Goal: Task Accomplishment & Management: Complete application form

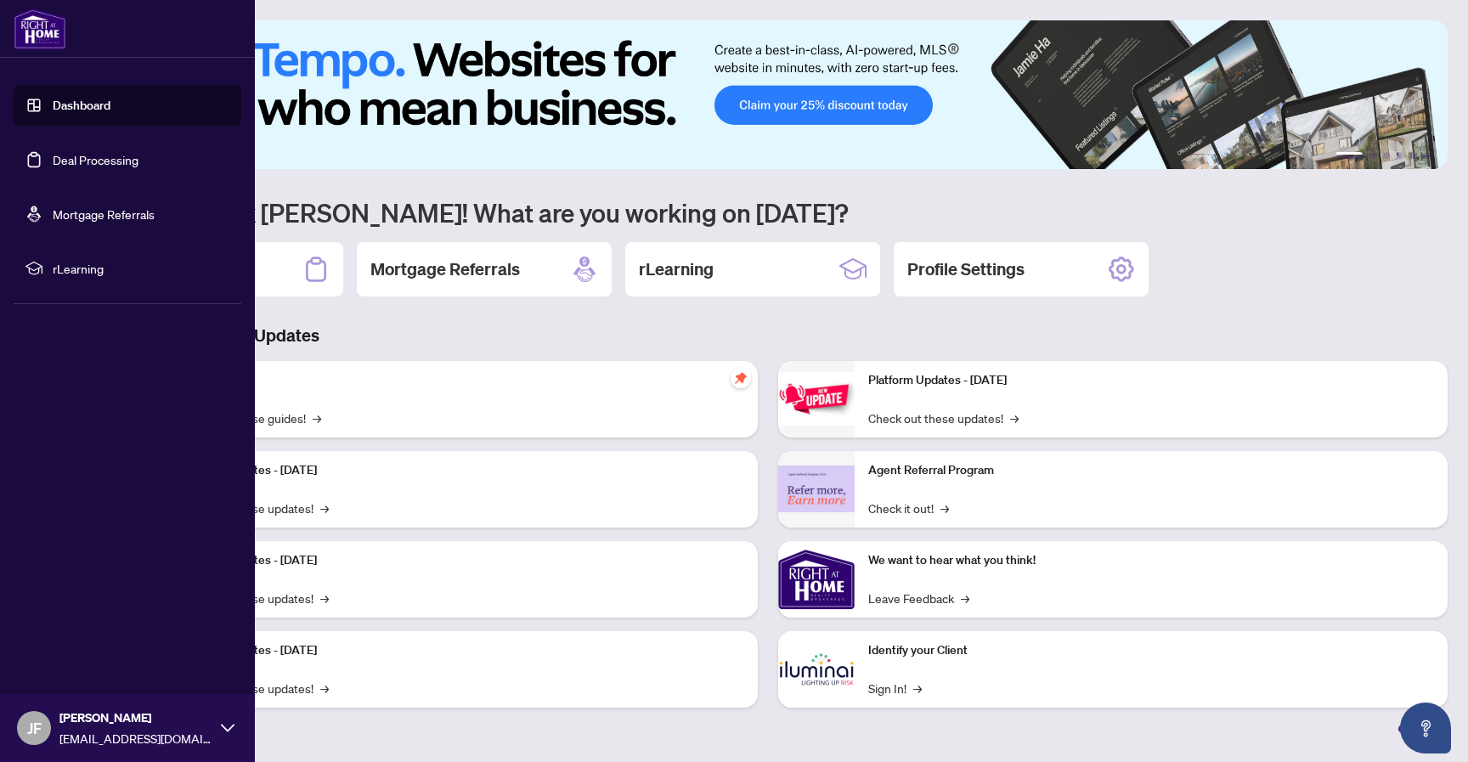
click at [219, 724] on div "[PERSON_NAME] [EMAIL_ADDRESS][DOMAIN_NAME]" at bounding box center [127, 728] width 255 height 68
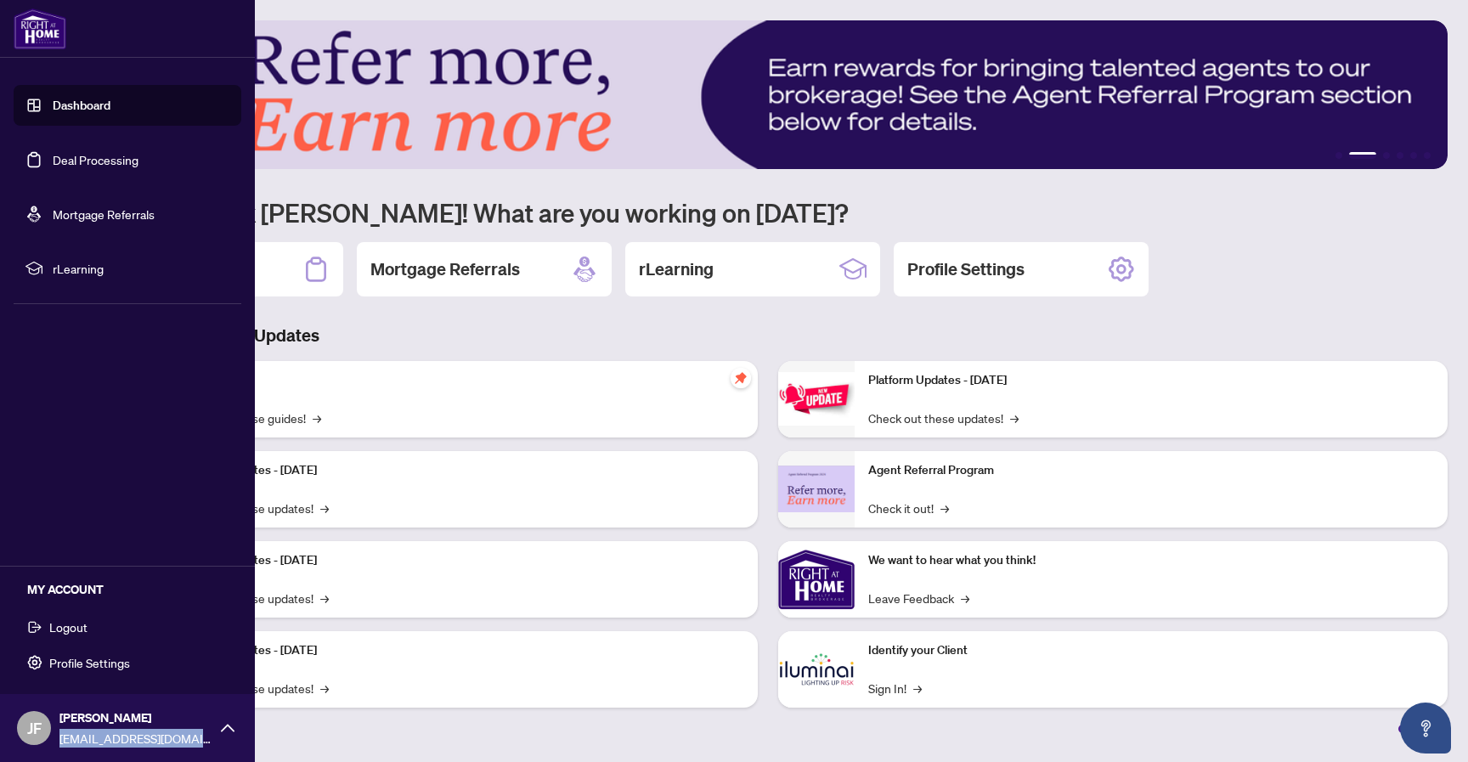
drag, startPoint x: 218, startPoint y: 748, endPoint x: 56, endPoint y: 736, distance: 162.6
click at [56, 736] on div "[PERSON_NAME] [EMAIL_ADDRESS][DOMAIN_NAME]" at bounding box center [127, 728] width 255 height 68
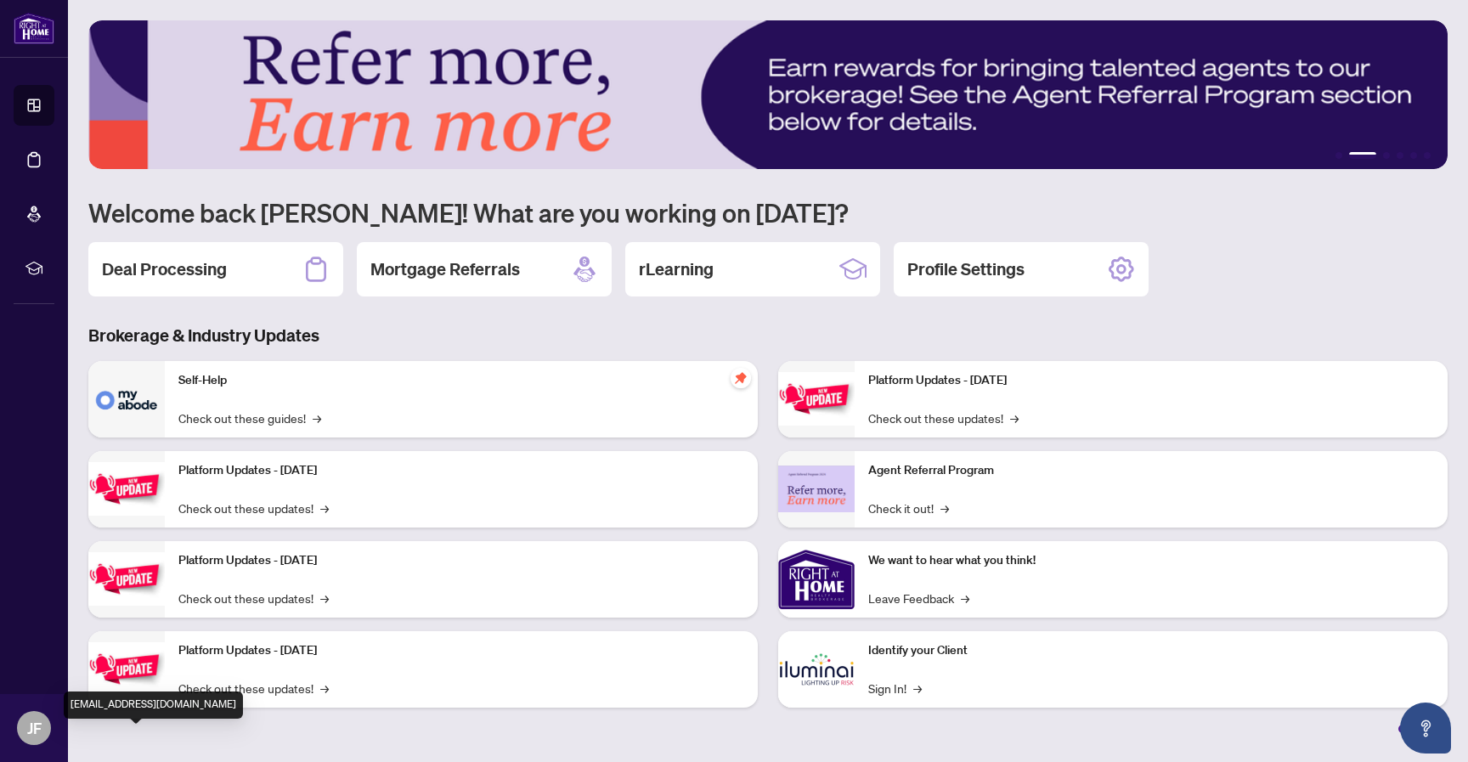
copy span "[EMAIL_ADDRESS][DOMAIN_NAME]"
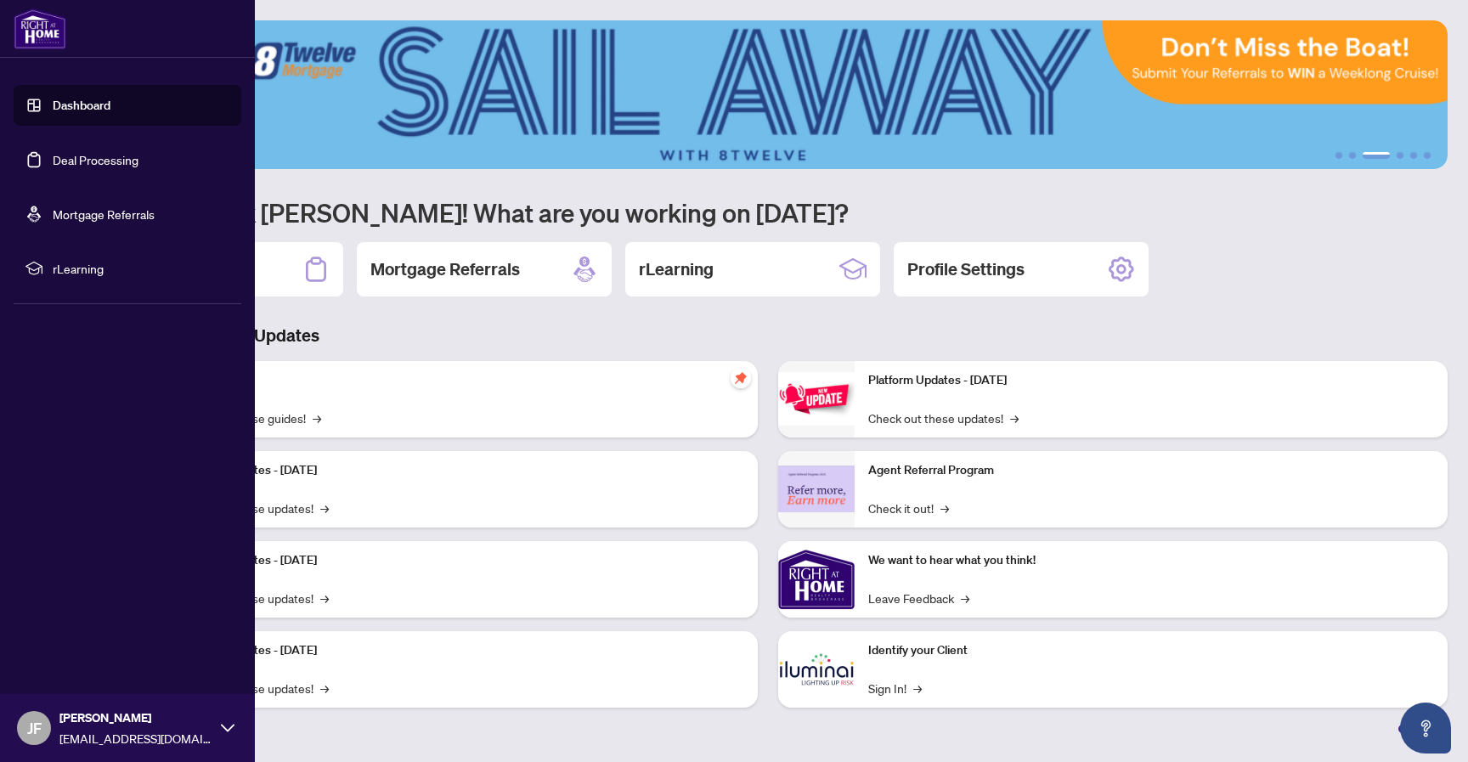
click at [38, 735] on span "JF" at bounding box center [34, 728] width 14 height 24
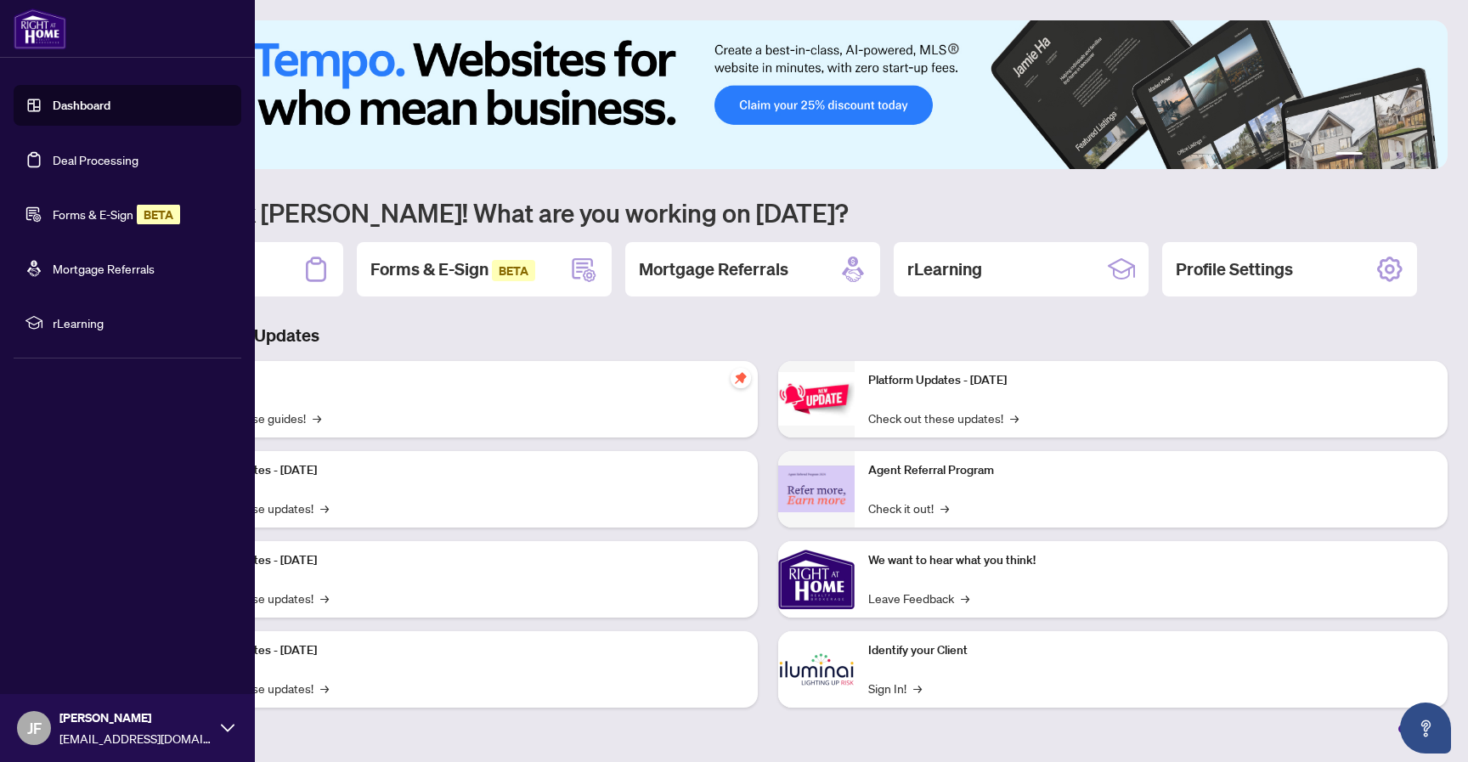
click at [116, 220] on link "Forms & E-Sign BETA" at bounding box center [116, 213] width 127 height 15
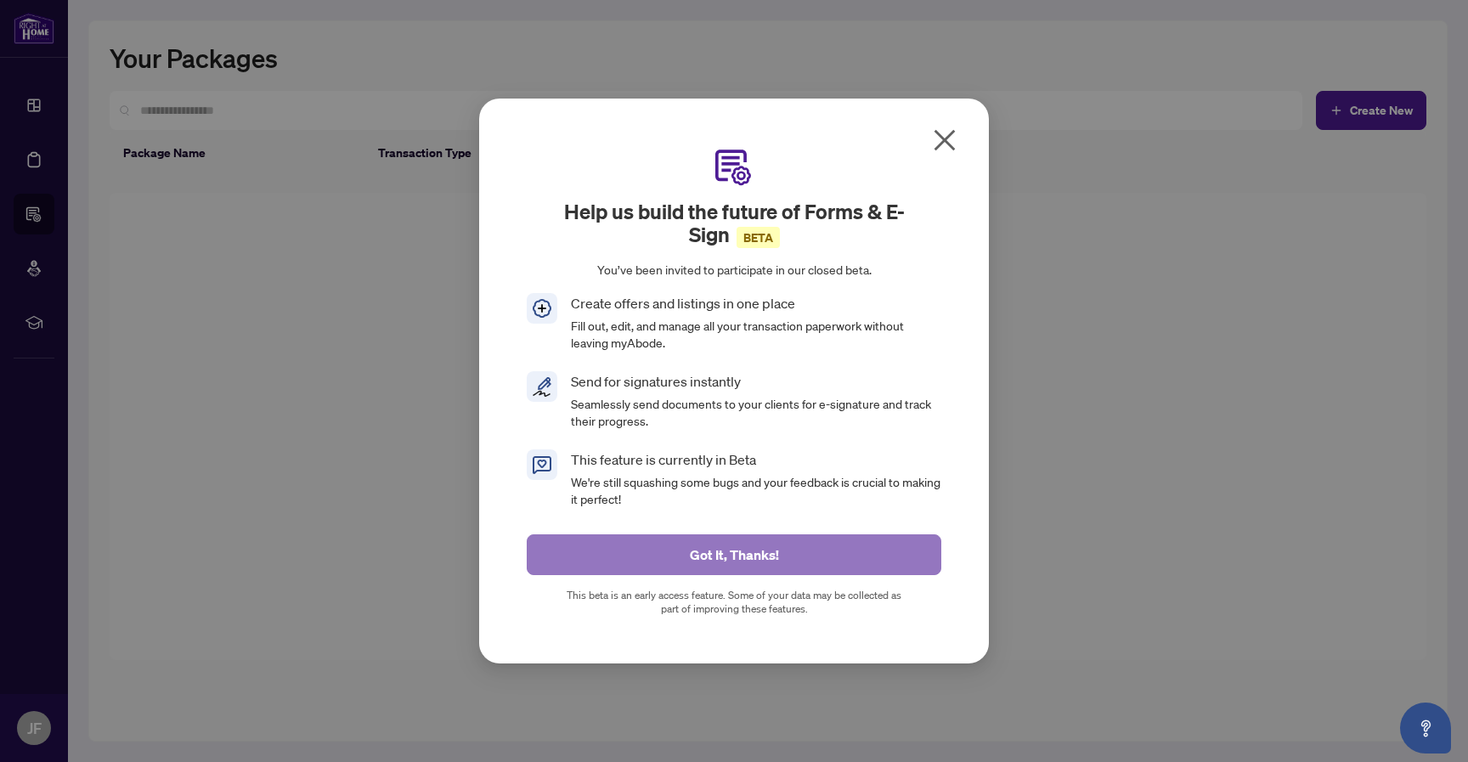
click at [795, 542] on button "Got It, Thanks!" at bounding box center [734, 554] width 414 height 41
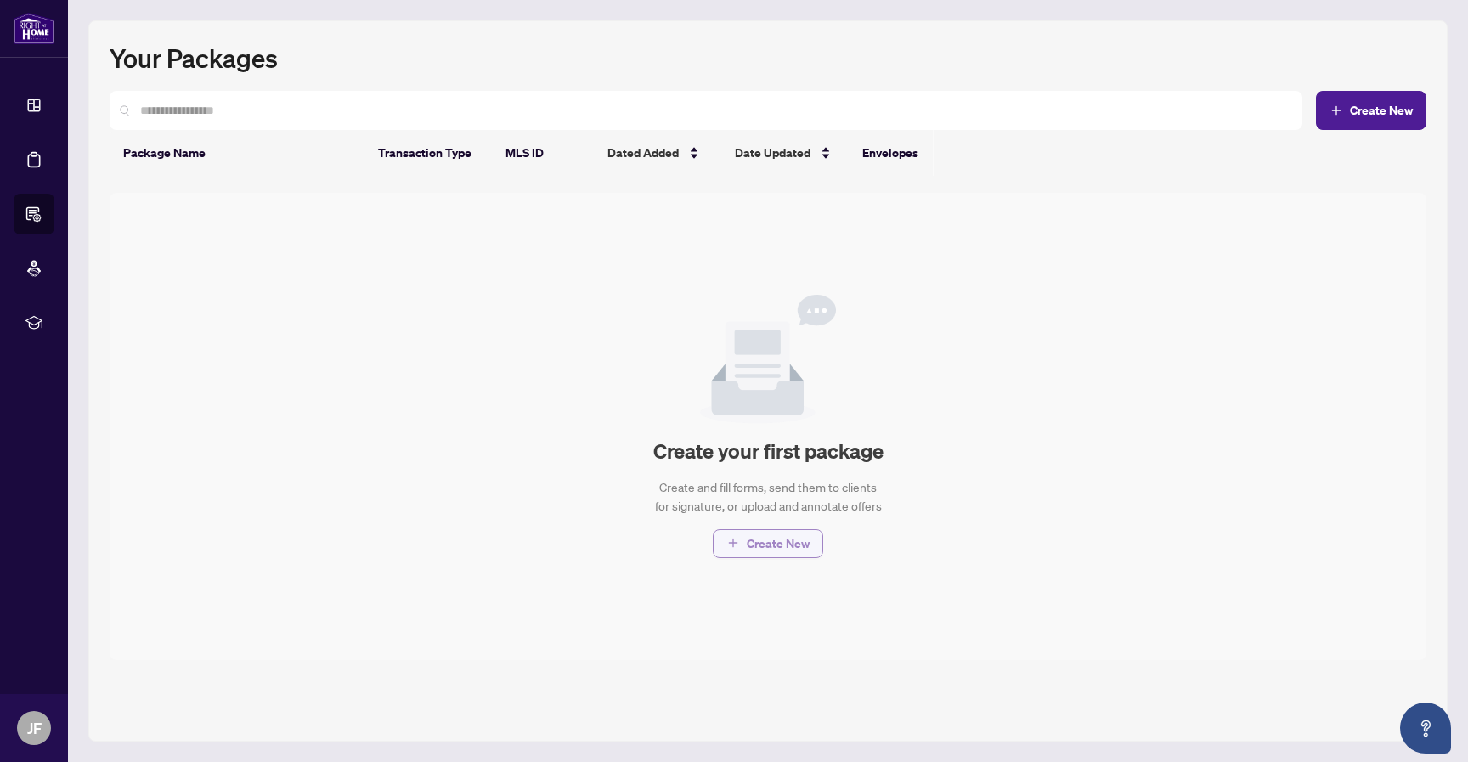
click at [752, 555] on span "Create New" at bounding box center [778, 543] width 63 height 27
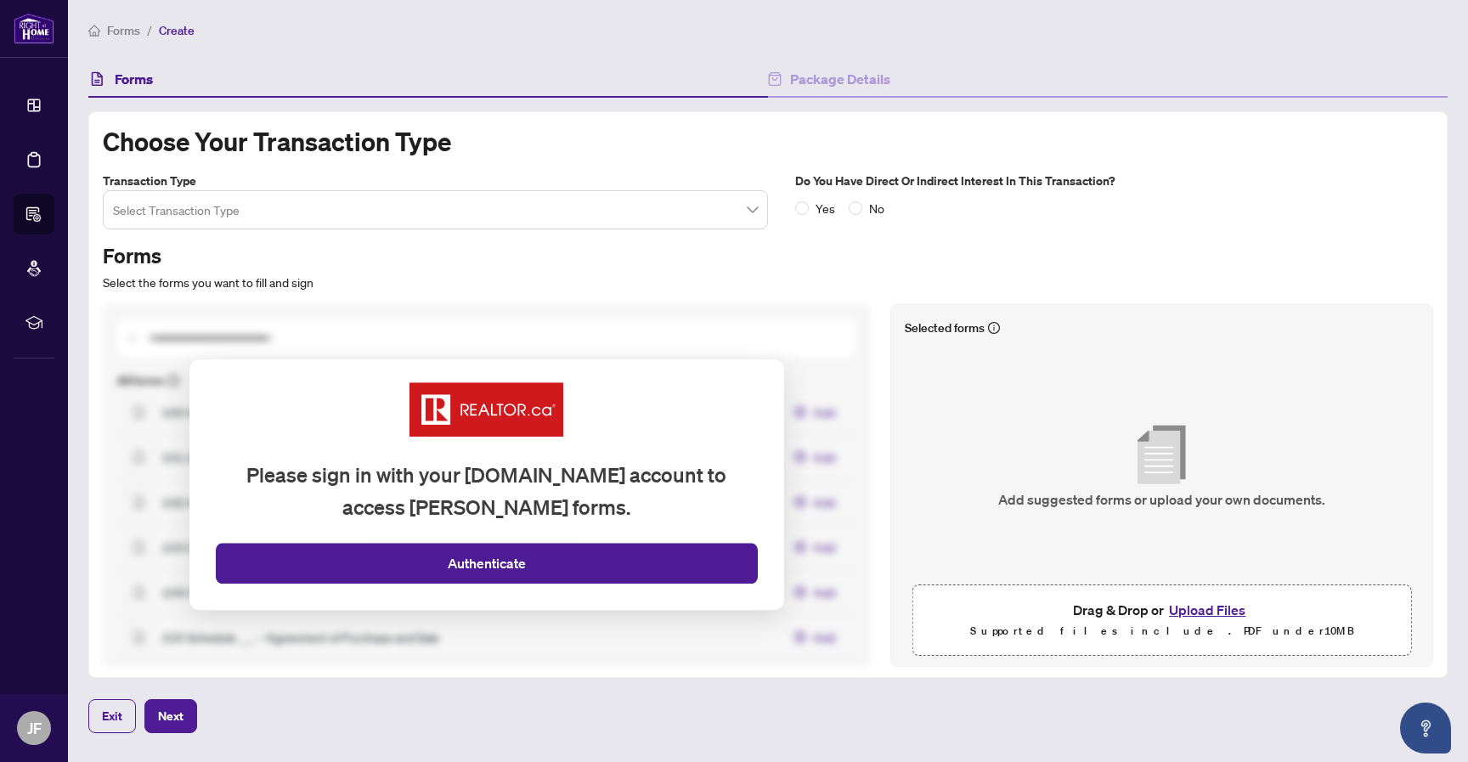
click at [728, 217] on input "search" at bounding box center [427, 212] width 629 height 37
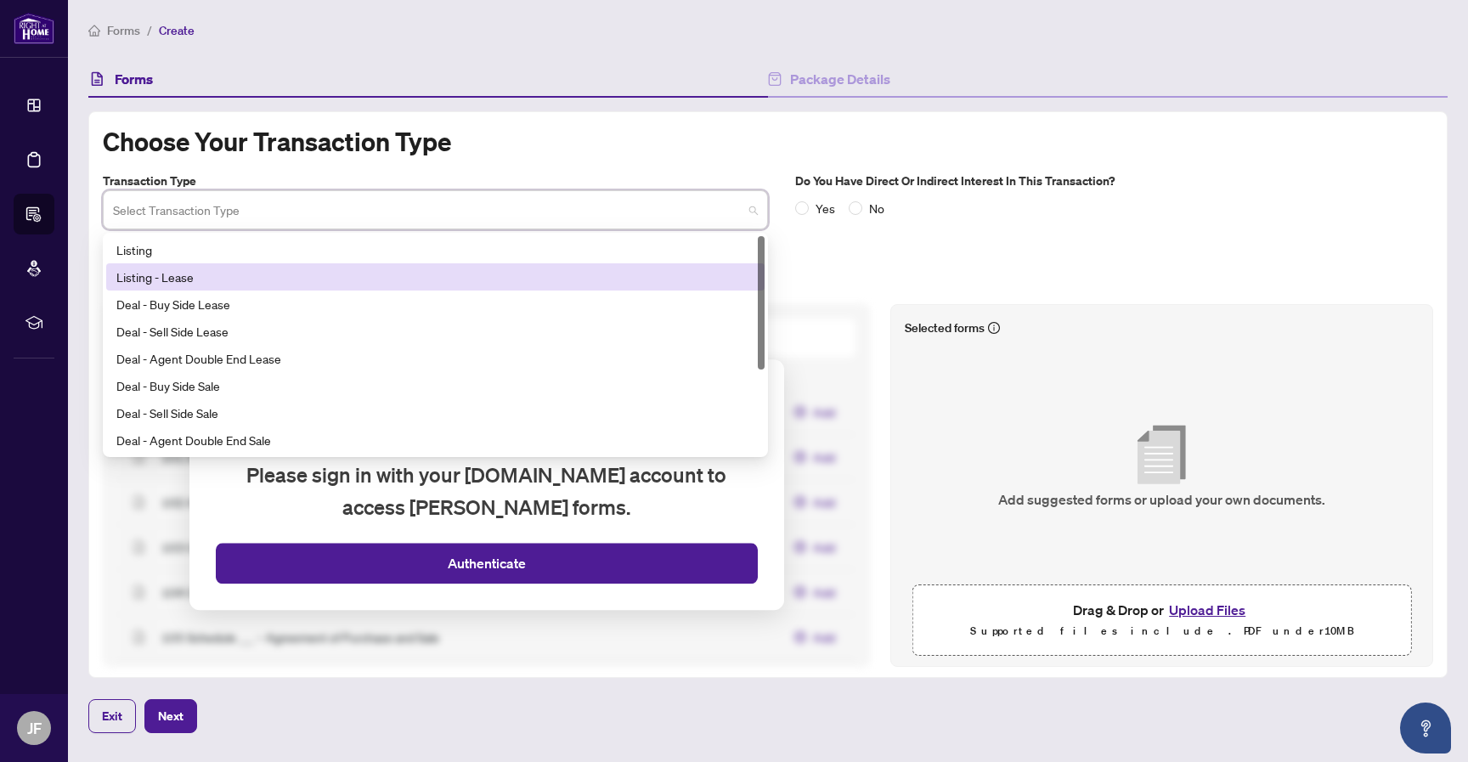
click at [635, 276] on div "Listing - Lease" at bounding box center [435, 277] width 638 height 19
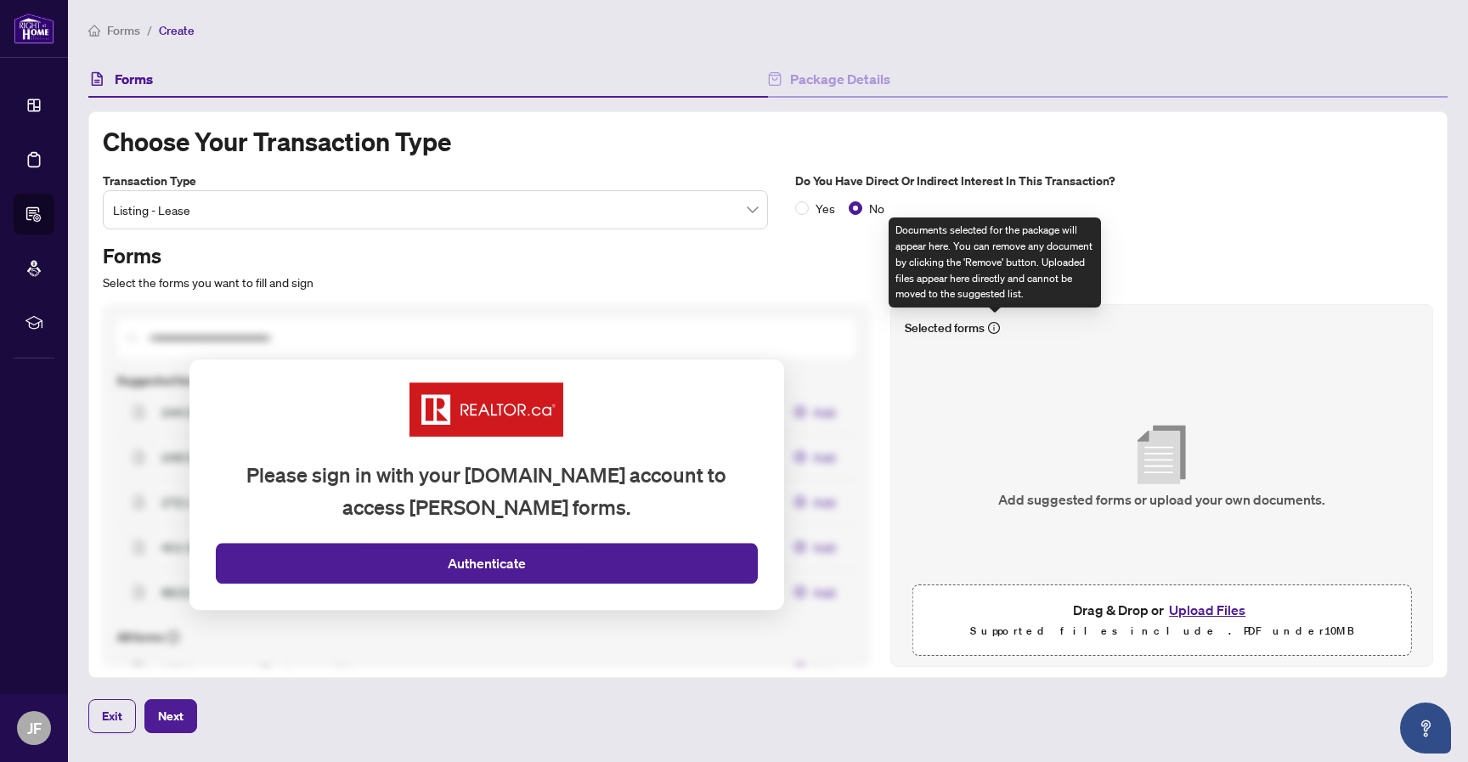
click at [991, 326] on icon "info-circle" at bounding box center [994, 328] width 12 height 12
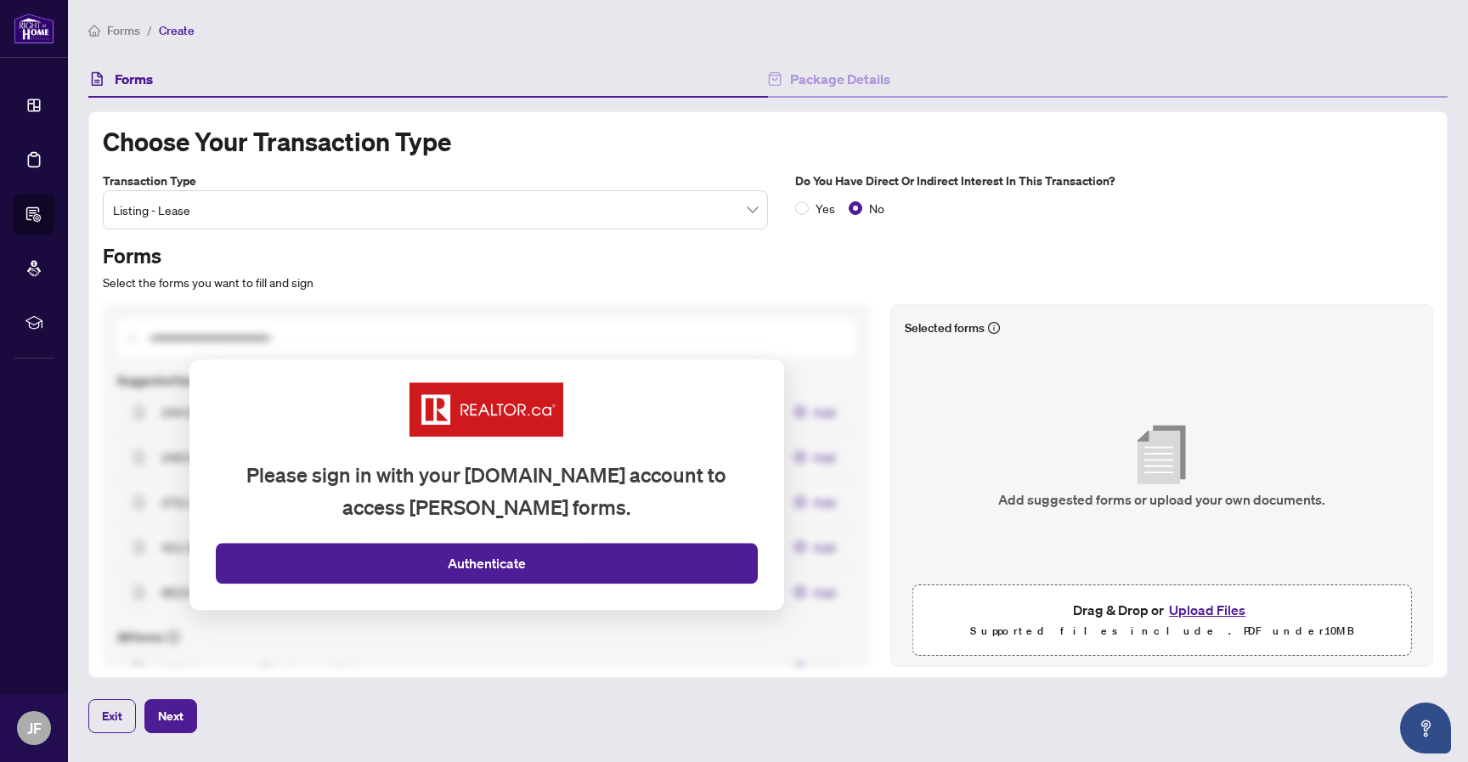
click at [1226, 606] on button "Upload Files" at bounding box center [1207, 610] width 87 height 22
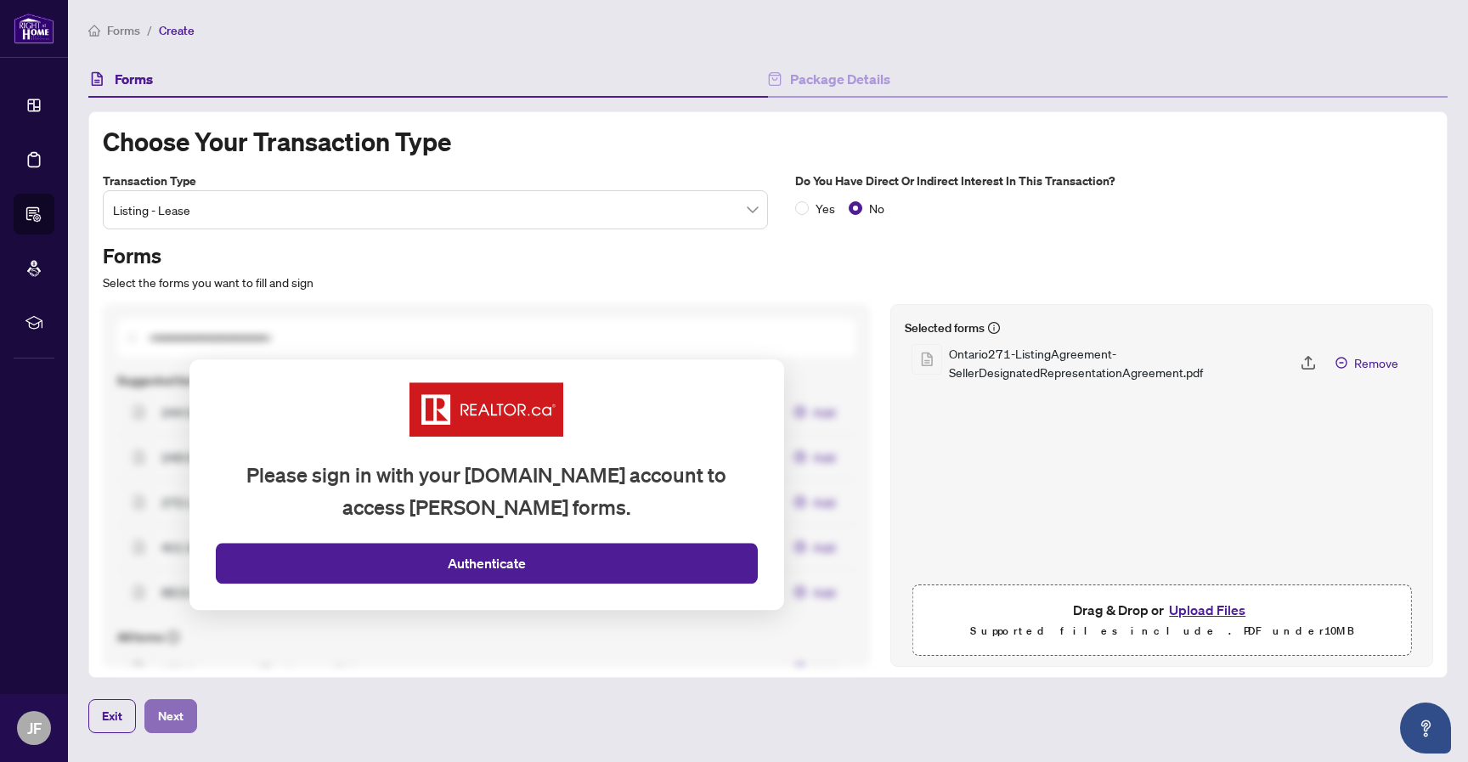
click at [176, 708] on span "Next" at bounding box center [170, 715] width 25 height 27
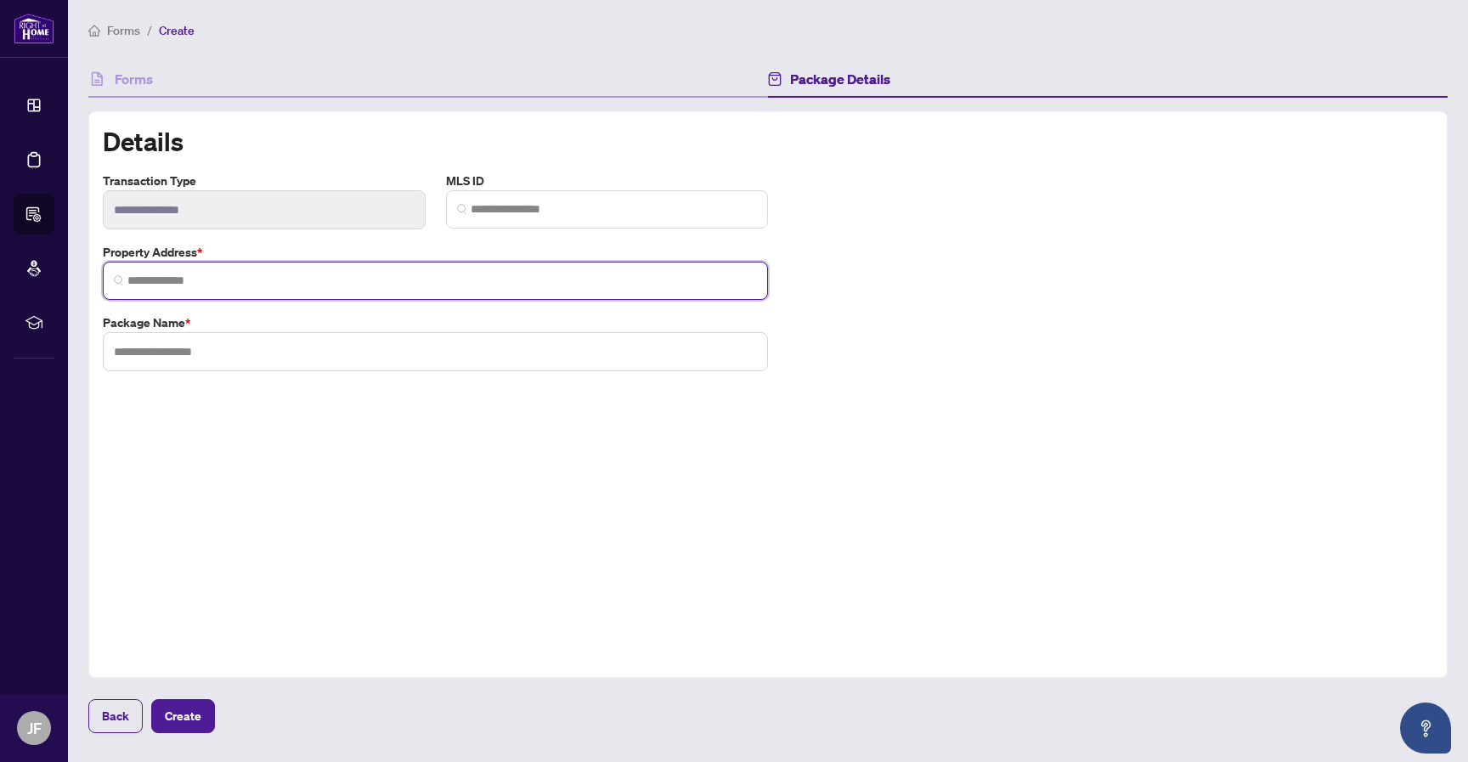
click at [411, 273] on input "search" at bounding box center [441, 281] width 629 height 18
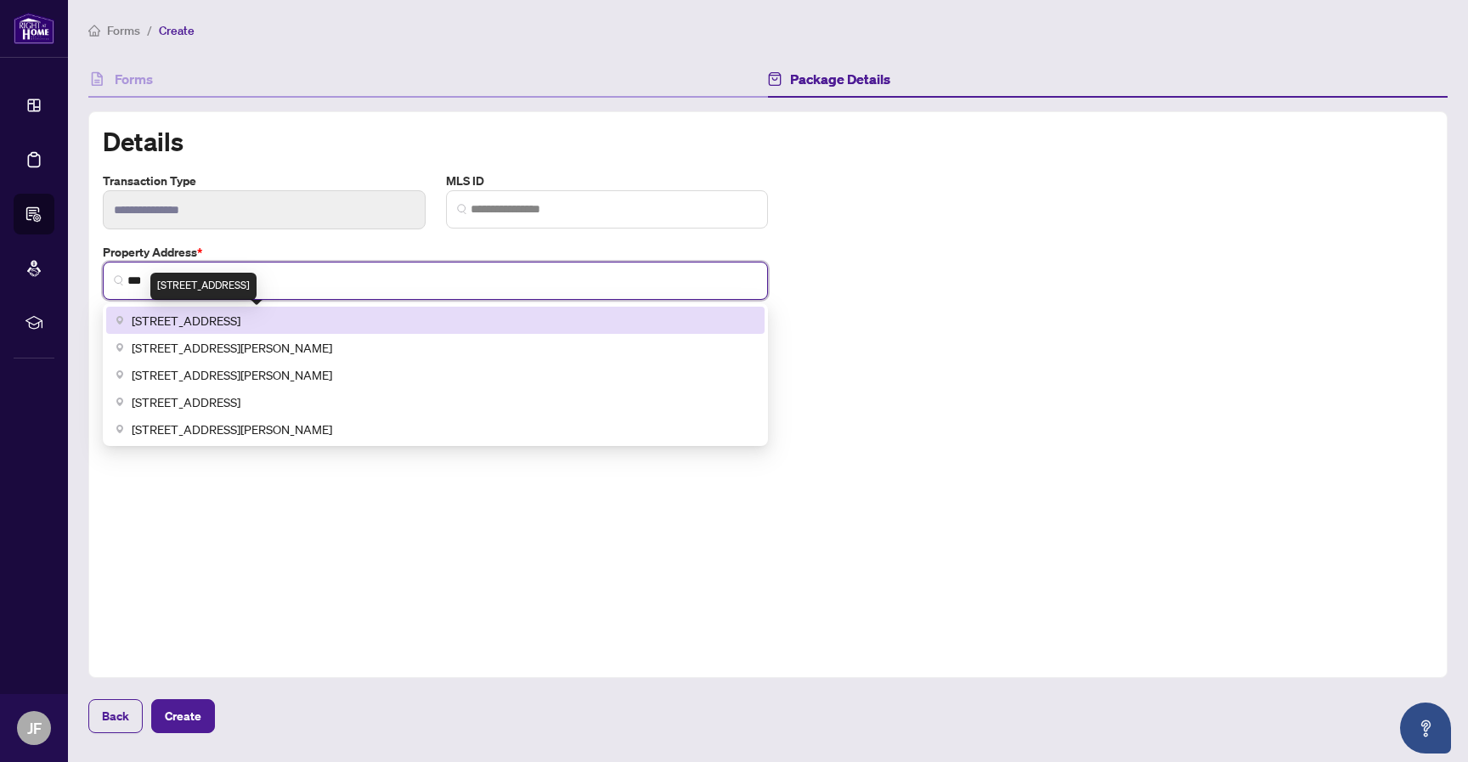
click at [240, 324] on span "468 Queen Street West, Toronto, ON, Canada" at bounding box center [186, 320] width 109 height 19
type input "**********"
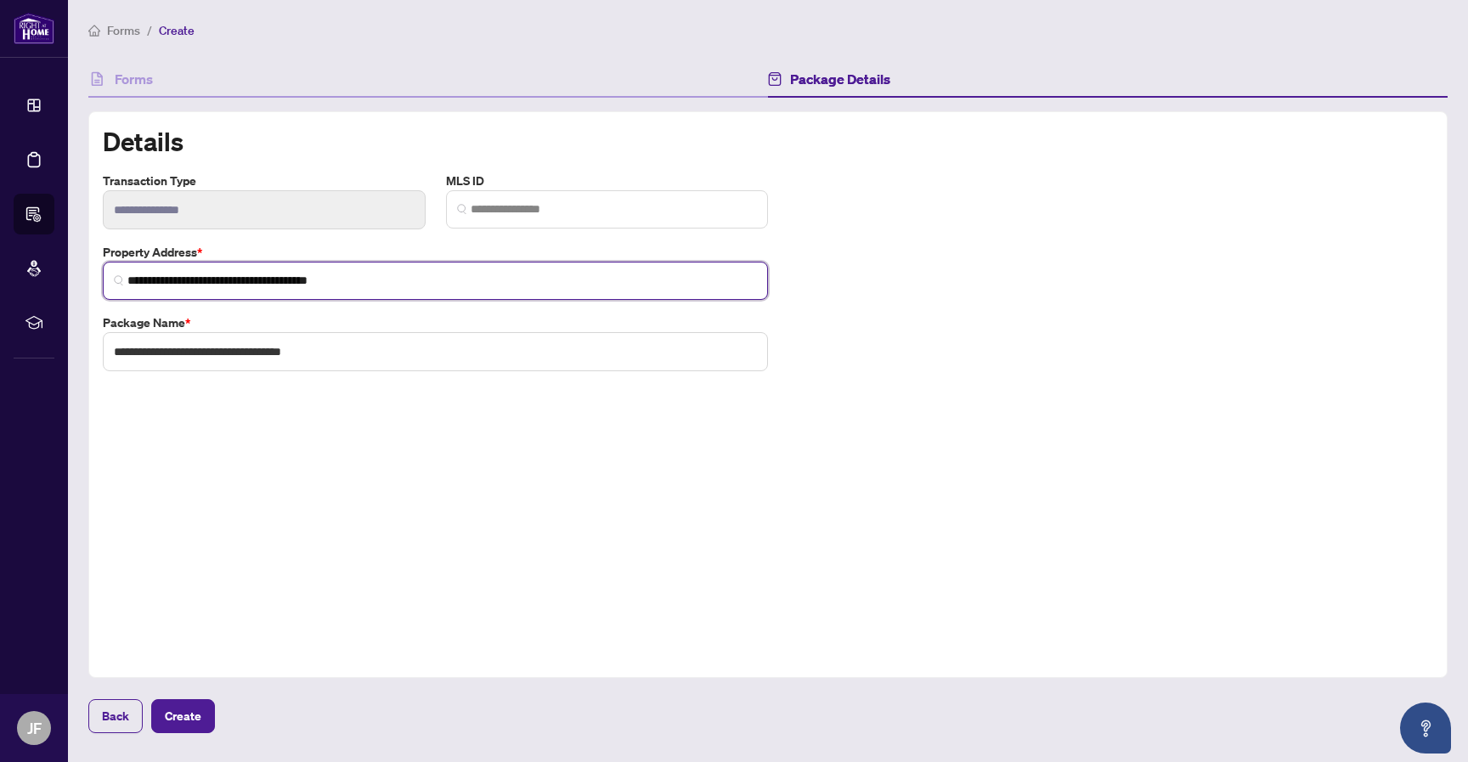
type input "**********"
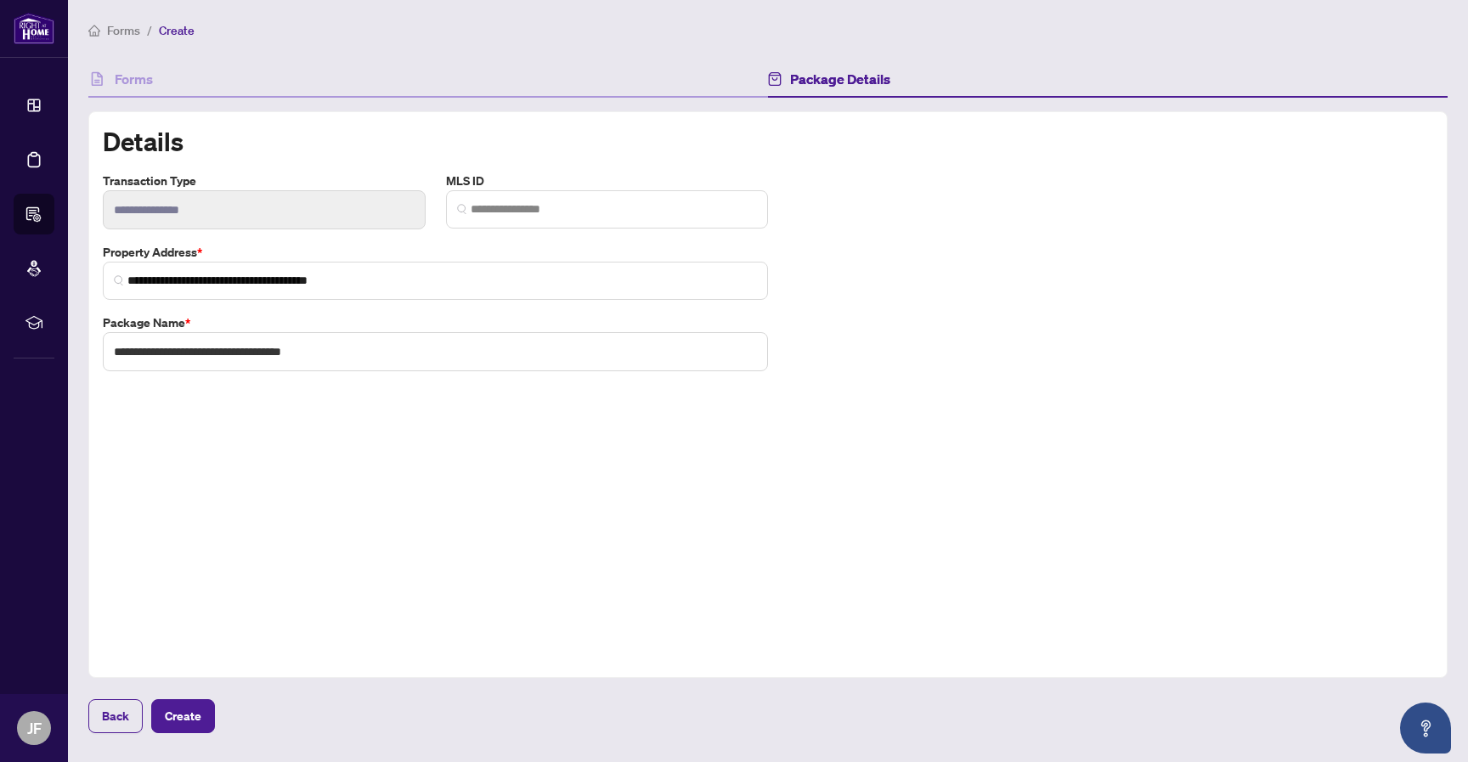
click at [200, 532] on div "**********" at bounding box center [767, 394] width 1359 height 566
click at [185, 713] on span "Create" at bounding box center [183, 715] width 37 height 27
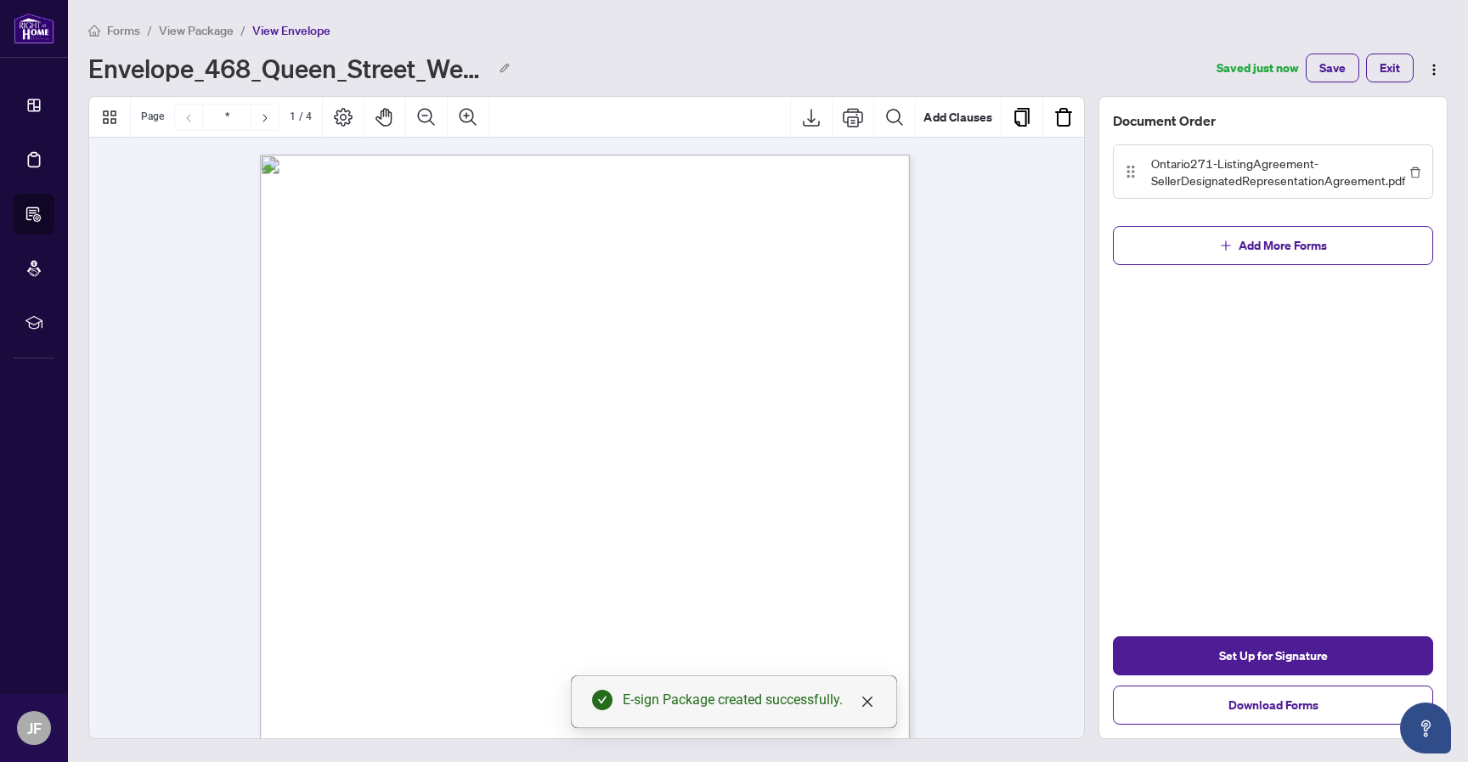
click at [203, 36] on span "View Package" at bounding box center [196, 30] width 75 height 15
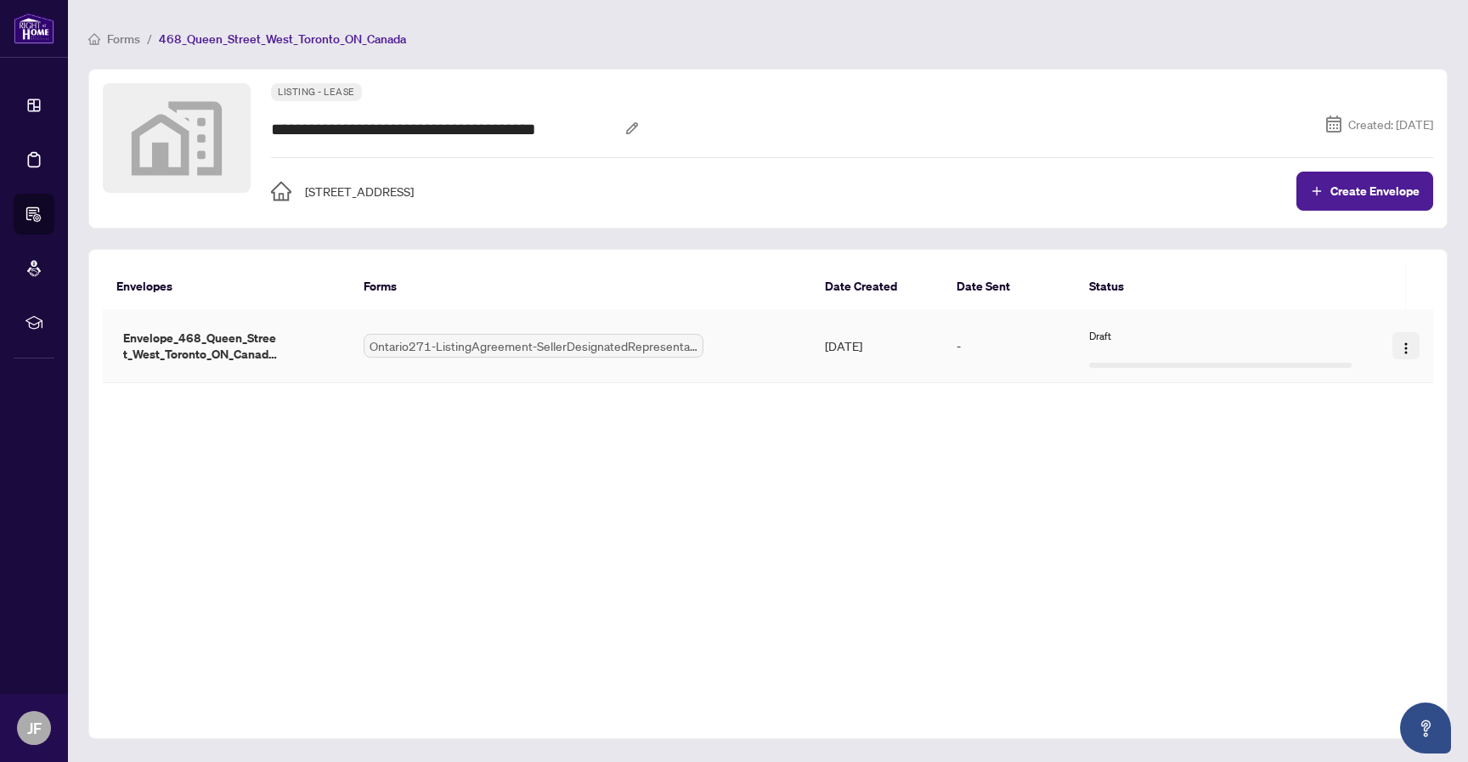
click at [1408, 335] on button "button" at bounding box center [1405, 345] width 27 height 27
click at [1229, 454] on div "Envelopes Forms Date Created Date Sent Status Envelopes Forms Date Created Date…" at bounding box center [767, 494] width 1359 height 490
click at [1028, 339] on td "-" at bounding box center [1009, 346] width 132 height 74
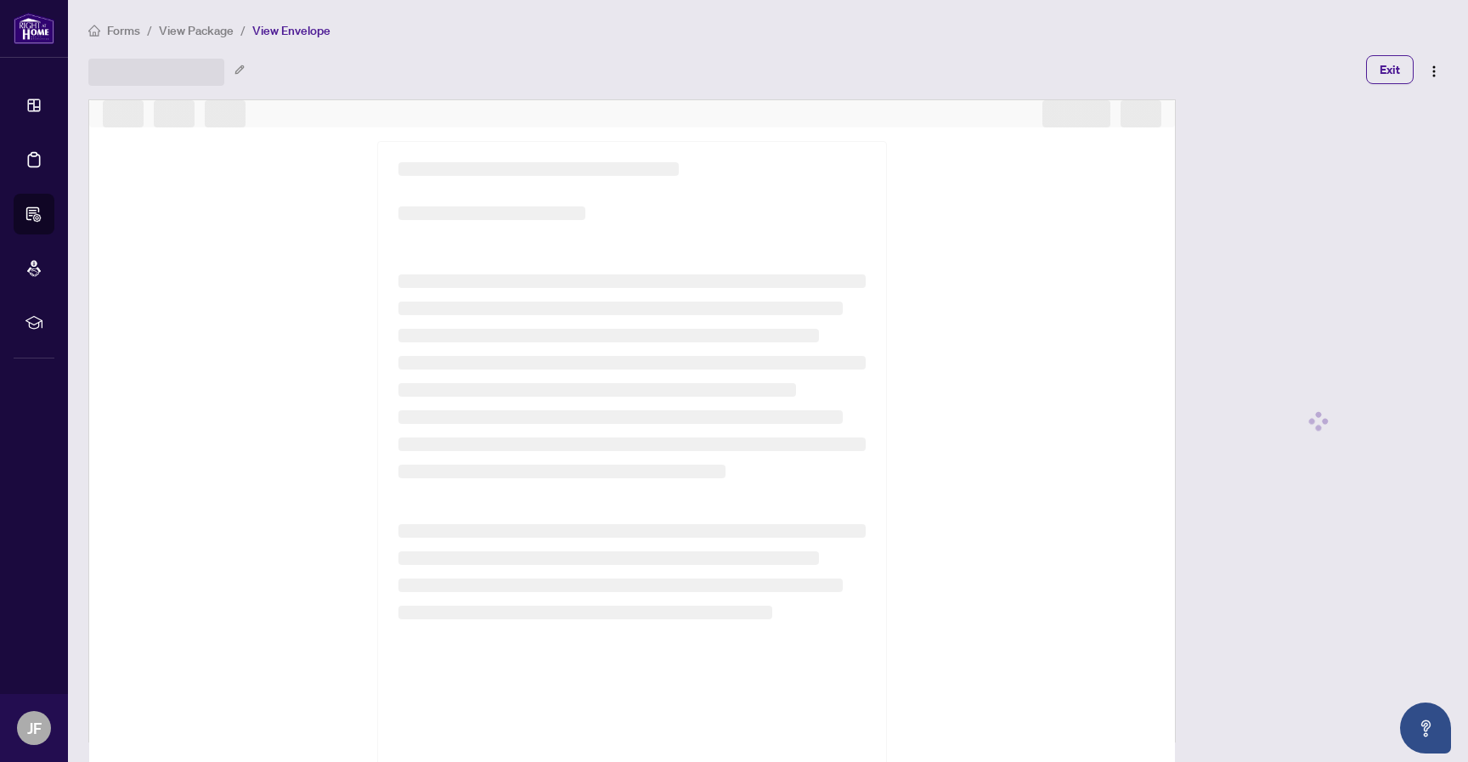
click at [1028, 339] on div at bounding box center [631, 470] width 1085 height 659
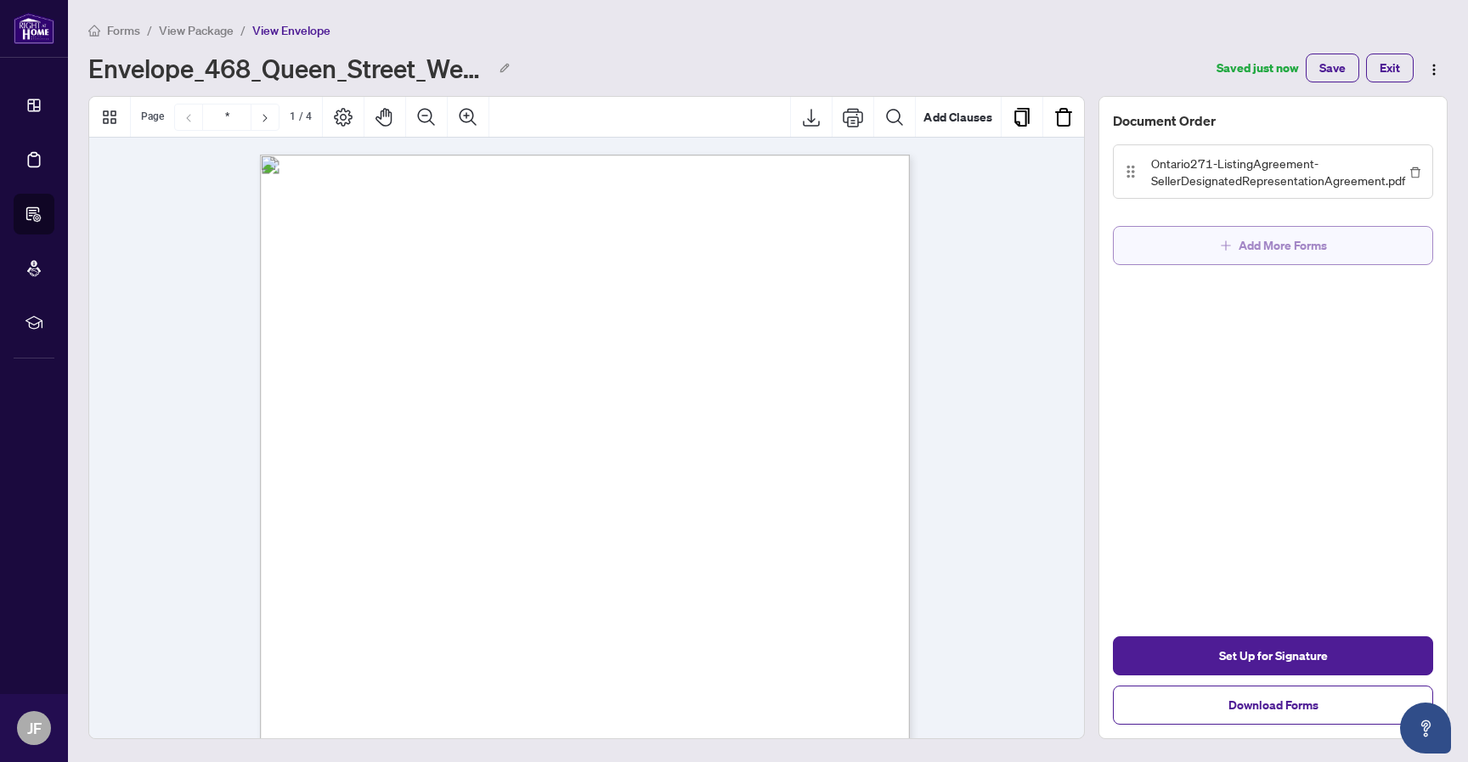
click at [1231, 240] on icon "plus" at bounding box center [1226, 245] width 12 height 12
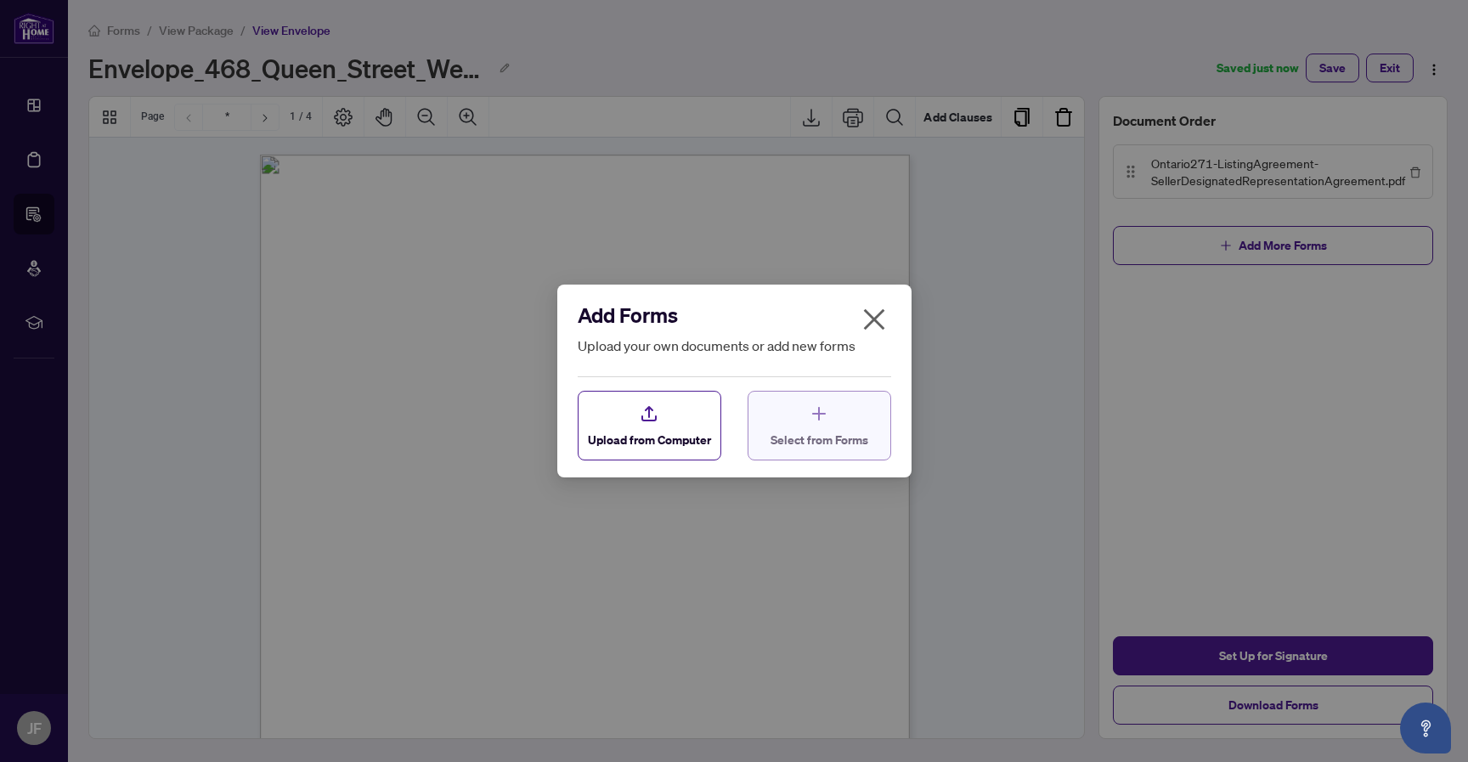
click at [799, 431] on span "Select from Forms" at bounding box center [819, 440] width 98 height 18
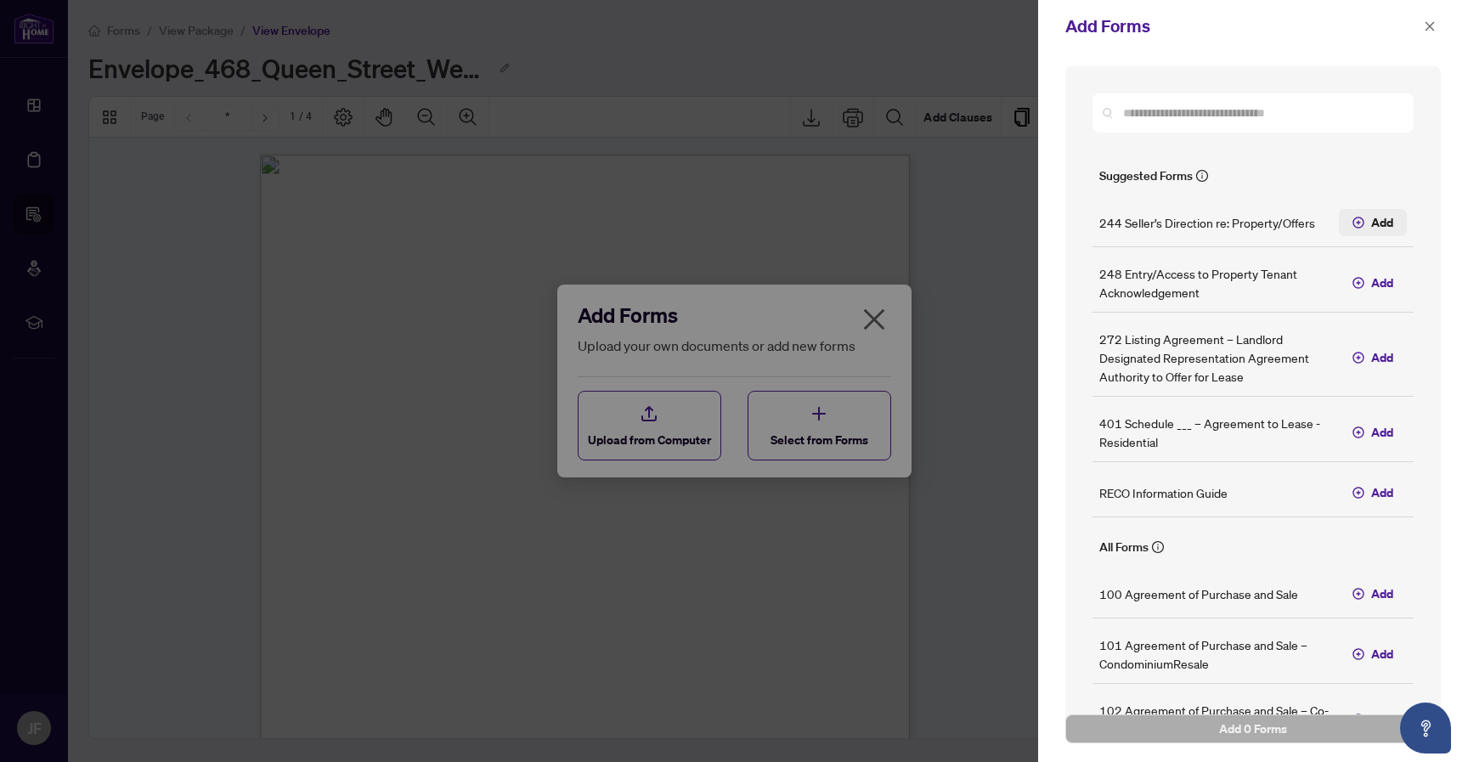
click at [1394, 227] on button "Add" at bounding box center [1372, 222] width 68 height 27
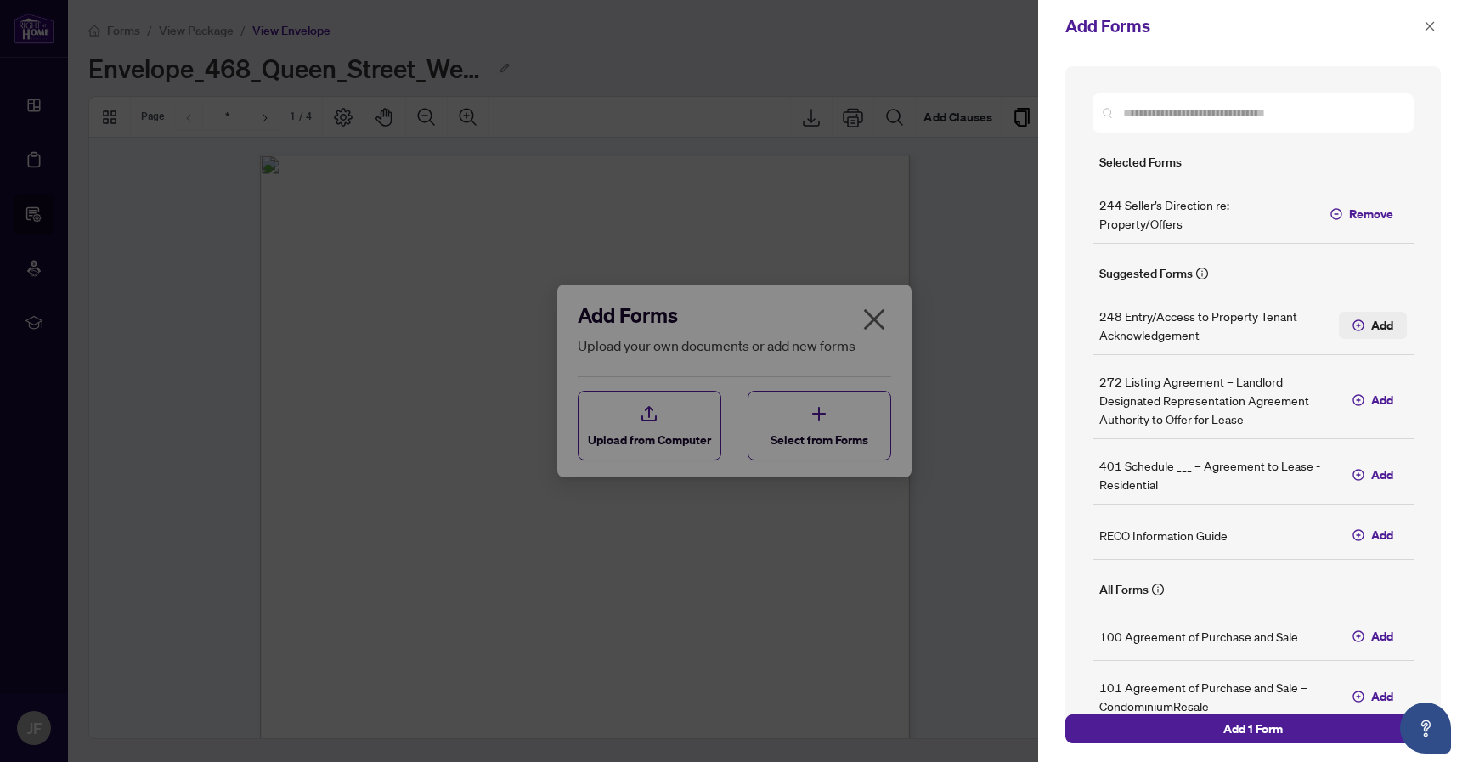
click at [1383, 319] on span "Add" at bounding box center [1382, 325] width 22 height 19
click at [1381, 393] on span "Add" at bounding box center [1382, 400] width 22 height 19
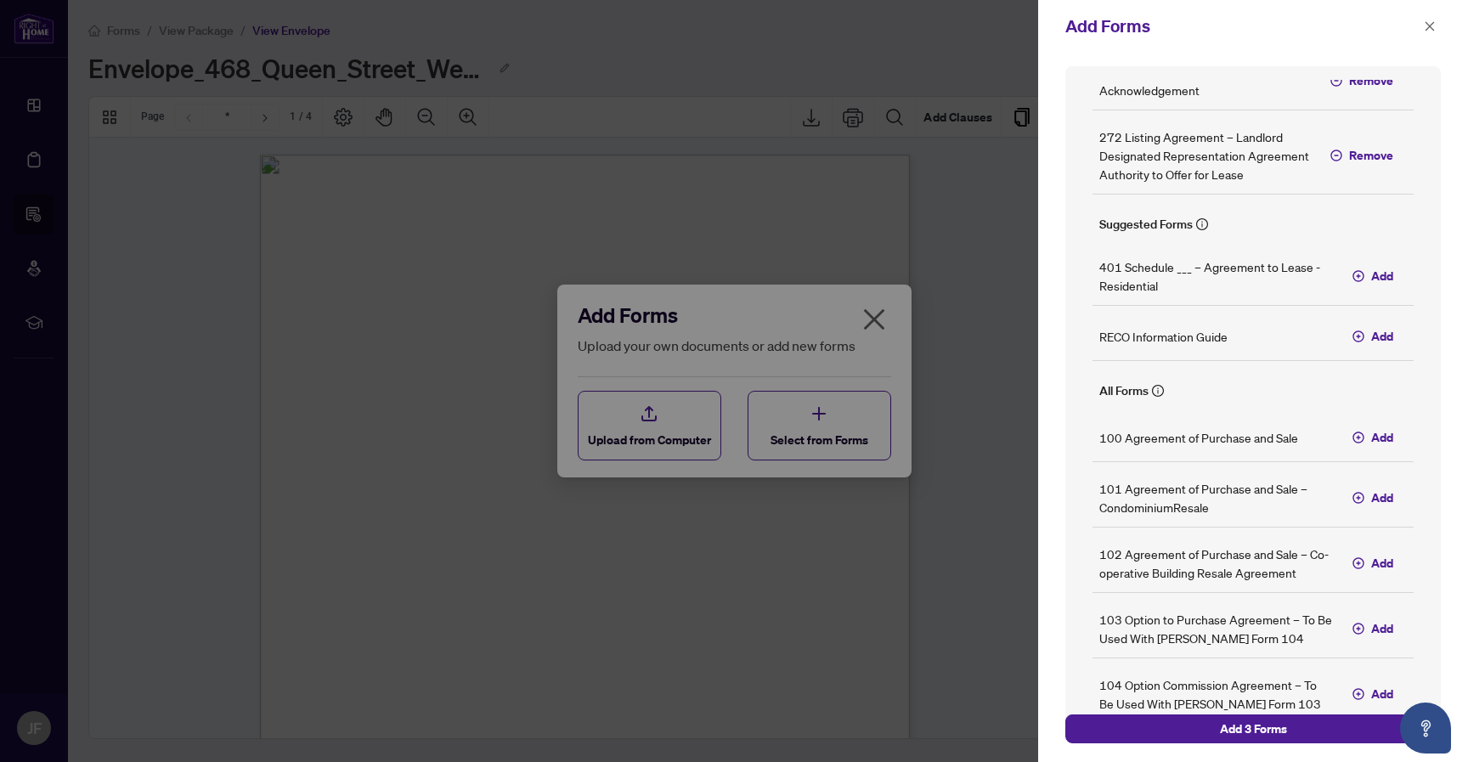
scroll to position [217, 0]
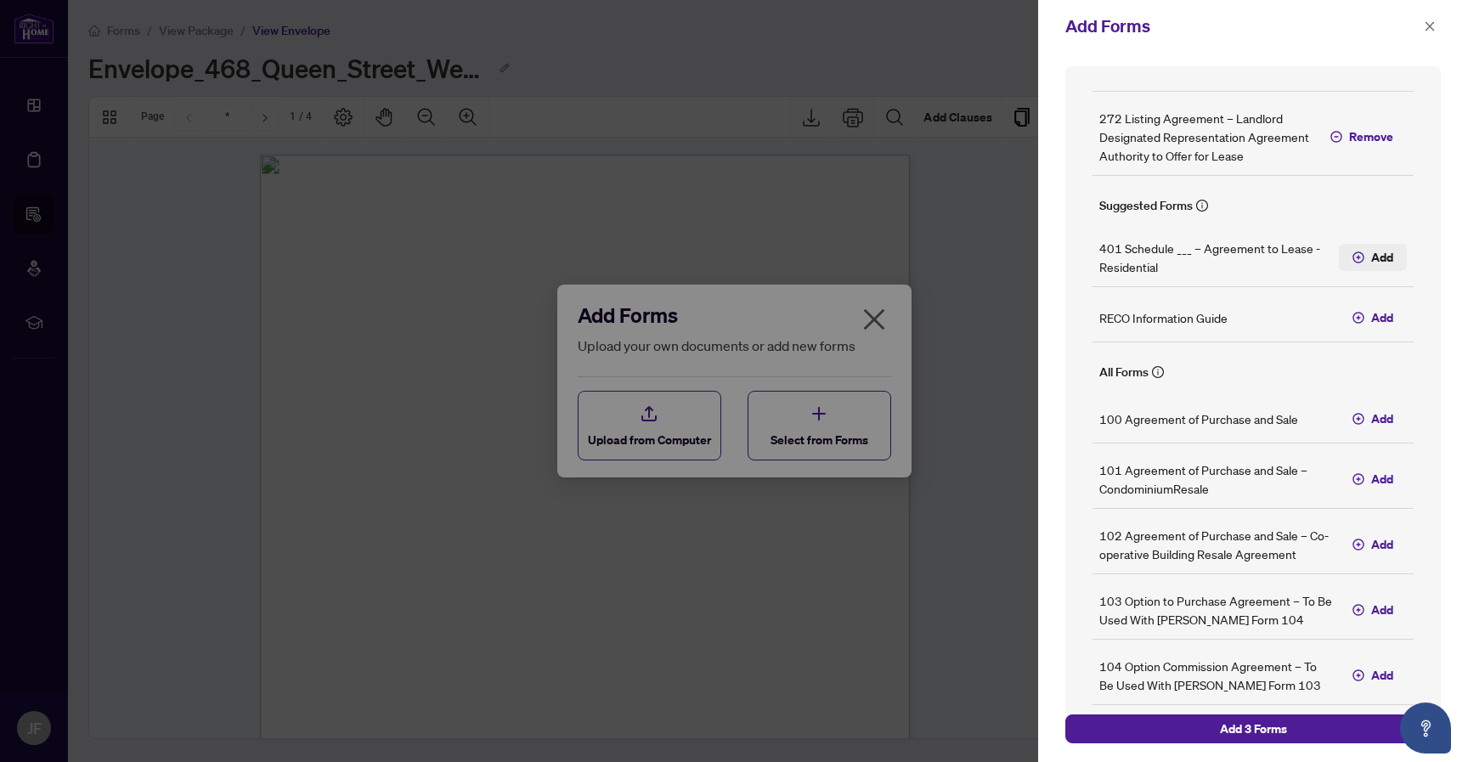
click at [1387, 267] on span "Add" at bounding box center [1382, 257] width 22 height 19
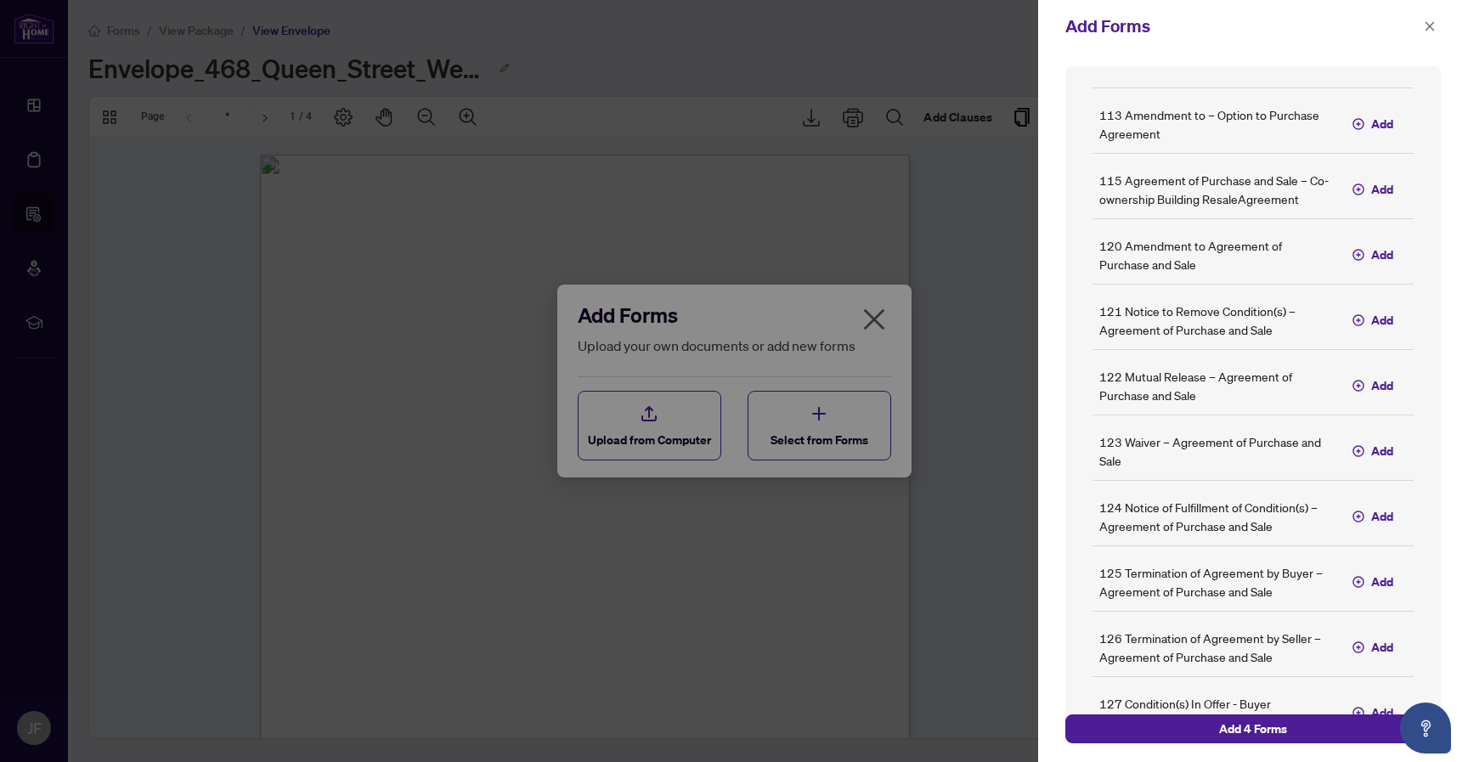
scroll to position [1409, 0]
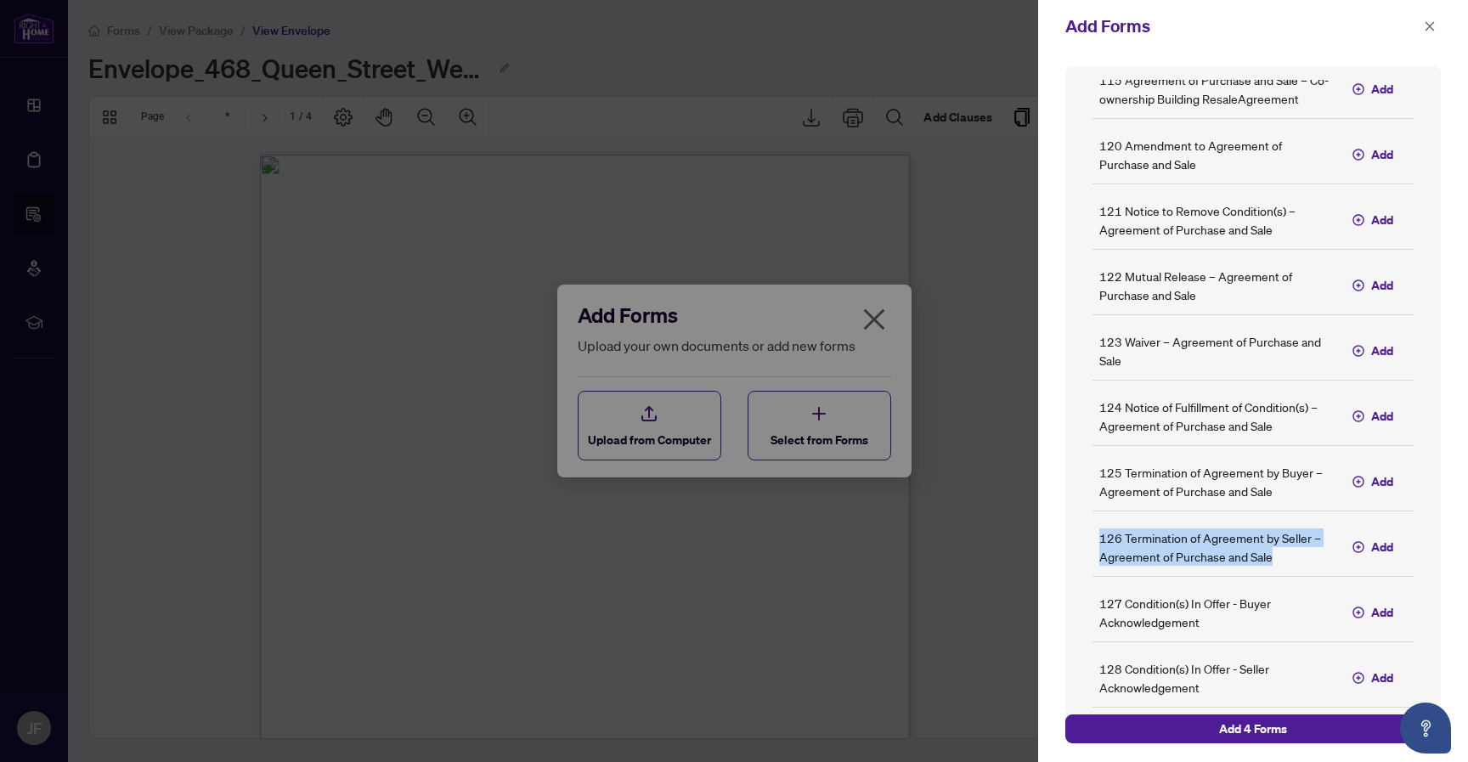
drag, startPoint x: 1435, startPoint y: 577, endPoint x: 1460, endPoint y: 536, distance: 47.6
click at [1460, 536] on div "Selected Forms 244 Seller’s Direction re: Property/Offers Remove 248 Entry/Acce…" at bounding box center [1253, 407] width 430 height 709
click at [1133, 566] on h5 "126 Termination of Agreement by Seller – Agreement of Purchase and Sale" at bounding box center [1215, 546] width 233 height 37
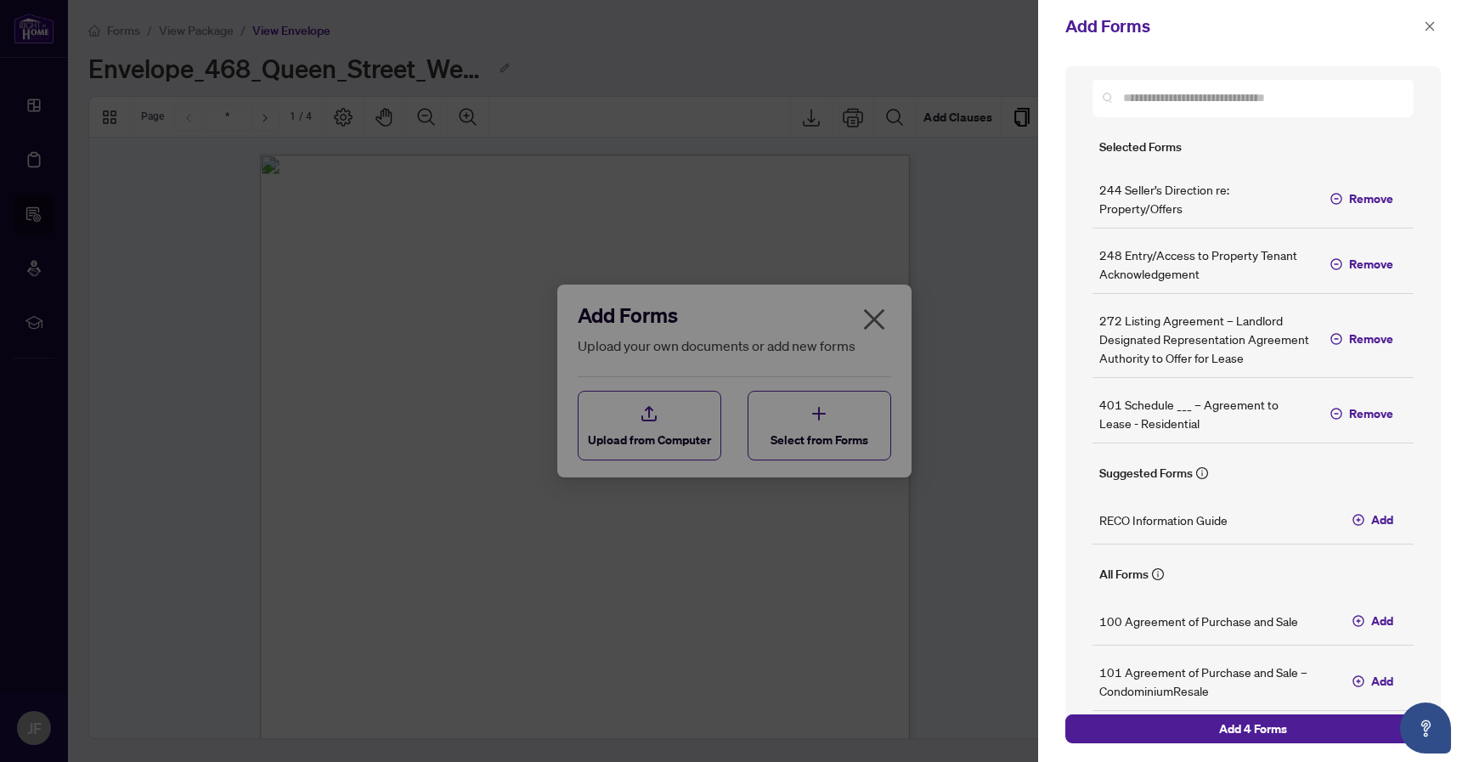
scroll to position [0, 0]
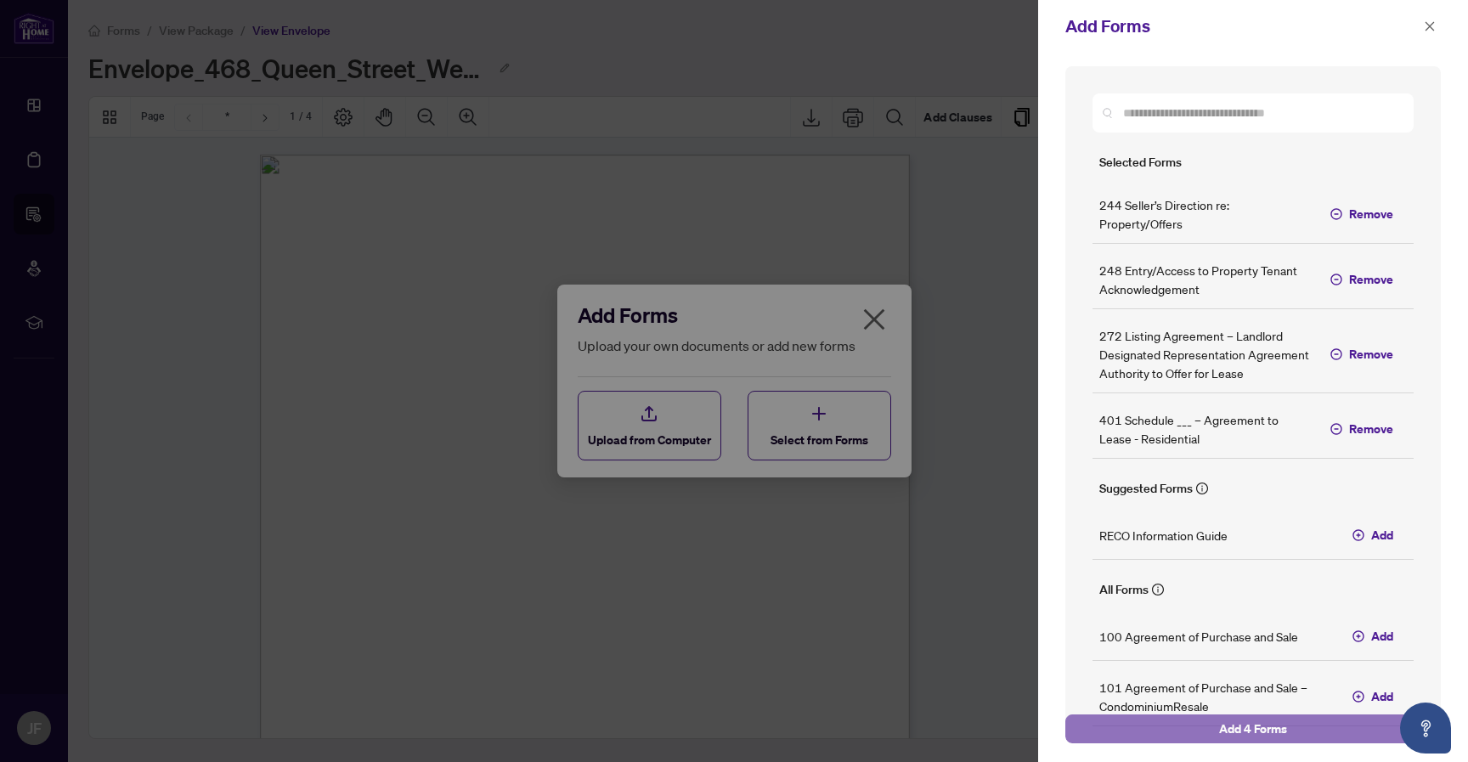
click at [1248, 726] on span "Add 4 Forms" at bounding box center [1253, 728] width 68 height 27
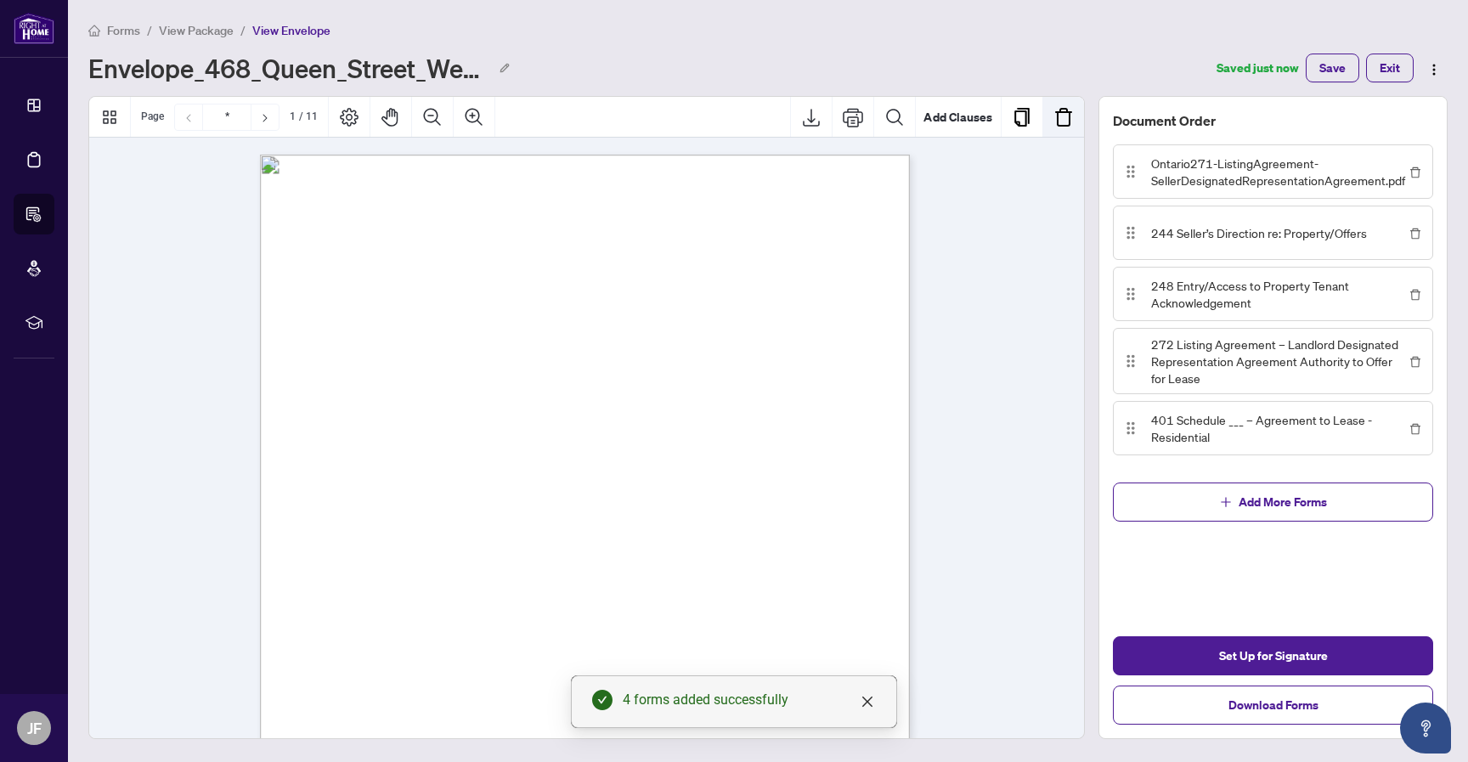
click at [1053, 117] on img "Remove Page" at bounding box center [1063, 117] width 20 height 20
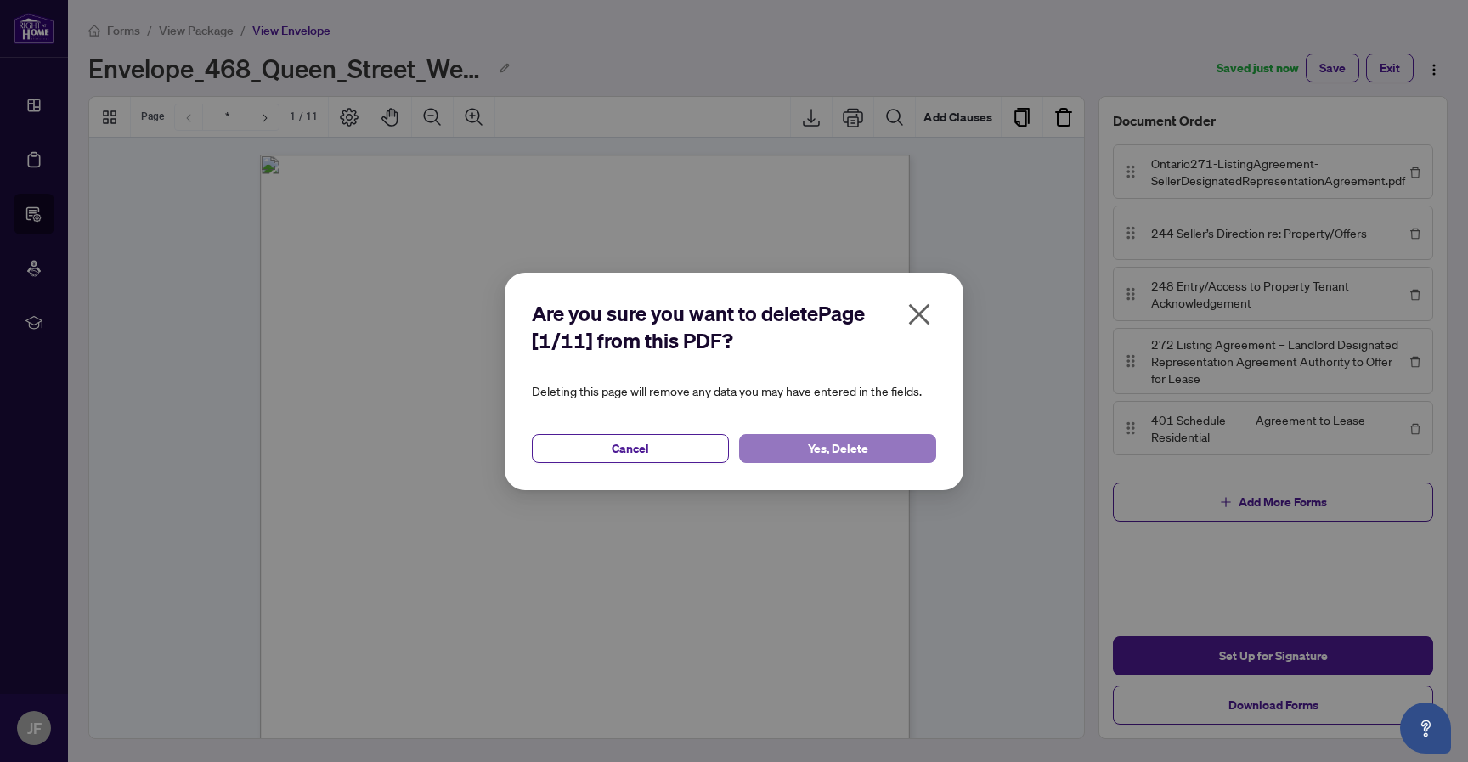
click at [864, 462] on span "Yes, Delete" at bounding box center [838, 448] width 60 height 27
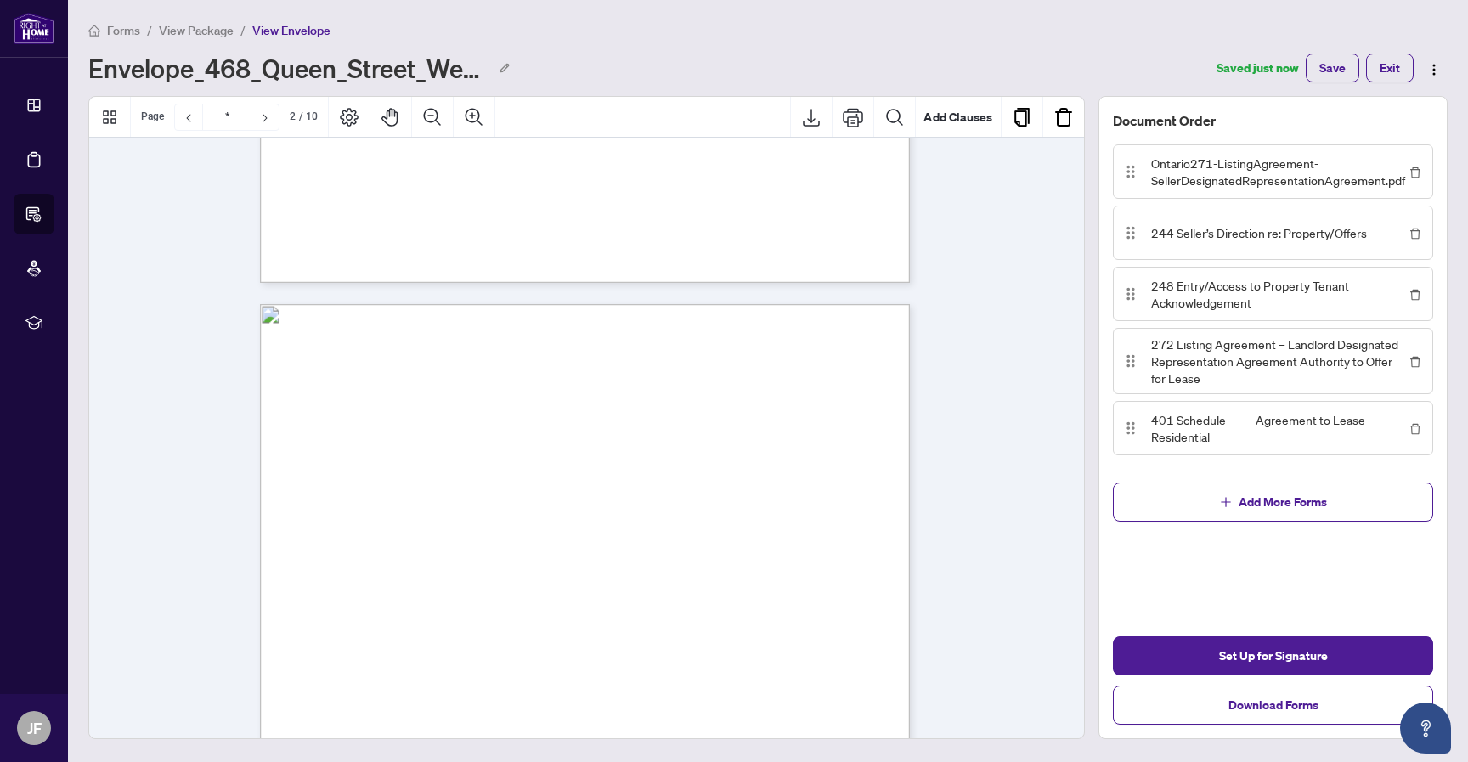
type input "*"
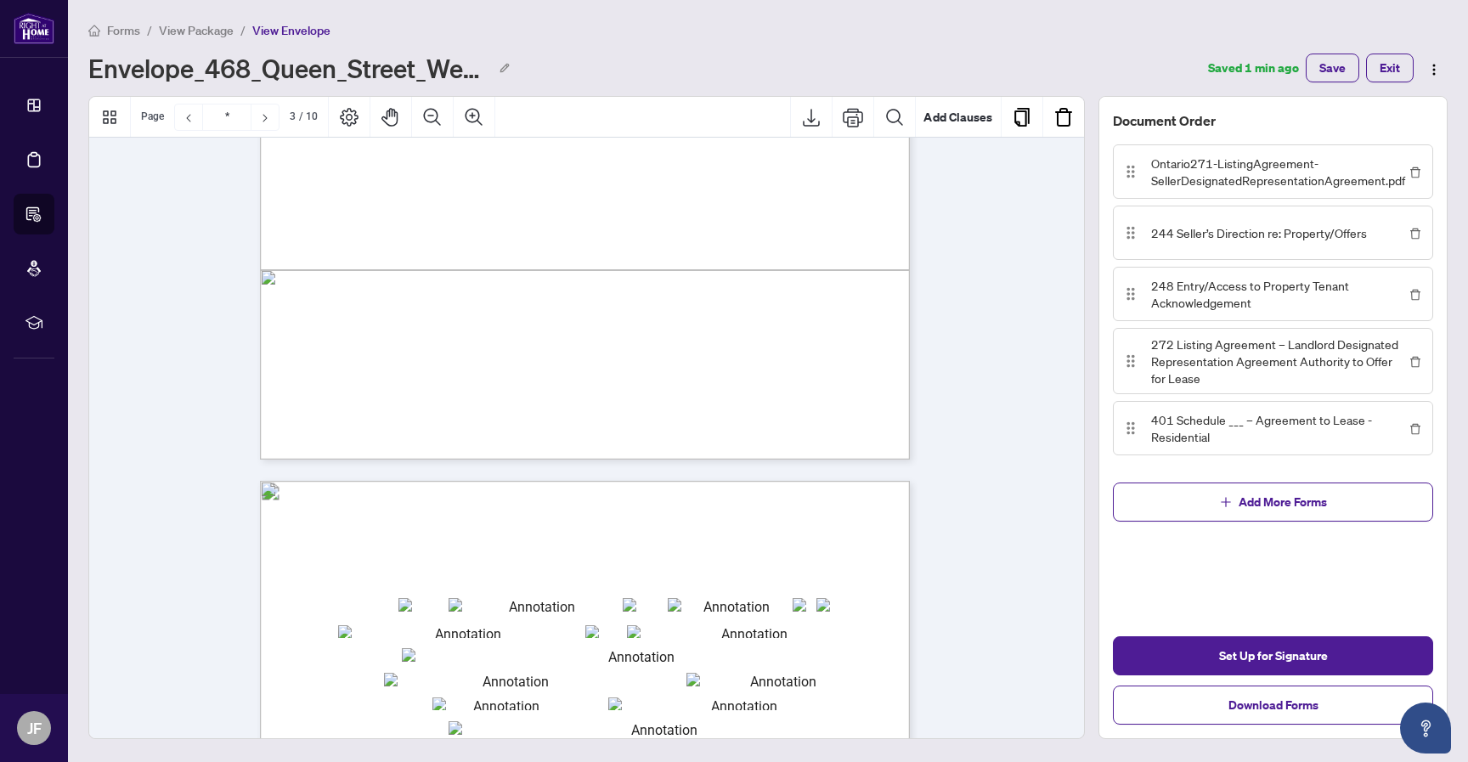
scroll to position [2271, 0]
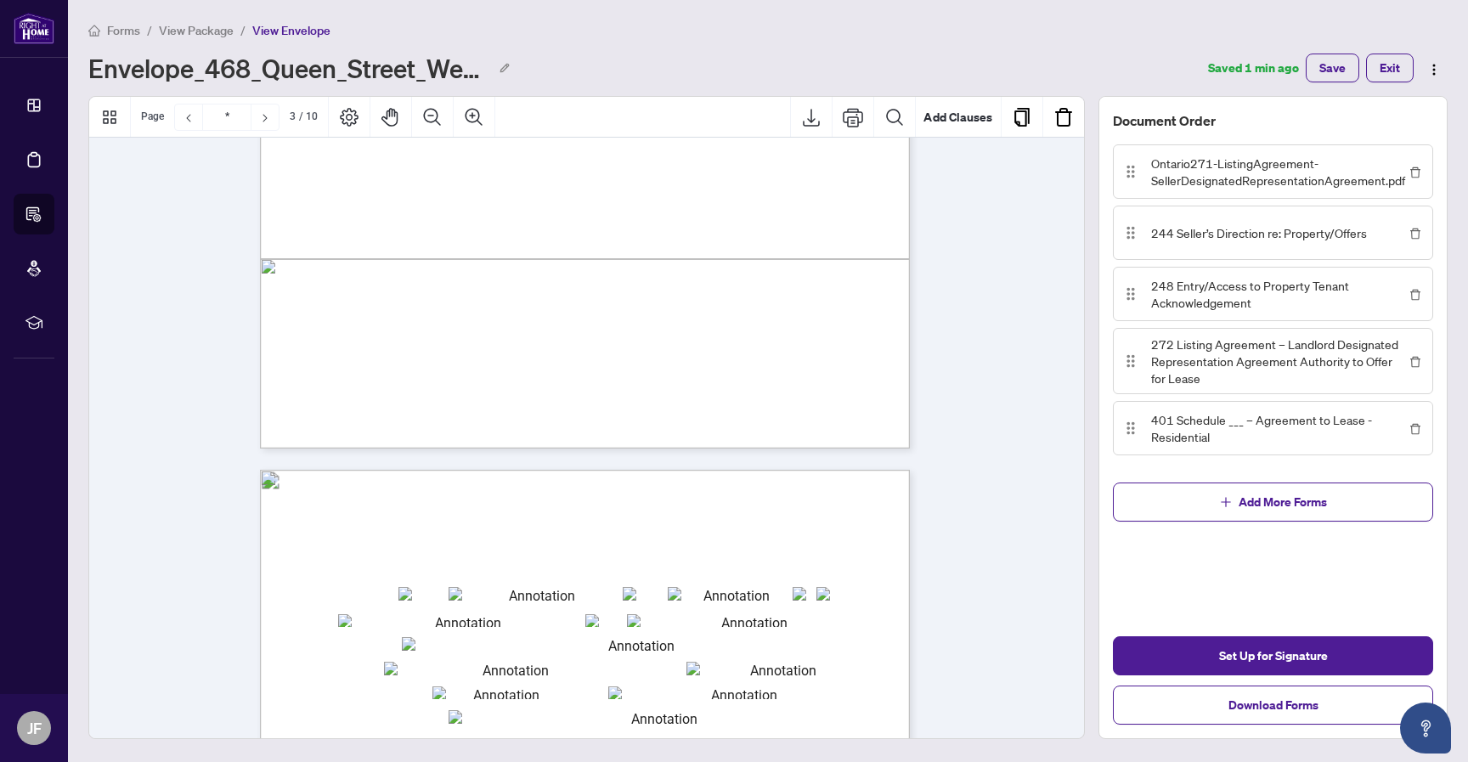
click at [772, 589] on input "txtp_city" at bounding box center [730, 594] width 124 height 14
type input "********"
click at [845, 595] on input "txtp_zipcode" at bounding box center [841, 594] width 50 height 14
click at [564, 591] on input "txtp_street" at bounding box center [534, 594] width 173 height 14
type input "**"
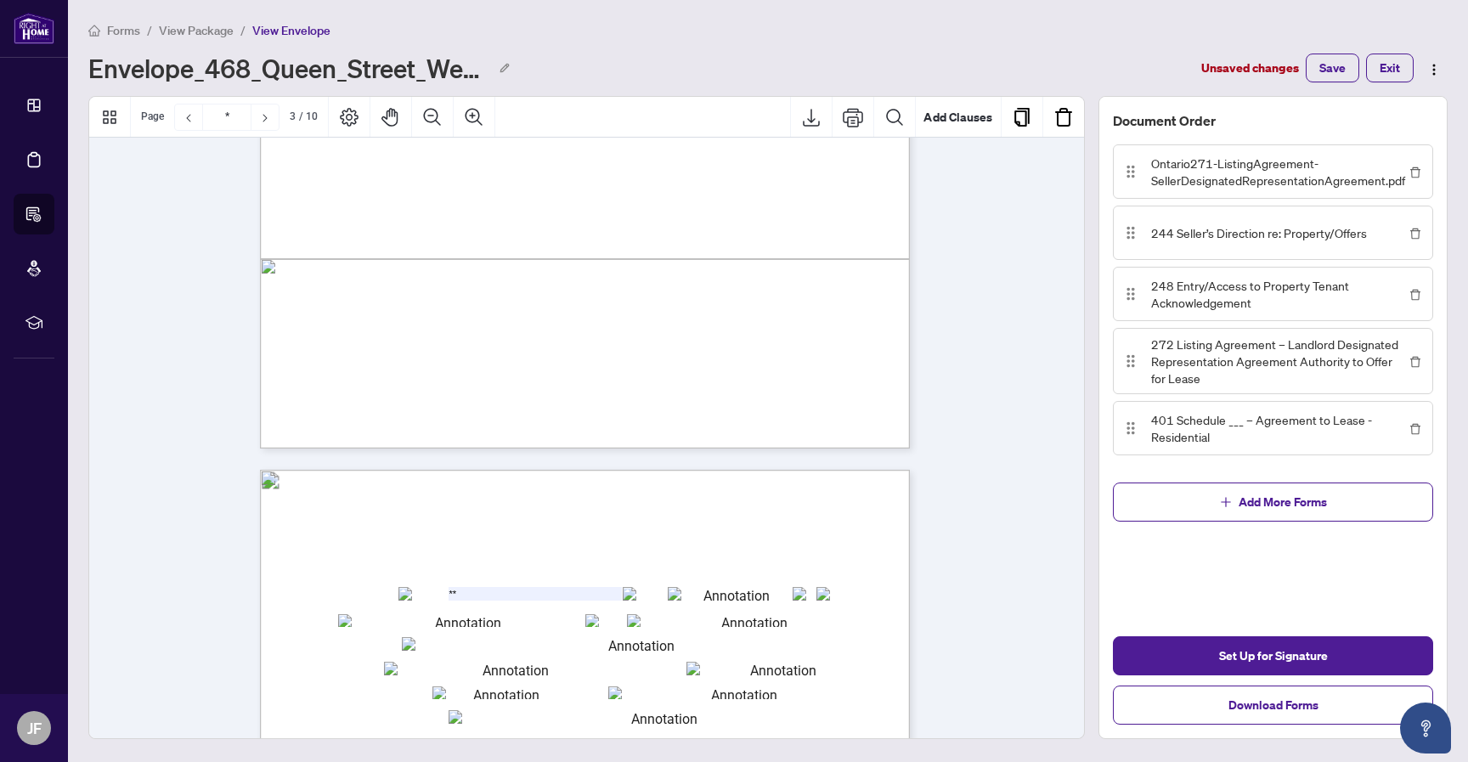
click at [559, 619] on input "txtseller1" at bounding box center [461, 620] width 246 height 13
type input "*"
click at [548, 640] on input "txtl_broker" at bounding box center [634, 644] width 465 height 14
type input "*"
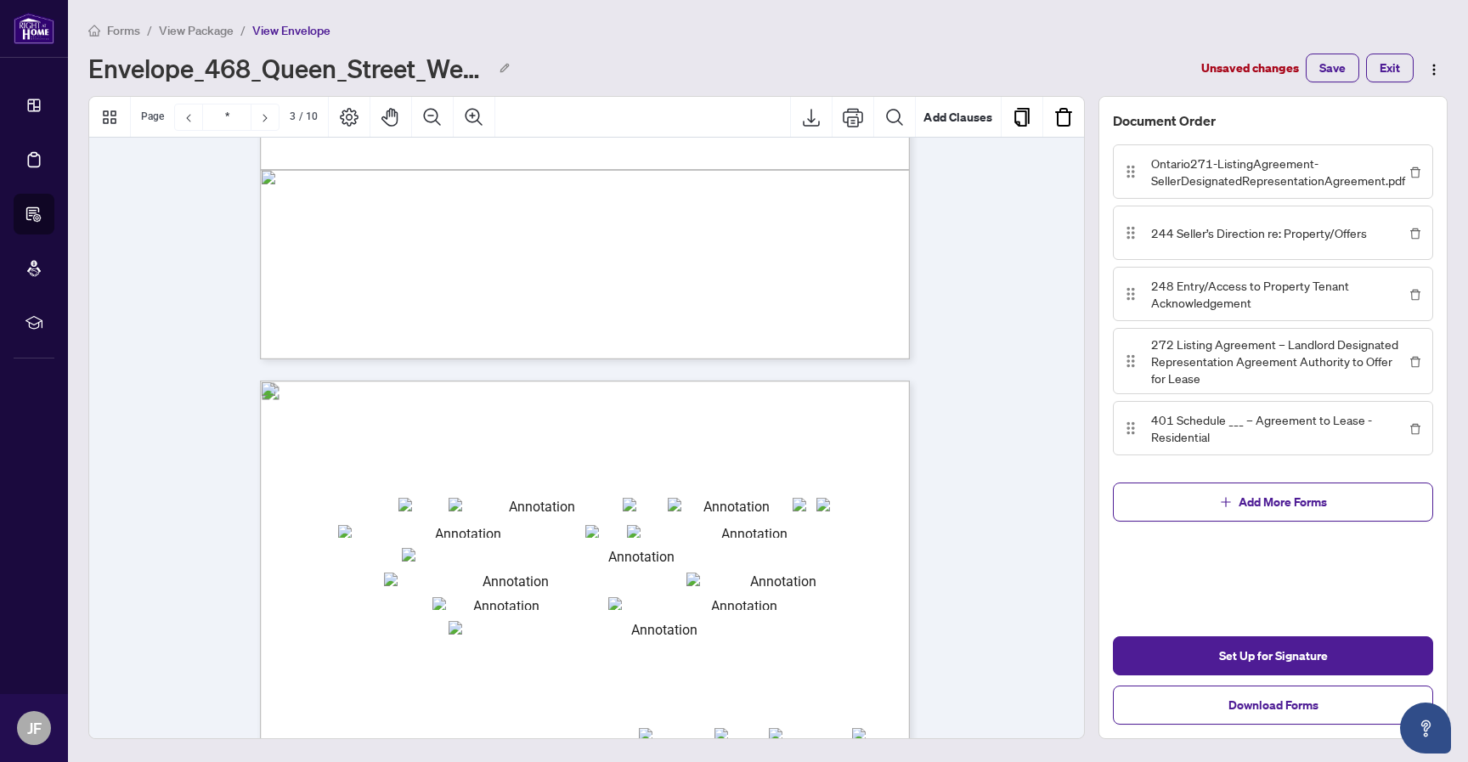
type input "*"
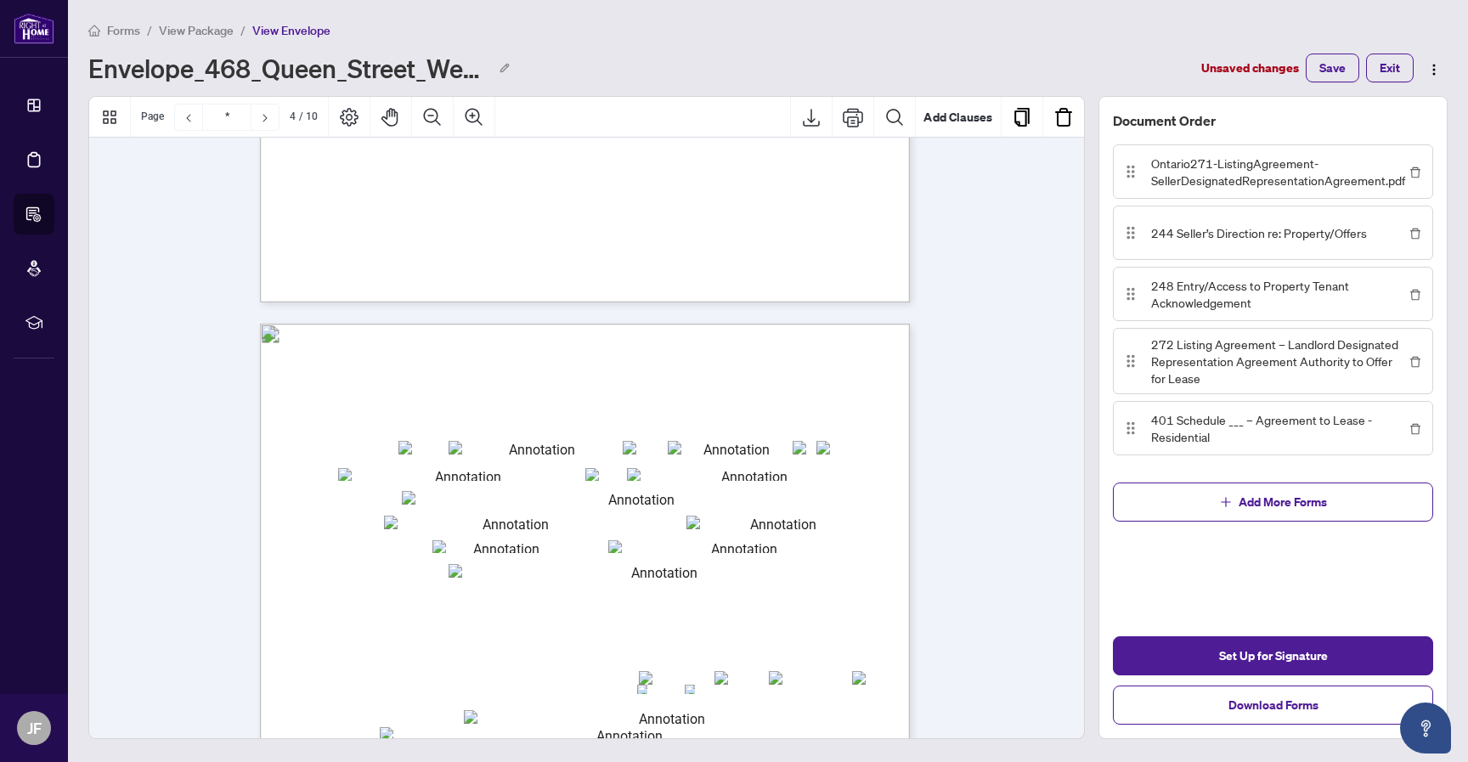
scroll to position [2419, 0]
click at [837, 546] on input "txtboard" at bounding box center [737, 545] width 259 height 14
type input "*"
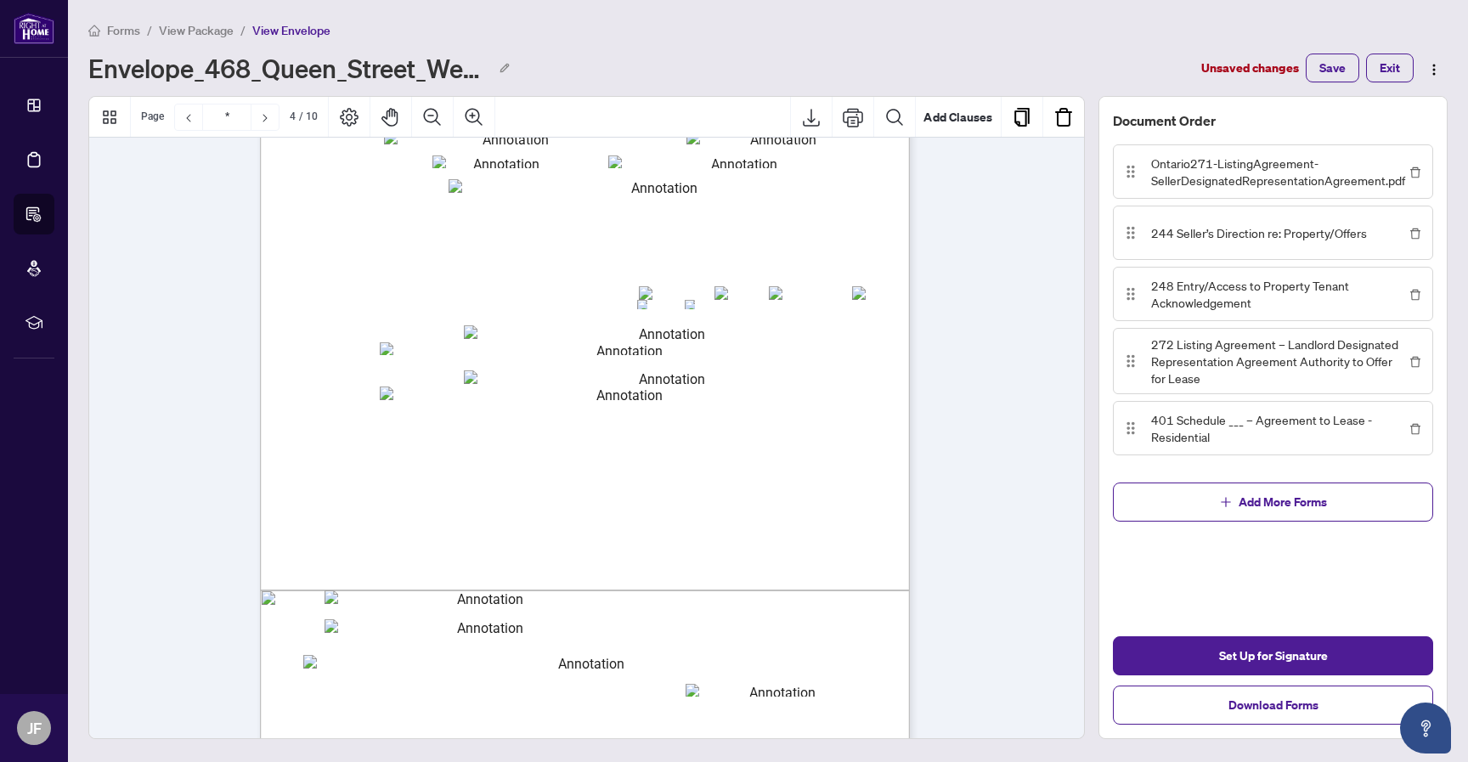
scroll to position [2808, 0]
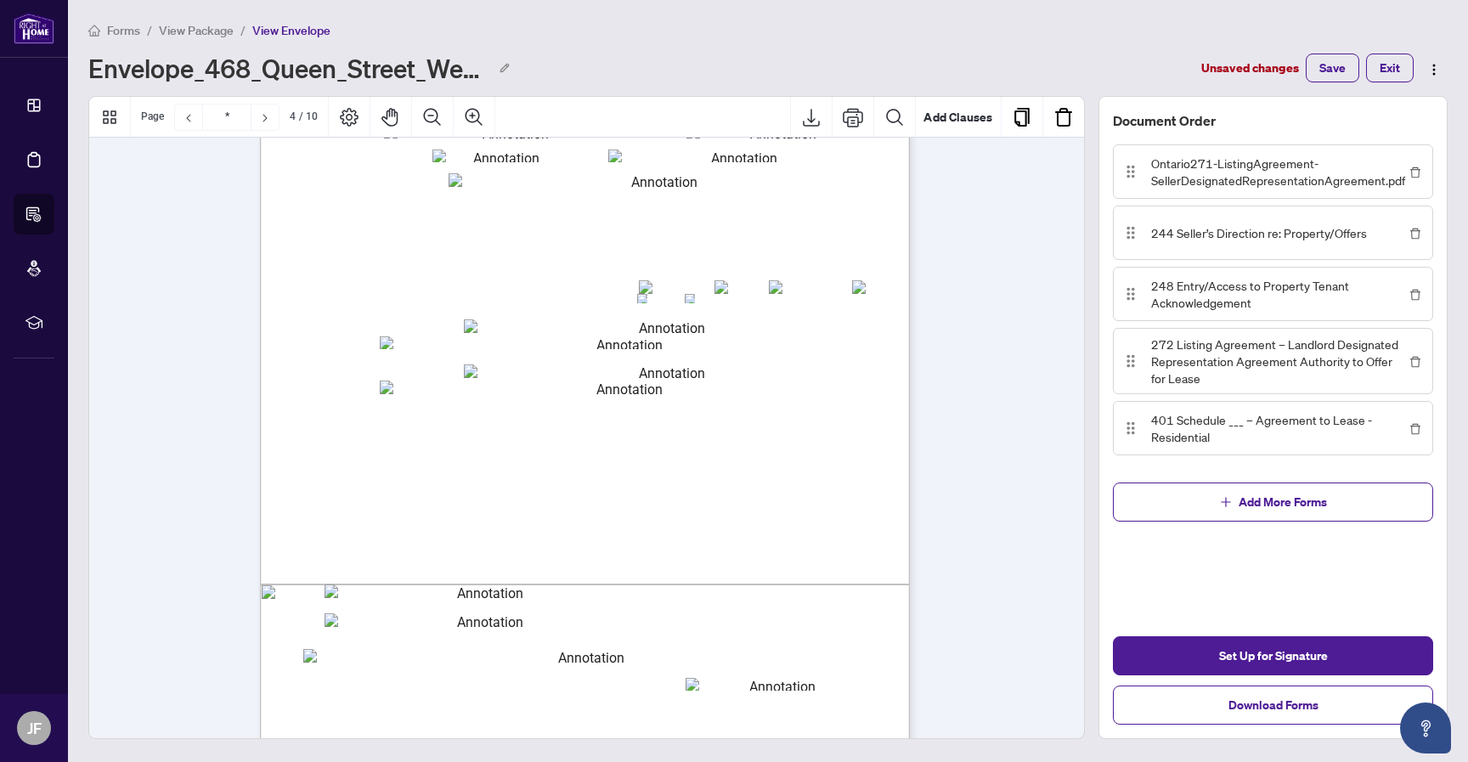
click at [665, 575] on div "Page 1" at bounding box center [666, 458] width 812 height 1051
click at [672, 595] on div "Page 1" at bounding box center [666, 458] width 812 height 1051
click at [623, 590] on input "txtsellersig1" at bounding box center [483, 590] width 318 height 13
type input "*"
click at [702, 570] on div "Page 1" at bounding box center [666, 458] width 812 height 1051
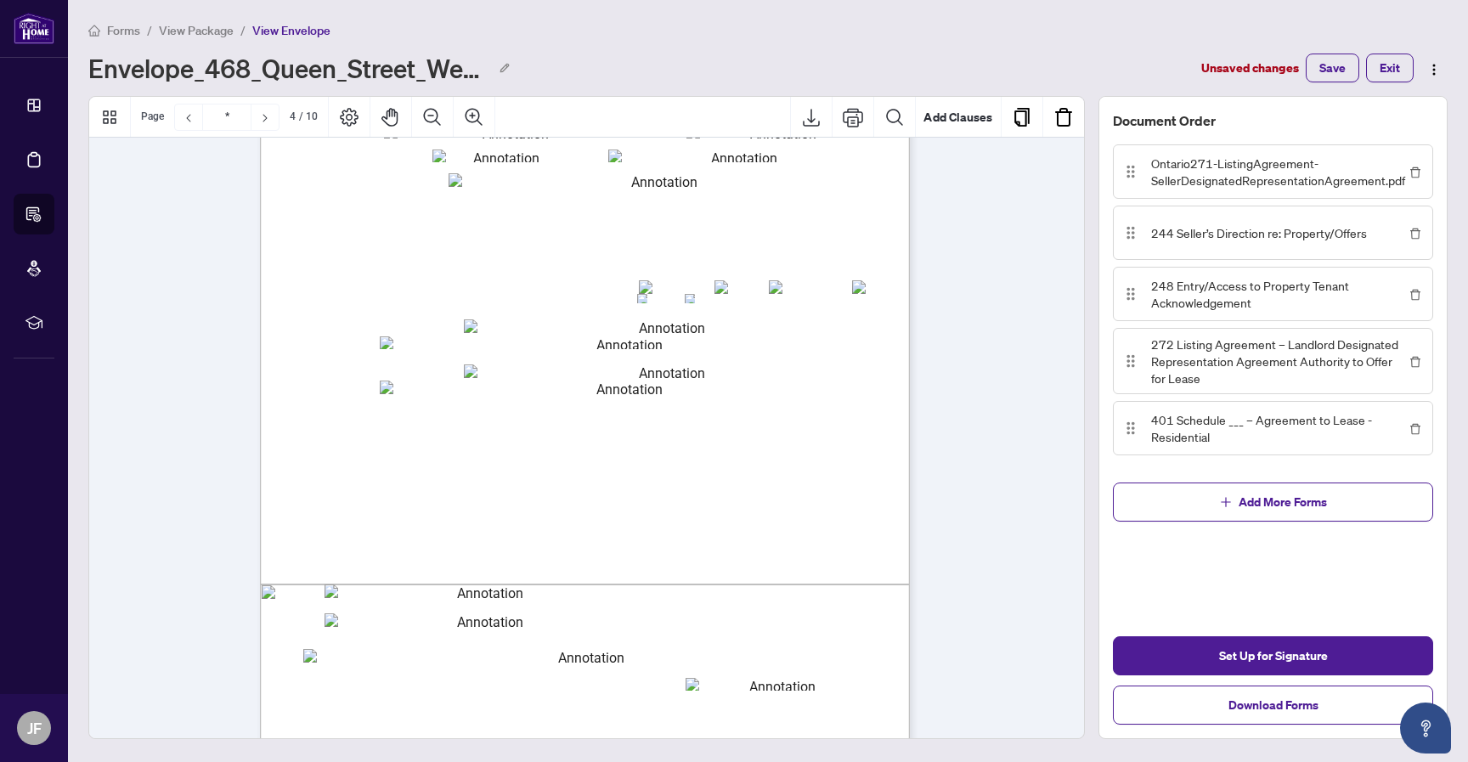
click at [662, 578] on div "Page 1" at bounding box center [666, 458] width 812 height 1051
click at [666, 609] on div "Page 1" at bounding box center [666, 458] width 812 height 1051
click at [731, 661] on input "*" at bounding box center [584, 656] width 563 height 14
type input "**"
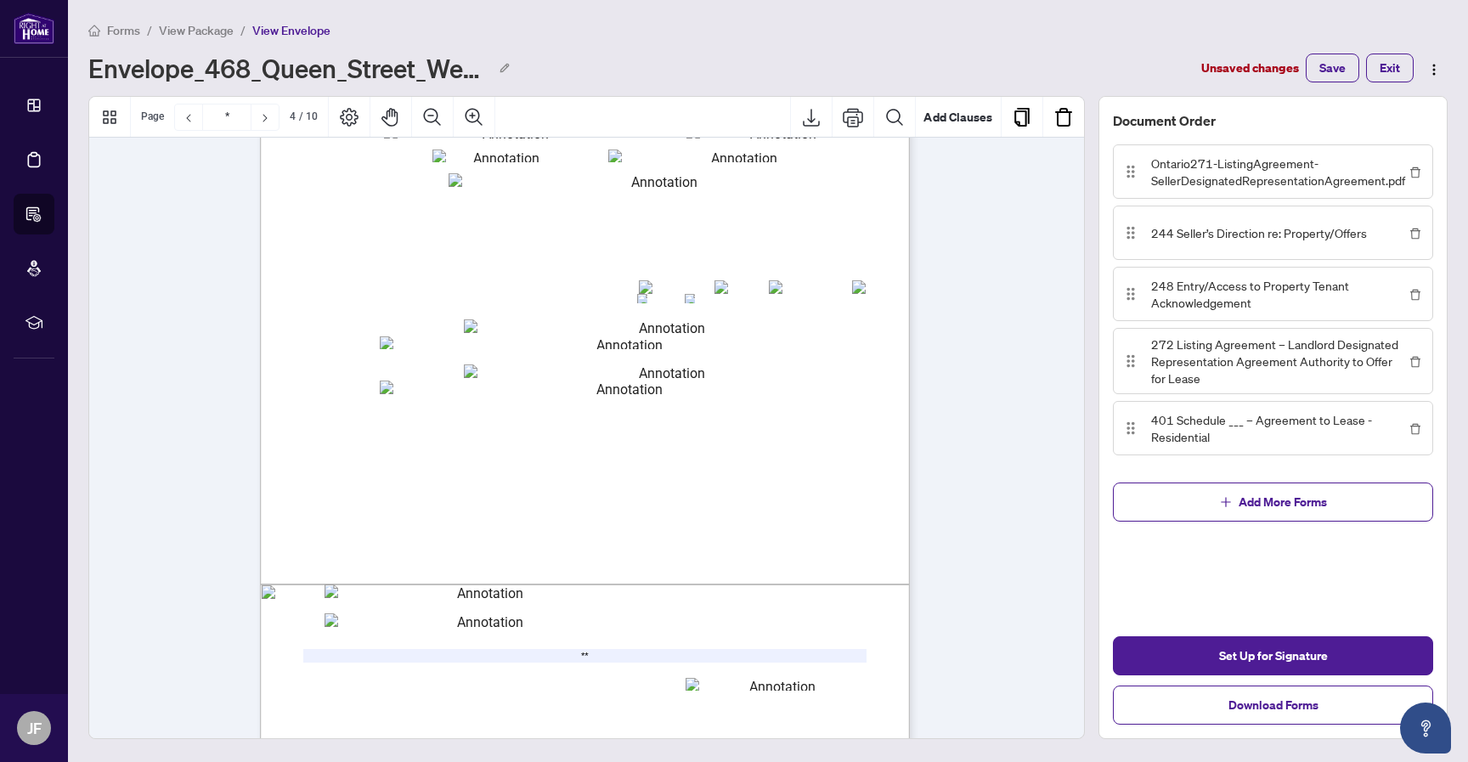
click at [888, 593] on div "Page 1" at bounding box center [666, 458] width 812 height 1051
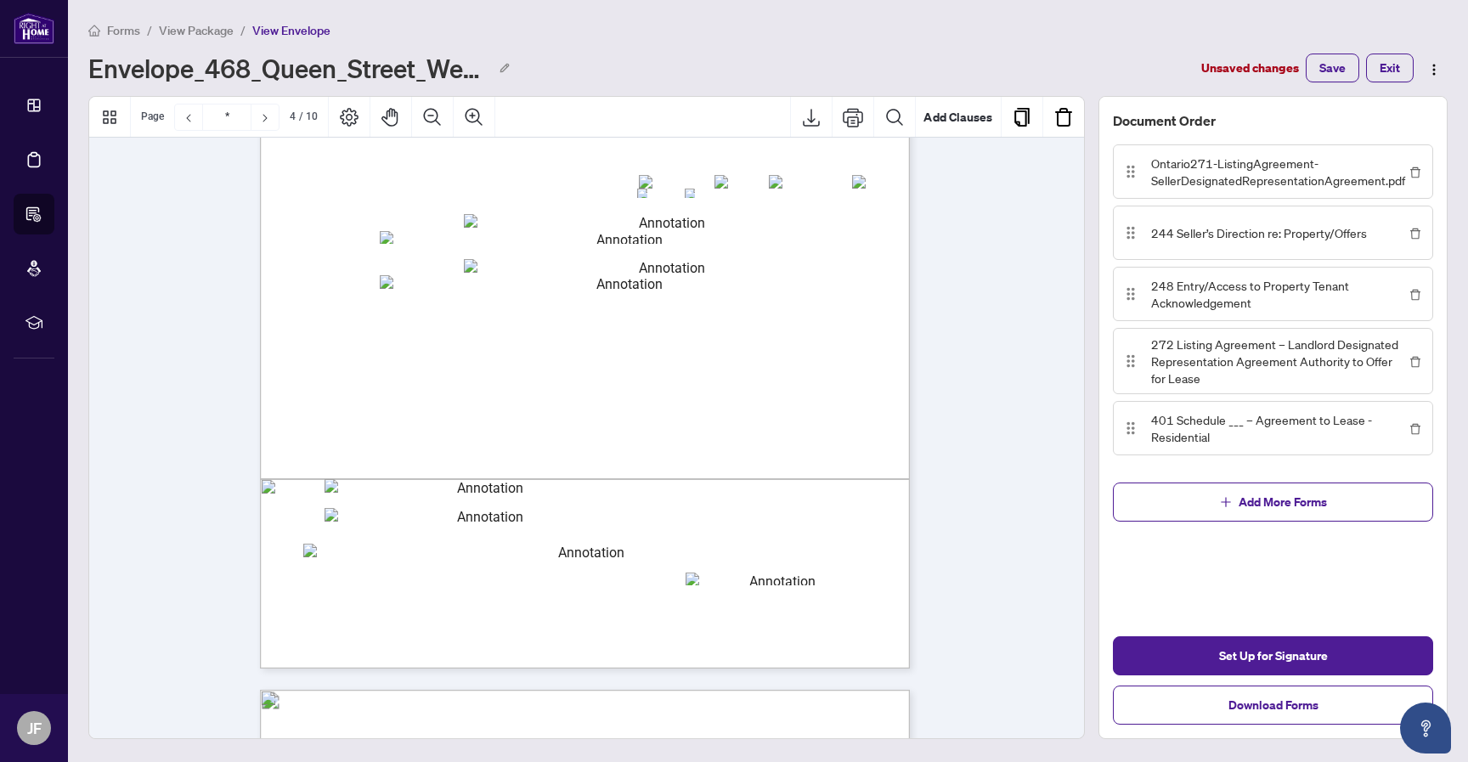
scroll to position [2914, 0]
click at [1192, 702] on button "Download Forms" at bounding box center [1273, 704] width 320 height 39
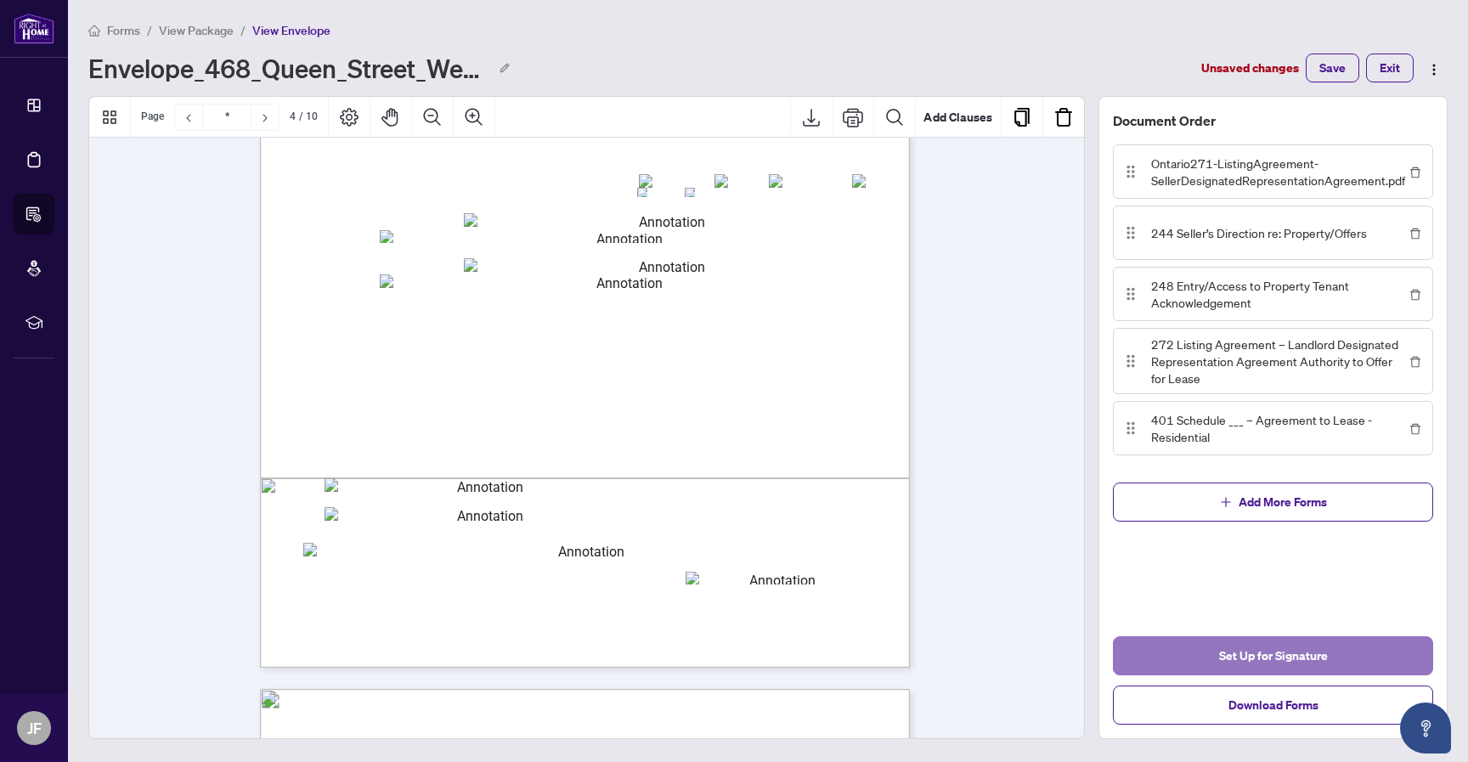
click at [1251, 648] on span "Set Up for Signature" at bounding box center [1273, 655] width 109 height 27
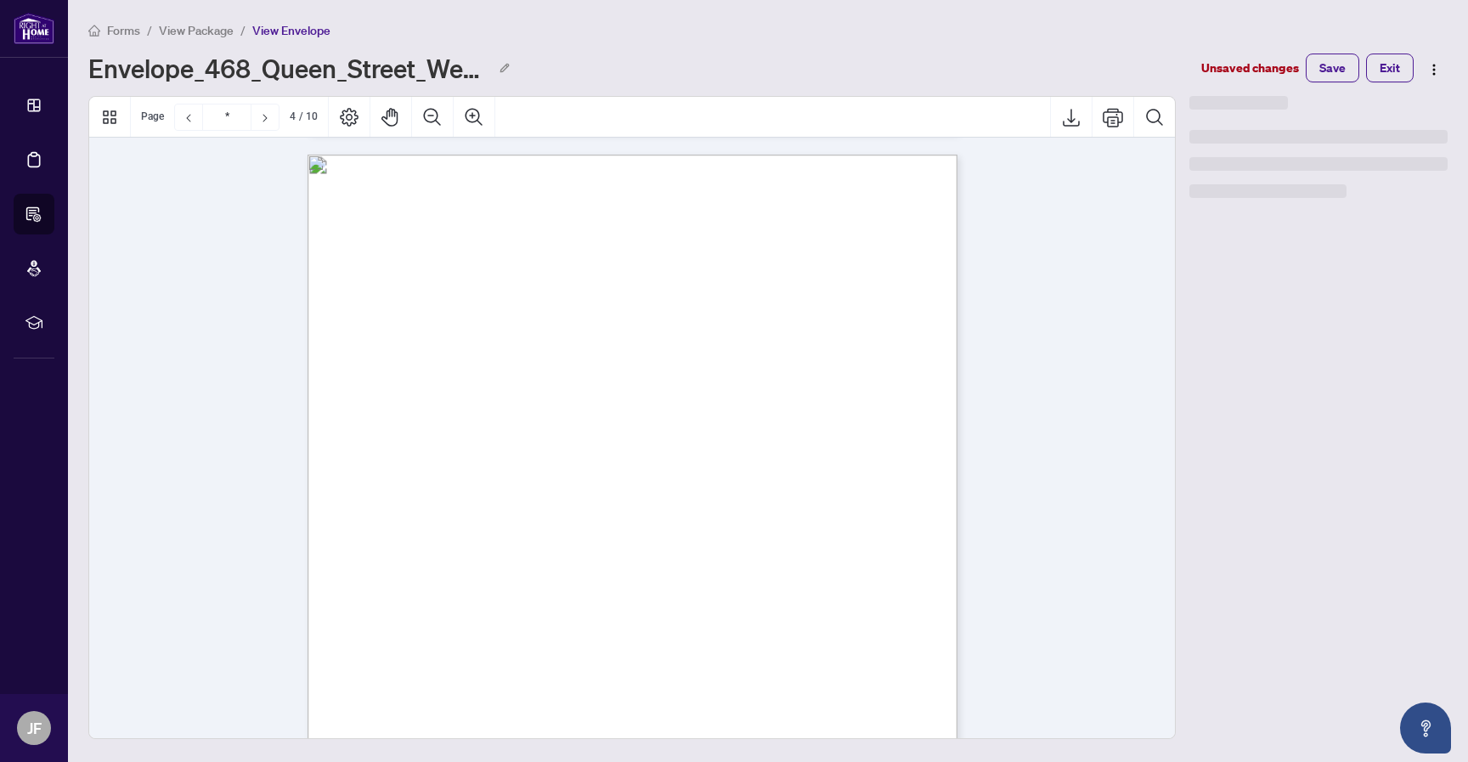
scroll to position [2586, 0]
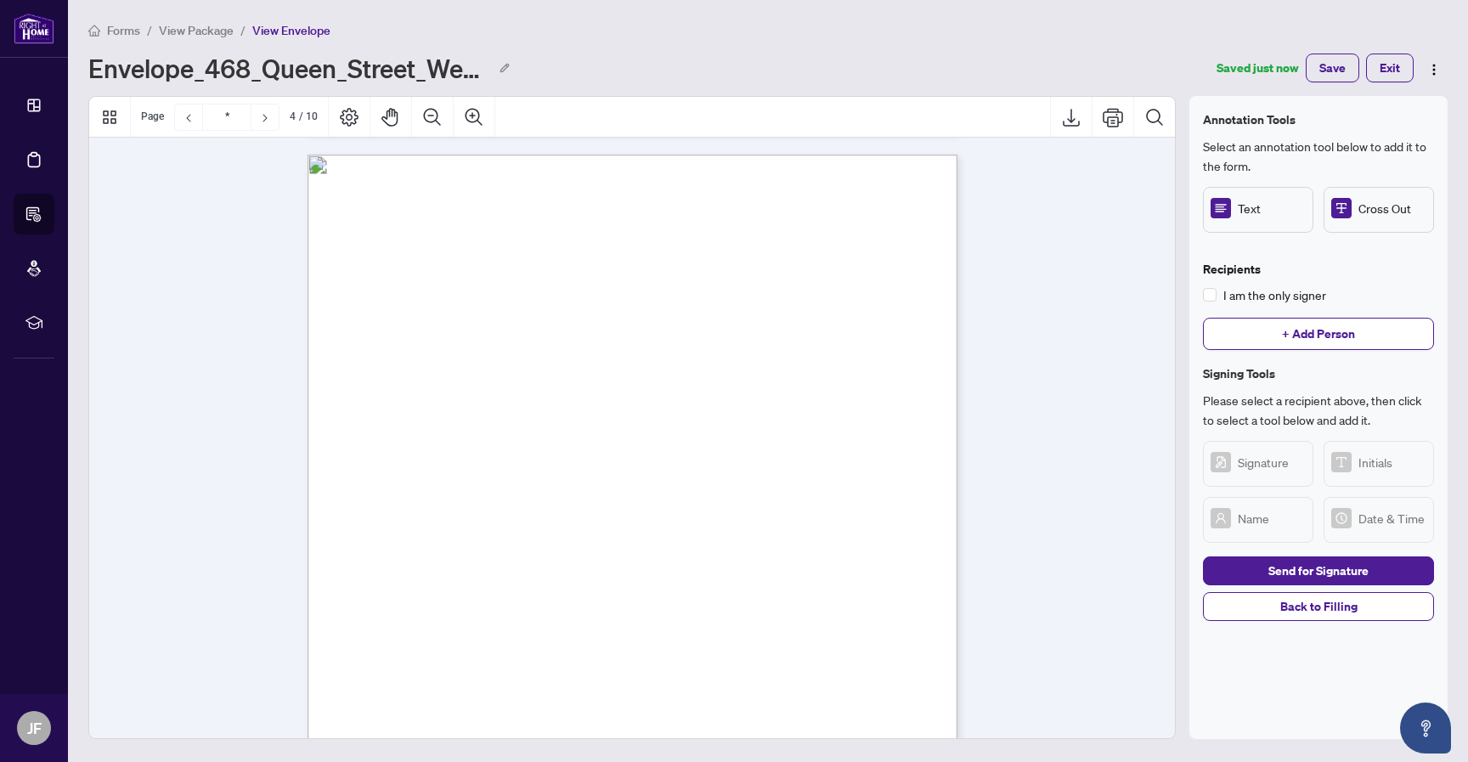
click at [1283, 205] on span "Text" at bounding box center [1271, 208] width 68 height 19
drag, startPoint x: 571, startPoint y: 275, endPoint x: 976, endPoint y: 283, distance: 405.2
click at [913, 276] on circle "Page 1" at bounding box center [912, 279] width 11 height 11
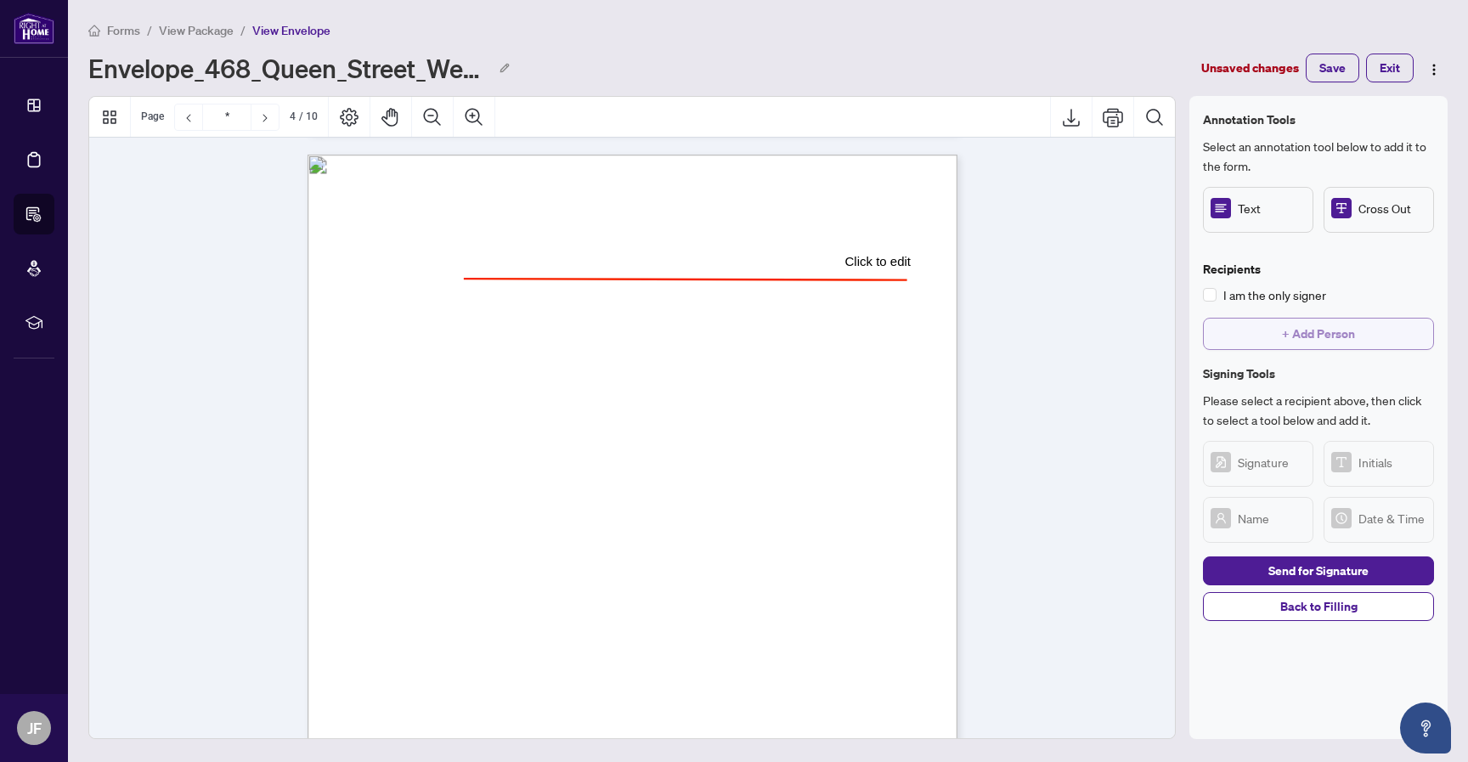
click at [1313, 324] on span "+ Add Person" at bounding box center [1318, 333] width 73 height 27
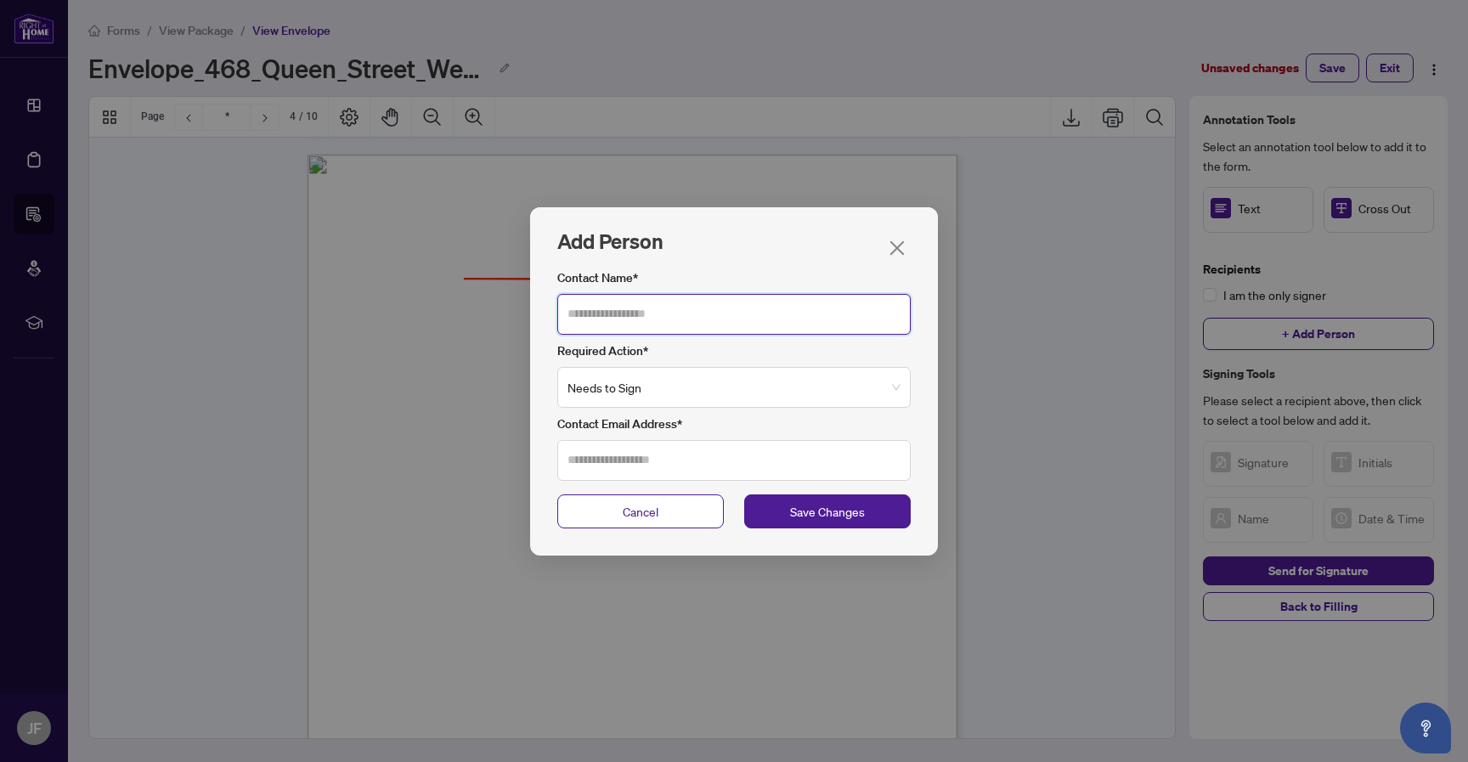
click at [757, 320] on input "Contact Name*" at bounding box center [733, 314] width 353 height 41
type input "******"
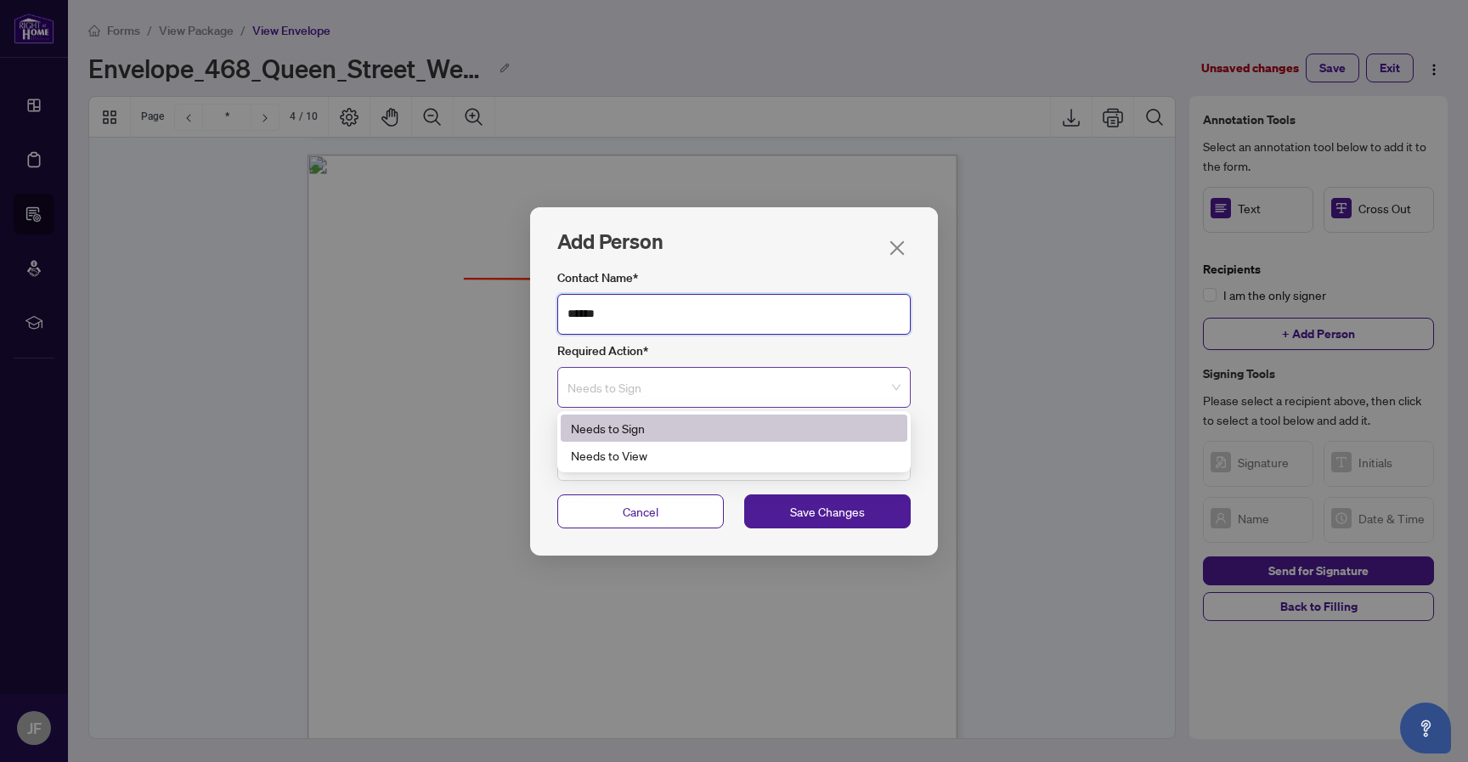
click at [716, 382] on span "Needs to Sign" at bounding box center [733, 387] width 333 height 39
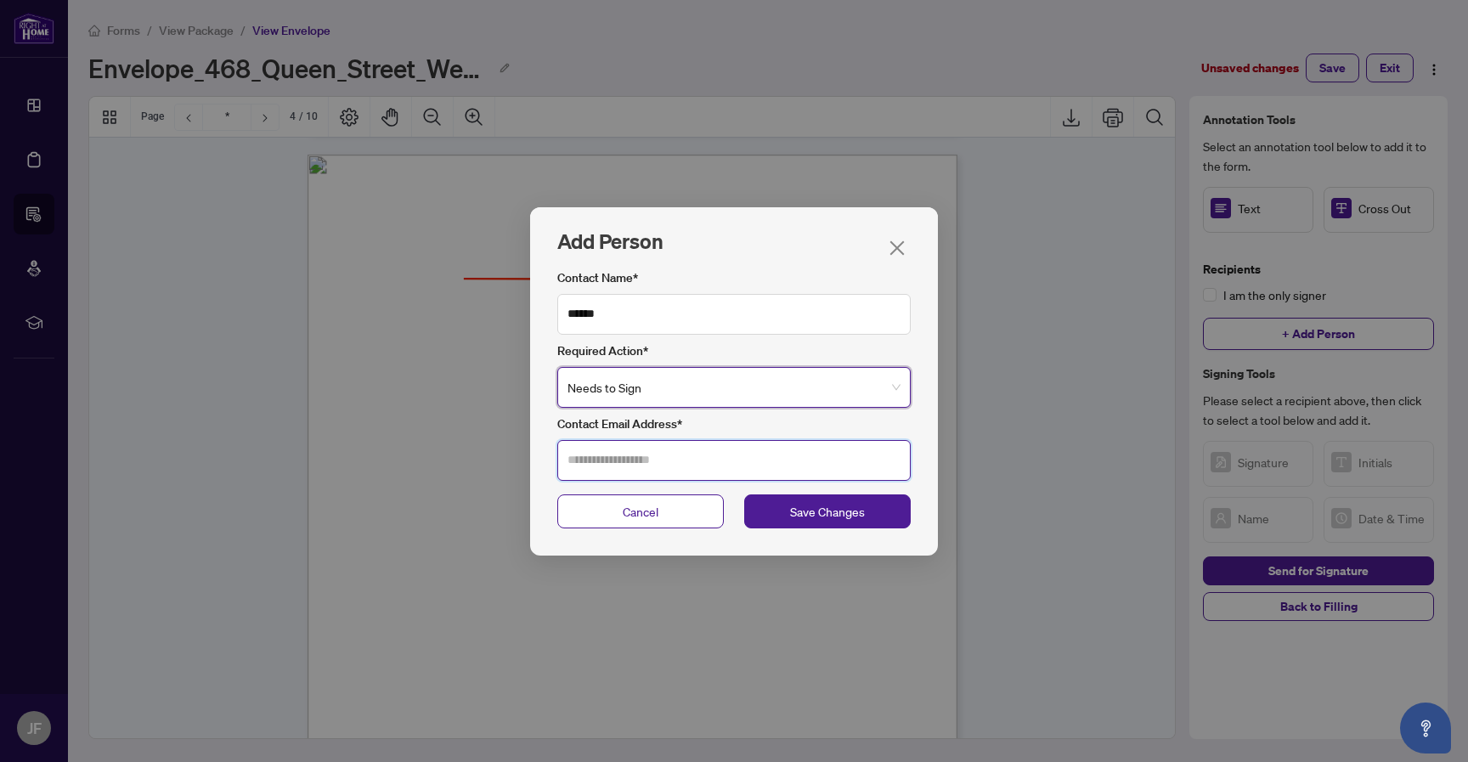
click at [695, 452] on input "Contact Email Address*" at bounding box center [733, 460] width 353 height 41
type input "**********"
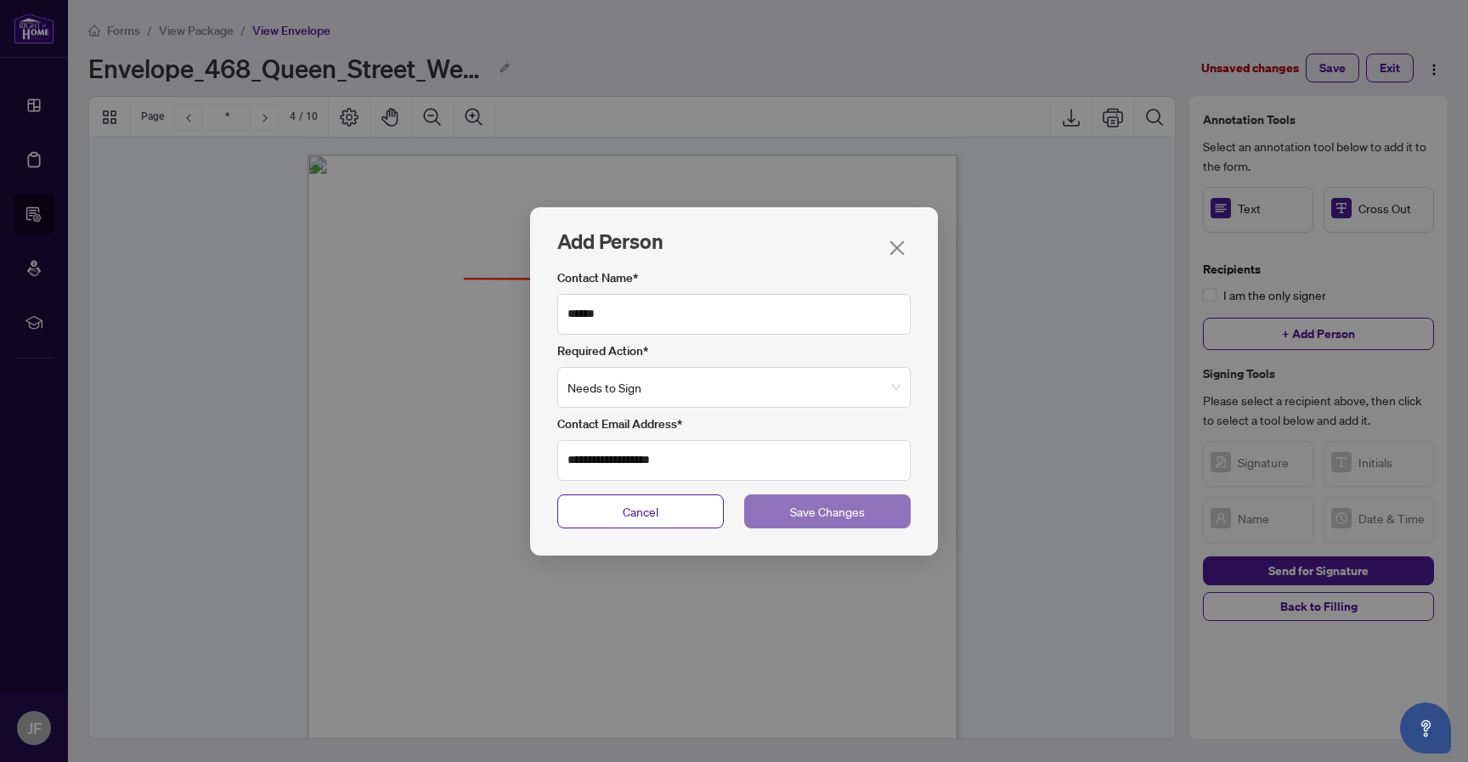
click at [825, 527] on button "Save Changes" at bounding box center [827, 511] width 166 height 34
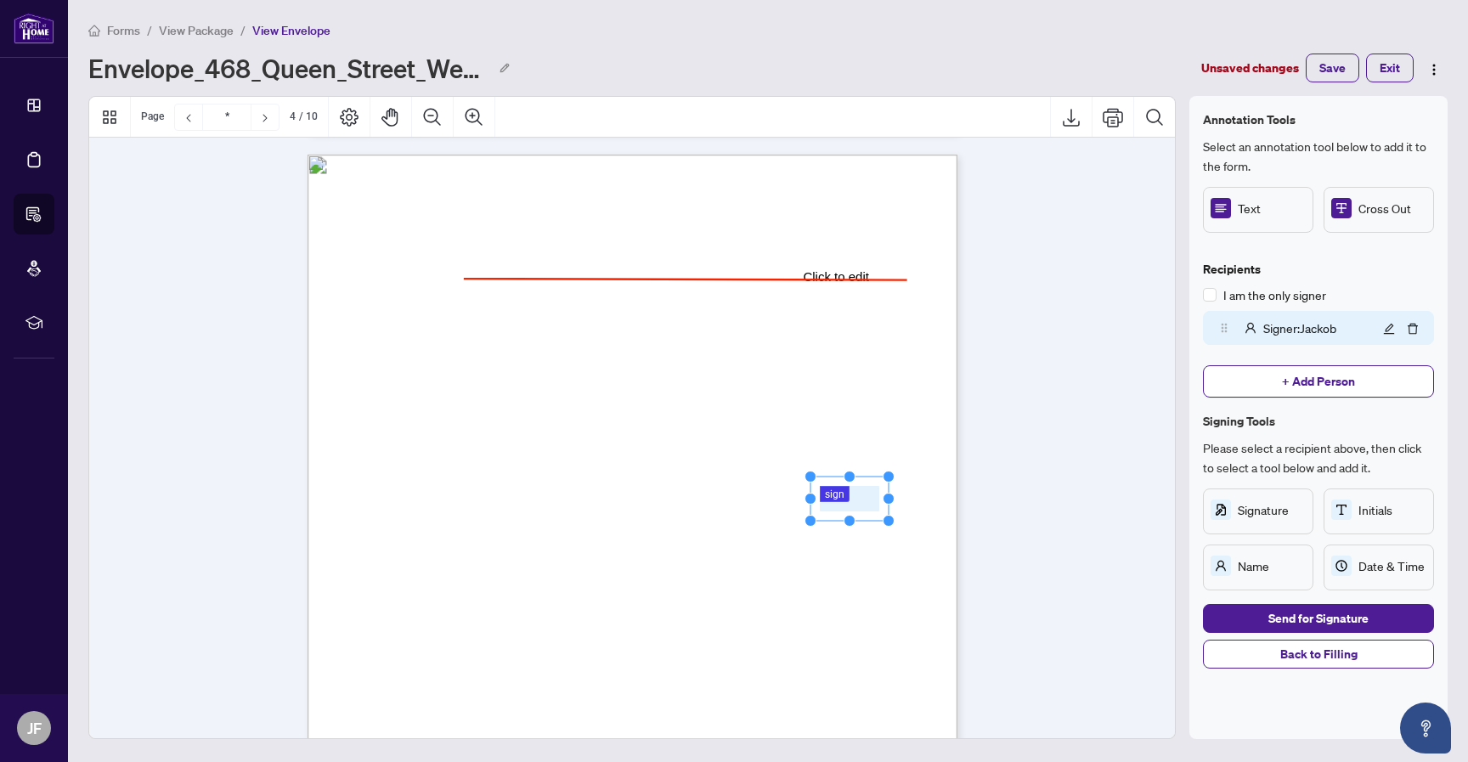
drag, startPoint x: 713, startPoint y: 490, endPoint x: 842, endPoint y: 493, distance: 129.1
drag, startPoint x: 761, startPoint y: 491, endPoint x: 728, endPoint y: 496, distance: 33.5
drag, startPoint x: 756, startPoint y: 496, endPoint x: 822, endPoint y: 498, distance: 66.3
click at [730, 495] on circle "Resize, Right" at bounding box center [734, 499] width 11 height 11
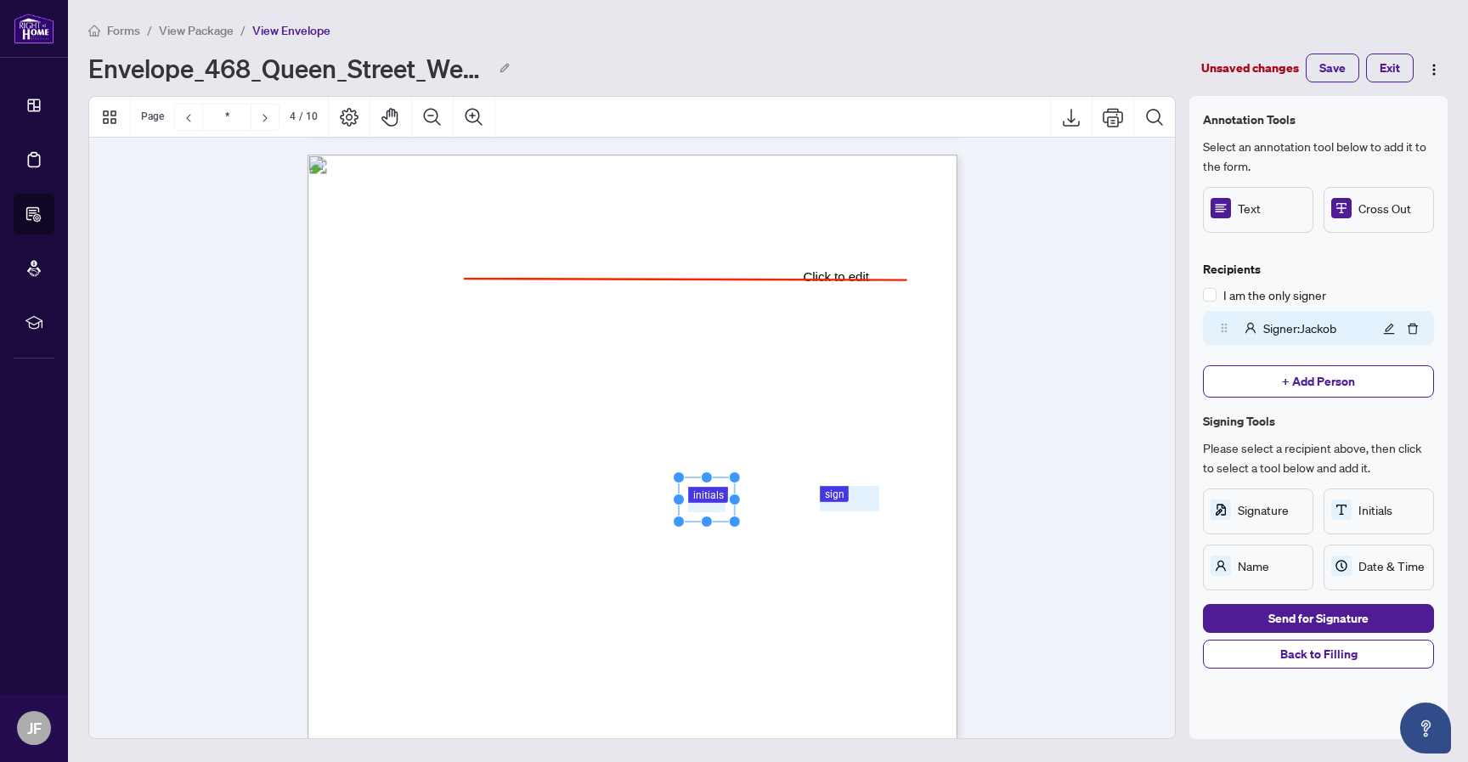
click at [854, 586] on rect "Page 1" at bounding box center [850, 588] width 129 height 44
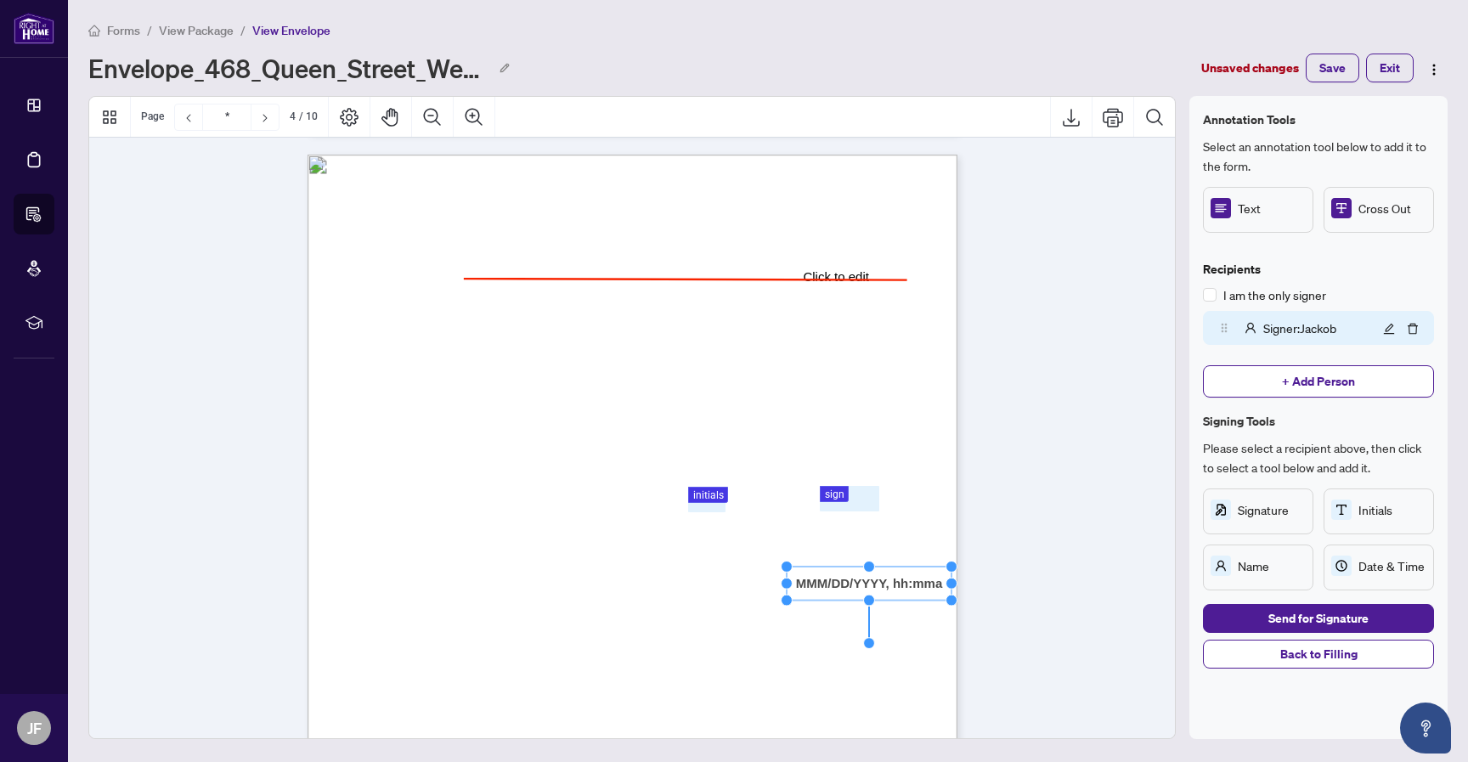
click at [897, 580] on rect "Page 1" at bounding box center [869, 583] width 166 height 34
click at [1418, 323] on button "button" at bounding box center [1412, 328] width 20 height 20
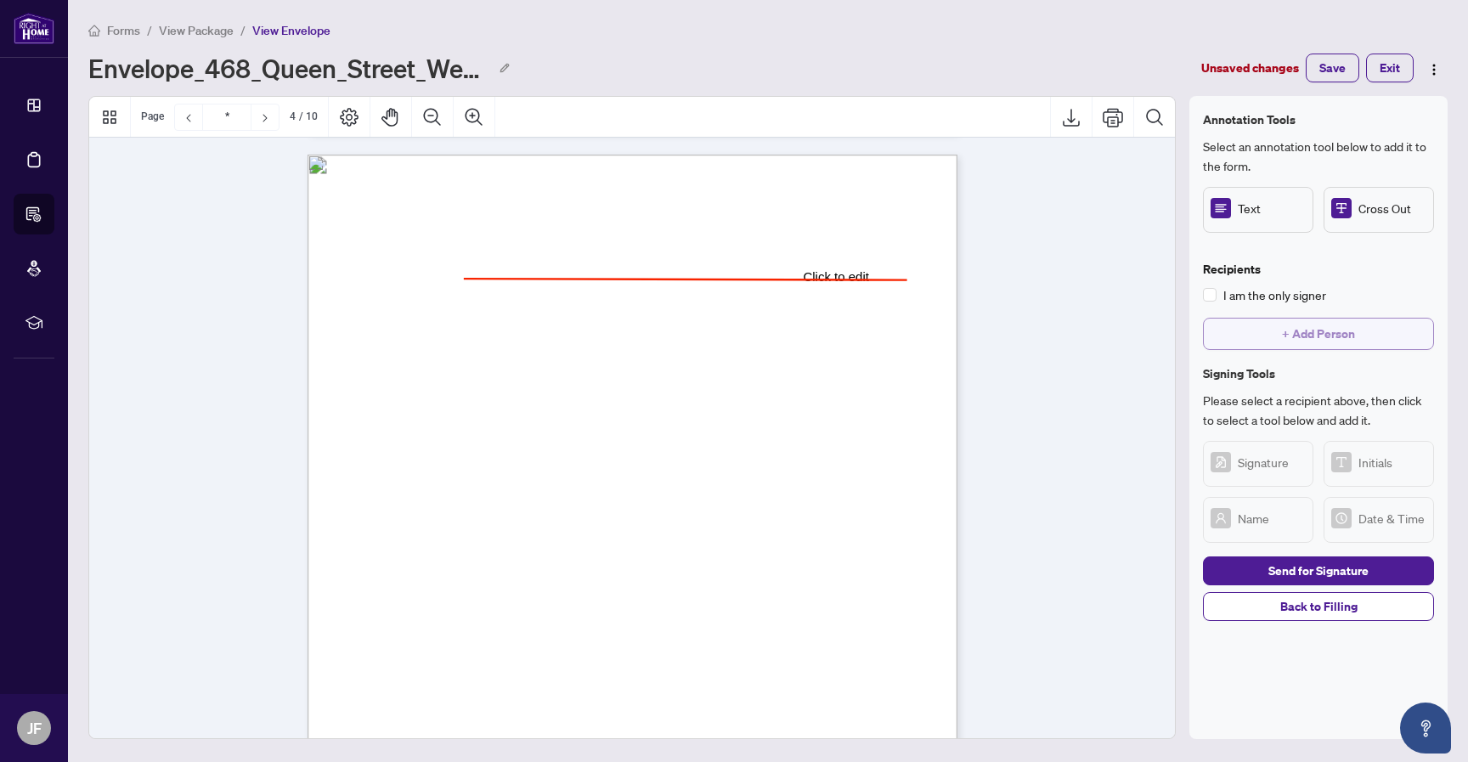
click at [1366, 338] on button "+ Add Person" at bounding box center [1318, 334] width 231 height 32
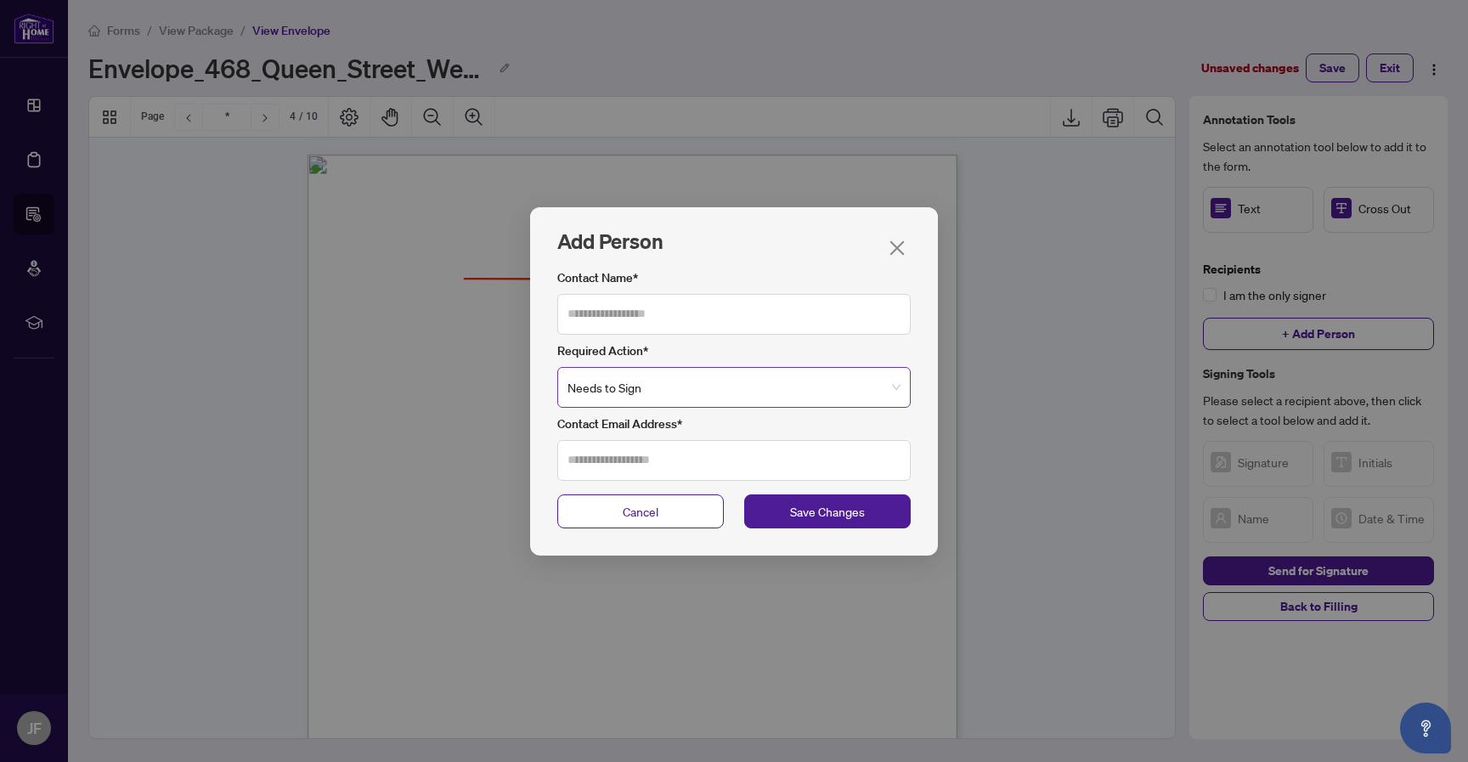
click at [839, 392] on span "Needs to Sign" at bounding box center [733, 387] width 333 height 39
click at [809, 310] on input "Contact Name*" at bounding box center [733, 314] width 353 height 41
type input "******"
click at [686, 484] on div "Contact Name* ****** Required Action* Needs to Sign Contact Email Address*" at bounding box center [734, 378] width 408 height 233
click at [697, 472] on input "Contact Email Address*" at bounding box center [733, 460] width 353 height 41
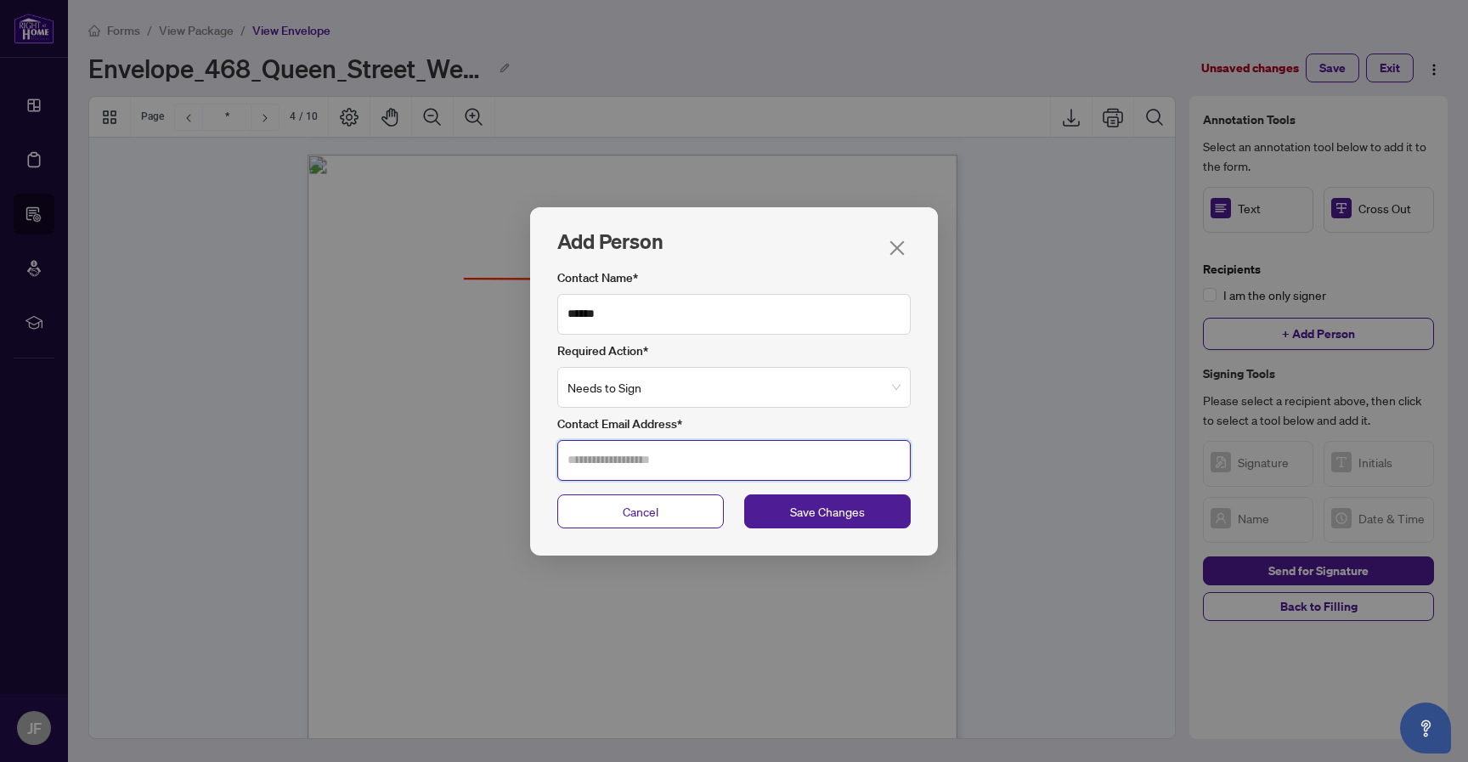
type input "**********"
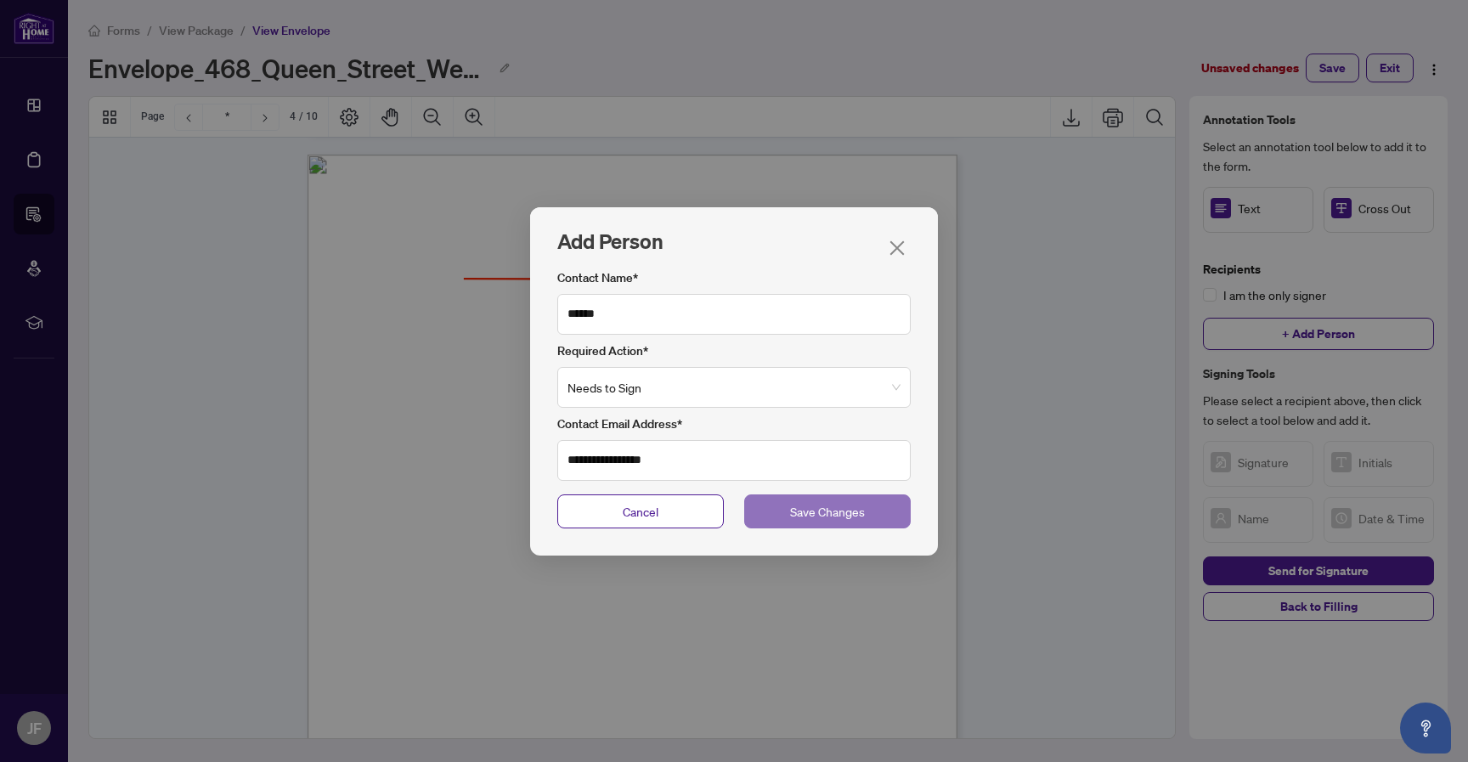
click at [791, 514] on span "Save Changes" at bounding box center [827, 511] width 75 height 19
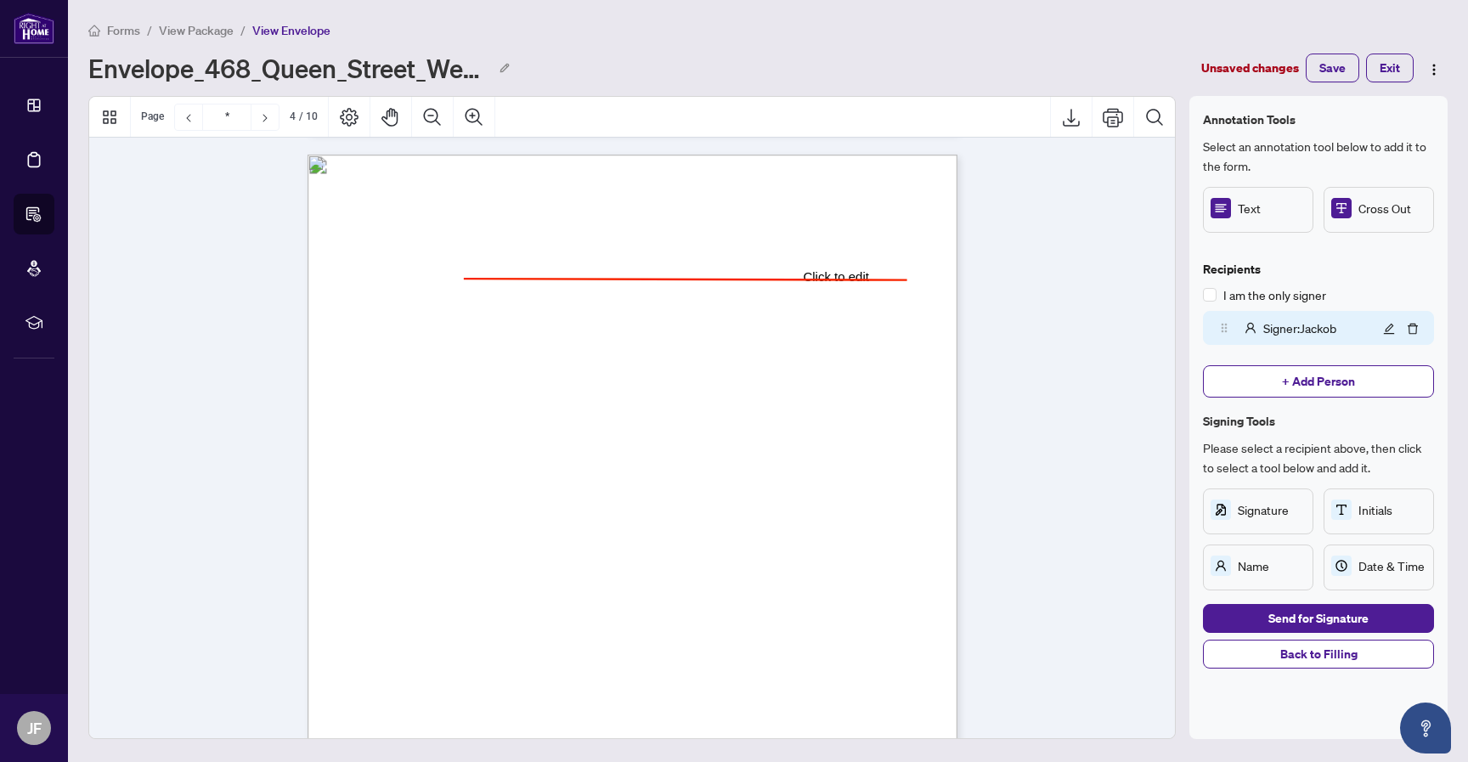
click at [1170, 78] on div "Envelope_468_Queen_Street_West_Toronto_ON_Canada_1759522892768" at bounding box center [639, 67] width 1102 height 27
click at [1150, 45] on div "Forms / View Package / View Envelope Envelope_468_Queen_Street_West_Toronto_ON_…" at bounding box center [767, 51] width 1359 height 62
click at [1291, 624] on span "Send for Signature" at bounding box center [1318, 618] width 100 height 27
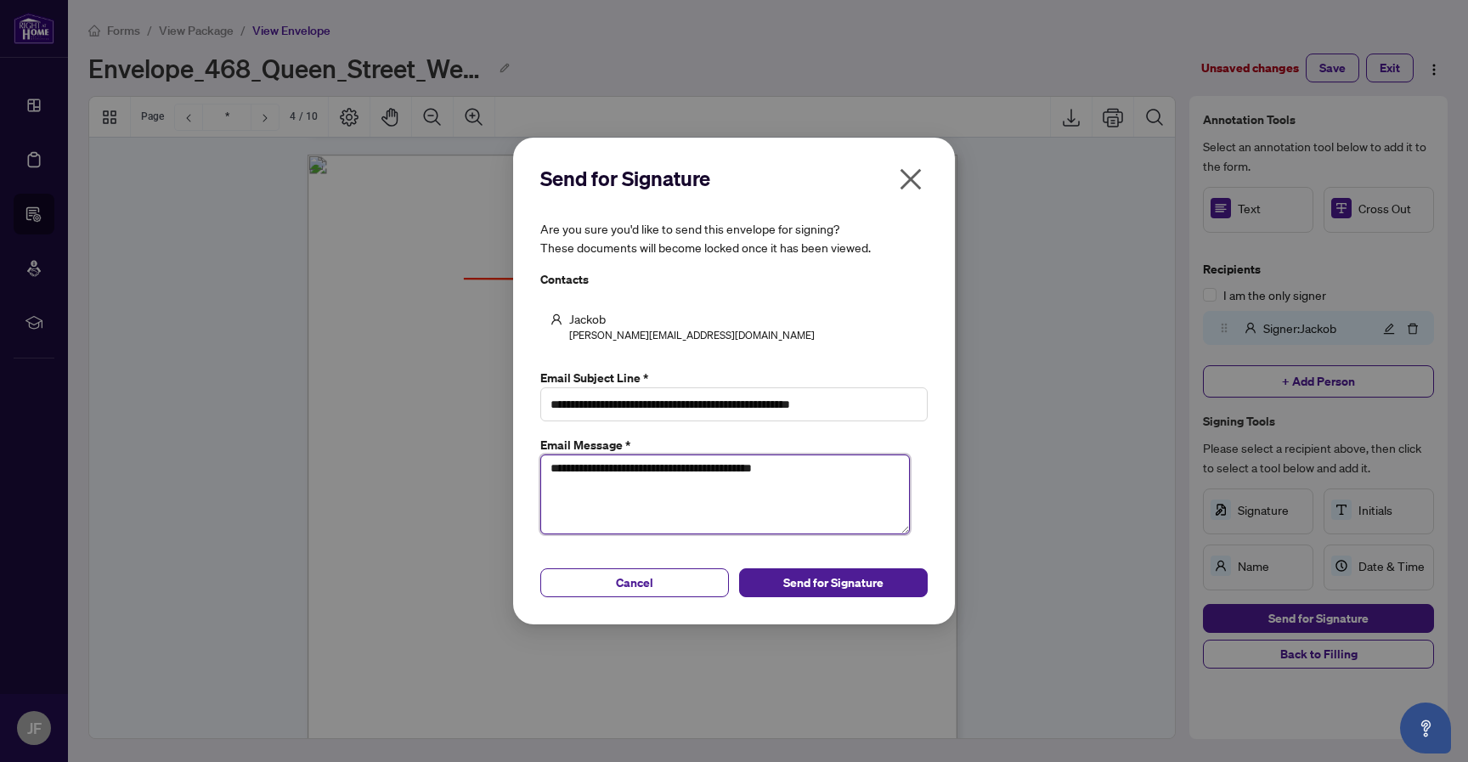
click at [826, 474] on textarea "**********" at bounding box center [724, 494] width 369 height 80
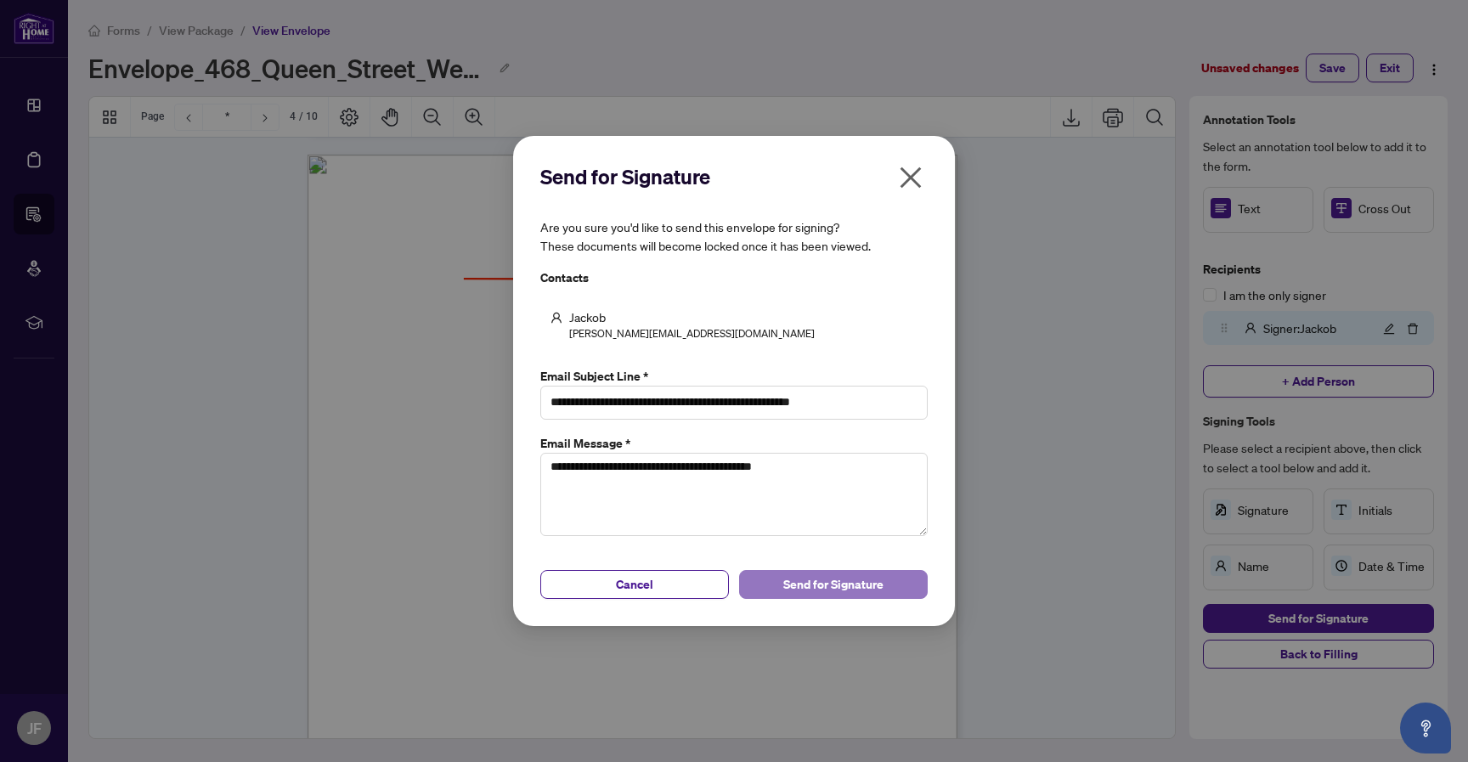
click at [782, 590] on button "Send for Signature" at bounding box center [833, 584] width 189 height 29
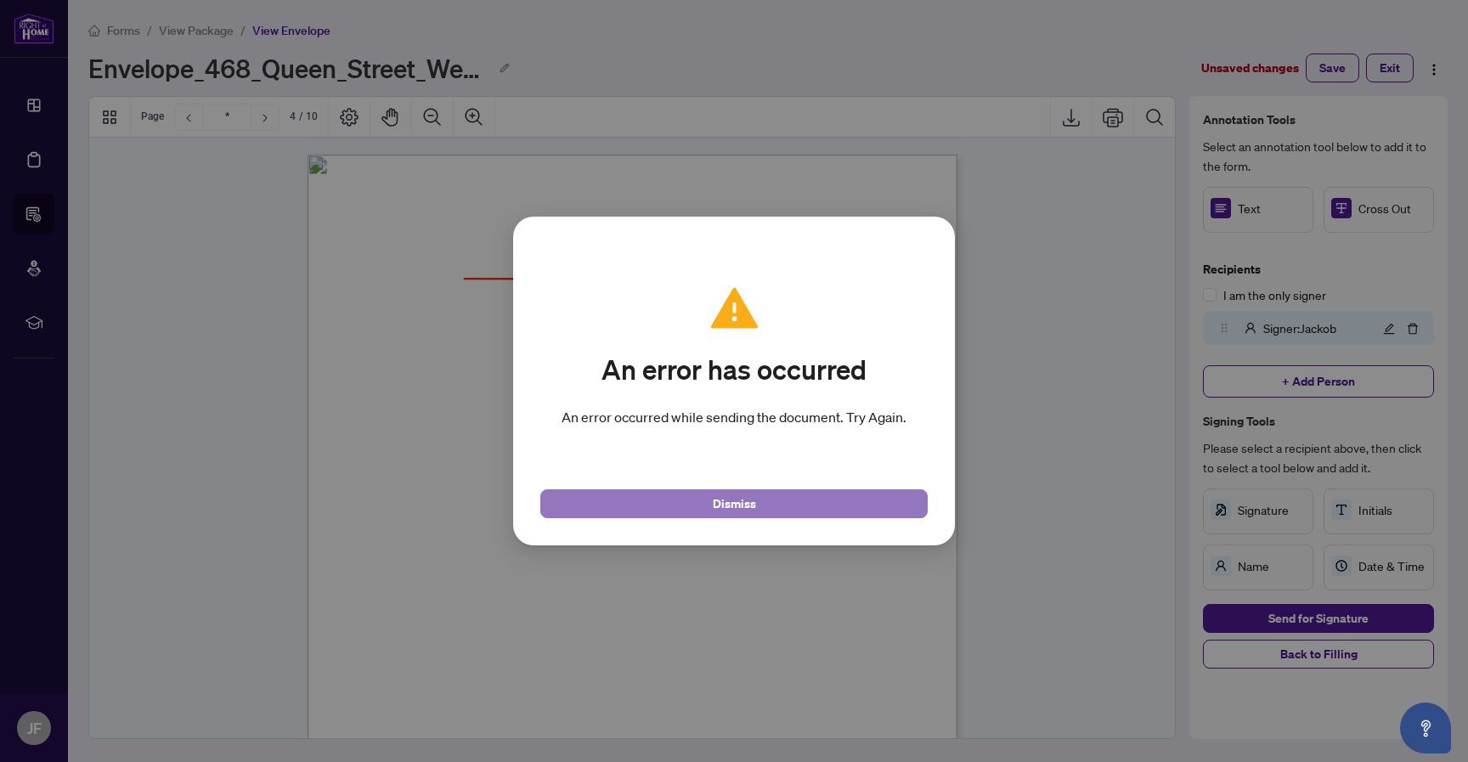
click at [872, 507] on button "Dismiss" at bounding box center [733, 503] width 387 height 29
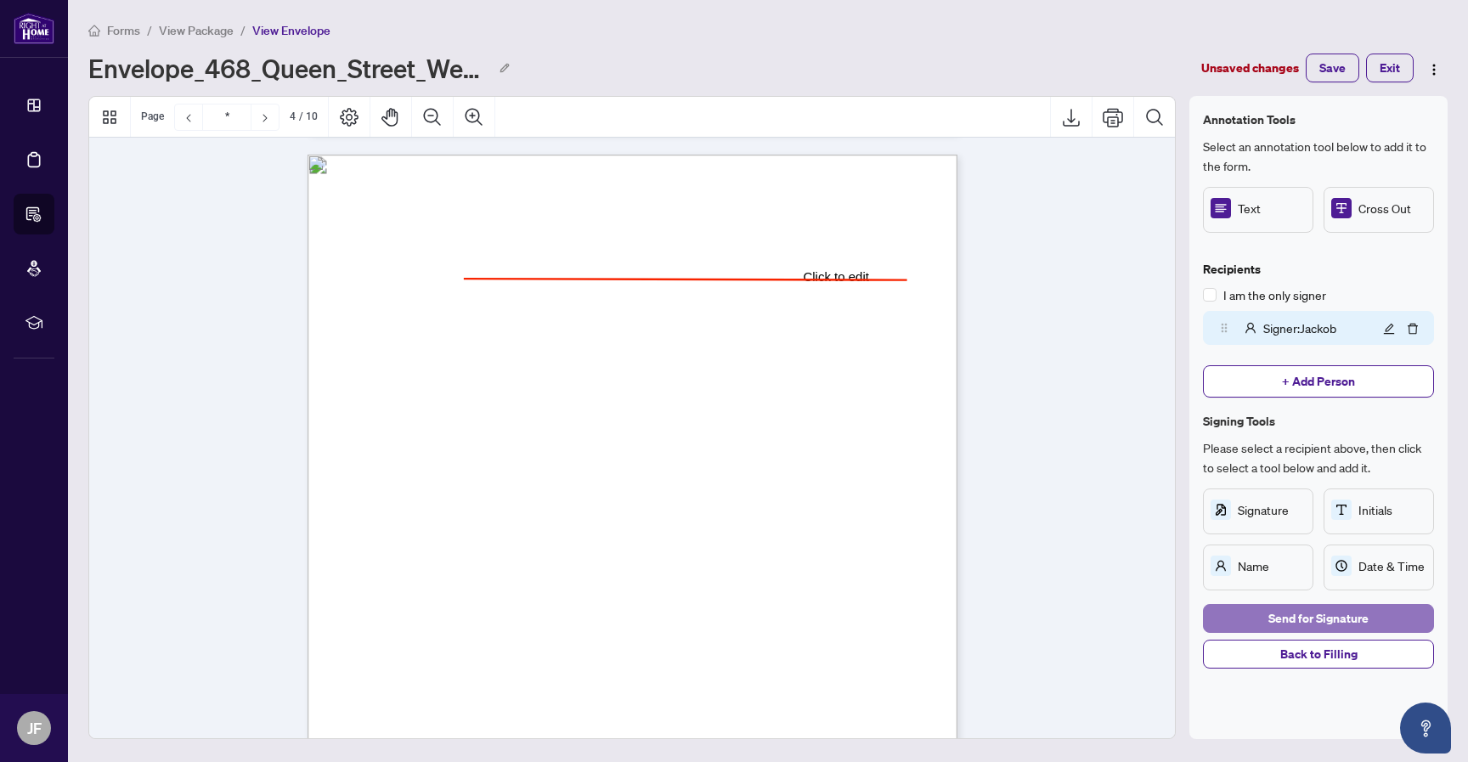
click at [1223, 610] on button "Send for Signature" at bounding box center [1318, 618] width 231 height 29
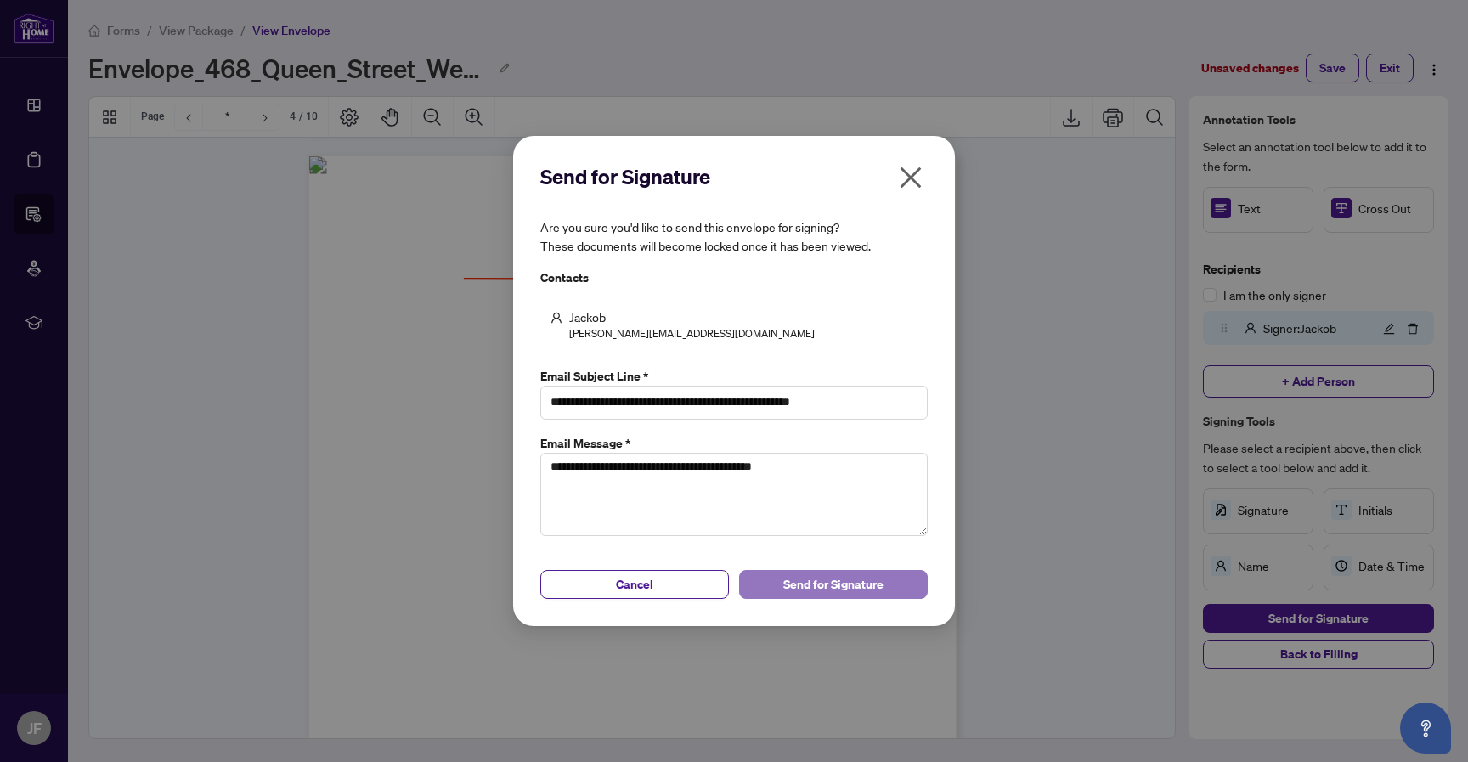
click at [850, 582] on span "Send for Signature" at bounding box center [833, 584] width 100 height 27
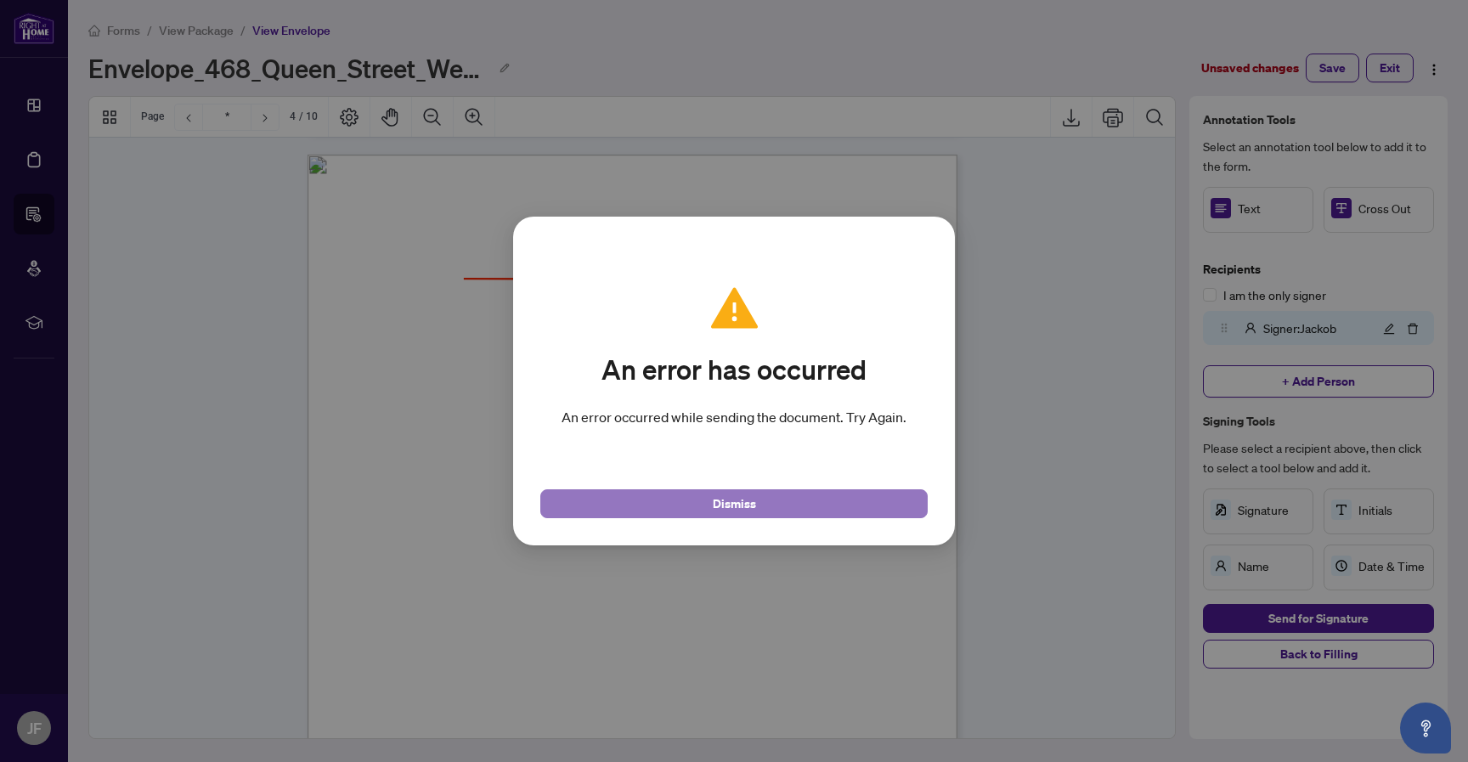
click at [882, 504] on button "Dismiss" at bounding box center [733, 503] width 387 height 29
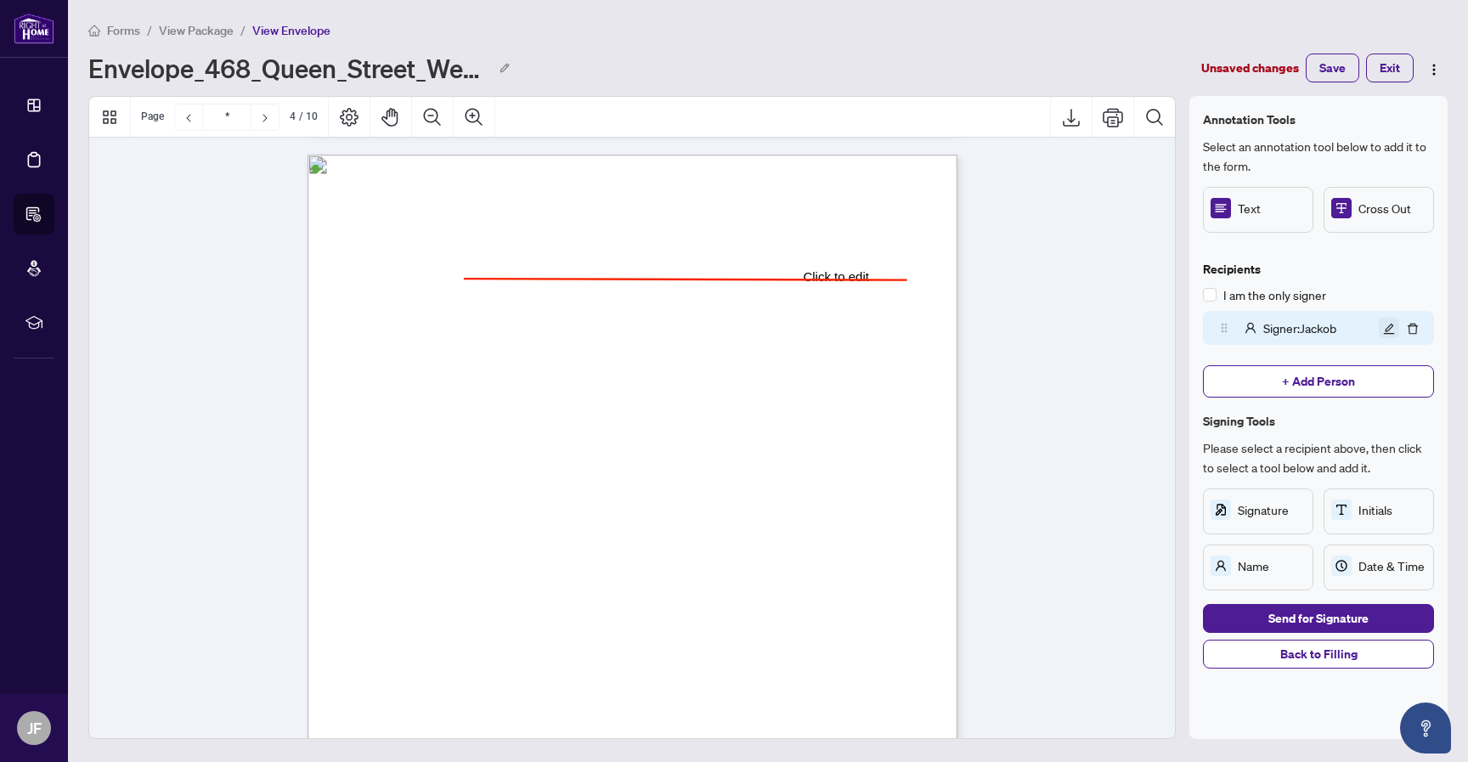
click at [1389, 325] on icon "edit" at bounding box center [1389, 329] width 12 height 12
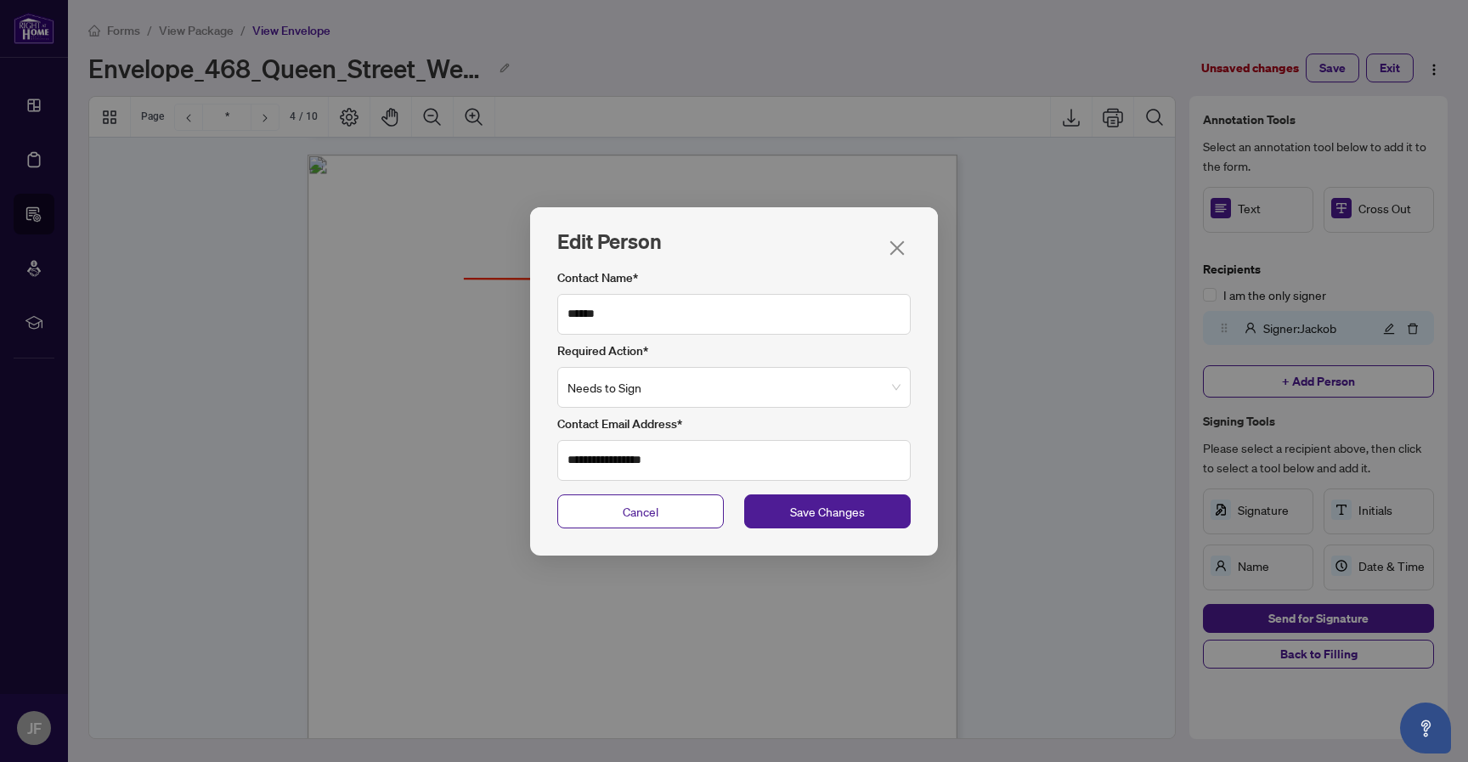
click at [765, 431] on label "Contact Email Address*" at bounding box center [733, 423] width 353 height 19
click at [765, 440] on input "**********" at bounding box center [733, 460] width 353 height 41
click at [782, 500] on button "Save Changes" at bounding box center [827, 511] width 166 height 34
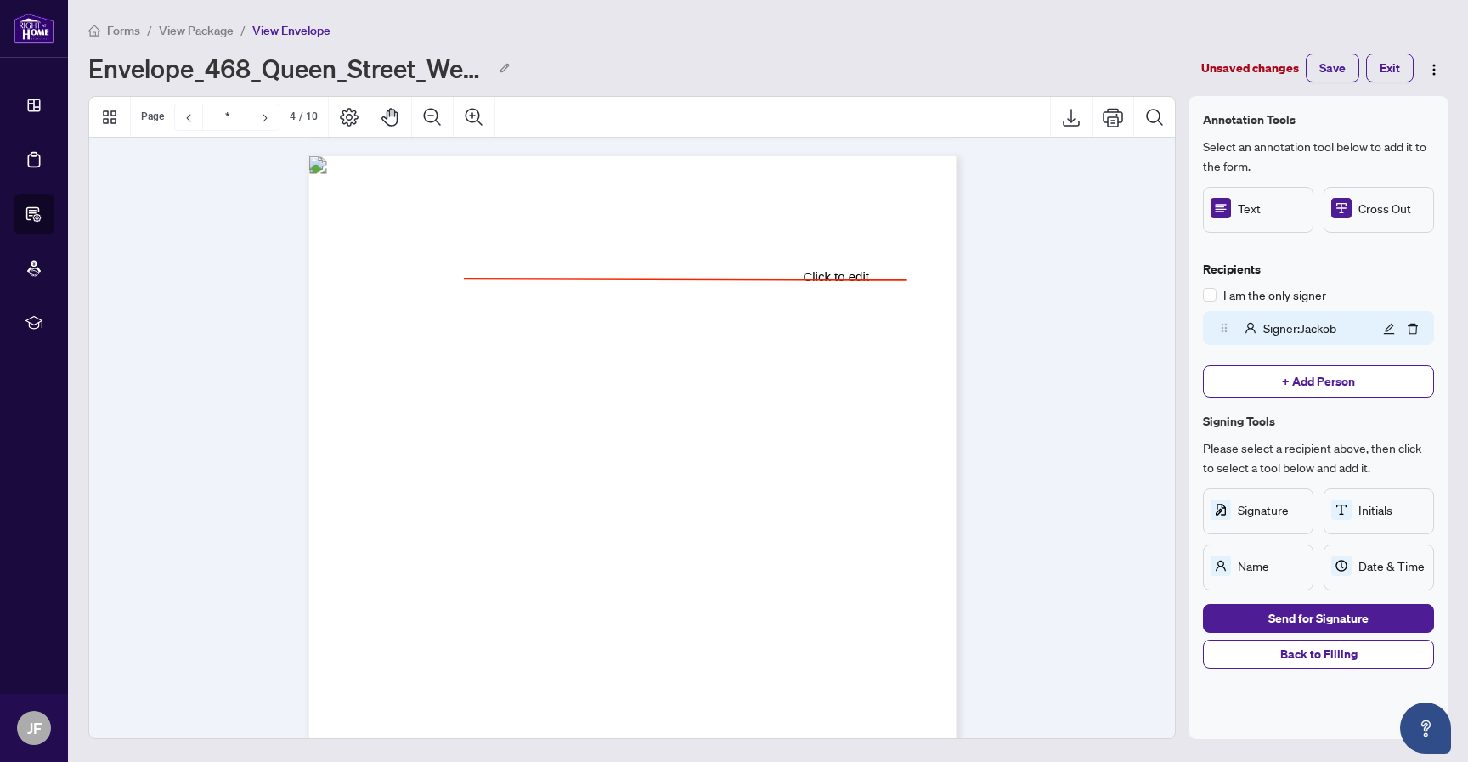
click at [1249, 611] on button "Send for Signature" at bounding box center [1318, 618] width 231 height 29
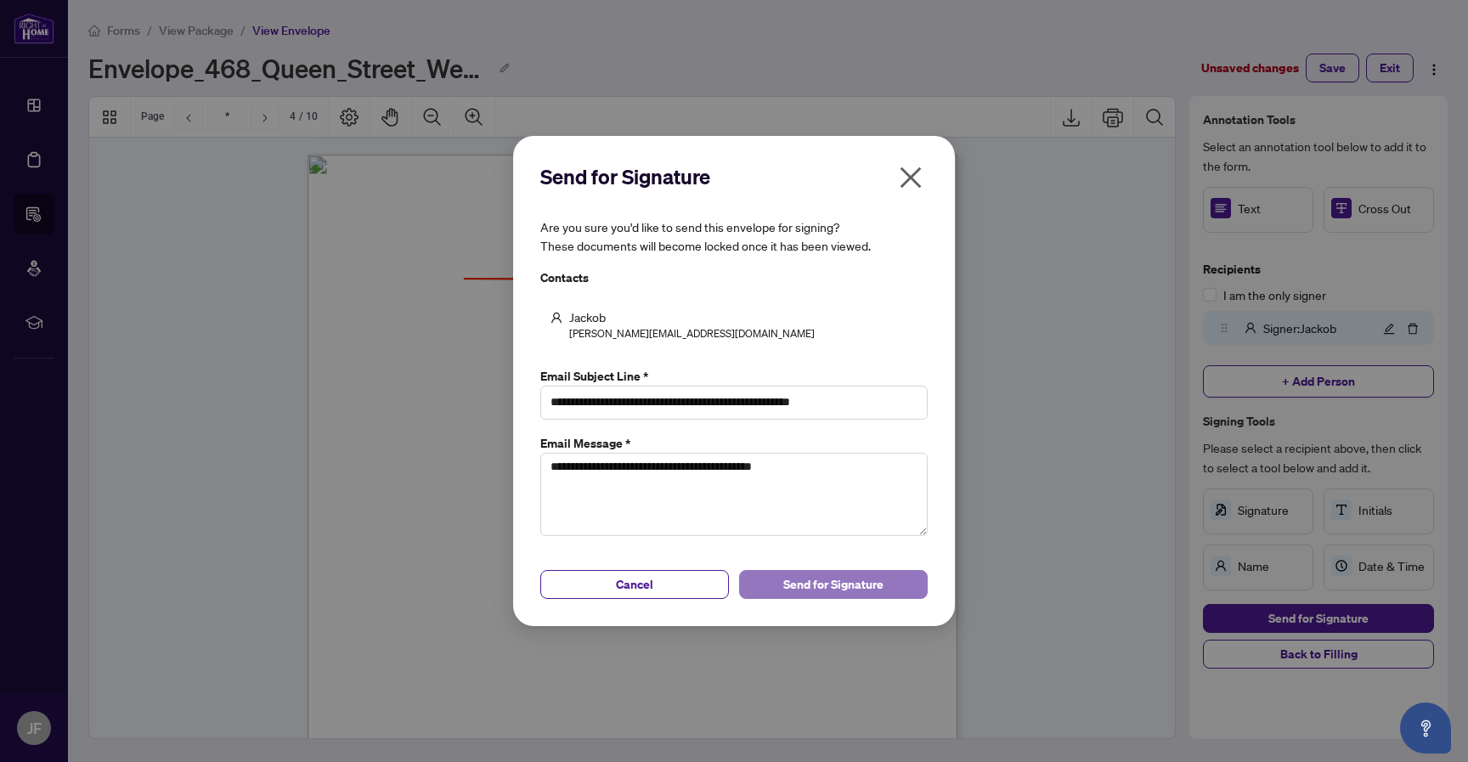
click at [848, 592] on span "Send for Signature" at bounding box center [833, 584] width 100 height 27
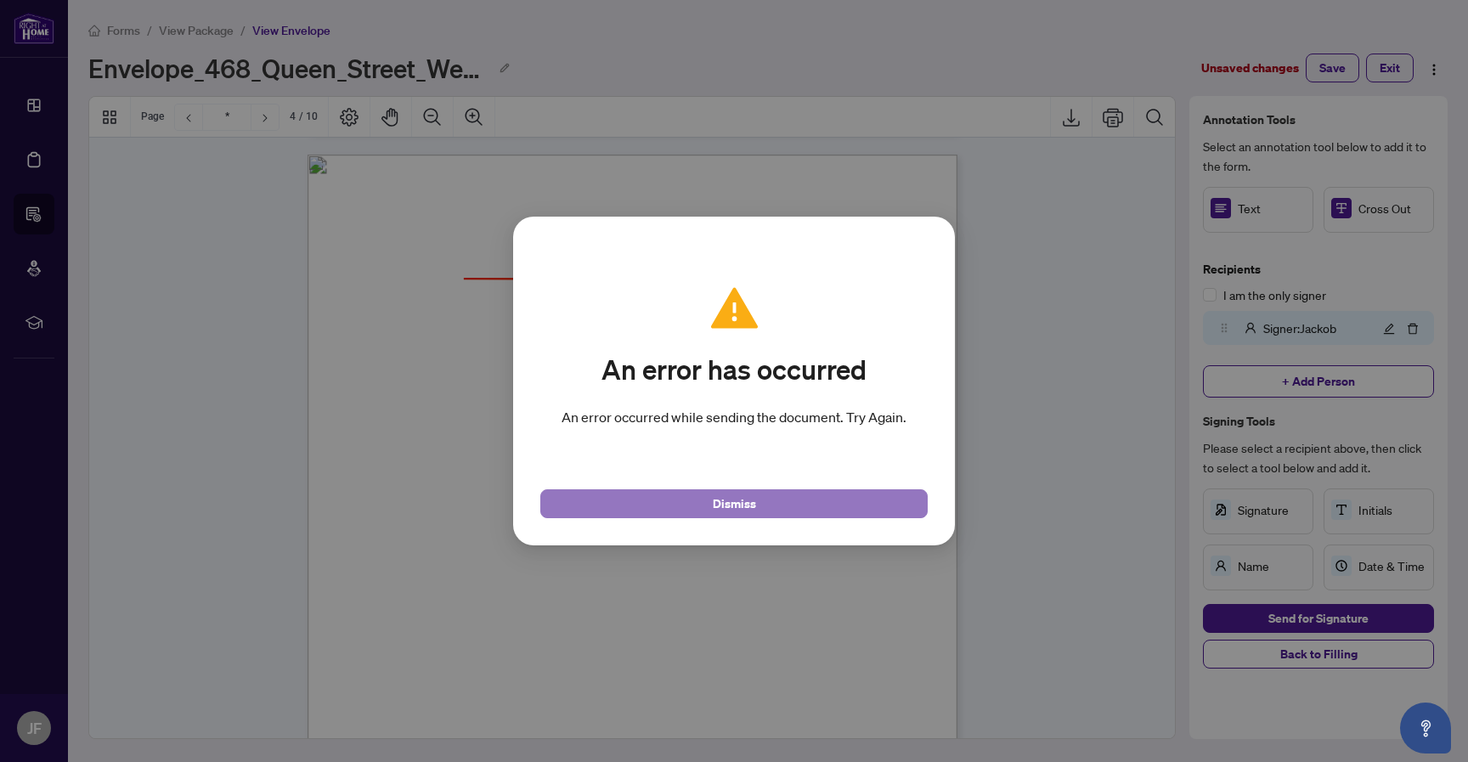
click at [851, 503] on button "Dismiss" at bounding box center [733, 503] width 387 height 29
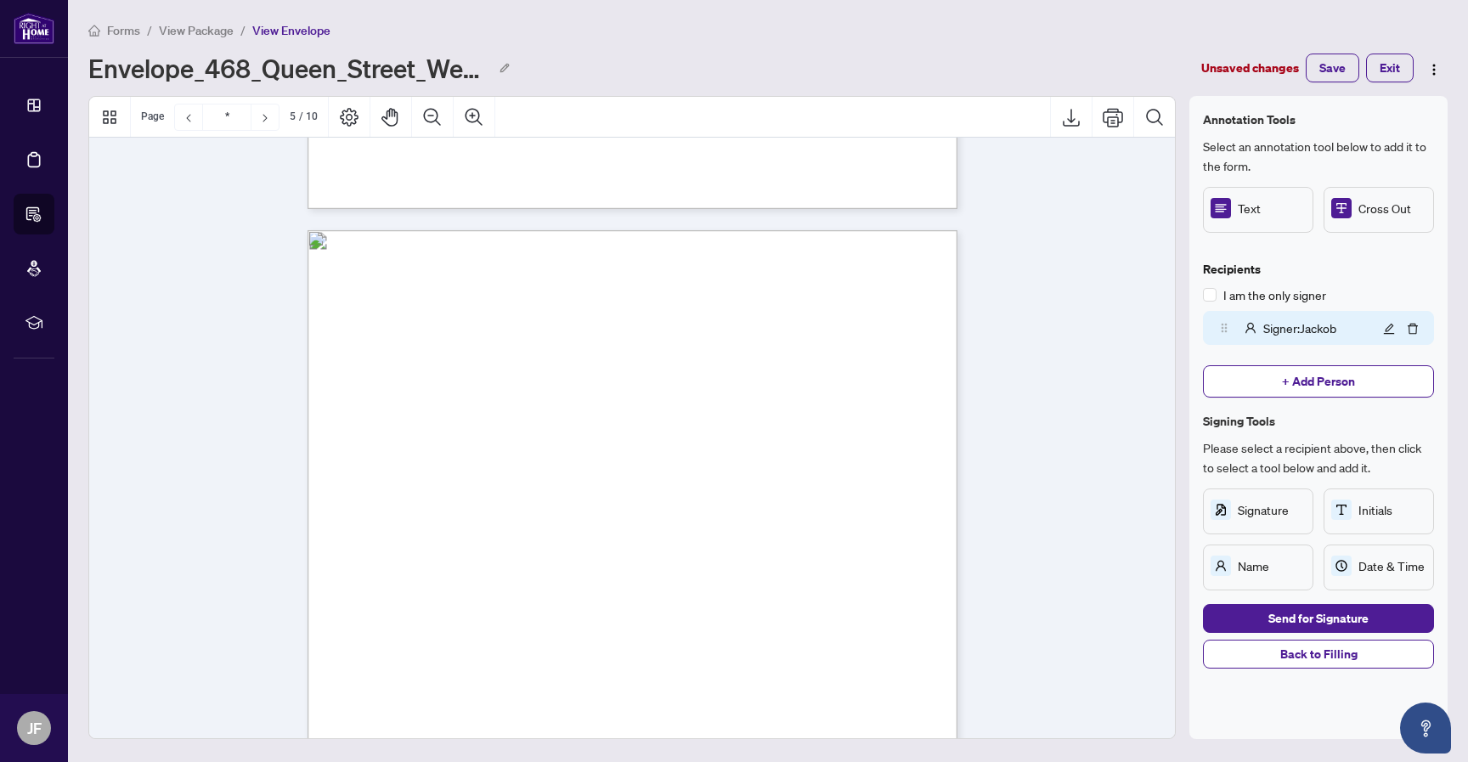
scroll to position [3541, 0]
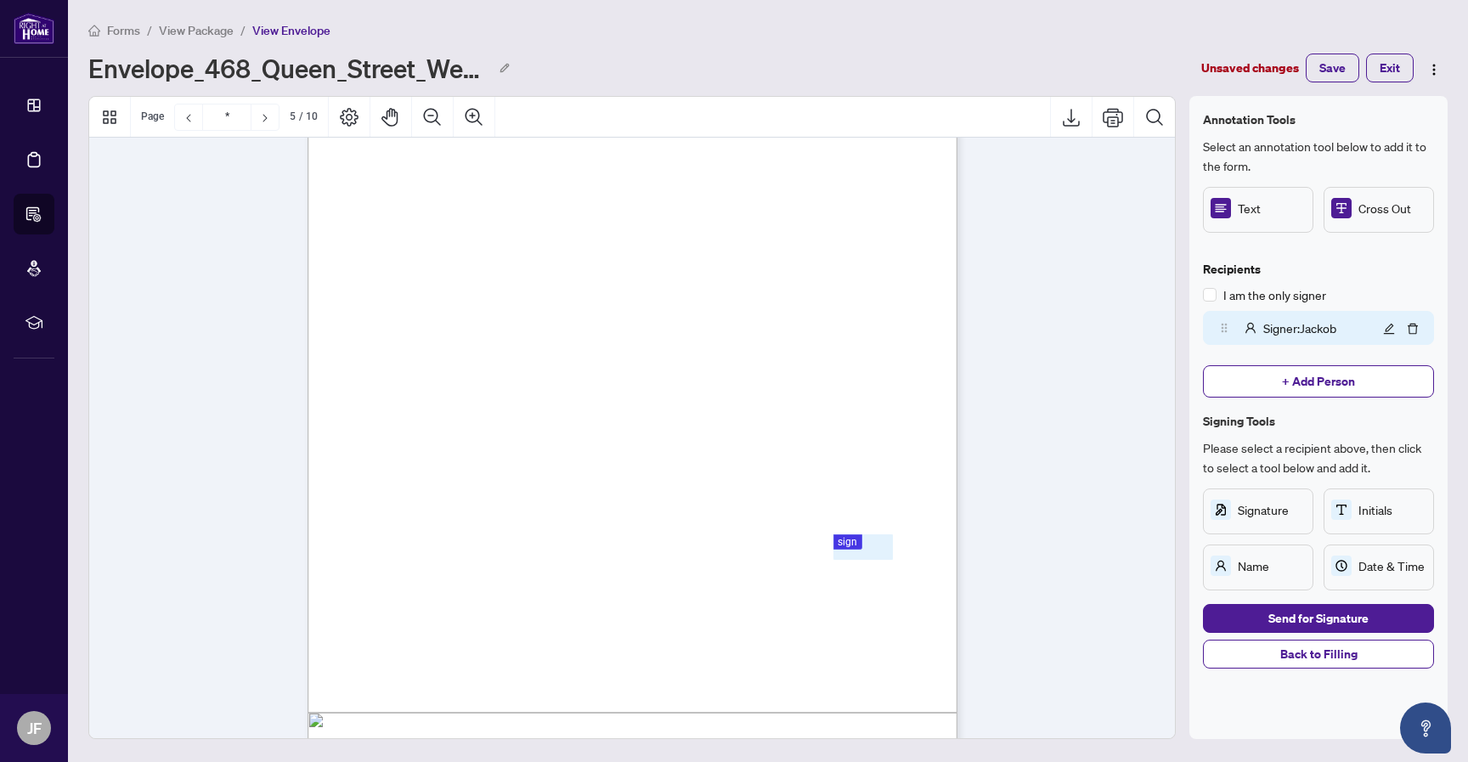
click at [1325, 624] on span "Send for Signature" at bounding box center [1318, 618] width 100 height 27
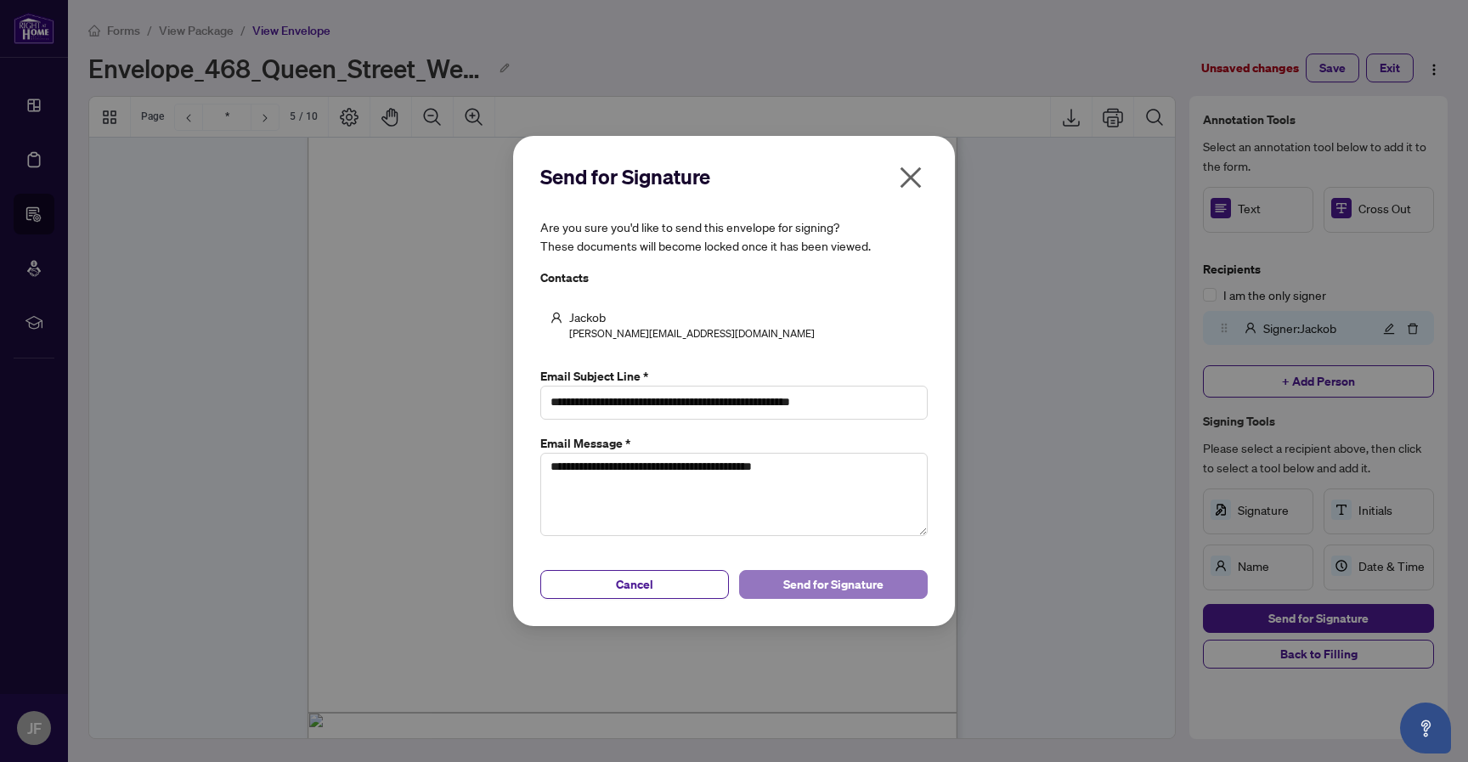
click at [805, 571] on span "Send for Signature" at bounding box center [833, 584] width 100 height 27
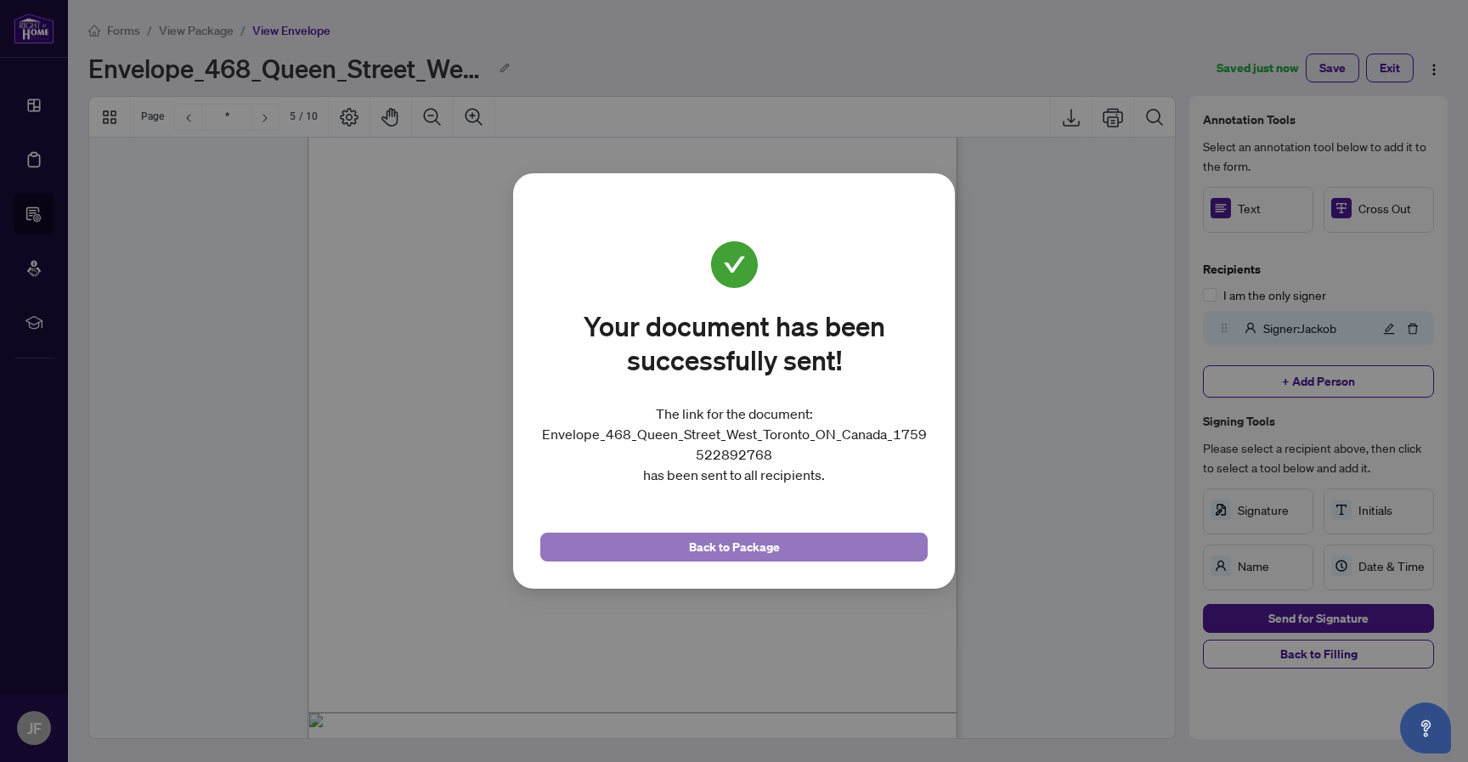
click at [752, 542] on span "Back to Package" at bounding box center [734, 546] width 91 height 27
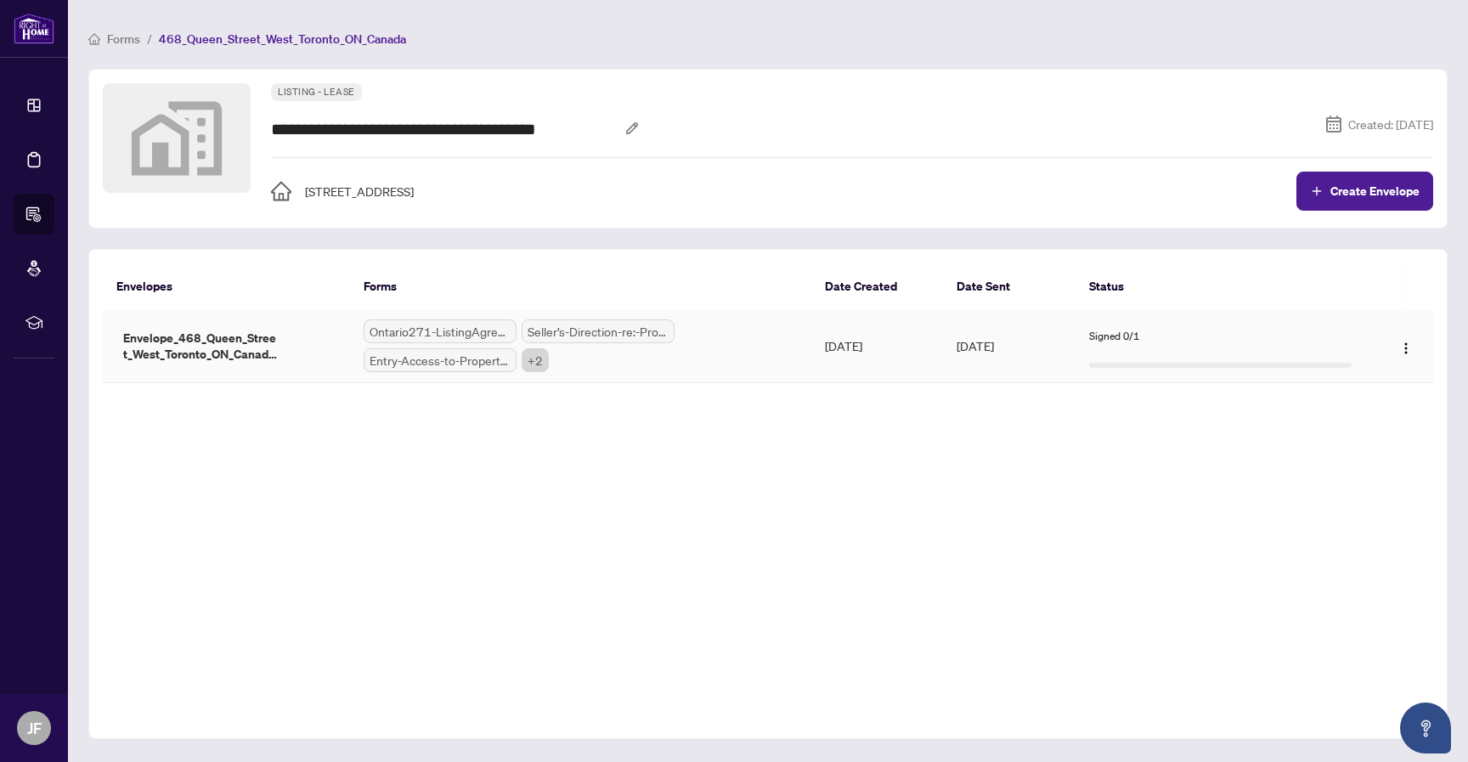
click at [746, 330] on div "Ontario271-ListingAgreement-SellerDesignatedRepresentationAgreement.pdf Seller’…" at bounding box center [580, 345] width 434 height 53
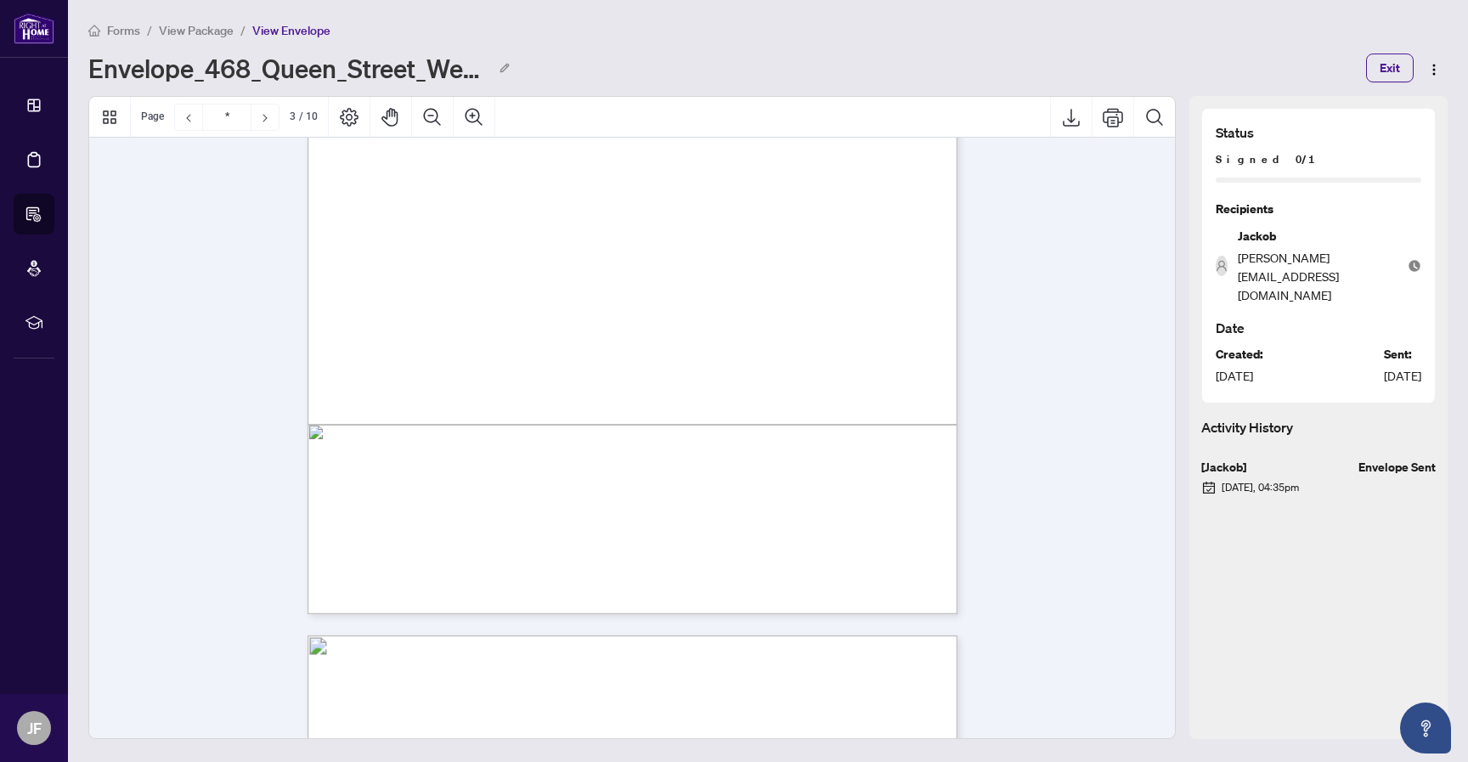
scroll to position [2169, 0]
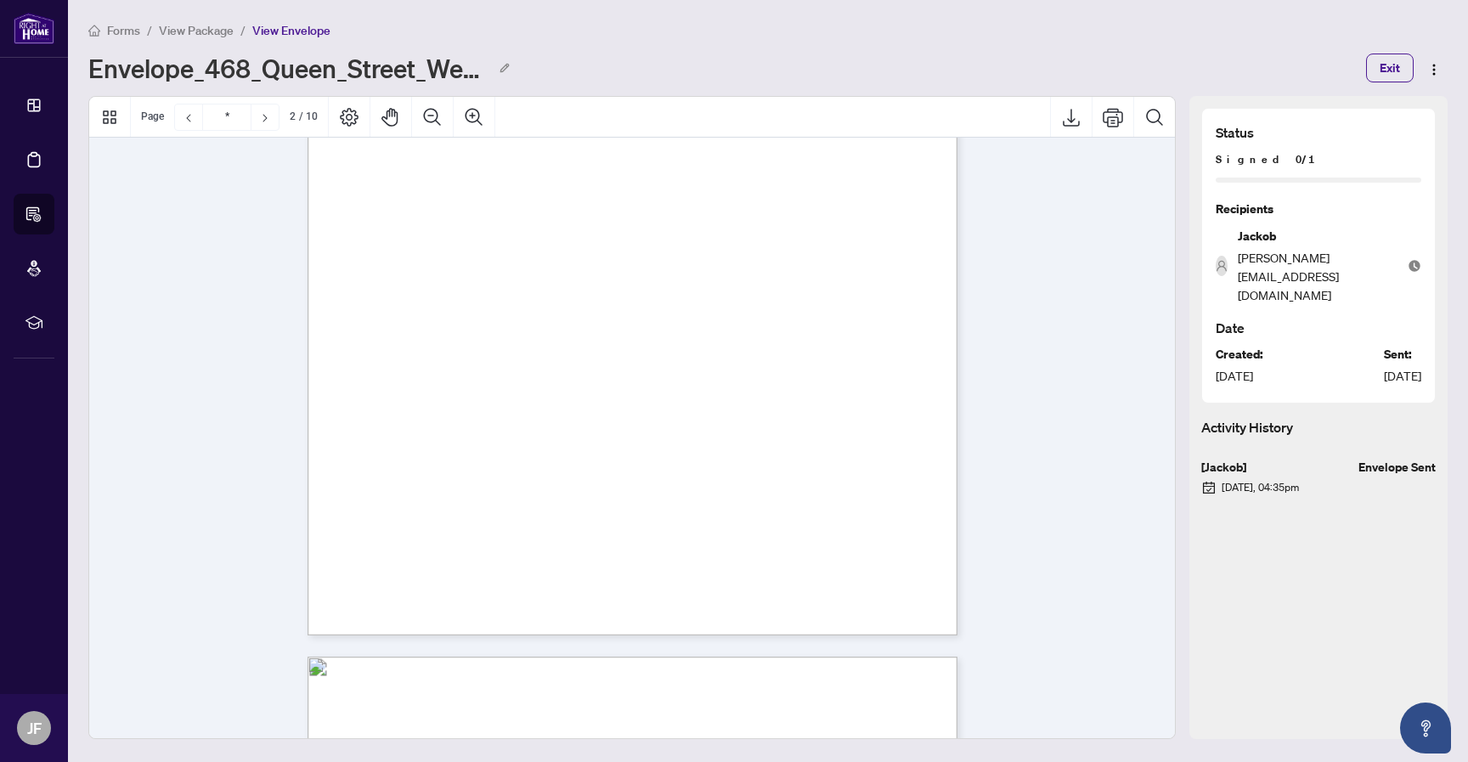
type input "*"
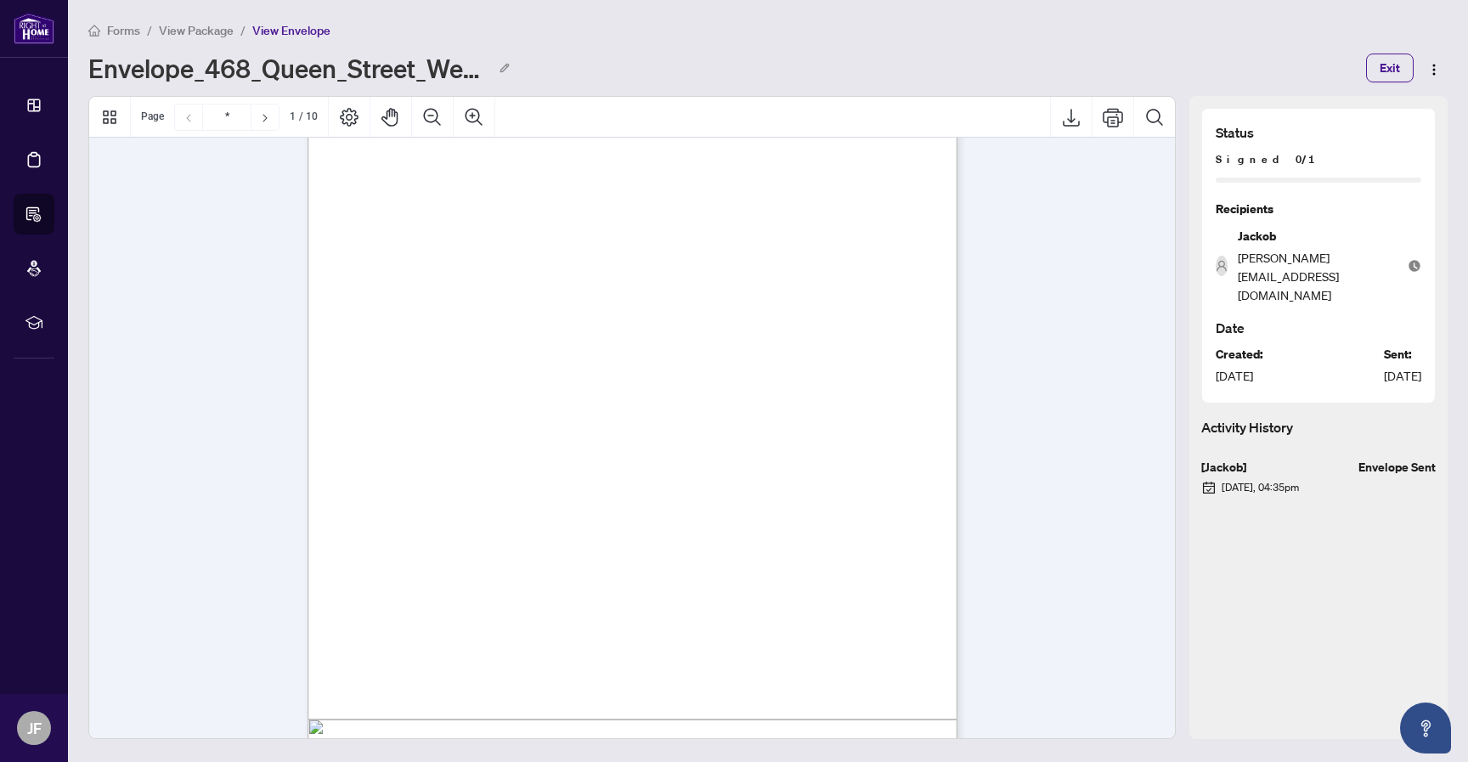
scroll to position [0, 0]
click at [213, 33] on span "View Package" at bounding box center [196, 30] width 75 height 15
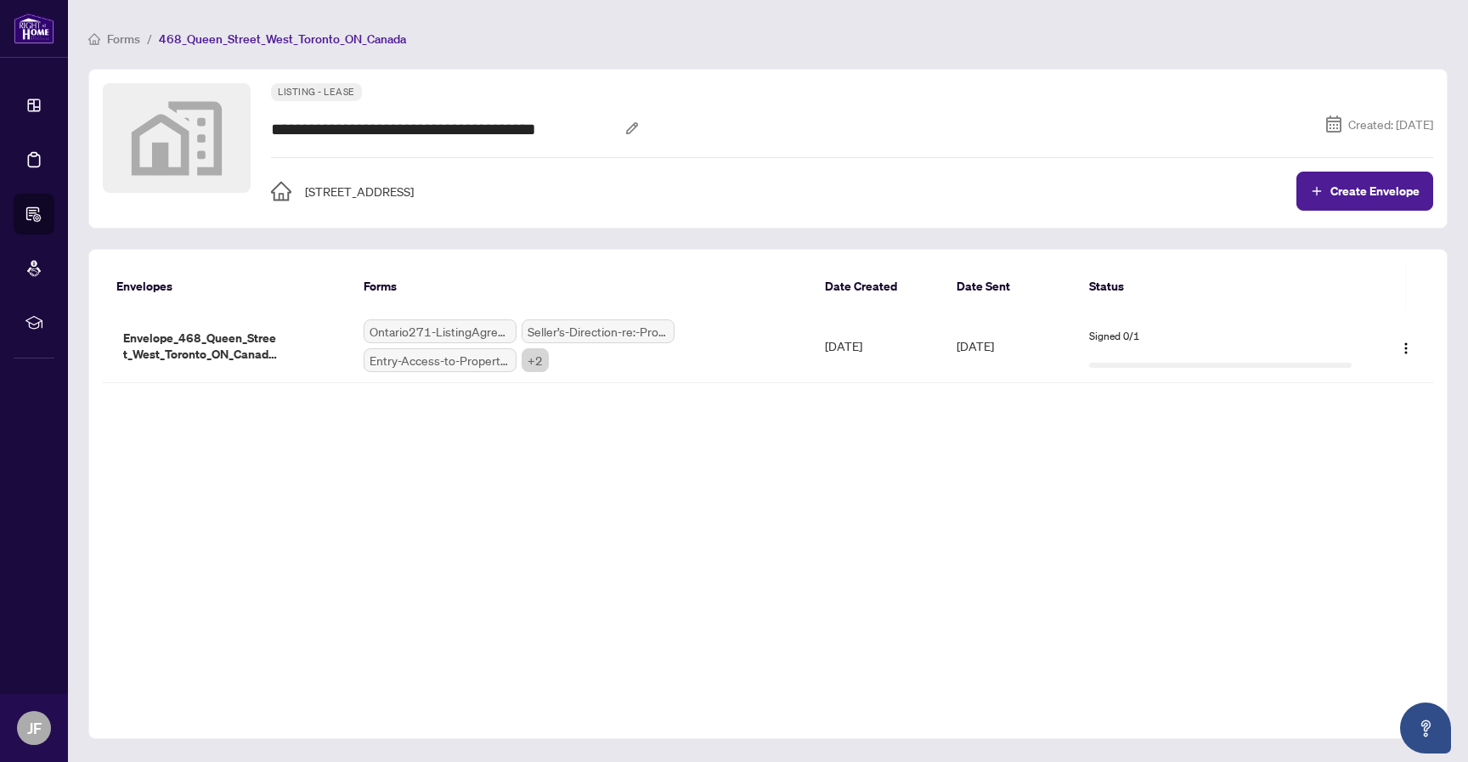
click at [1021, 466] on div "Envelopes Forms Date Created Date Sent Status Envelopes Forms Date Created Date…" at bounding box center [767, 494] width 1359 height 490
click at [1370, 200] on button "Create Envelope" at bounding box center [1364, 191] width 137 height 39
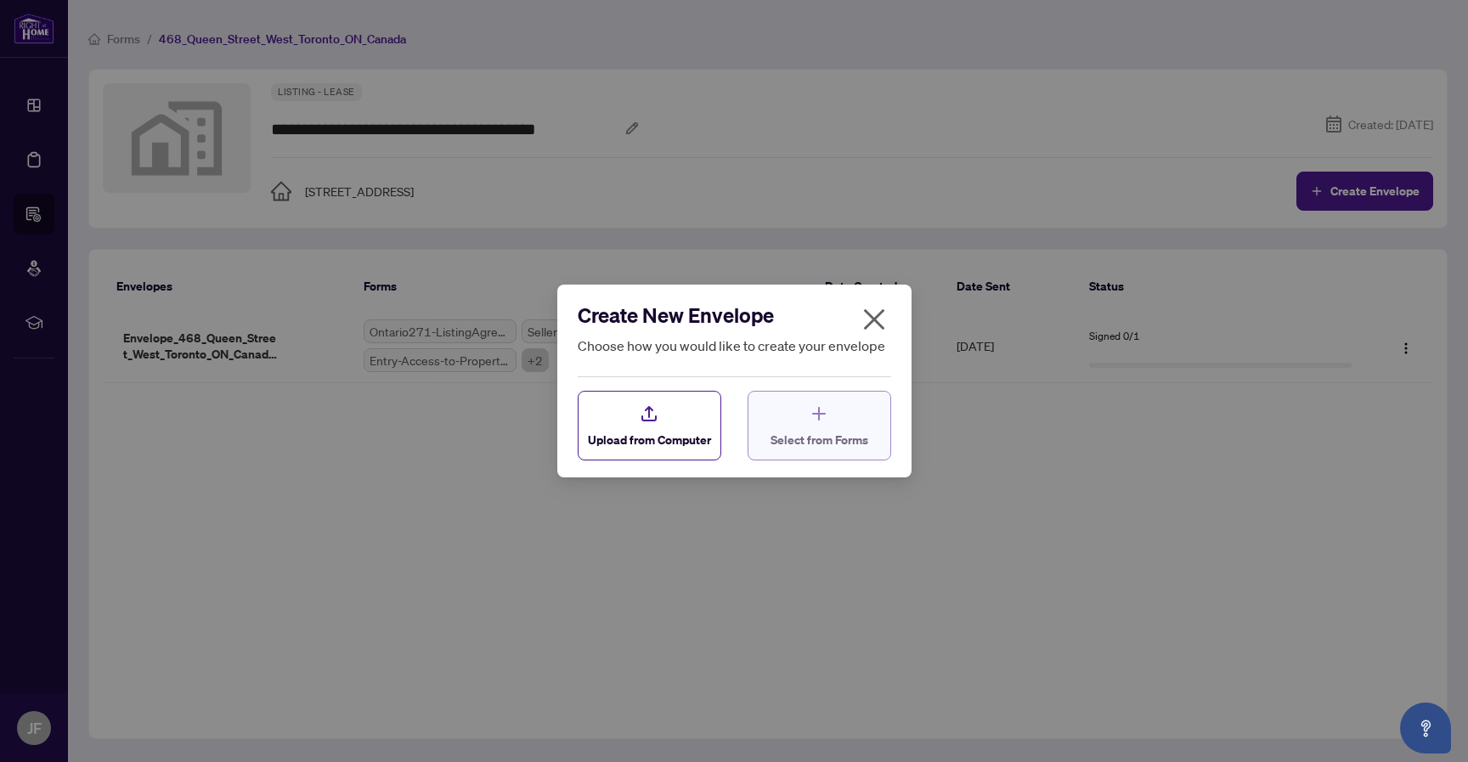
click at [831, 426] on div "Select from Forms" at bounding box center [819, 425] width 98 height 45
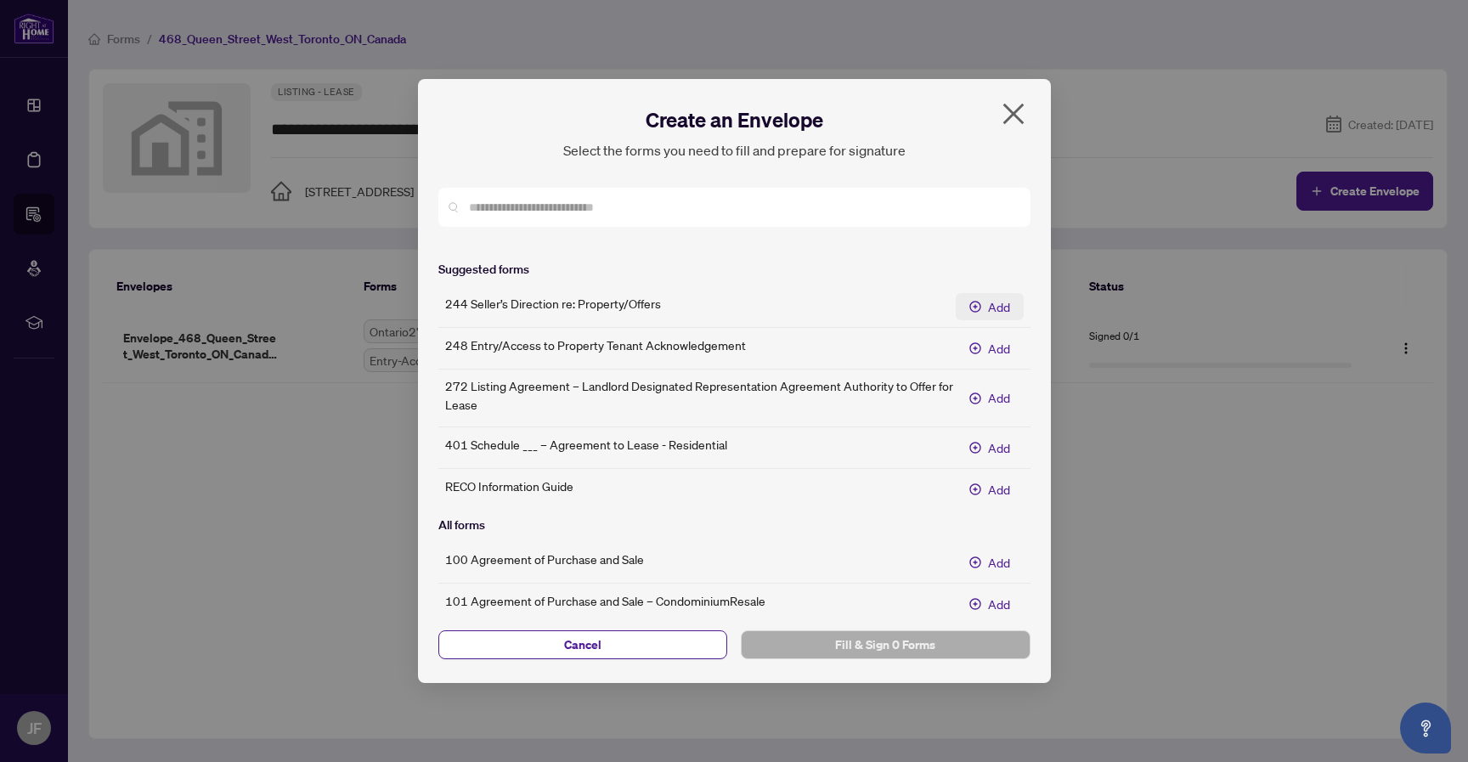
click at [1002, 309] on span "Add" at bounding box center [999, 306] width 22 height 19
click at [1002, 335] on button "Add" at bounding box center [989, 348] width 68 height 27
click at [915, 635] on span "Fill & Sign 2 Forms" at bounding box center [885, 644] width 262 height 27
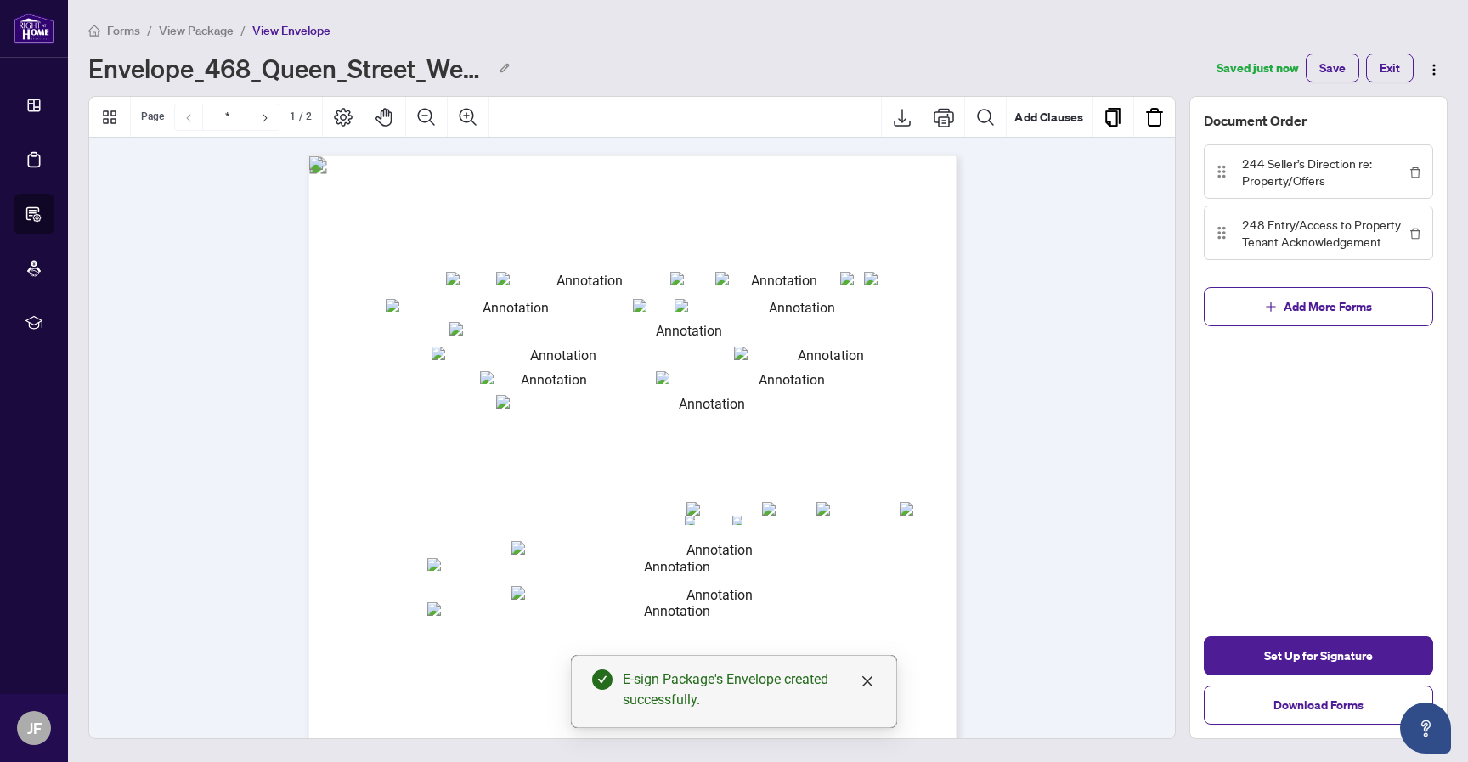
click at [1318, 660] on span "Set Up for Signature" at bounding box center [1318, 655] width 109 height 27
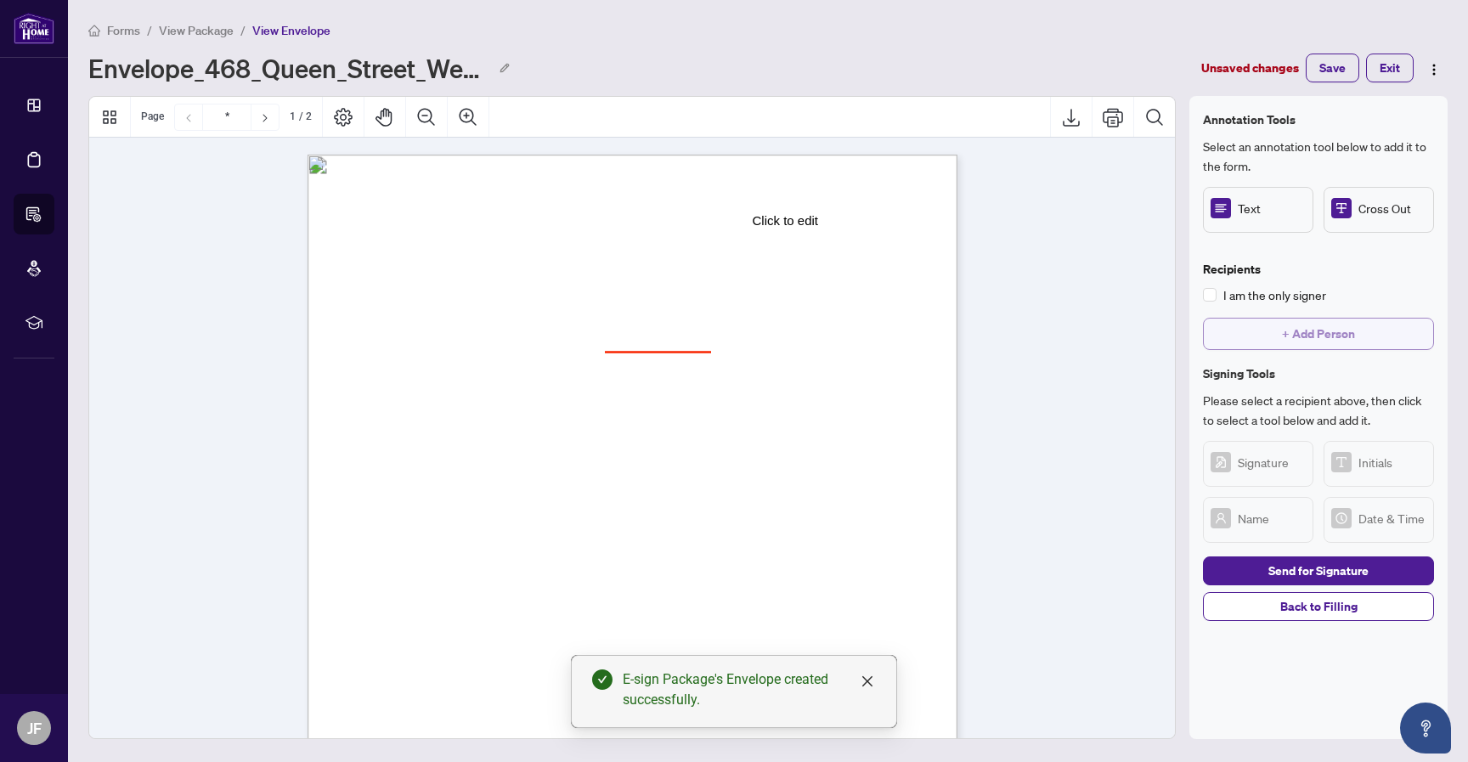
click at [1304, 325] on span "+ Add Person" at bounding box center [1318, 333] width 73 height 27
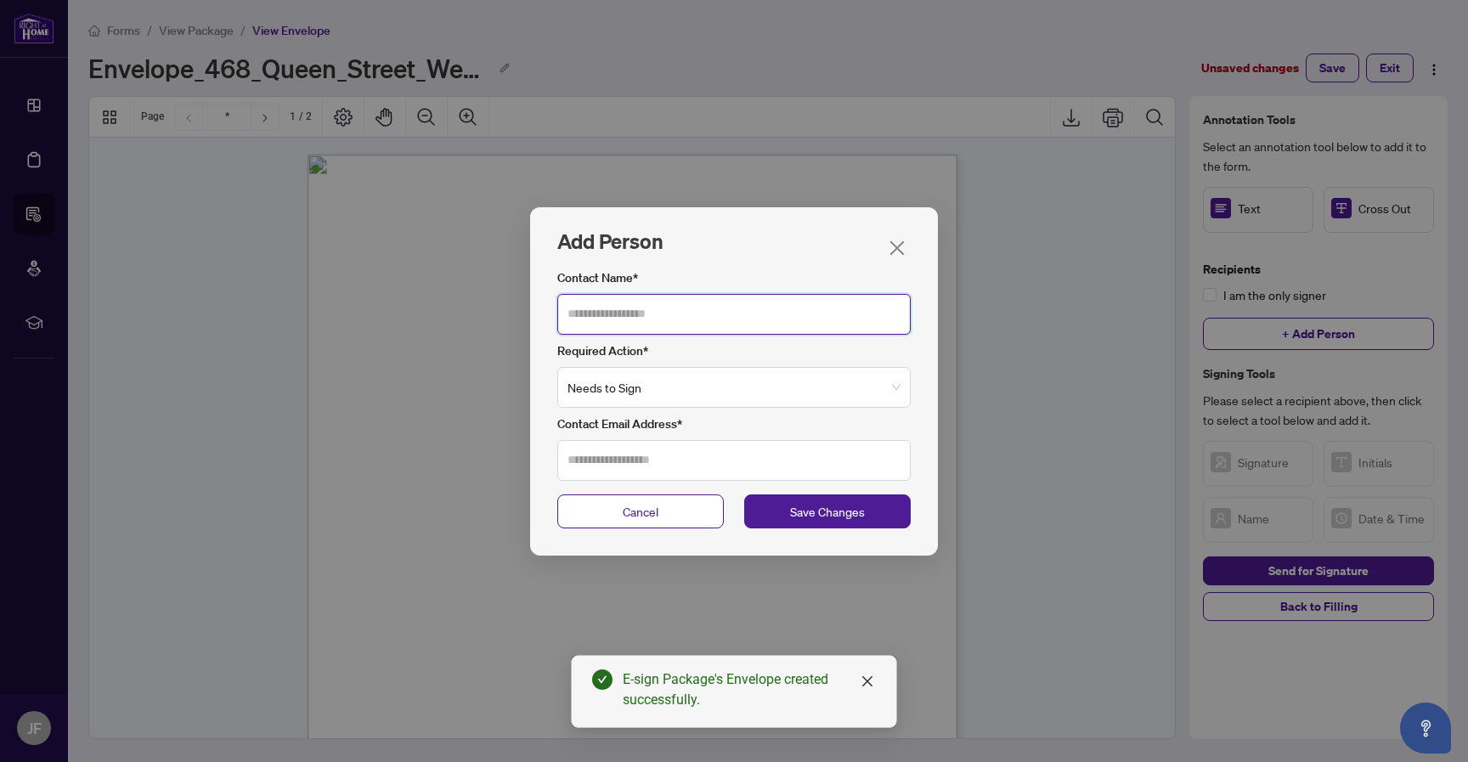
drag, startPoint x: 772, startPoint y: 314, endPoint x: 753, endPoint y: 330, distance: 24.7
click at [772, 317] on input "Contact Name*" at bounding box center [733, 314] width 353 height 41
type input "******"
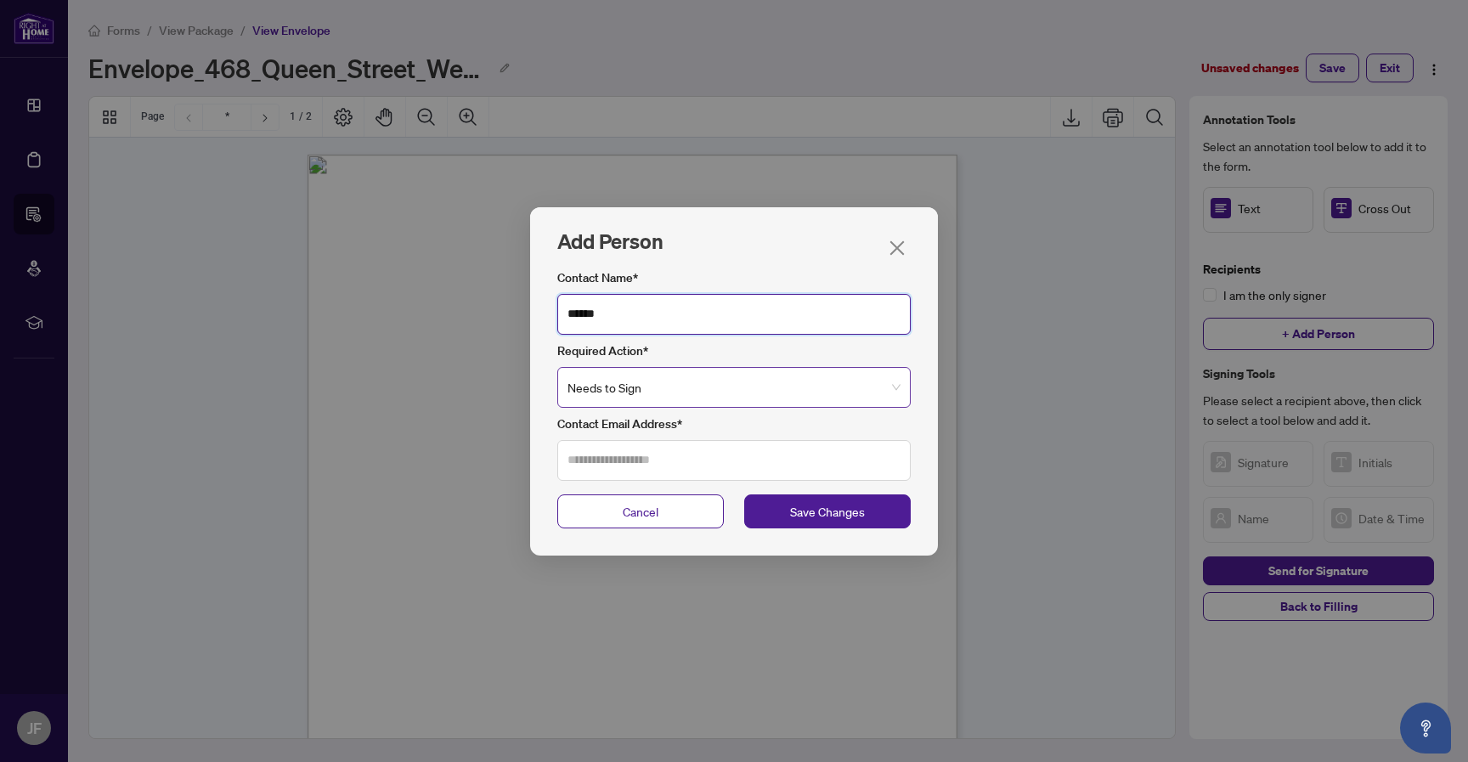
click at [680, 383] on span "Needs to Sign" at bounding box center [733, 387] width 333 height 39
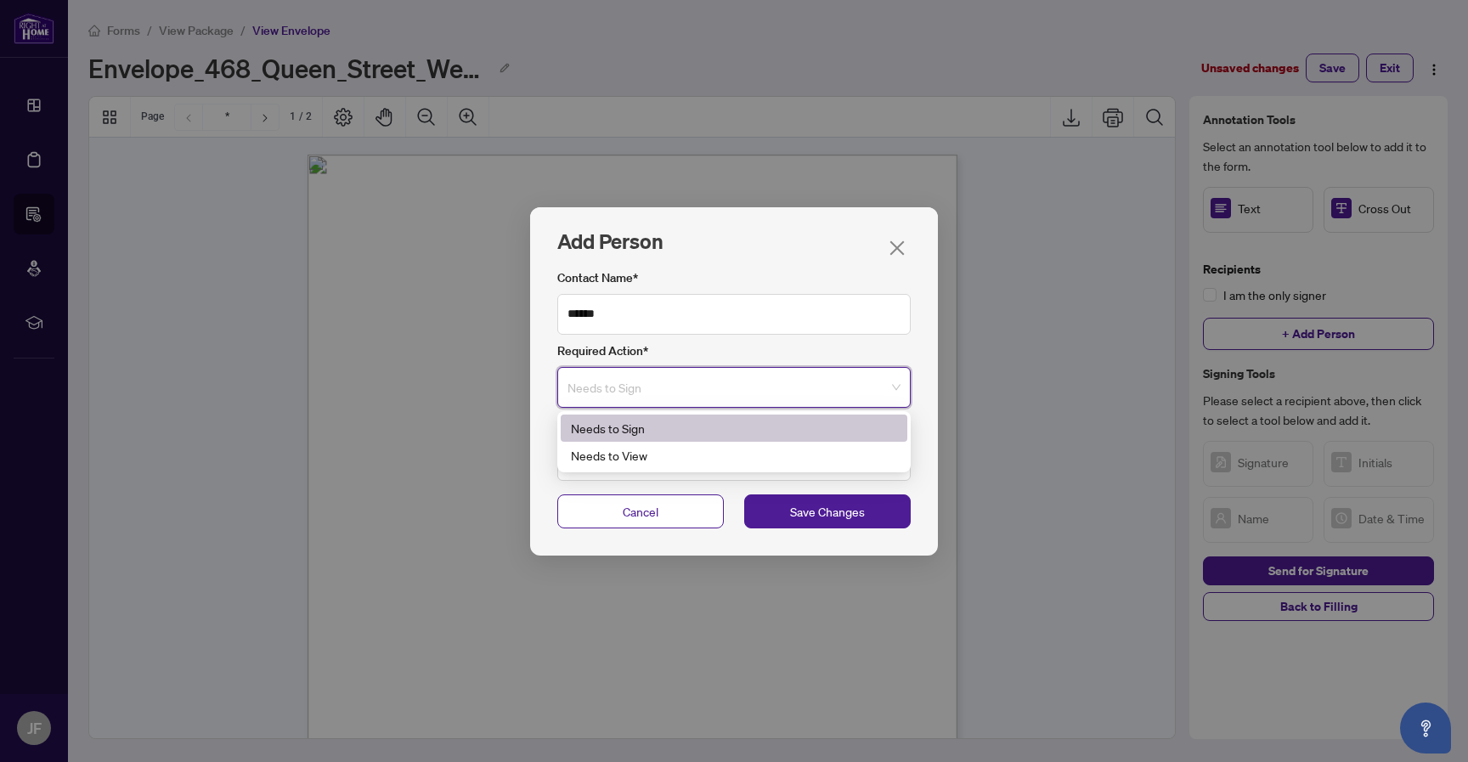
click at [682, 390] on span "Needs to Sign" at bounding box center [733, 387] width 333 height 39
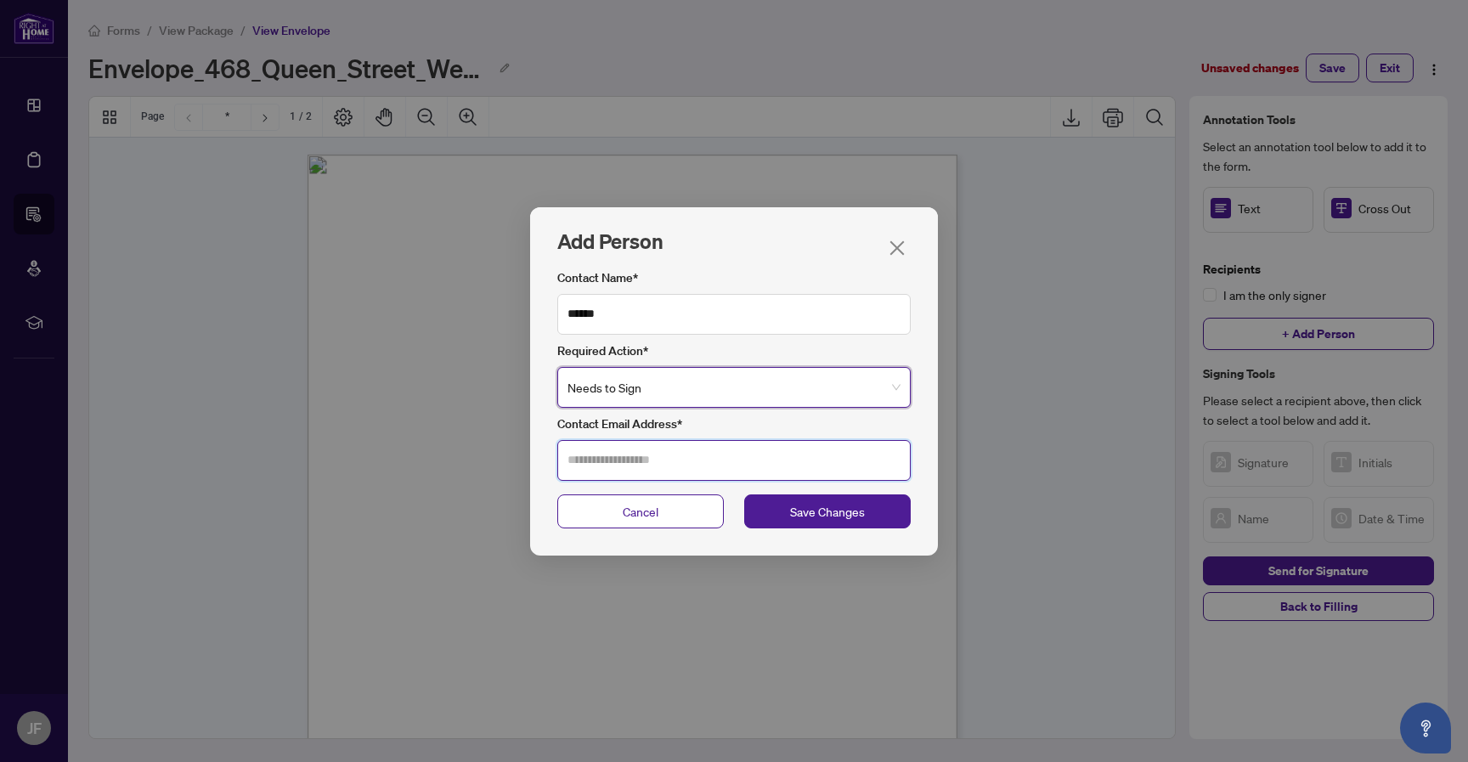
click at [659, 459] on input "Contact Email Address*" at bounding box center [733, 460] width 353 height 41
type input "**********"
click at [737, 465] on input "**********" at bounding box center [733, 460] width 353 height 41
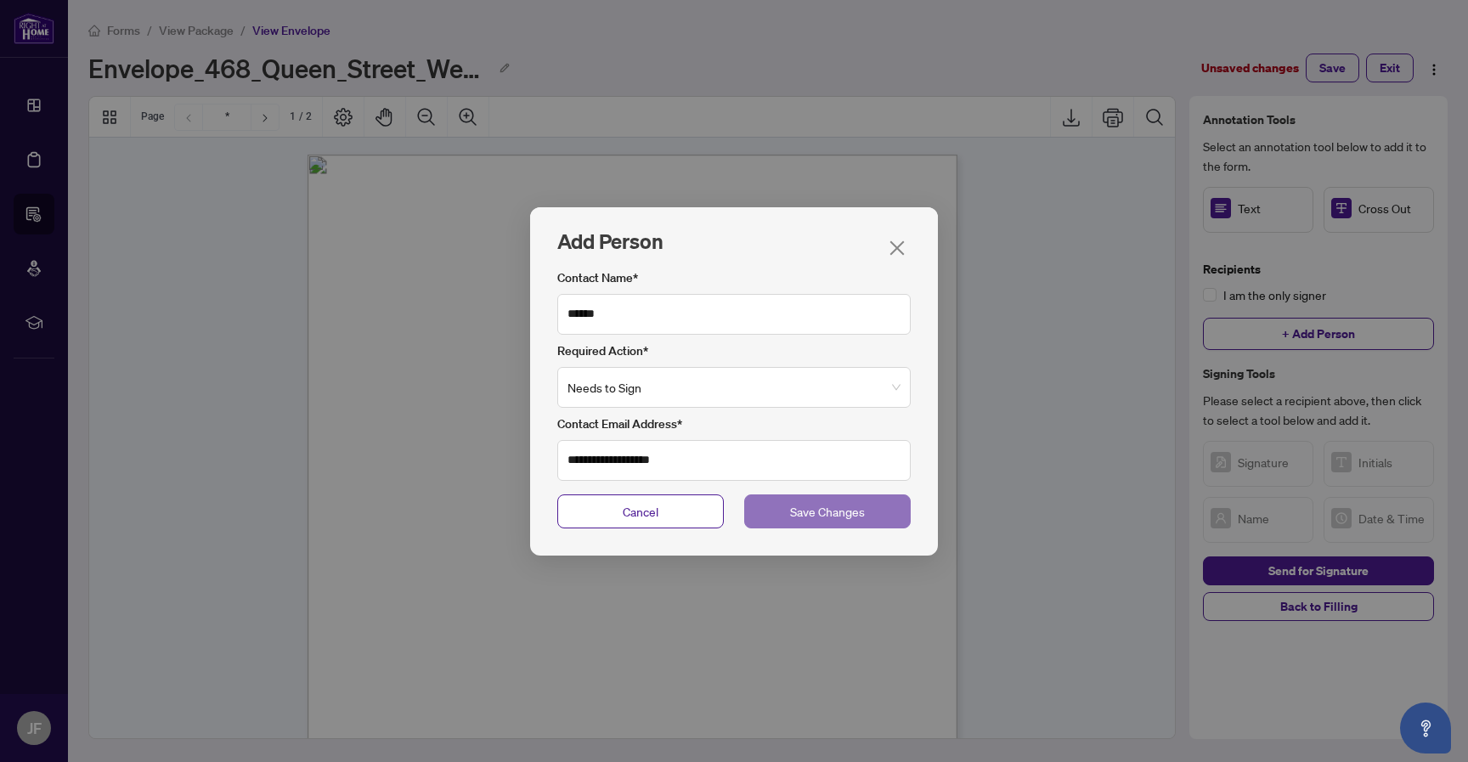
click at [804, 505] on span "Save Changes" at bounding box center [827, 511] width 75 height 19
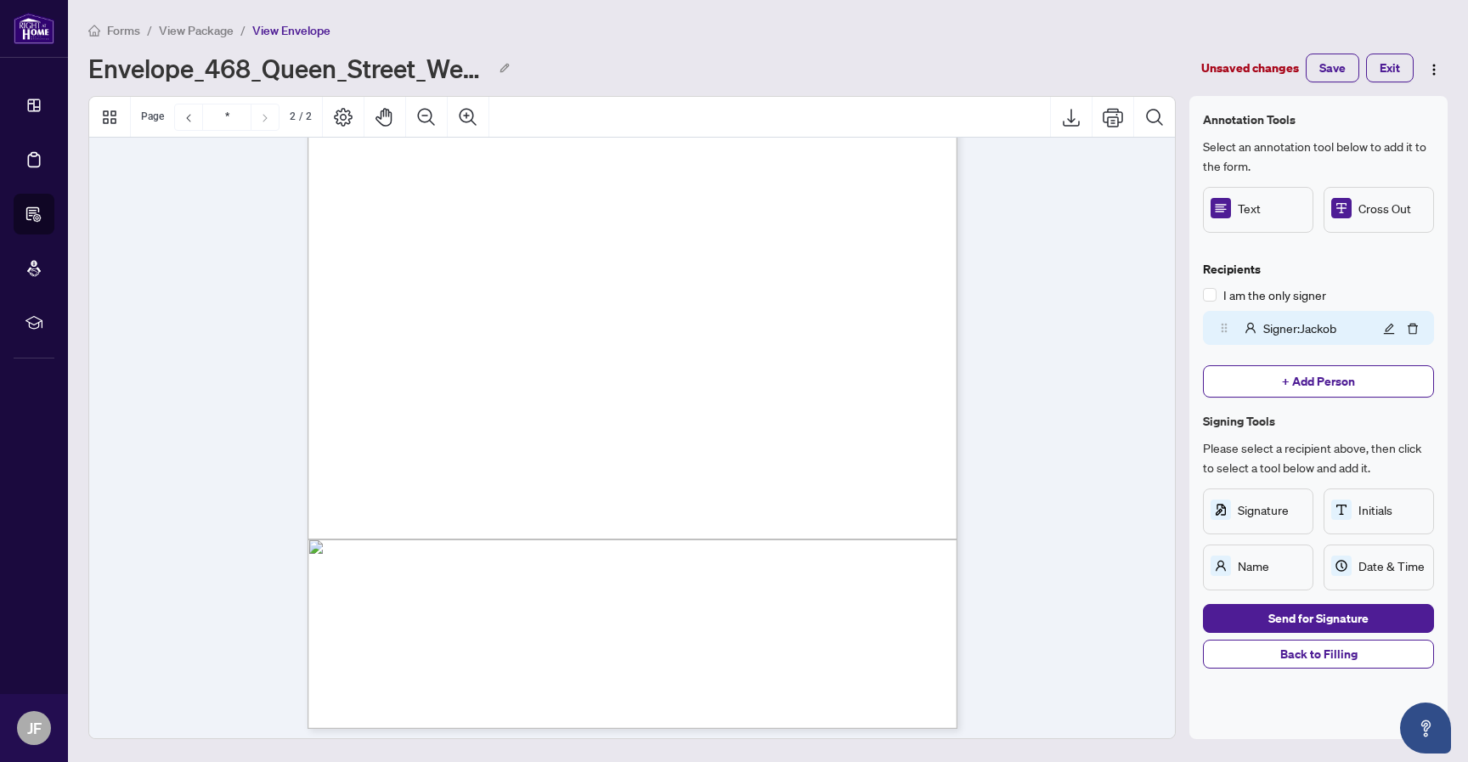
scroll to position [1136, 0]
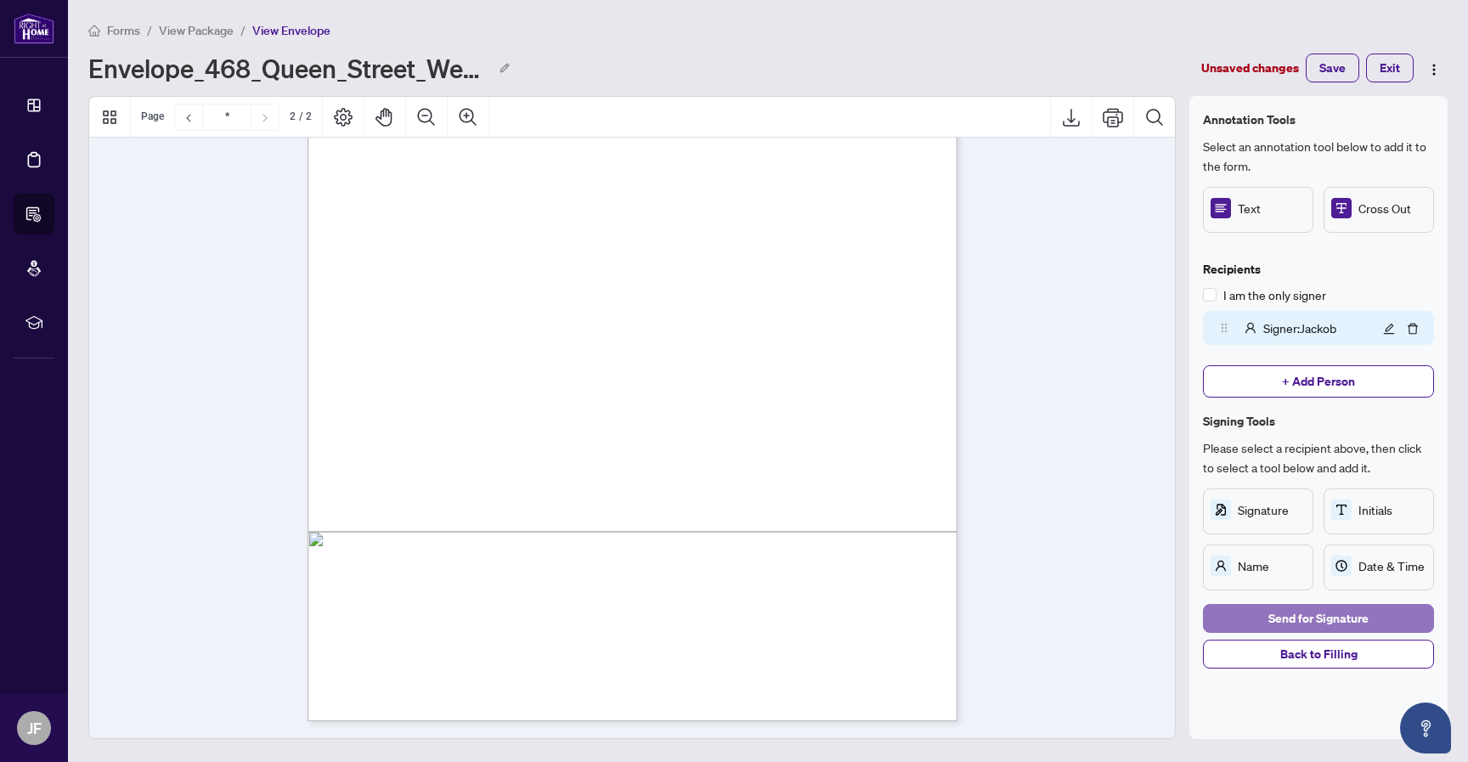
click at [1328, 615] on span "Send for Signature" at bounding box center [1318, 618] width 100 height 27
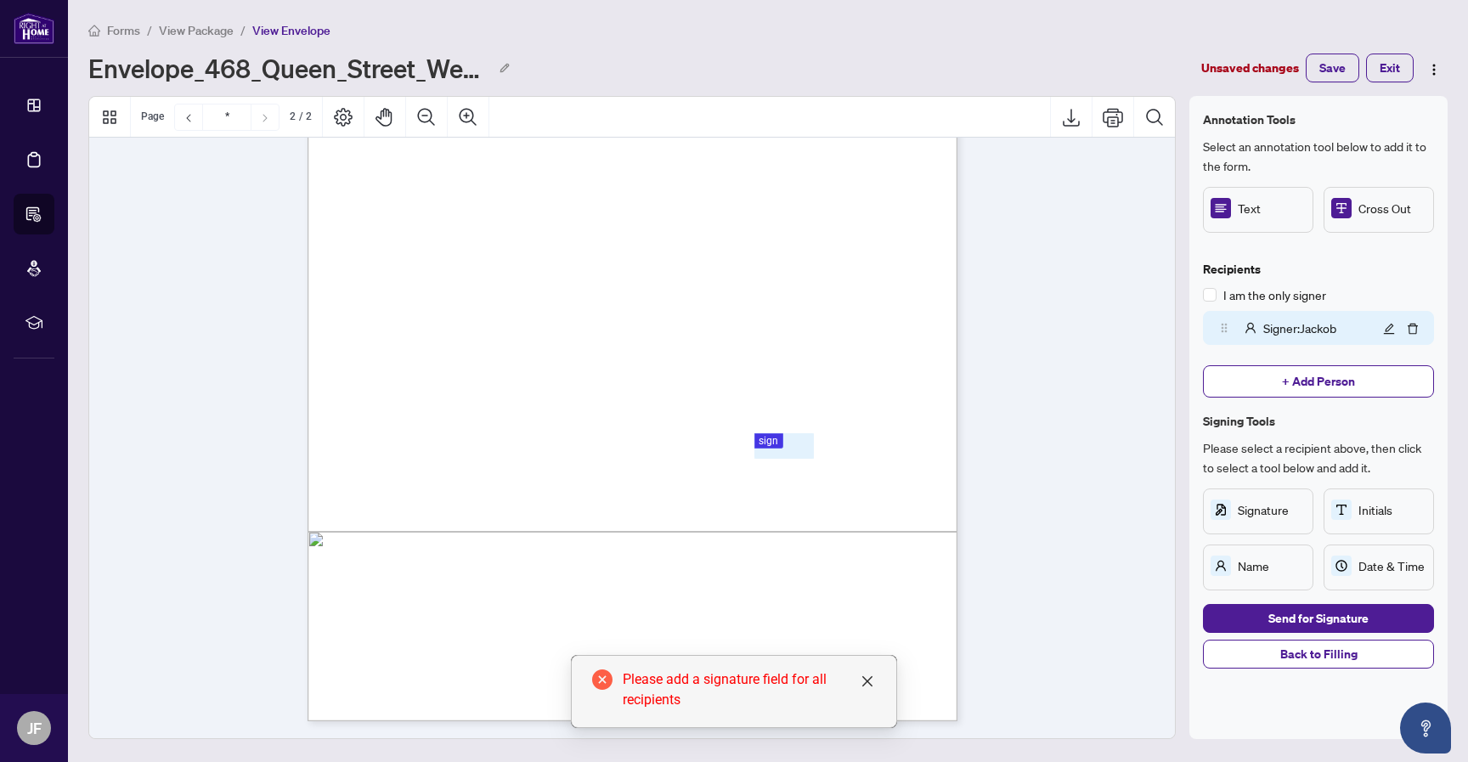
click at [1199, 527] on div "Annotation Tools Select an annotation tool below to add it to the form. Text Cr…" at bounding box center [1318, 417] width 258 height 643
click at [1197, 522] on div "Annotation Tools Select an annotation tool below to add it to the form. Text Cr…" at bounding box center [1318, 417] width 258 height 643
click at [1278, 611] on span "Send for Signature" at bounding box center [1318, 618] width 100 height 27
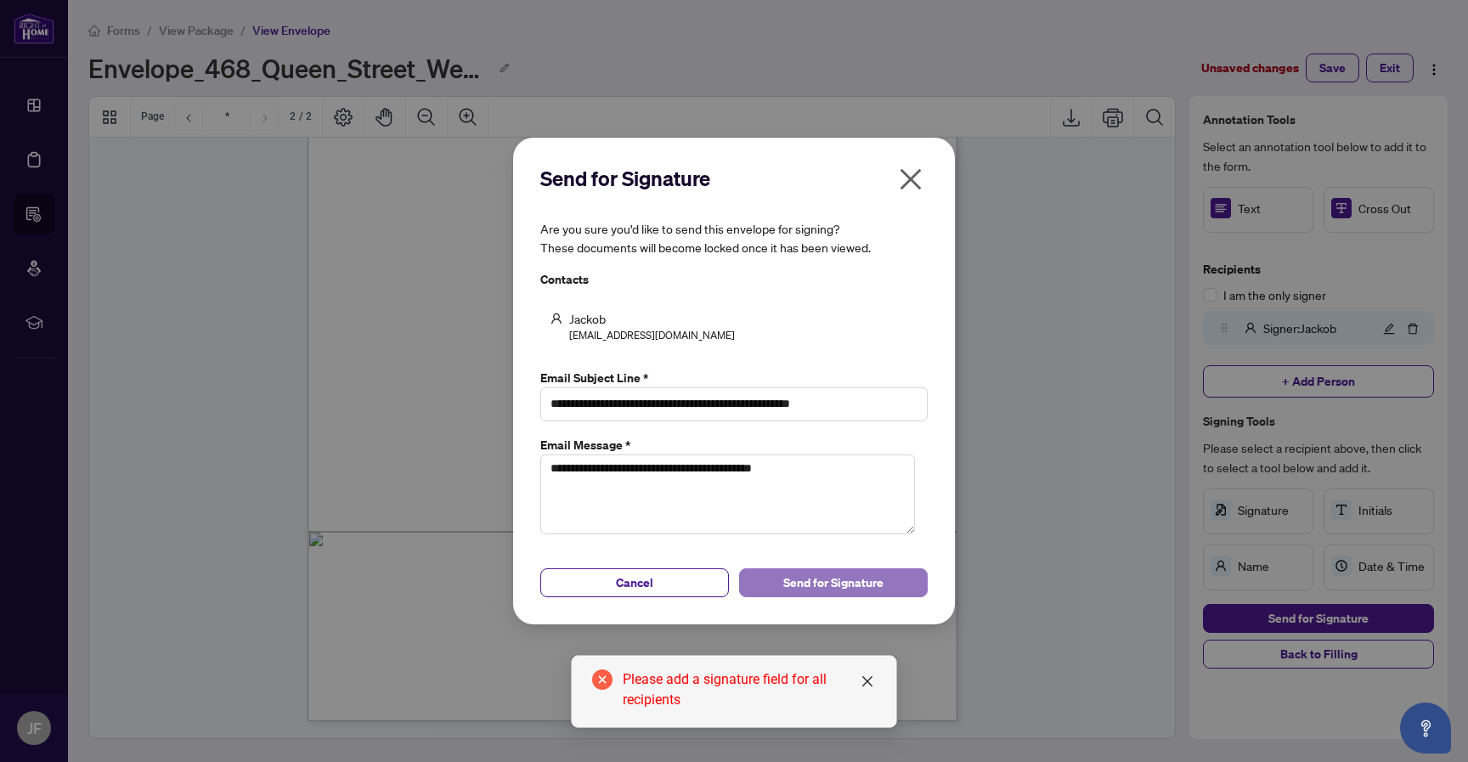
click at [865, 572] on span "Send for Signature" at bounding box center [833, 582] width 100 height 27
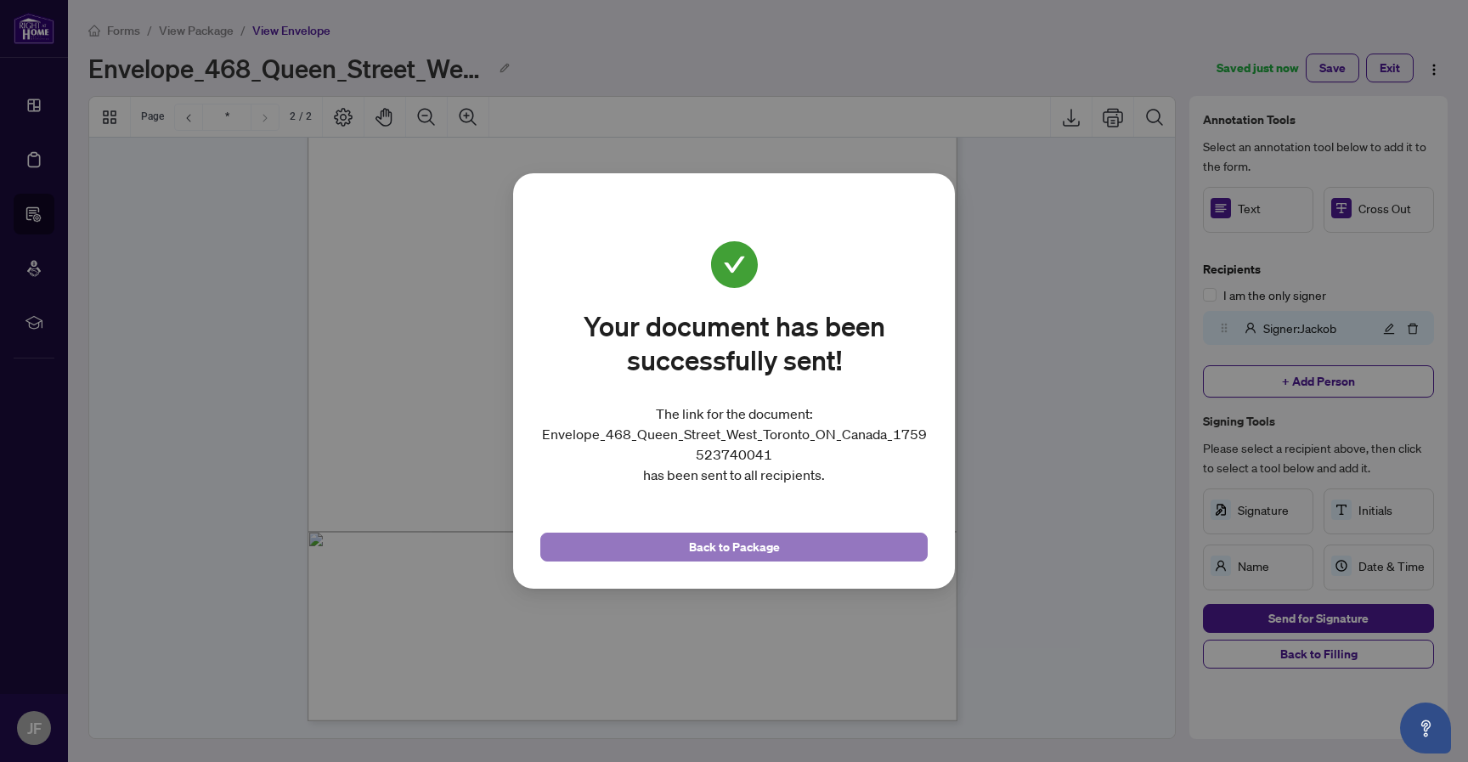
click at [818, 540] on button "Back to Package" at bounding box center [733, 546] width 387 height 29
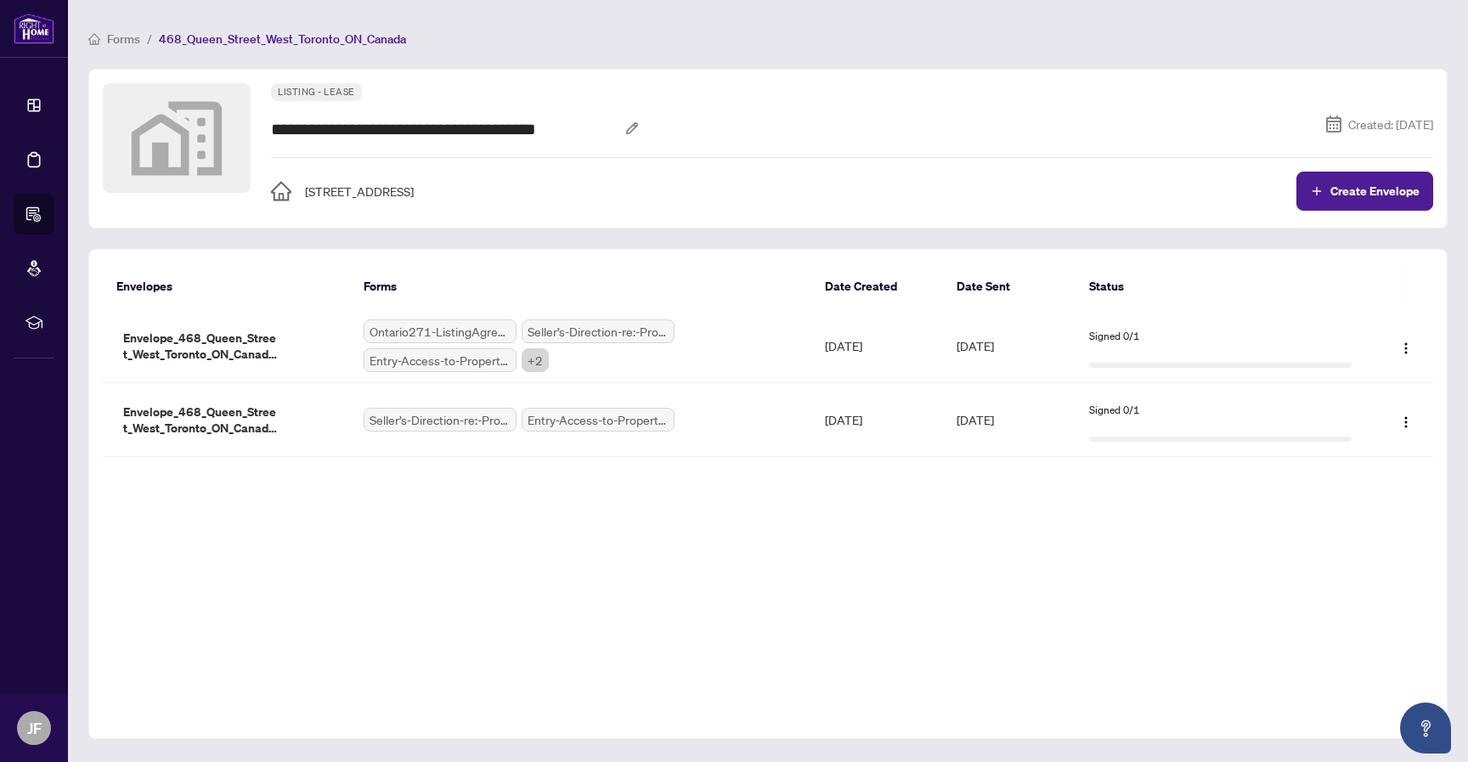
click at [1147, 523] on div "Envelopes Forms Date Created Date Sent Status Envelopes Forms Date Created Date…" at bounding box center [767, 494] width 1359 height 490
click at [1401, 417] on img "button" at bounding box center [1406, 422] width 14 height 14
click at [986, 580] on div "Envelopes Forms Date Created Date Sent Status Envelopes Forms Date Created Date…" at bounding box center [767, 494] width 1359 height 490
click at [539, 352] on span "+ 2" at bounding box center [534, 360] width 27 height 24
click at [871, 545] on div "Envelopes Forms Date Created Date Sent Status Envelopes Forms Date Created Date…" at bounding box center [767, 494] width 1359 height 490
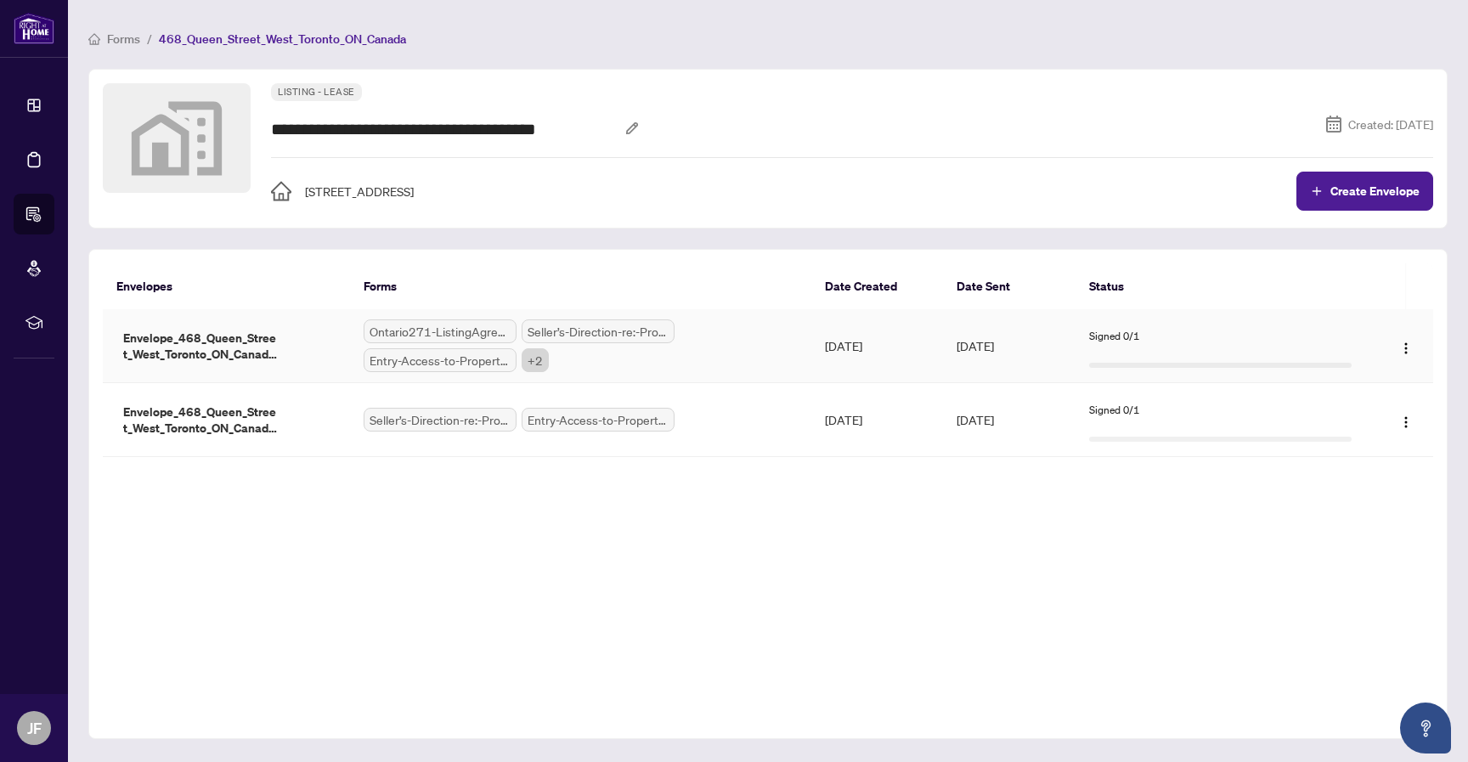
click at [541, 359] on span "+ 2" at bounding box center [534, 360] width 27 height 24
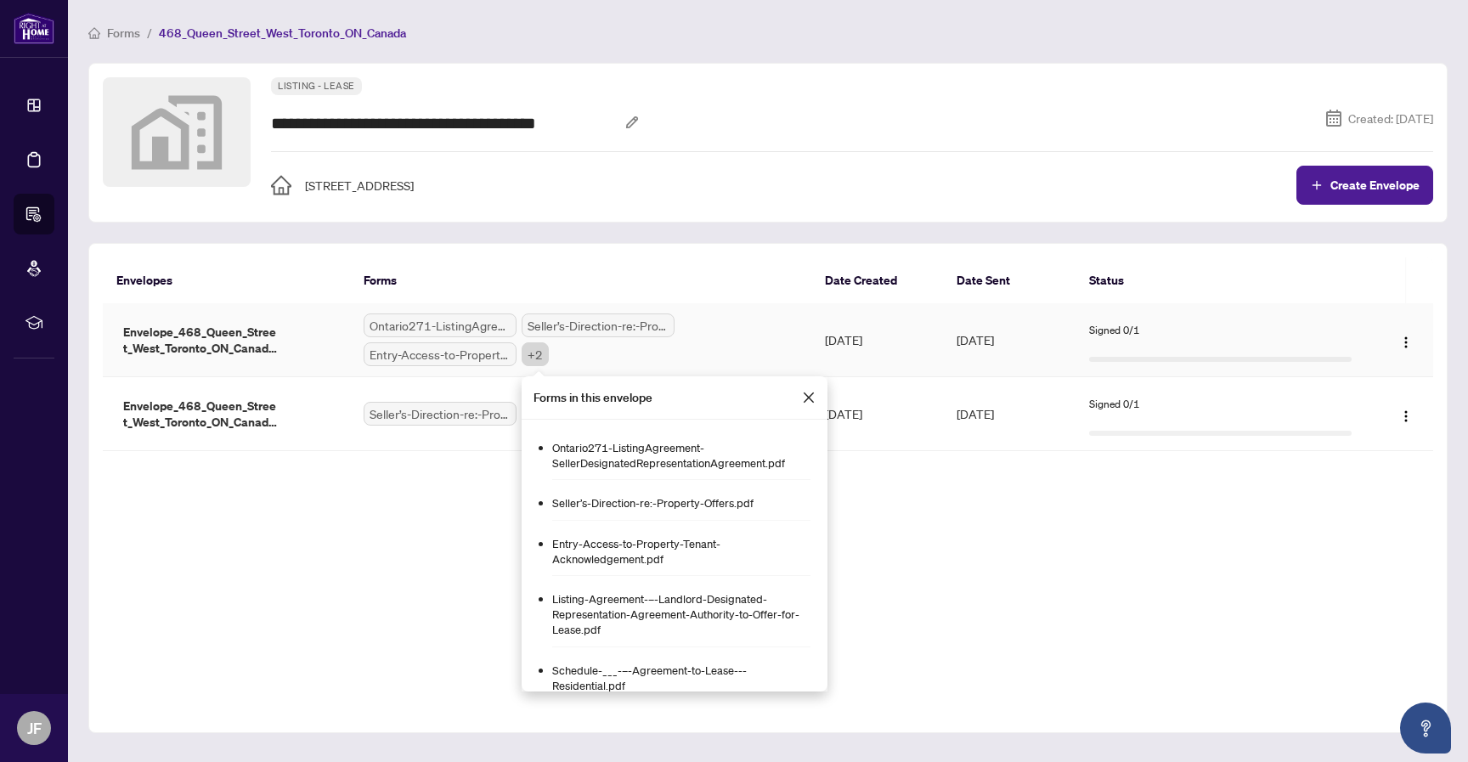
drag, startPoint x: 802, startPoint y: 398, endPoint x: 858, endPoint y: 397, distance: 56.1
click at [802, 398] on icon "close" at bounding box center [809, 398] width 14 height 14
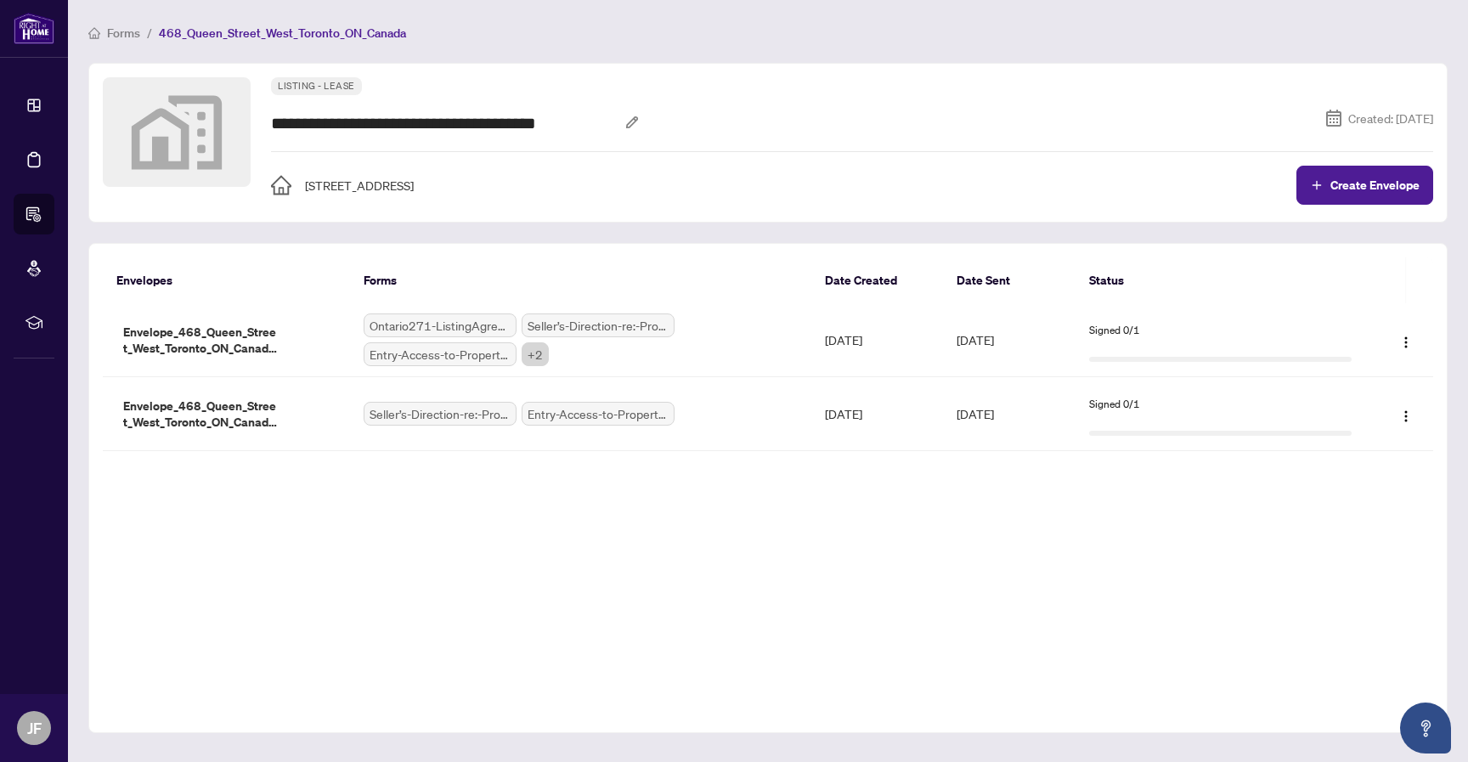
click at [585, 542] on div "Envelopes Forms Date Created Date Sent Status Envelopes Forms Date Created Date…" at bounding box center [767, 488] width 1359 height 490
click at [543, 354] on span "+ 2" at bounding box center [534, 354] width 27 height 24
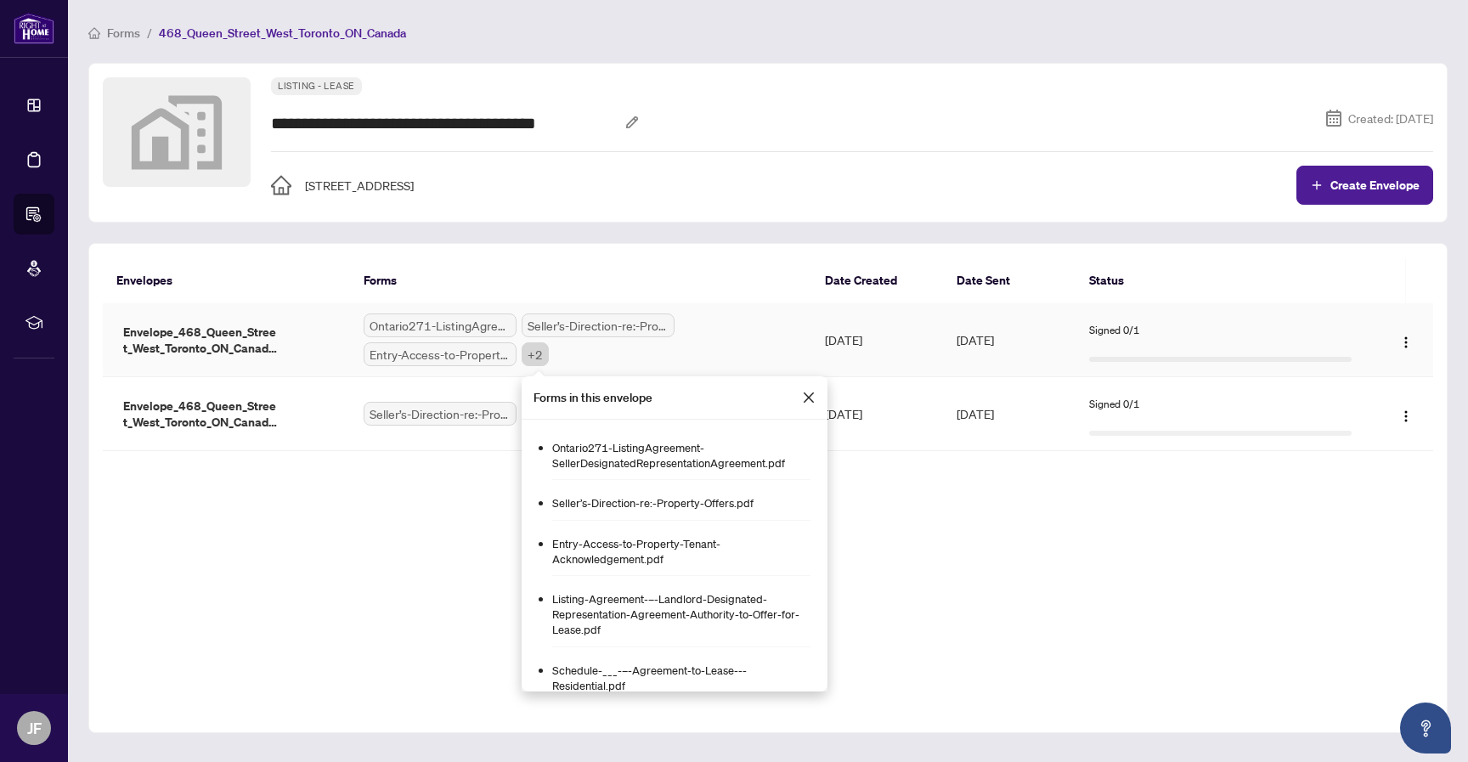
click at [804, 392] on icon "close" at bounding box center [808, 397] width 10 height 10
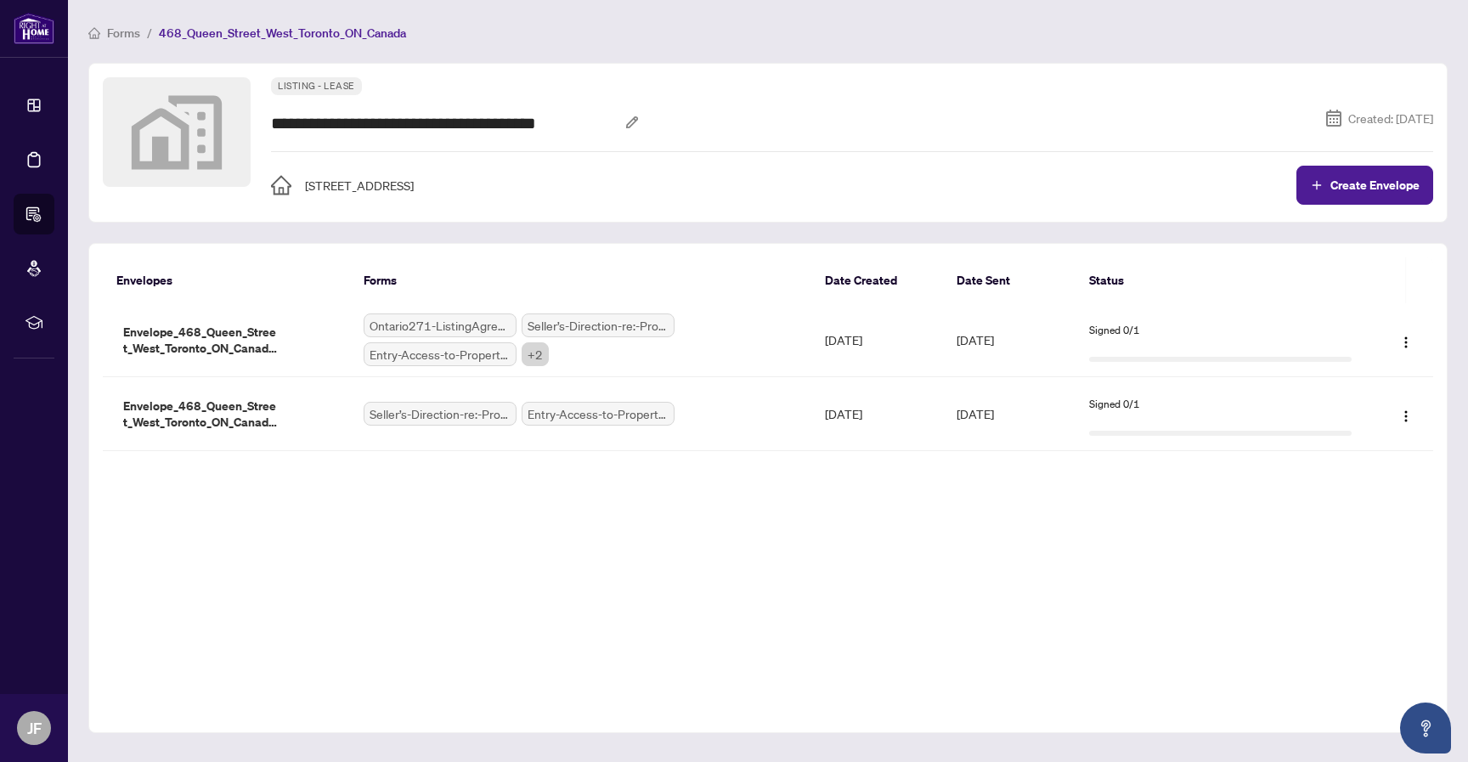
click at [836, 516] on div "Envelopes Forms Date Created Date Sent Status Envelopes Forms Date Created Date…" at bounding box center [767, 488] width 1359 height 490
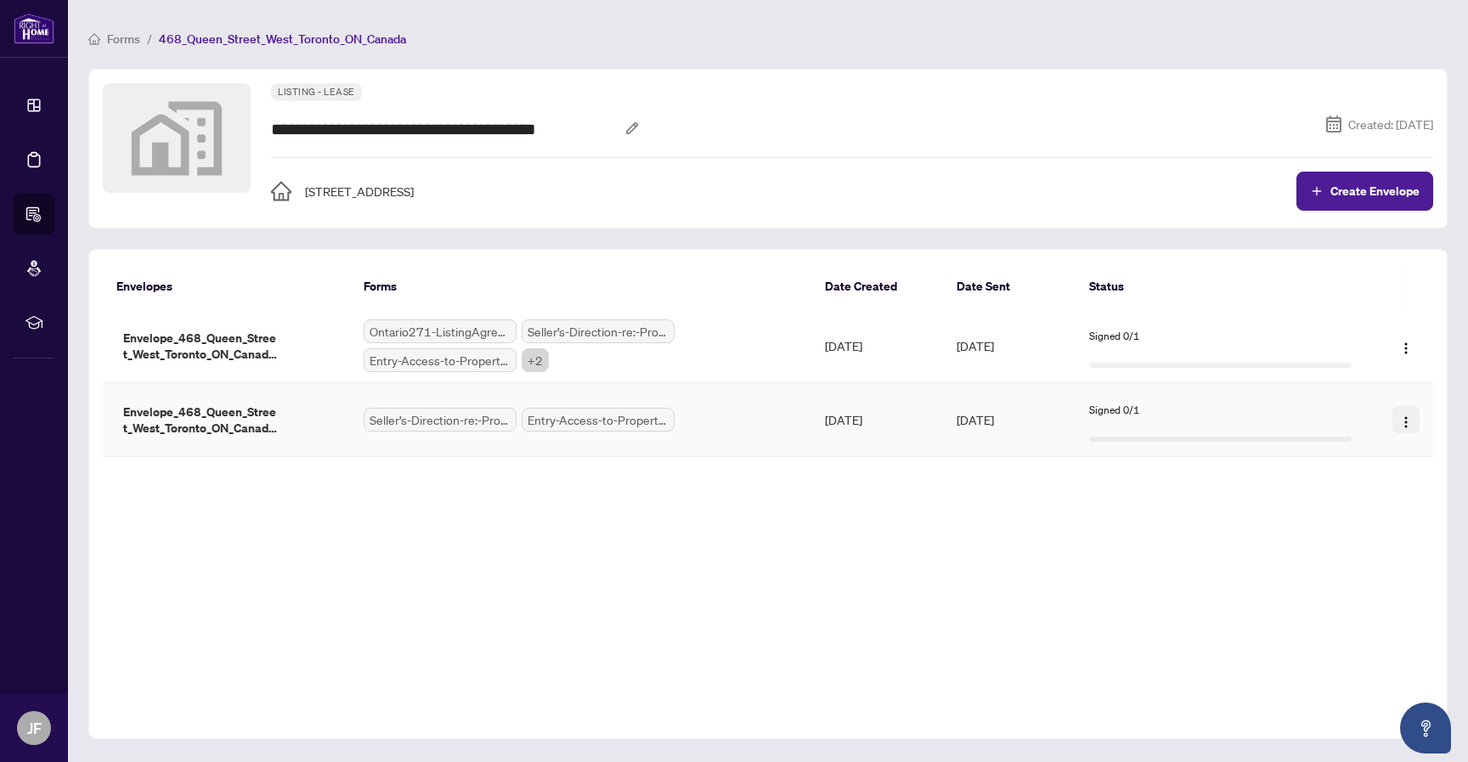
click at [1404, 418] on img "button" at bounding box center [1406, 422] width 14 height 14
click at [1173, 569] on div "Envelopes Forms Date Created Date Sent Status Envelopes Forms Date Created Date…" at bounding box center [767, 494] width 1359 height 490
click at [1376, 200] on button "Create Envelope" at bounding box center [1364, 191] width 137 height 39
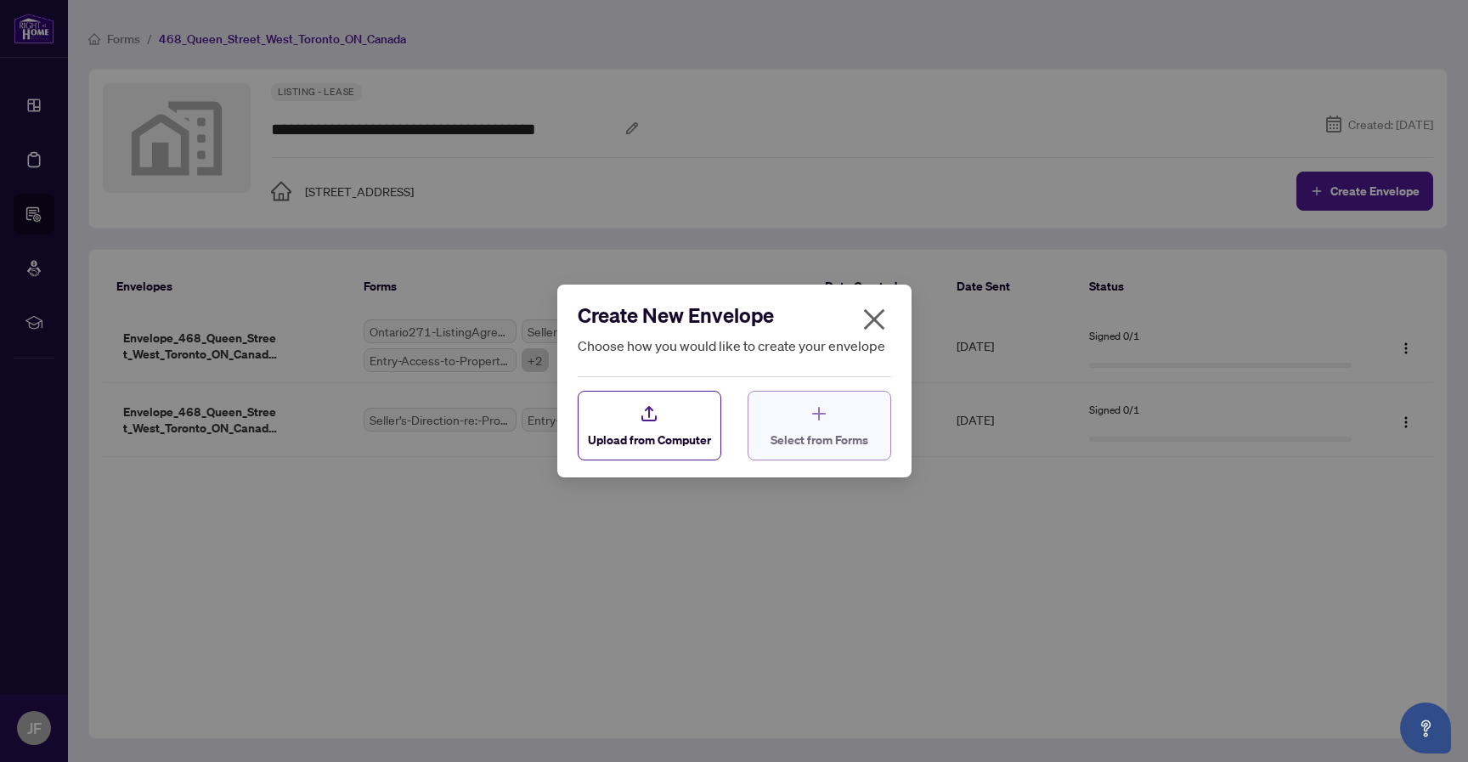
click at [838, 425] on div "Select from Forms" at bounding box center [819, 425] width 98 height 45
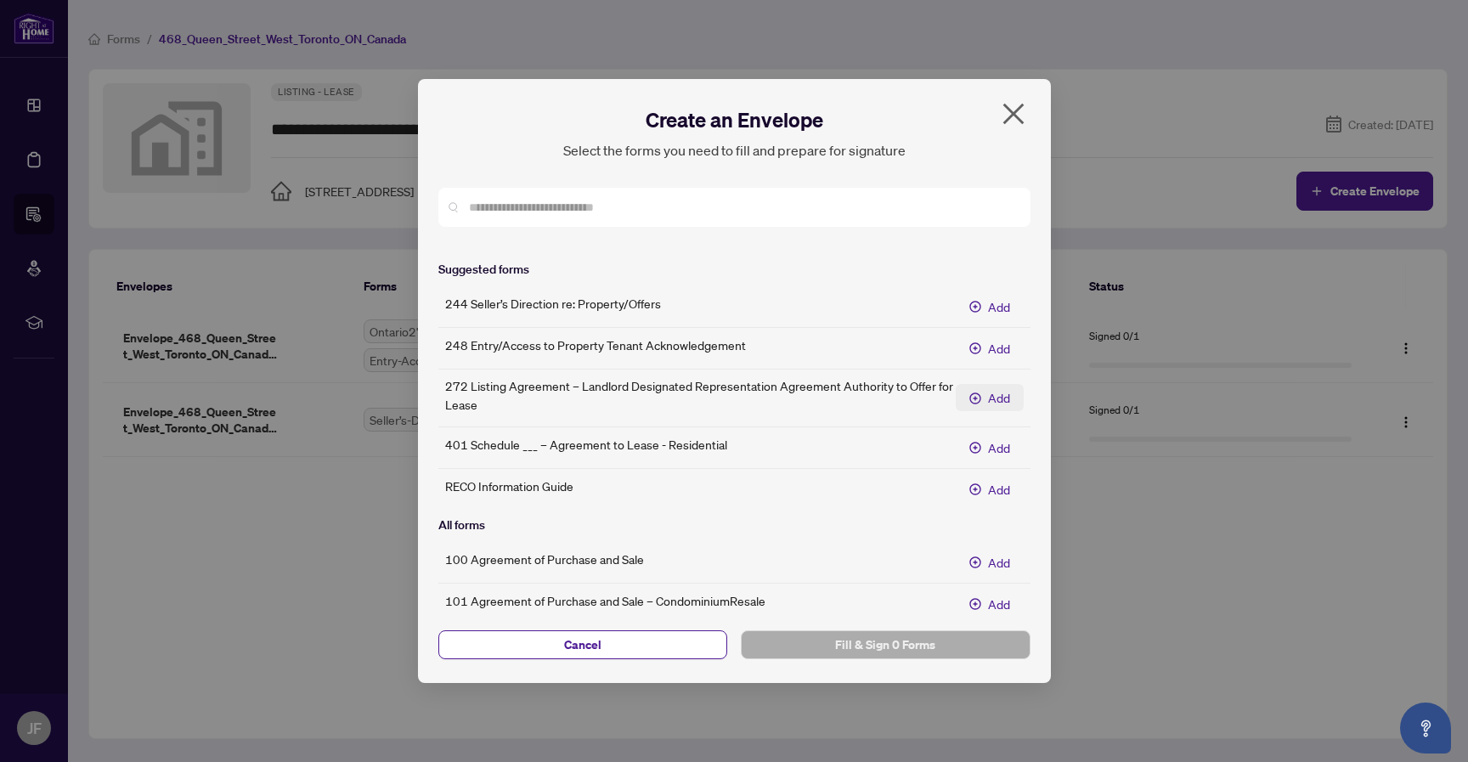
click at [997, 389] on span "Add" at bounding box center [999, 397] width 22 height 19
click at [937, 650] on span "Fill & Sign 1 Form" at bounding box center [885, 644] width 262 height 27
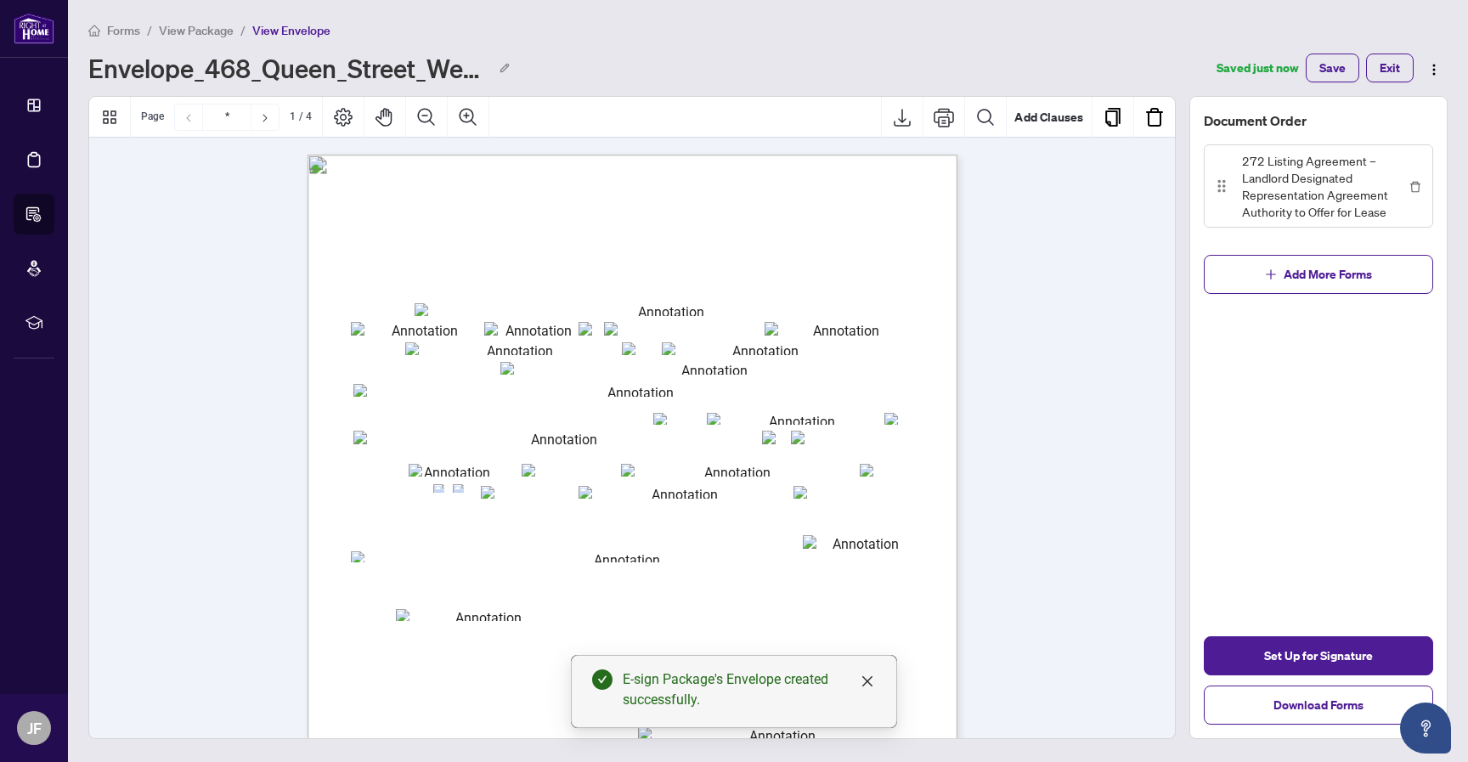
click at [205, 35] on span "View Package" at bounding box center [196, 30] width 75 height 15
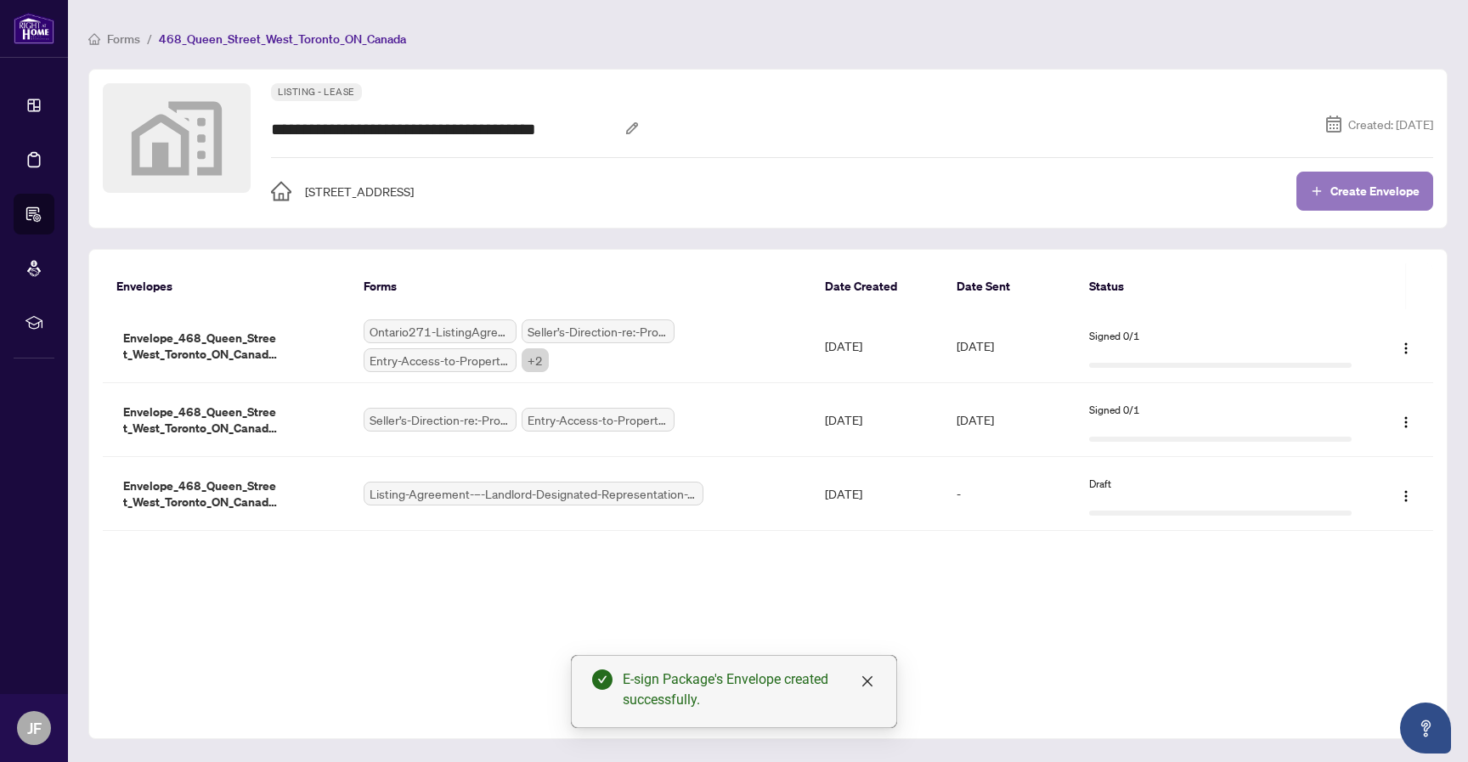
click at [1376, 189] on span "Create Envelope" at bounding box center [1374, 191] width 89 height 12
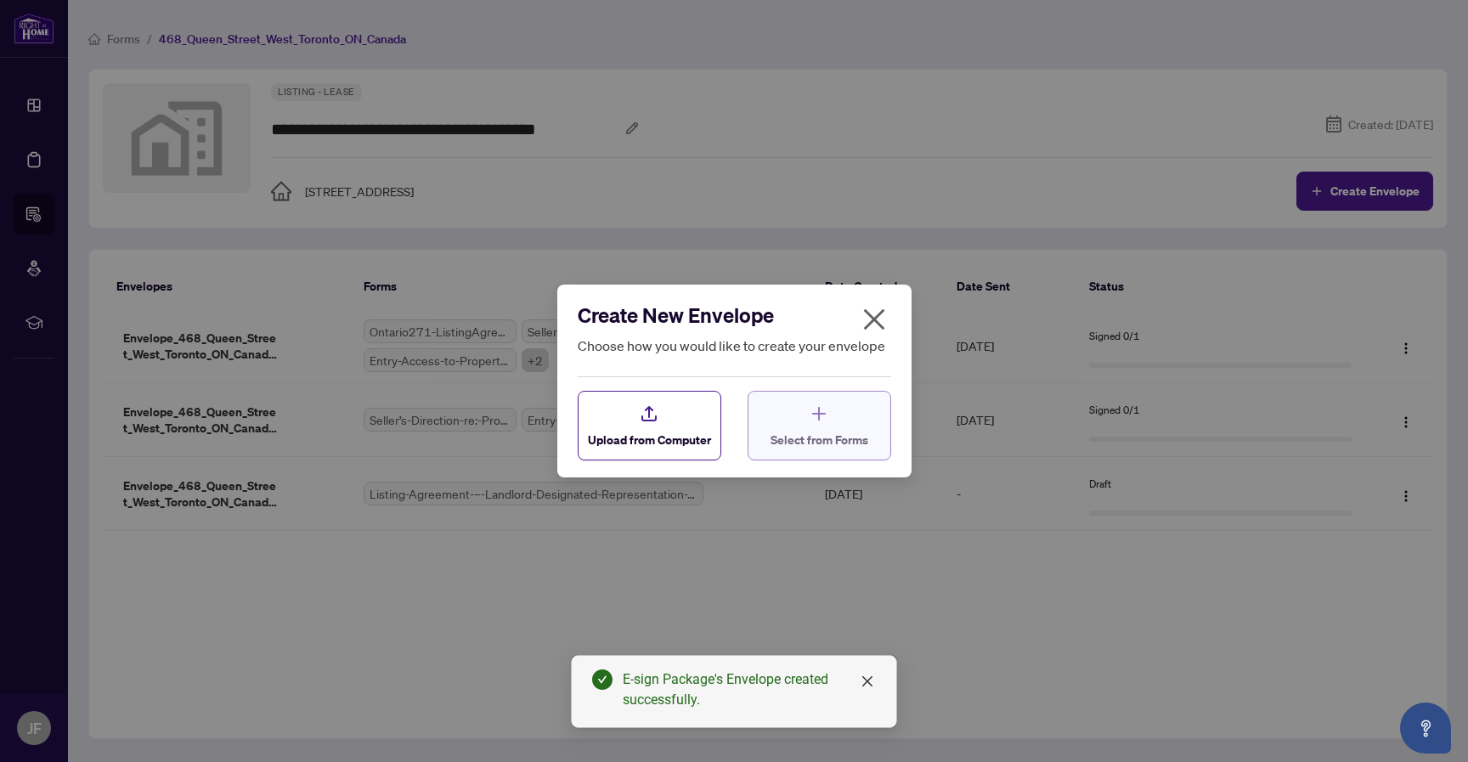
click at [841, 442] on span "Select from Forms" at bounding box center [819, 440] width 98 height 18
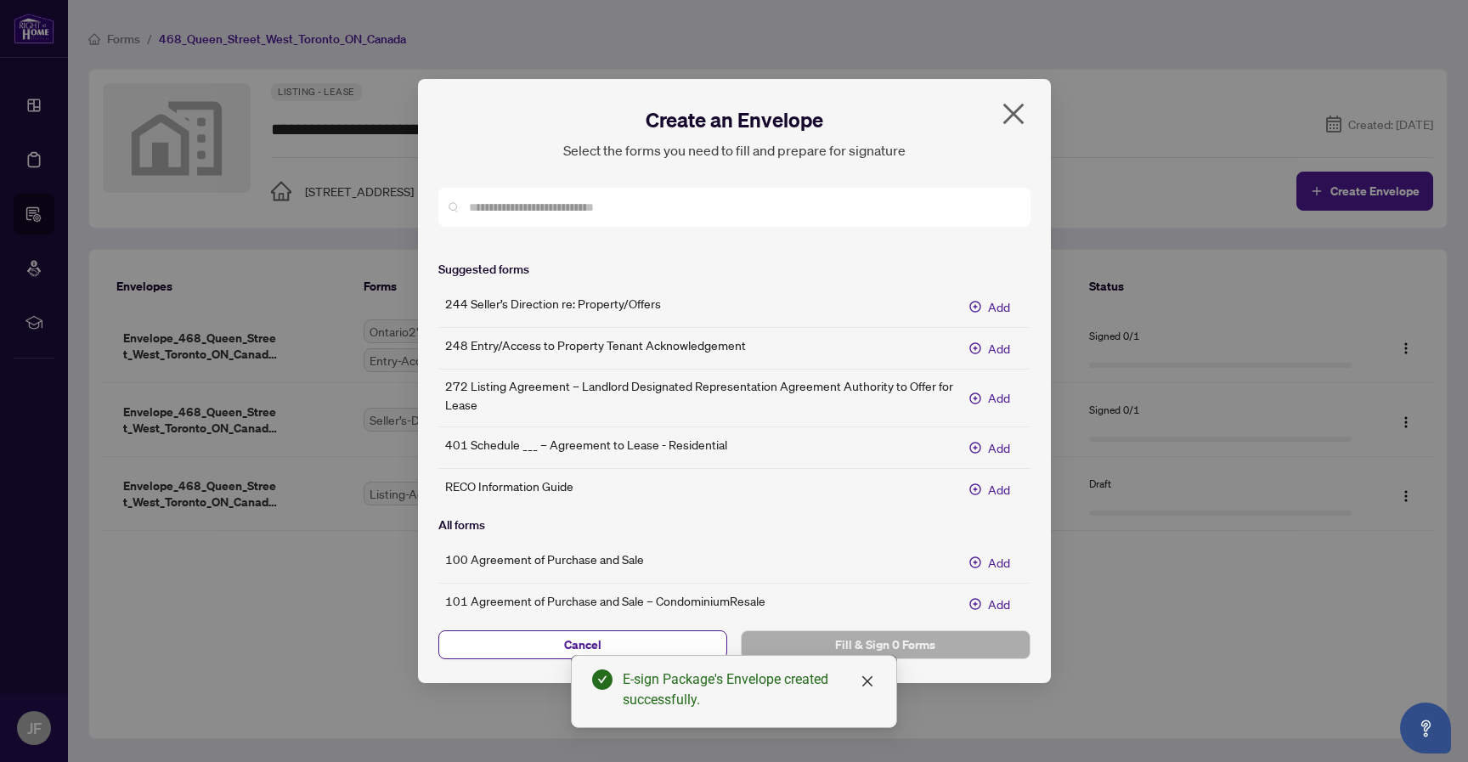
click at [998, 432] on div "244 Seller’s Direction re: Property/Offers Add 248 Entry/Access to Property Ten…" at bounding box center [734, 398] width 592 height 210
drag, startPoint x: 996, startPoint y: 440, endPoint x: 995, endPoint y: 570, distance: 130.0
click at [996, 440] on span "Add" at bounding box center [999, 447] width 22 height 19
click at [983, 636] on span "Fill & Sign 1 Form" at bounding box center [885, 644] width 262 height 27
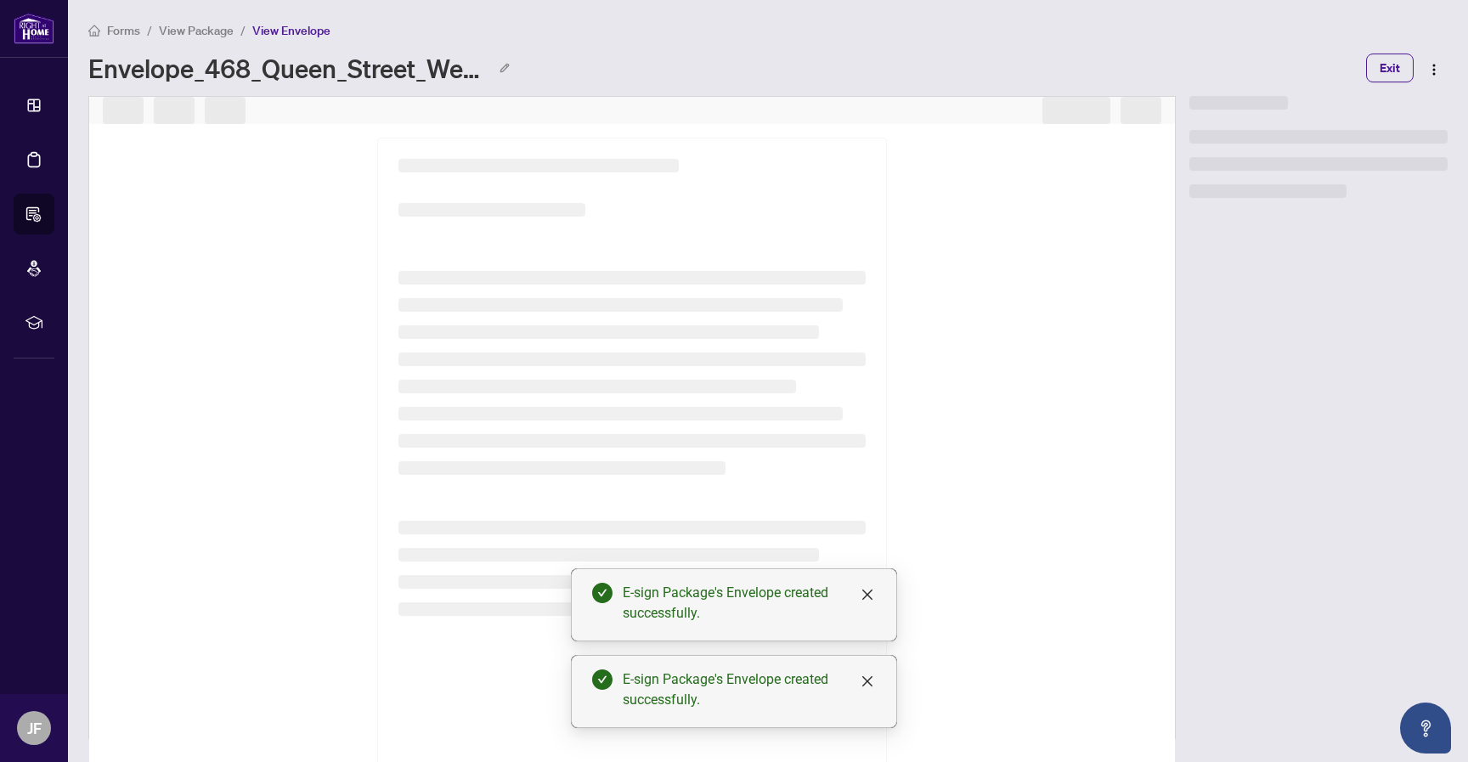
click at [216, 32] on span "View Package" at bounding box center [196, 30] width 75 height 15
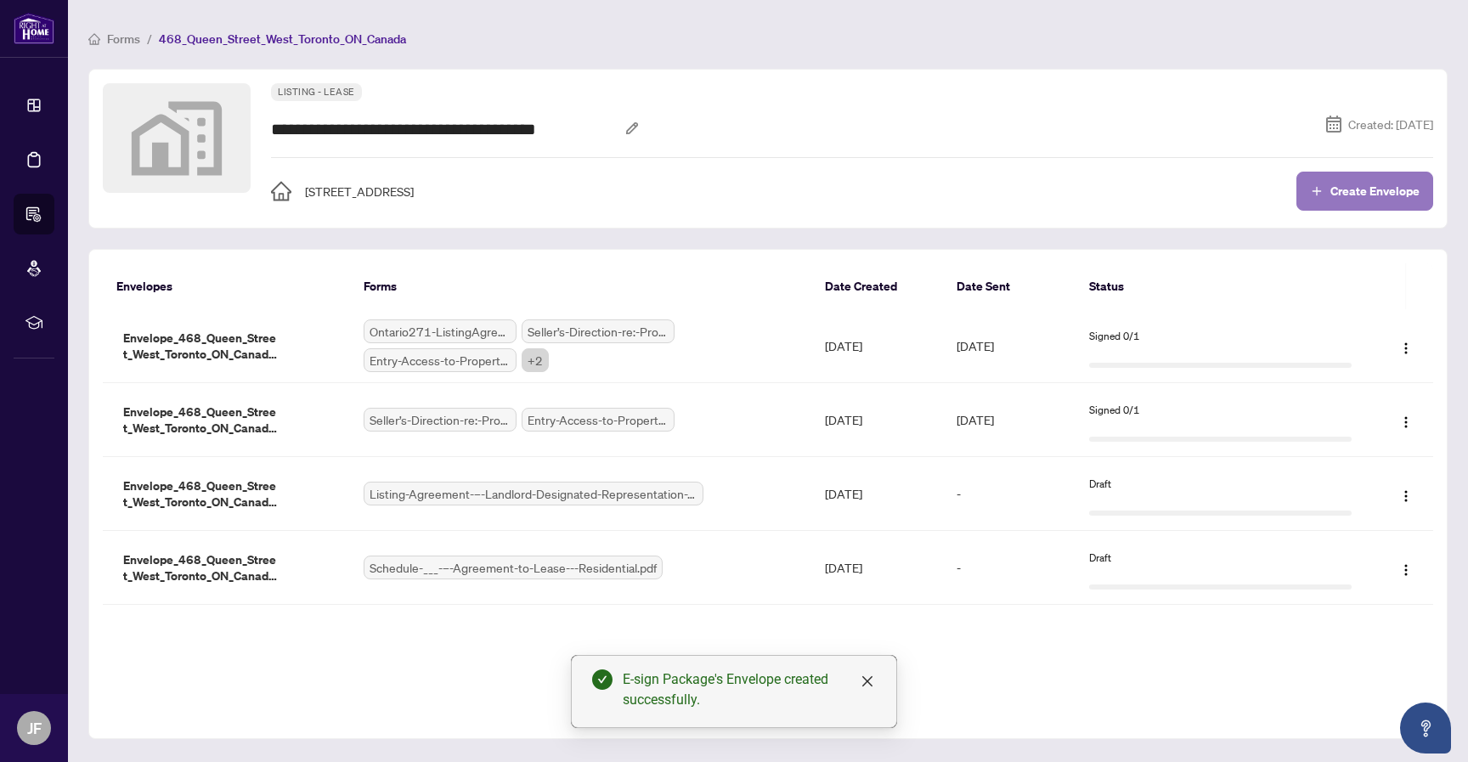
click at [1347, 190] on span "Create Envelope" at bounding box center [1374, 191] width 89 height 12
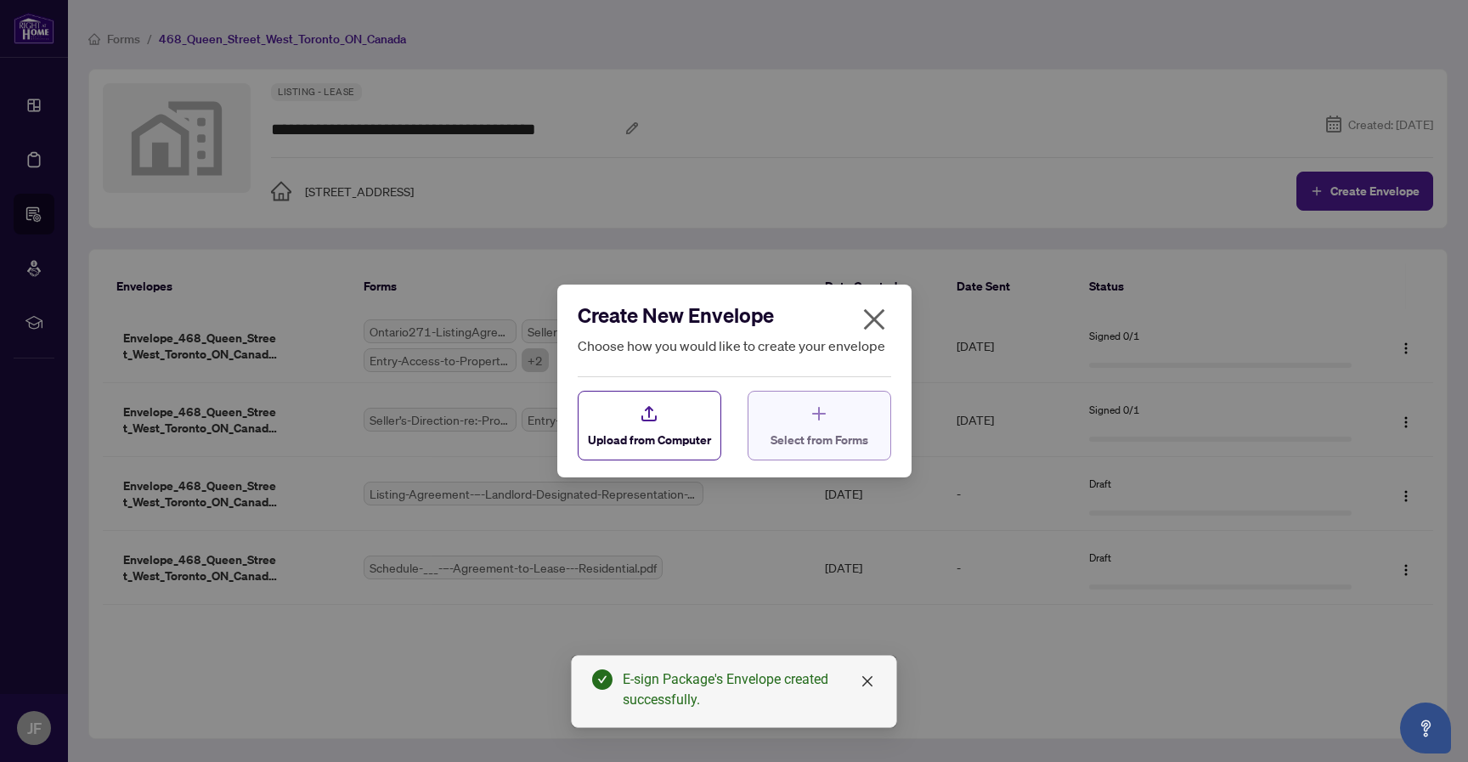
click at [831, 460] on button "Select from Forms" at bounding box center [819, 426] width 144 height 70
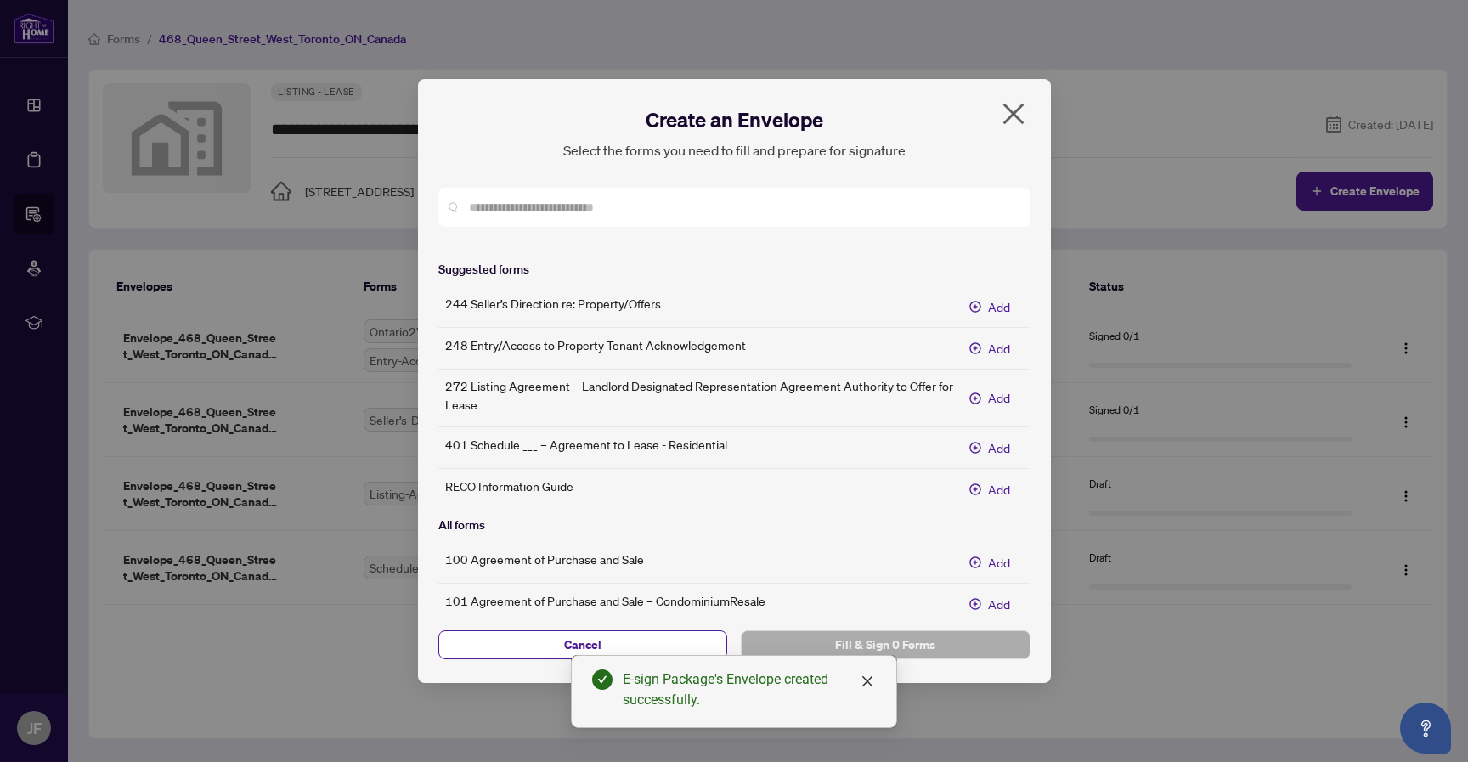
click at [833, 435] on div "401 Schedule ___ – Agreement to Lease - Residential Add" at bounding box center [734, 447] width 592 height 27
click at [994, 456] on span "Add" at bounding box center [999, 447] width 22 height 19
click at [972, 641] on span "Fill & Sign 1 Form" at bounding box center [885, 644] width 262 height 27
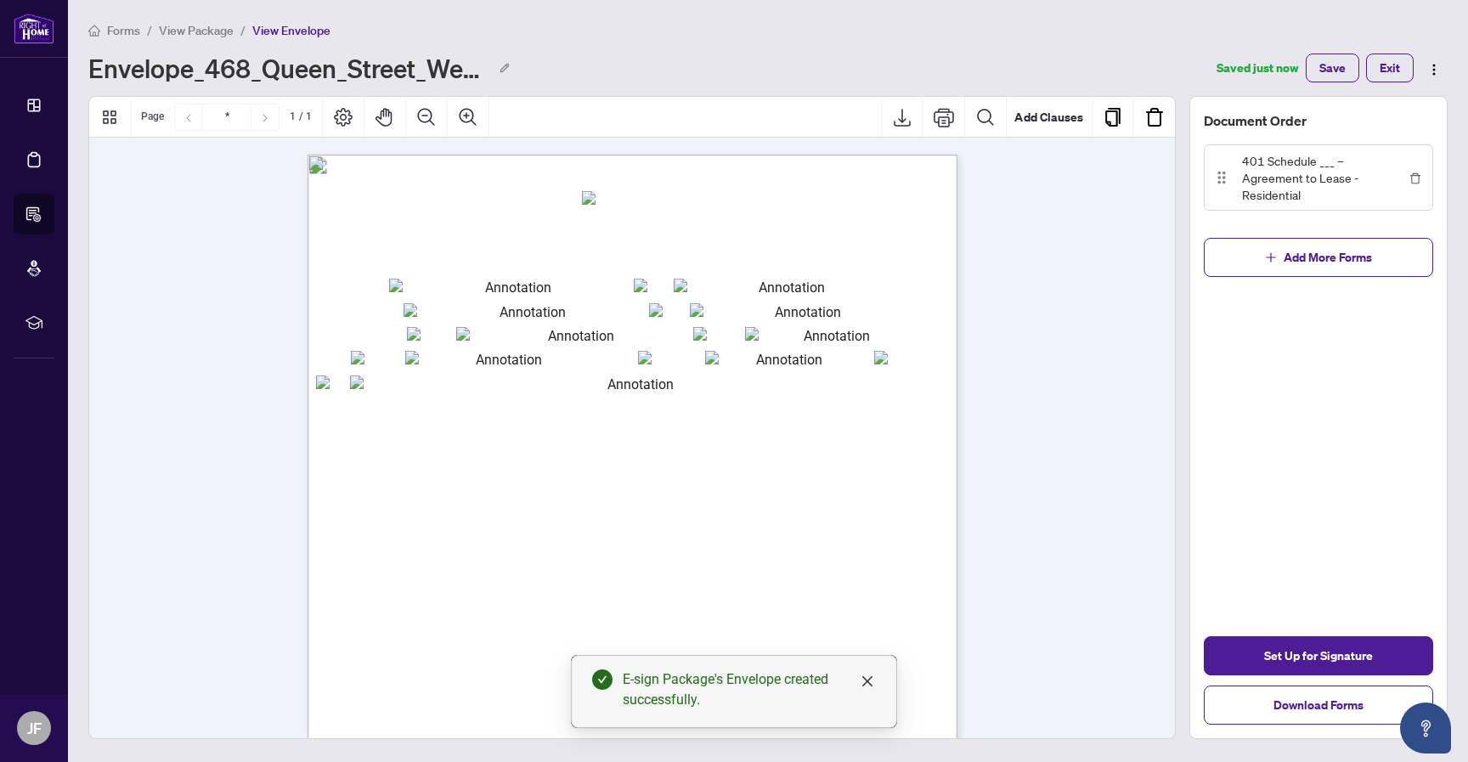
click at [198, 31] on span "View Package" at bounding box center [196, 30] width 75 height 15
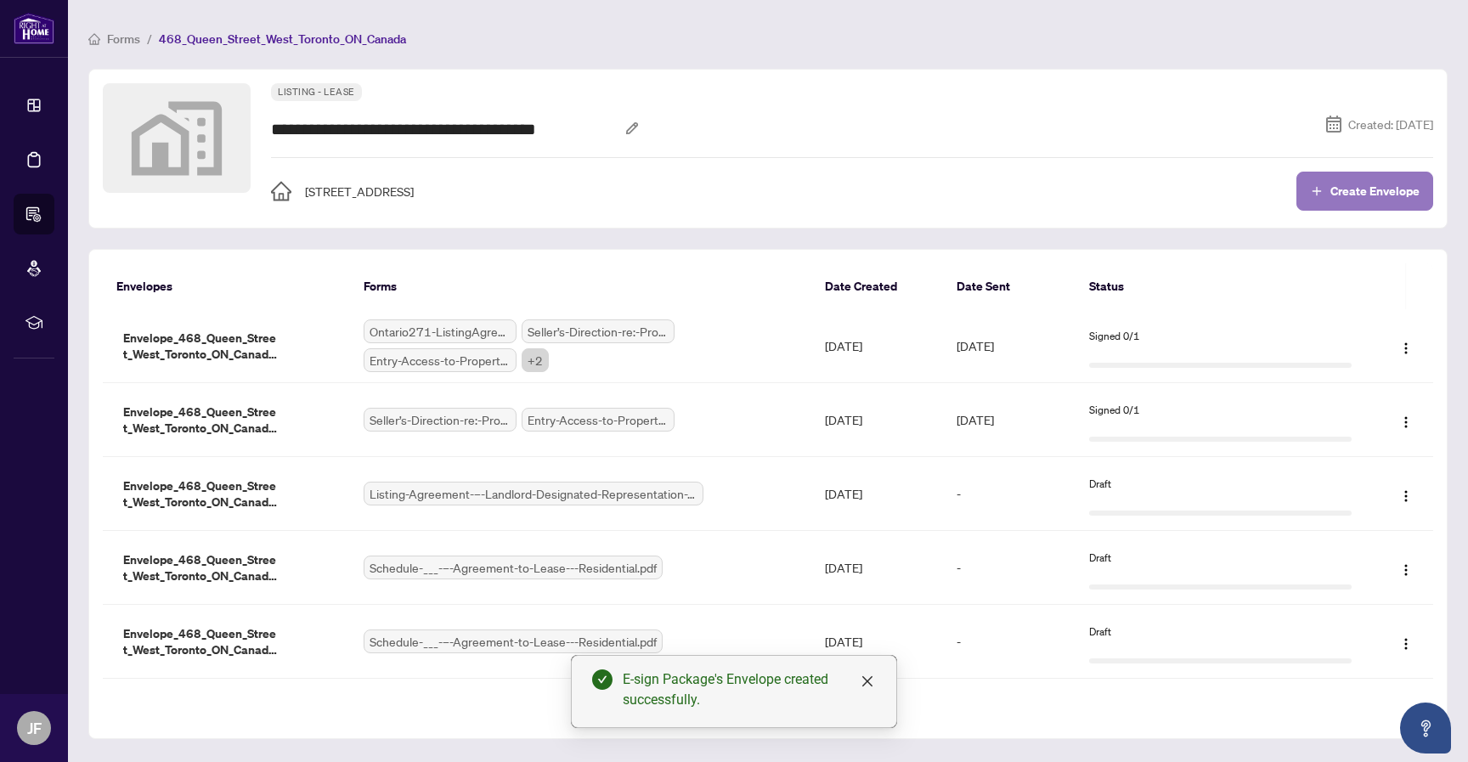
click at [1346, 192] on span "Create Envelope" at bounding box center [1374, 191] width 89 height 12
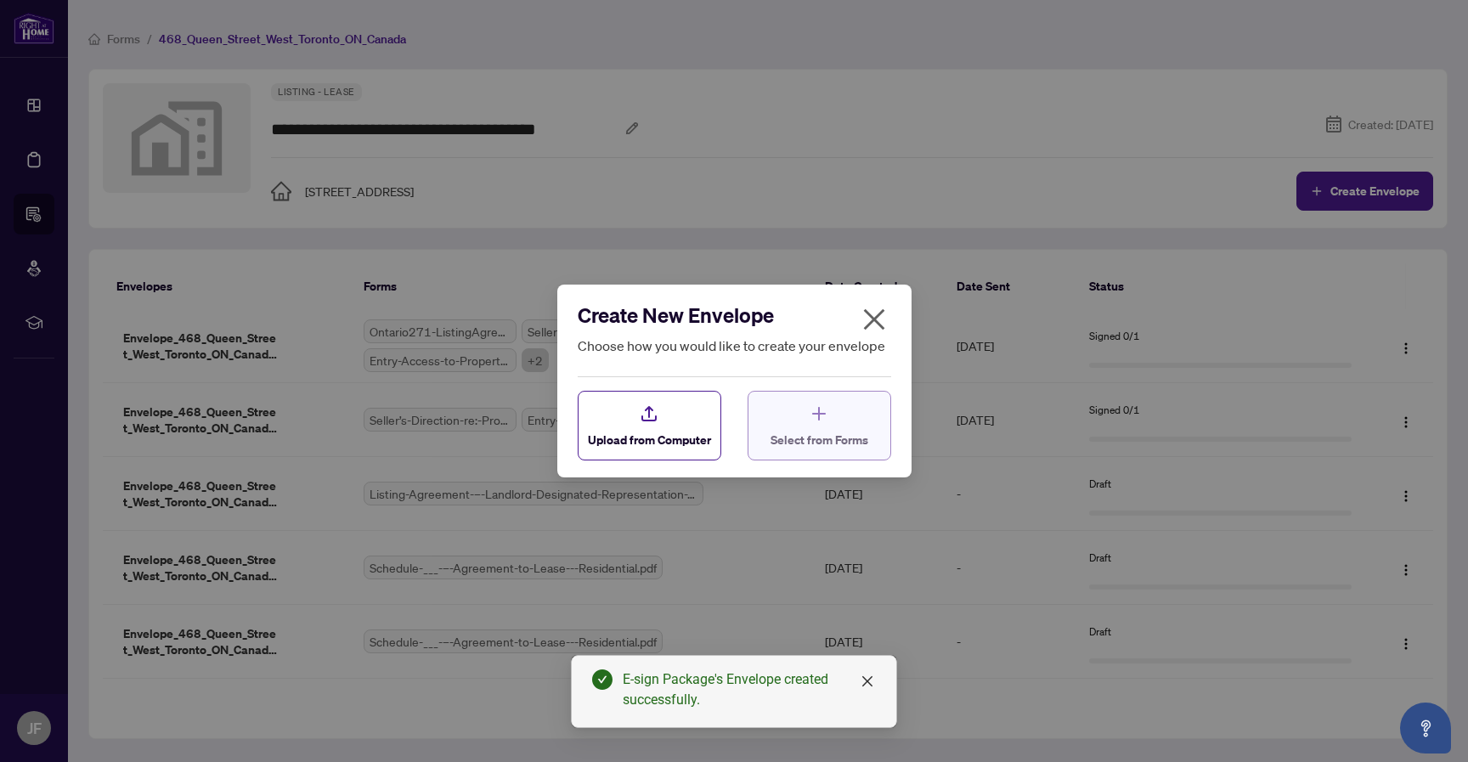
click at [865, 438] on div "Select from Forms" at bounding box center [819, 425] width 98 height 45
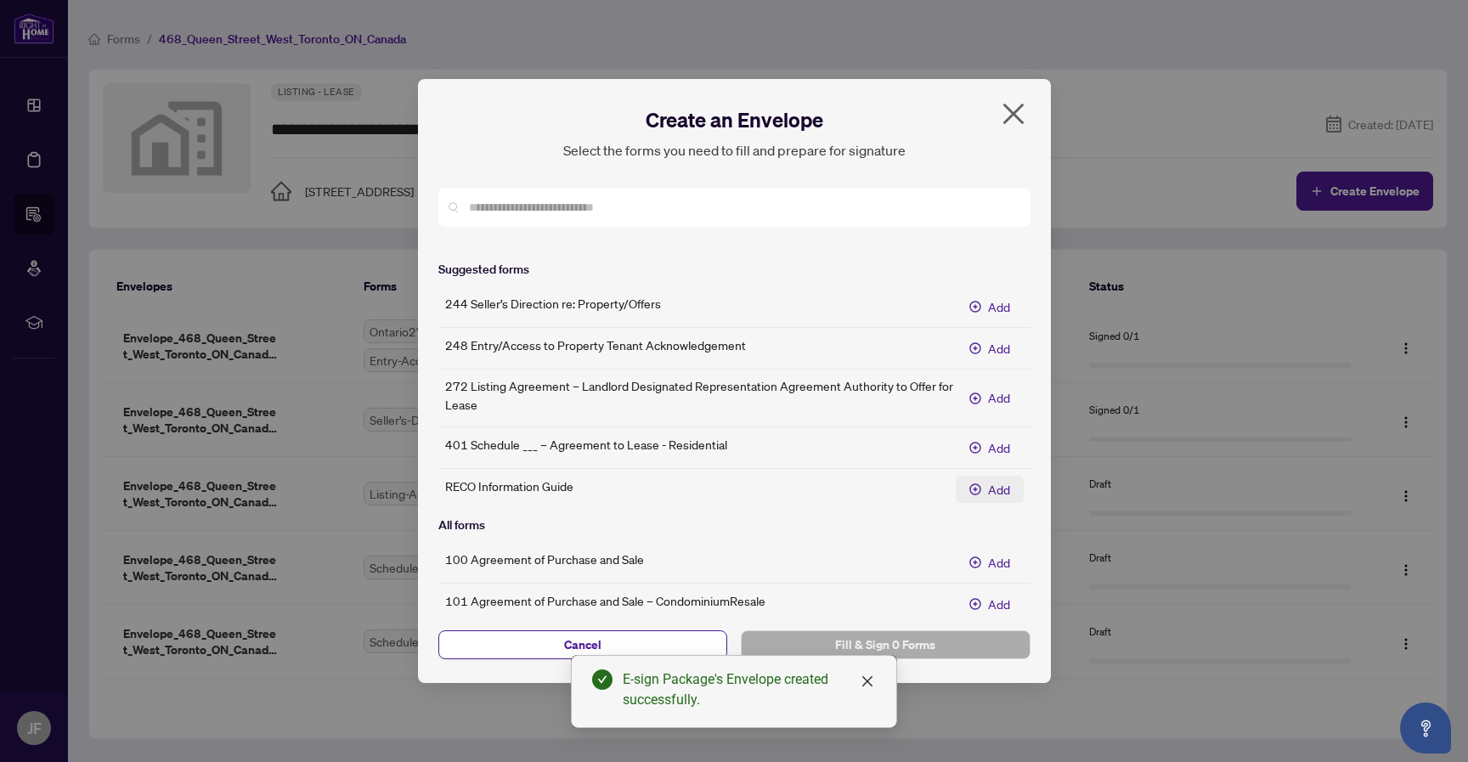
click at [996, 489] on span "Add" at bounding box center [999, 489] width 22 height 19
click at [986, 648] on span "Fill & Sign 1 Form" at bounding box center [885, 644] width 262 height 27
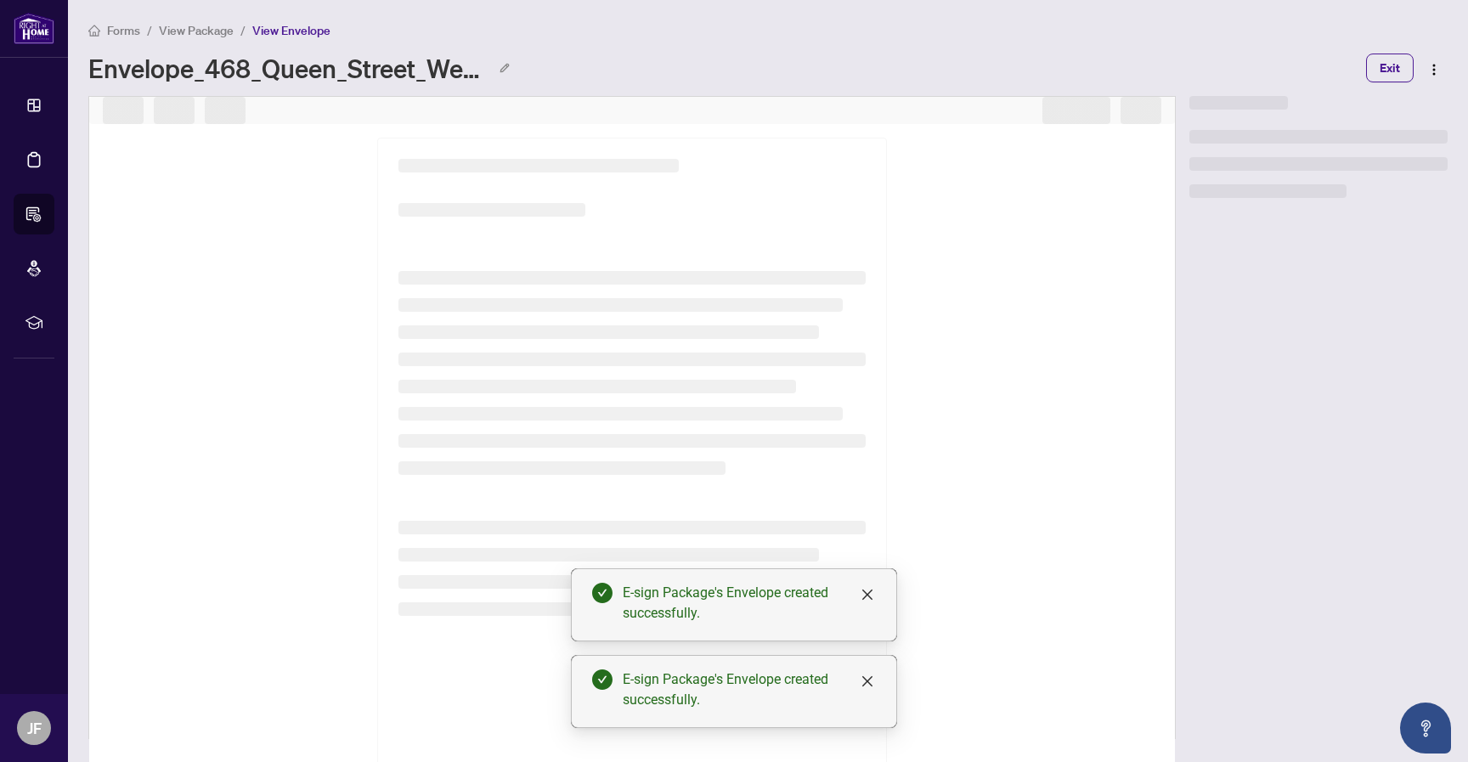
click at [200, 34] on span "View Package" at bounding box center [196, 30] width 75 height 15
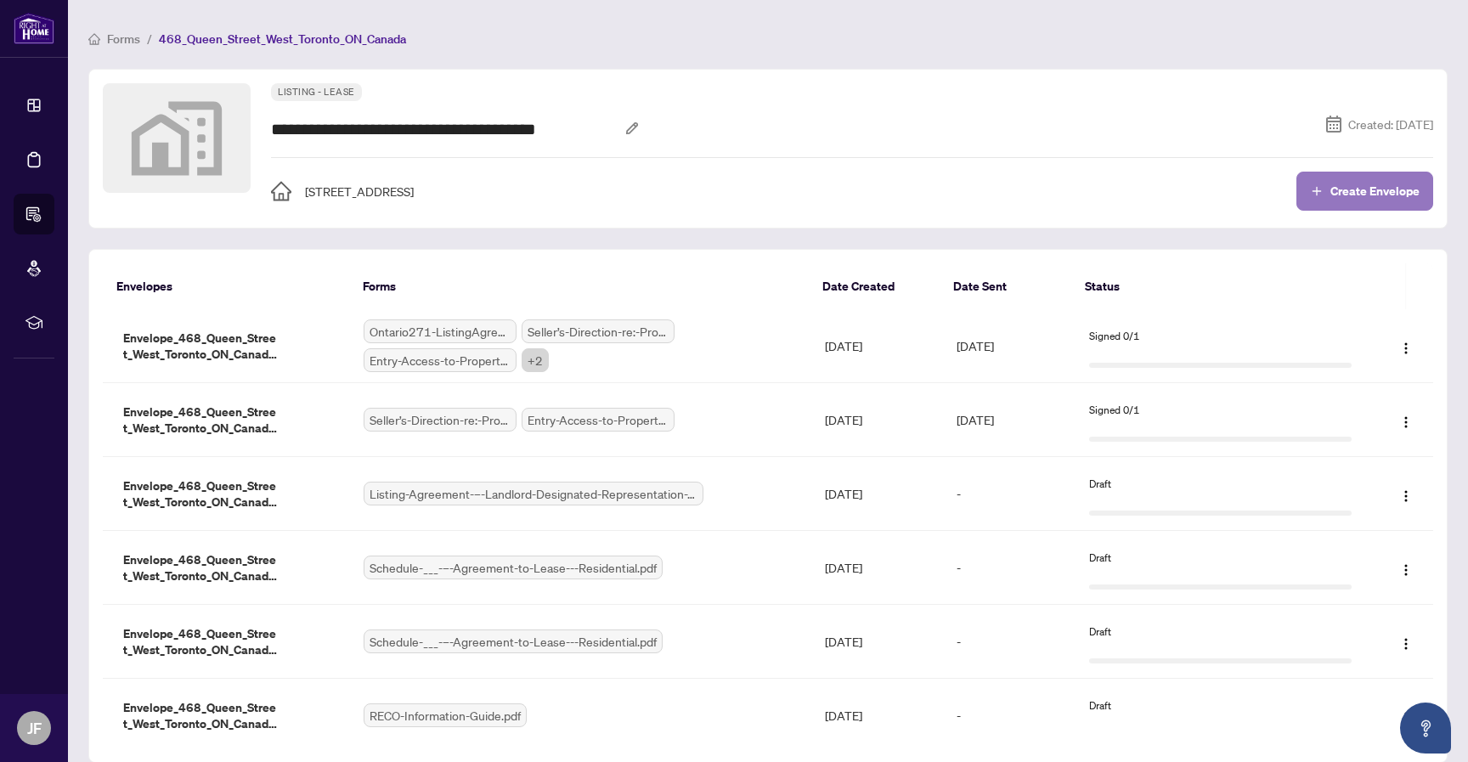
click at [1390, 194] on span "Create Envelope" at bounding box center [1374, 191] width 89 height 12
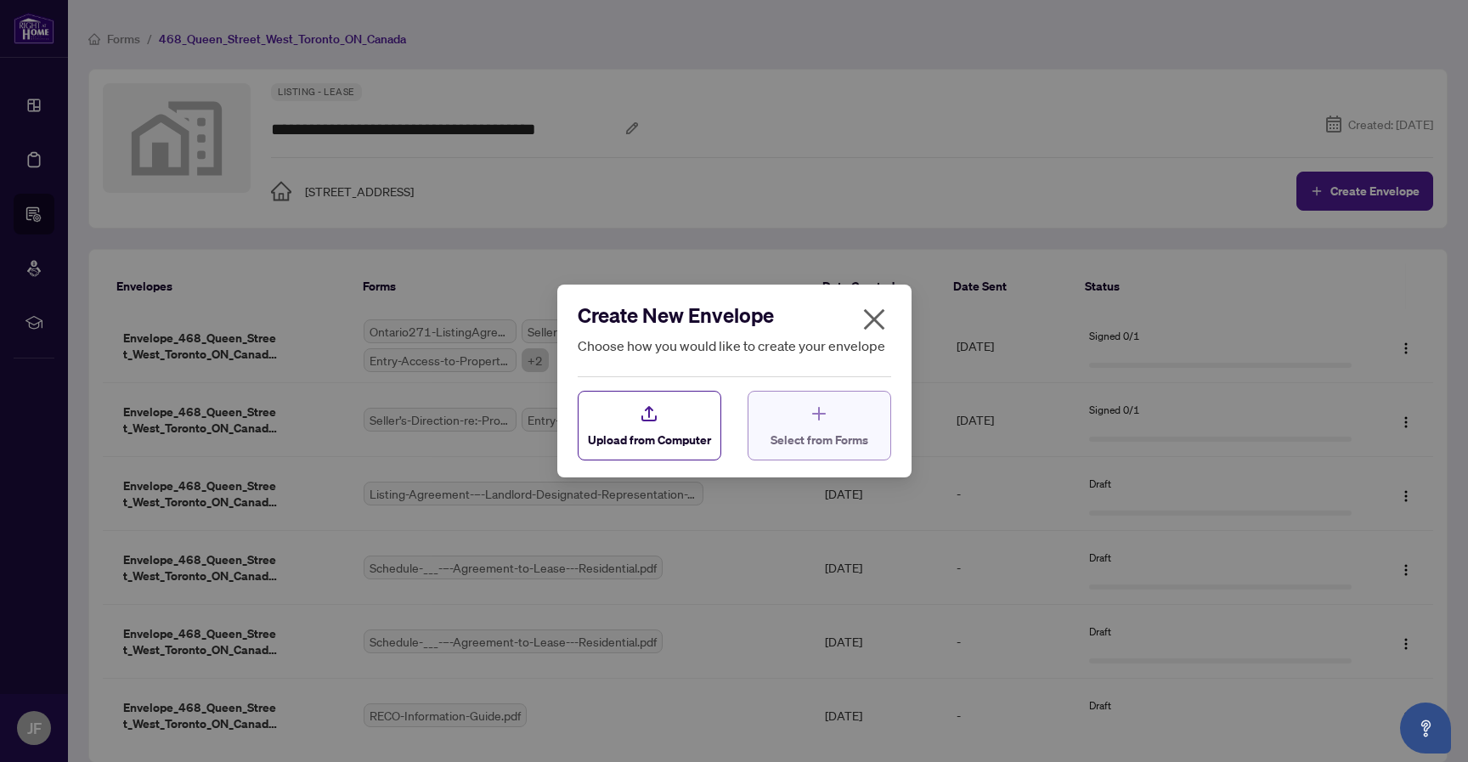
click at [831, 459] on button "Select from Forms" at bounding box center [819, 426] width 144 height 70
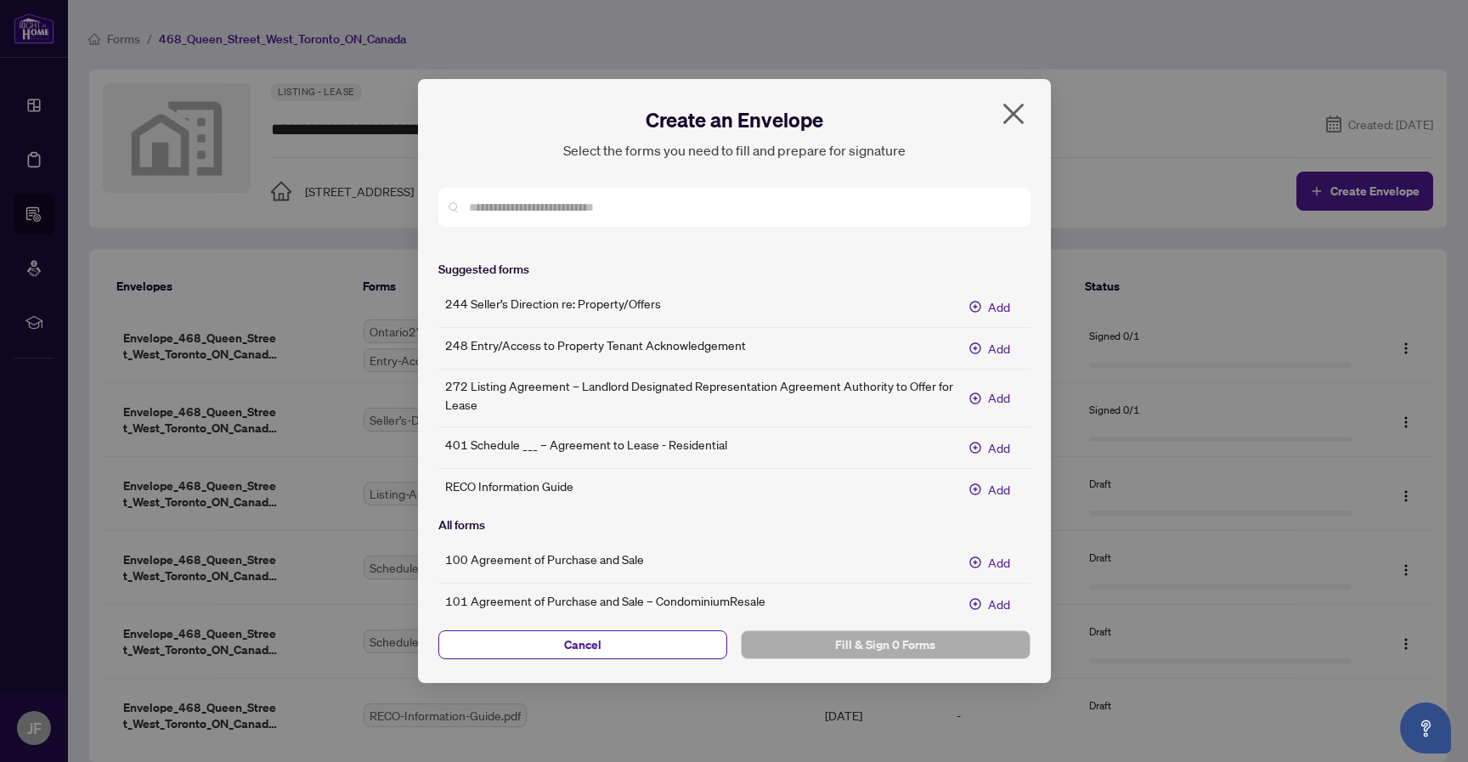
drag, startPoint x: 987, startPoint y: 400, endPoint x: 981, endPoint y: 428, distance: 28.6
click at [988, 400] on span "Add" at bounding box center [999, 397] width 22 height 19
click at [912, 641] on span "Fill & Sign 1 Form" at bounding box center [885, 644] width 262 height 27
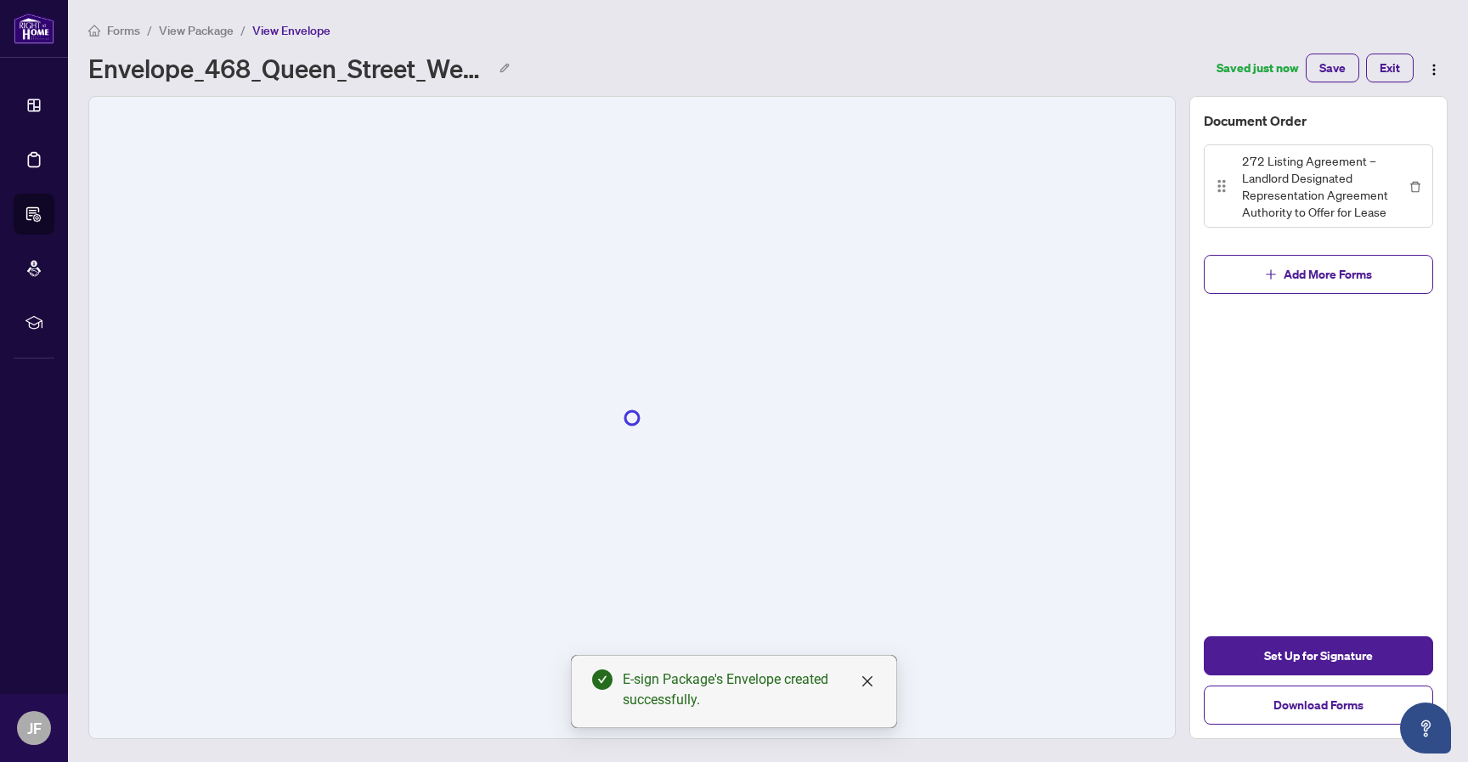
click at [197, 28] on span "View Package" at bounding box center [196, 30] width 75 height 15
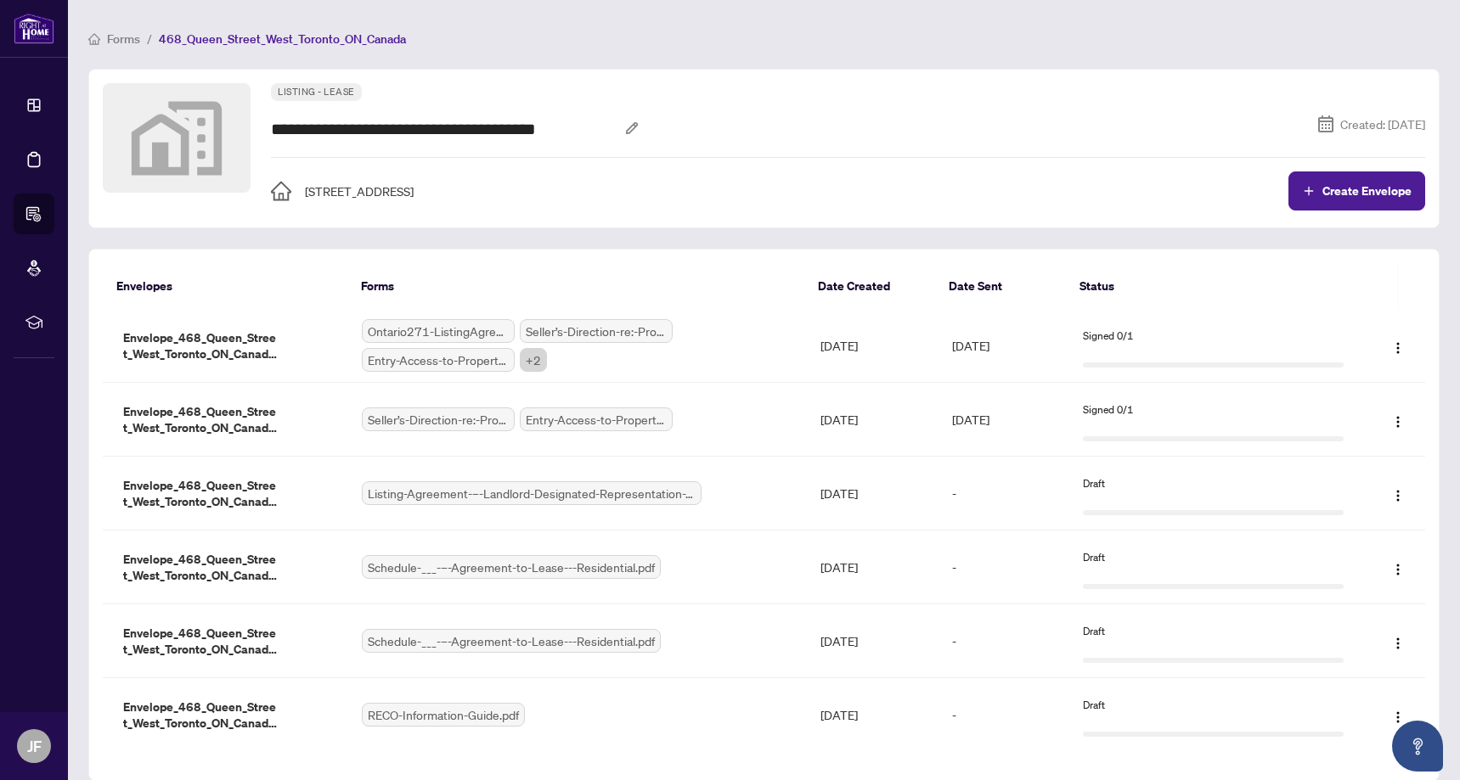
click at [129, 40] on span "Forms" at bounding box center [123, 38] width 33 height 15
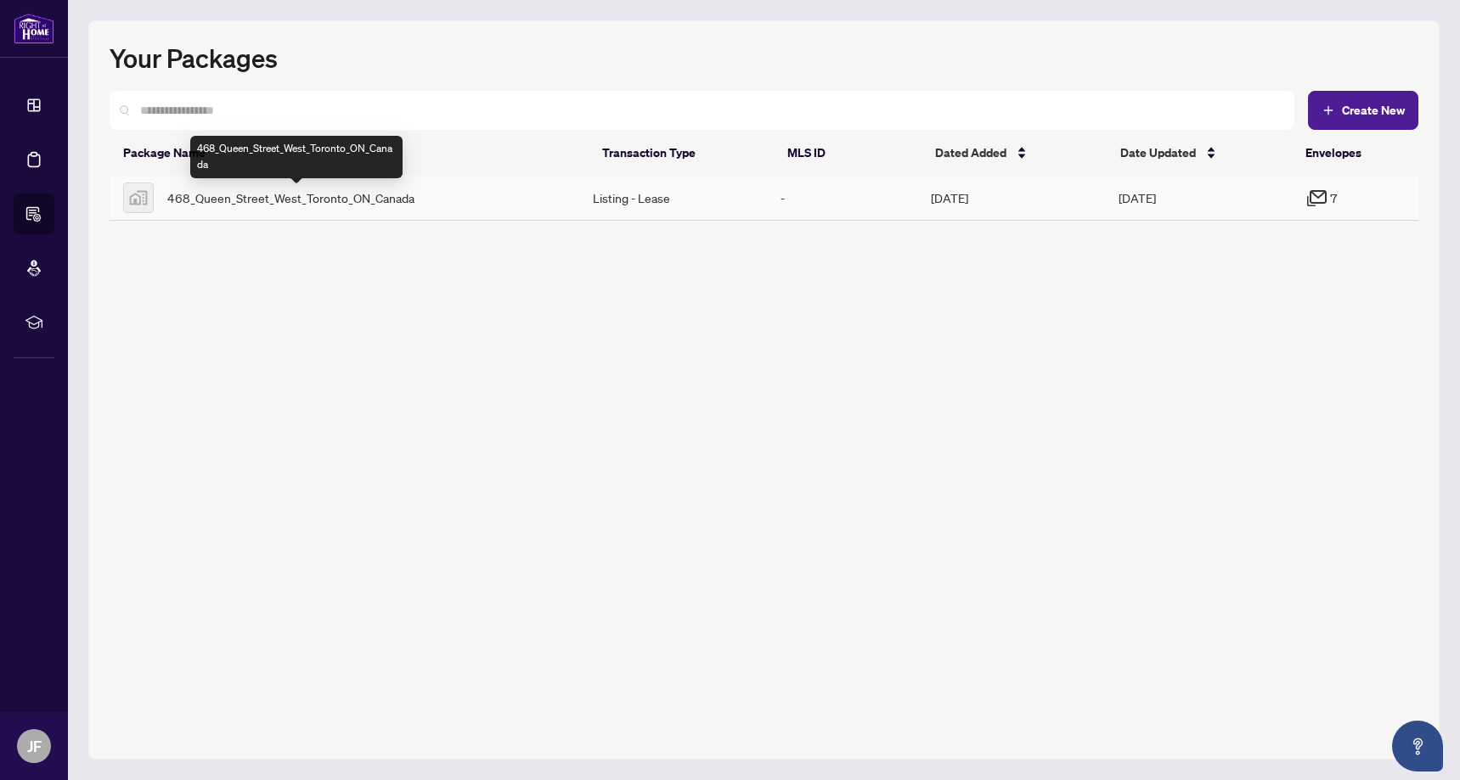
click at [404, 189] on span "468_Queen_Street_West_Toronto_ON_Canada" at bounding box center [290, 198] width 247 height 19
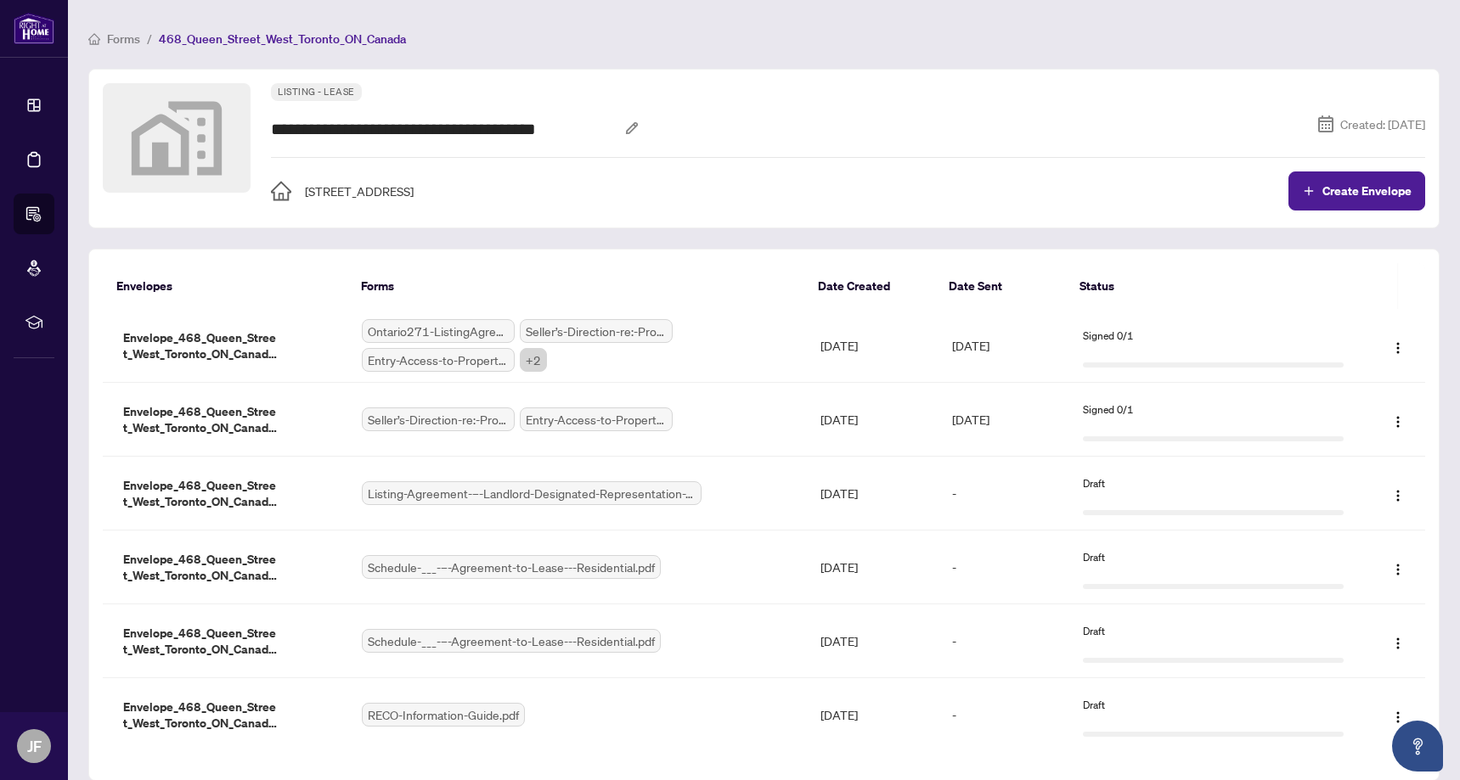
click at [217, 40] on span "468_Queen_Street_West_Toronto_ON_Canada" at bounding box center [282, 38] width 247 height 15
click at [132, 38] on span "Forms" at bounding box center [123, 38] width 33 height 15
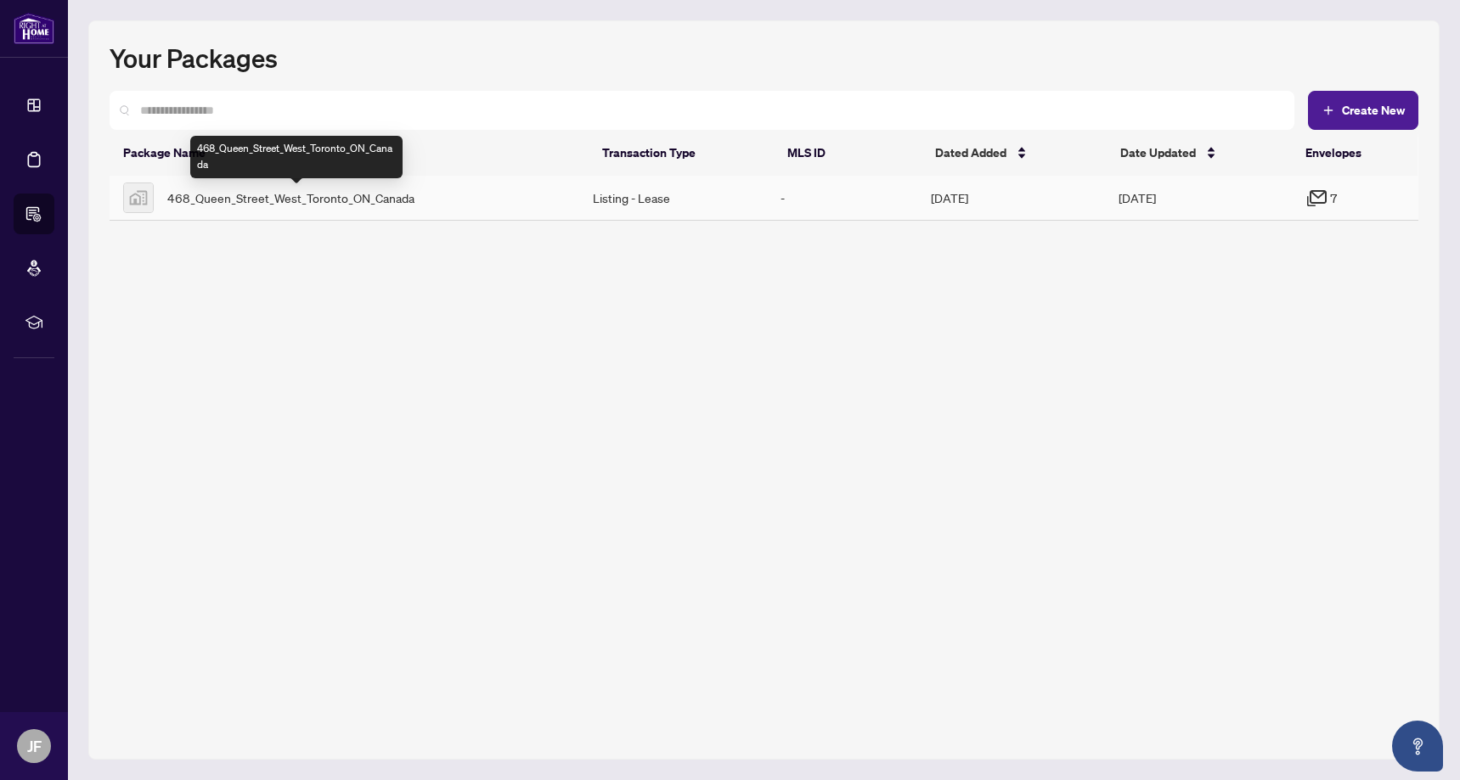
click at [277, 197] on span "468_Queen_Street_West_Toronto_ON_Canada" at bounding box center [290, 198] width 247 height 19
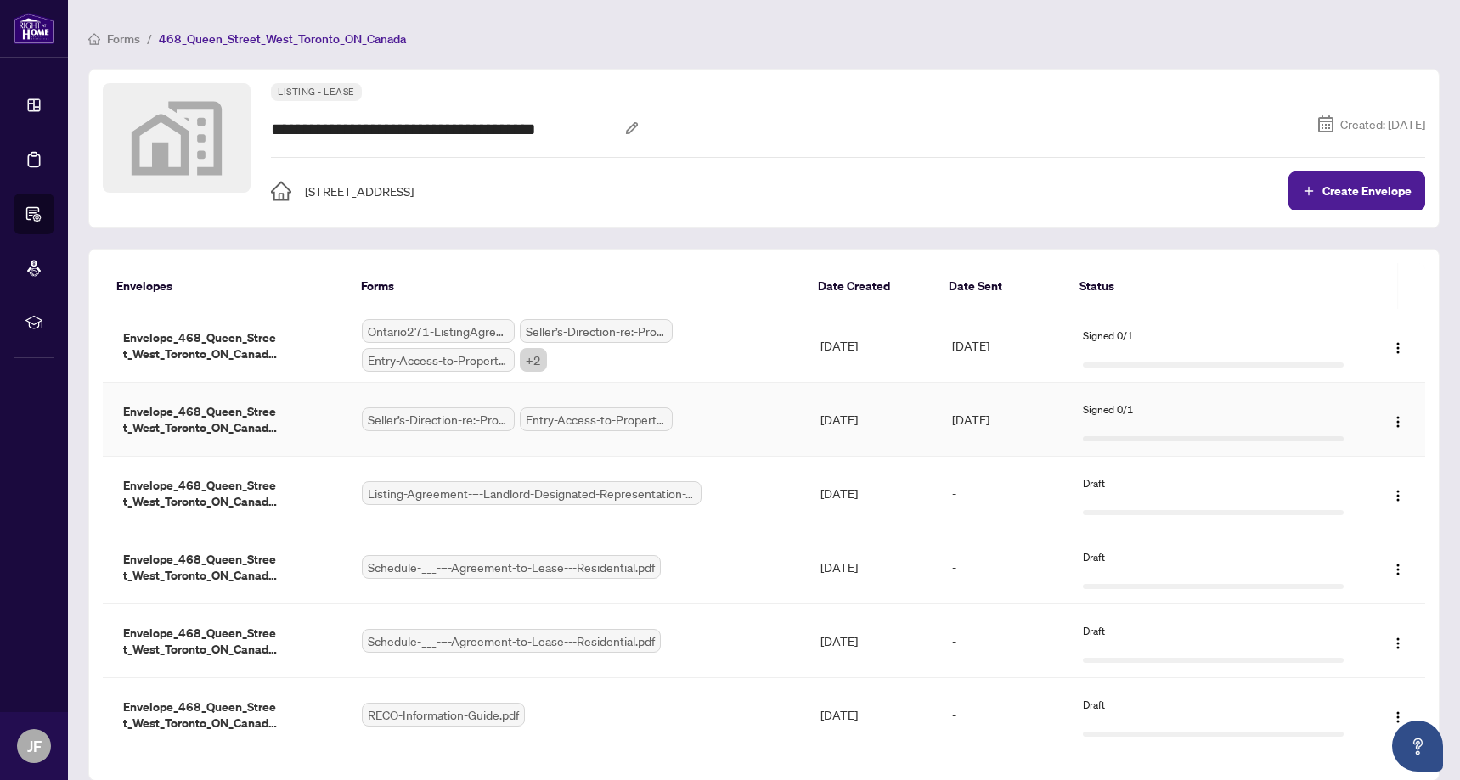
scroll to position [60, 0]
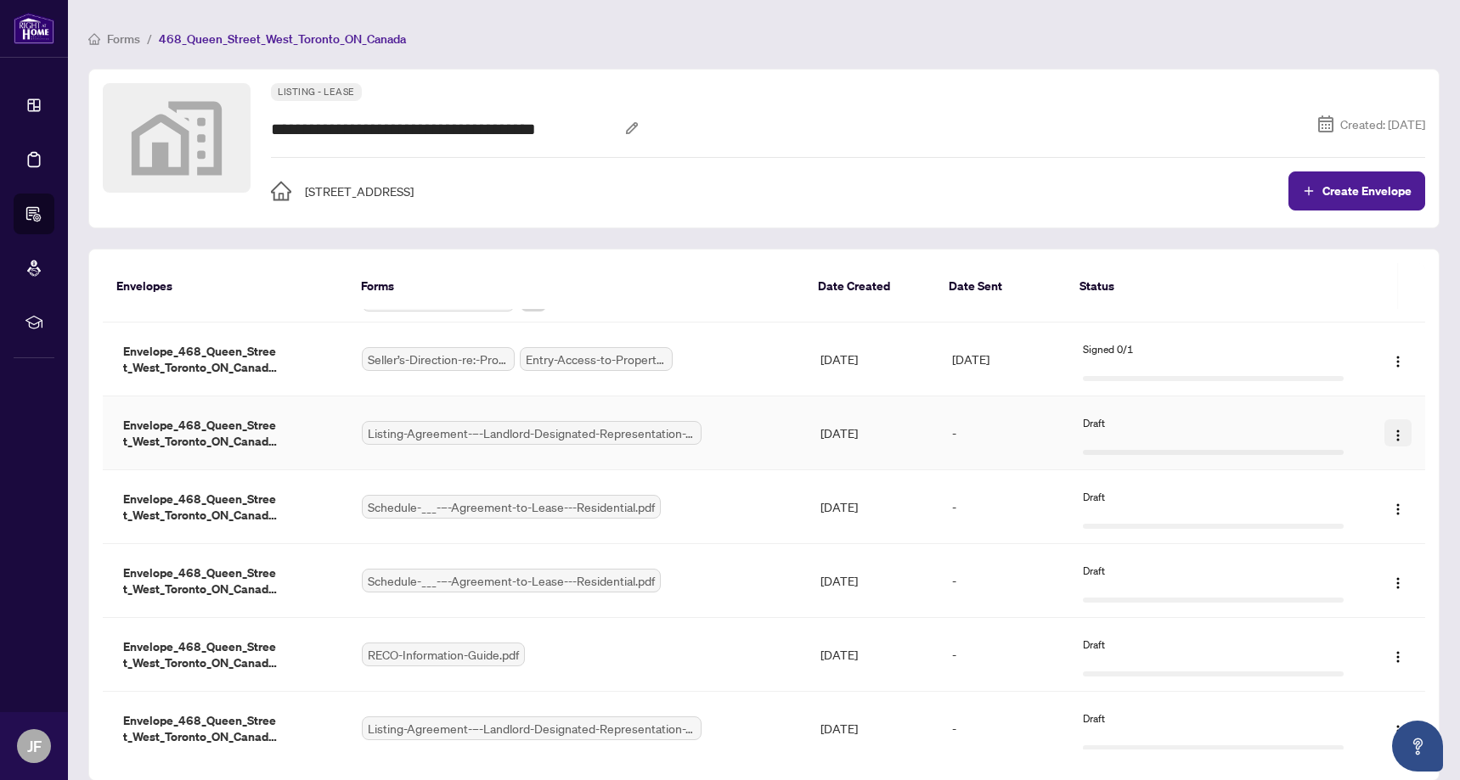
click at [1391, 425] on span "button" at bounding box center [1398, 433] width 14 height 19
click at [1394, 355] on img "button" at bounding box center [1398, 362] width 14 height 14
click at [1346, 526] on span "Void" at bounding box center [1351, 527] width 23 height 12
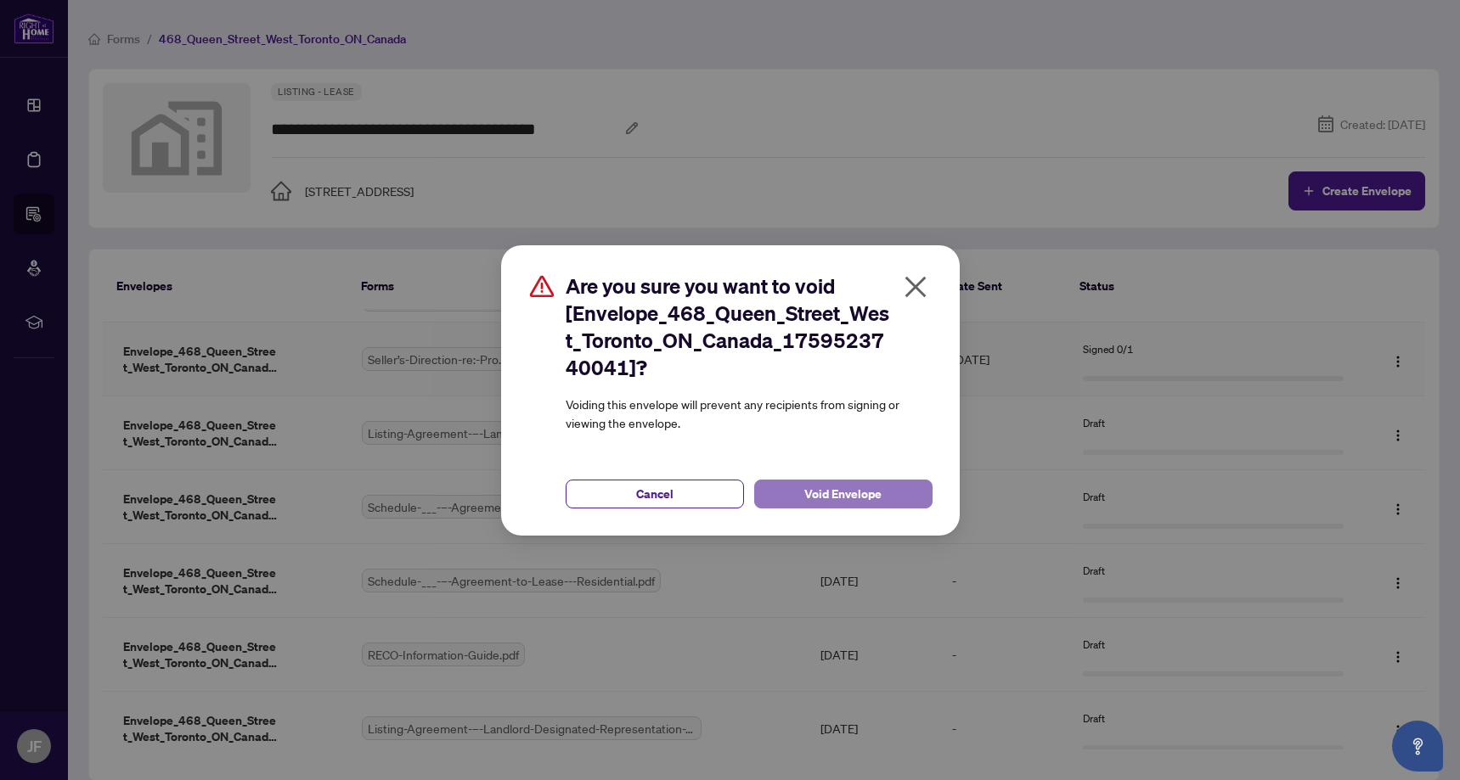
click at [867, 495] on span "Void Envelope" at bounding box center [842, 494] width 77 height 27
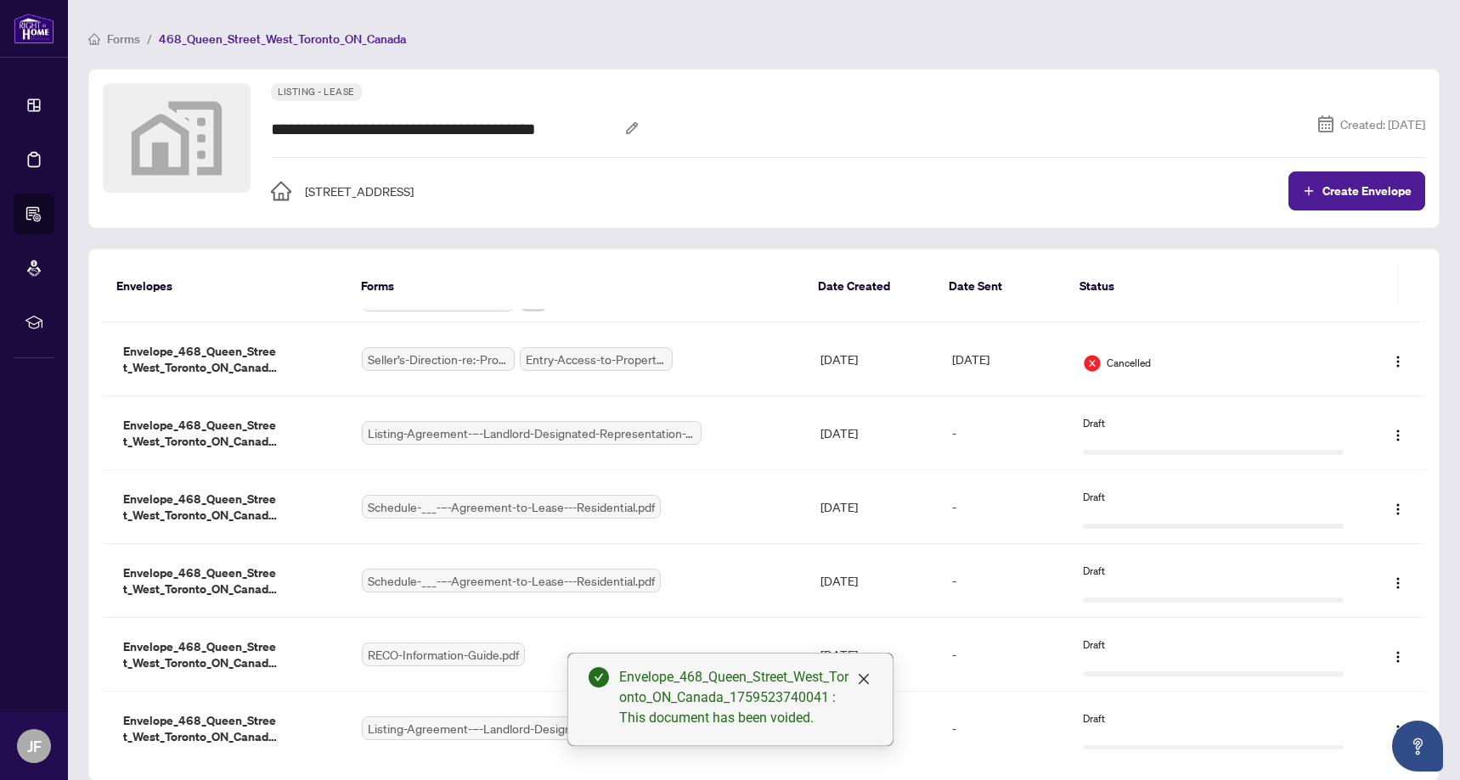
click at [1154, 241] on div "**********" at bounding box center [763, 425] width 1351 height 713
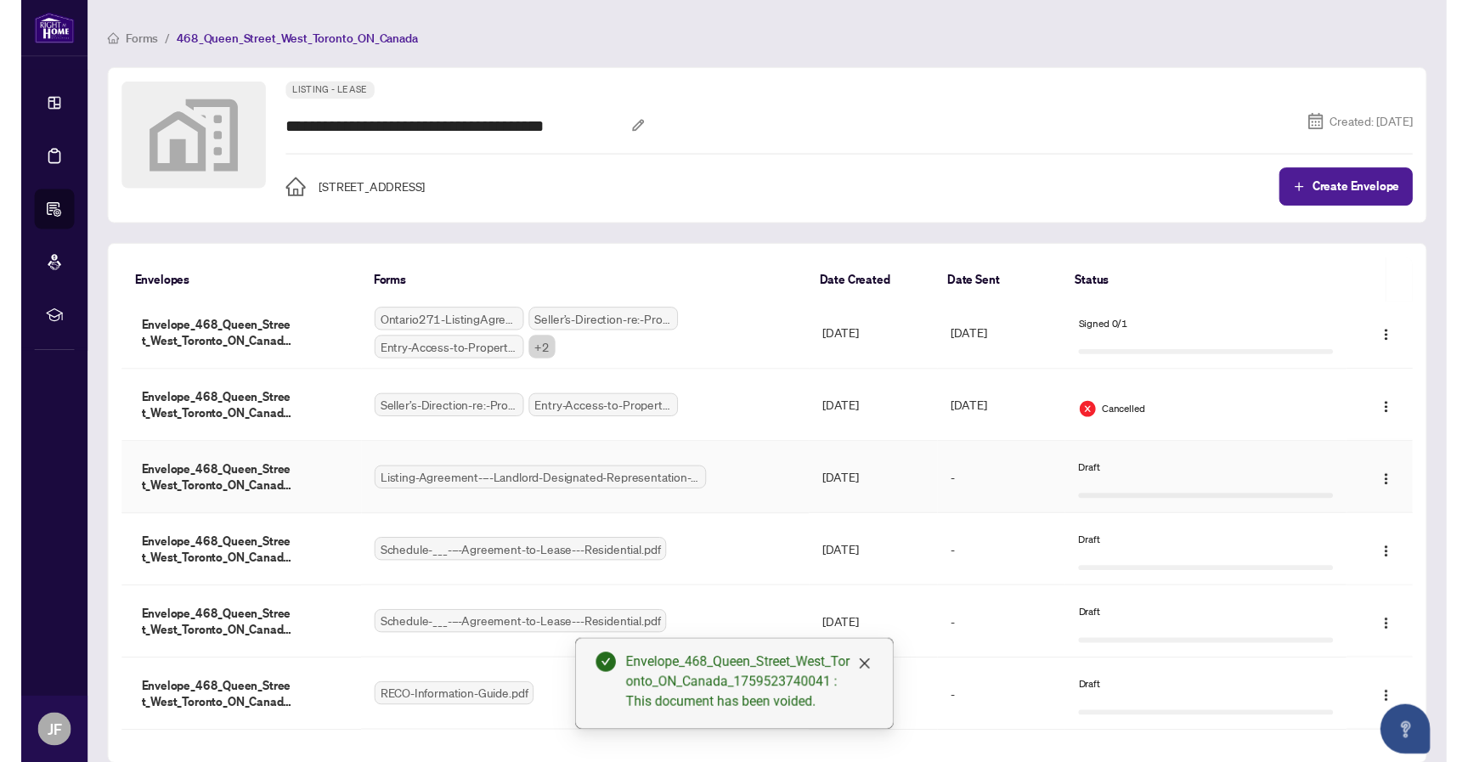
scroll to position [0, 0]
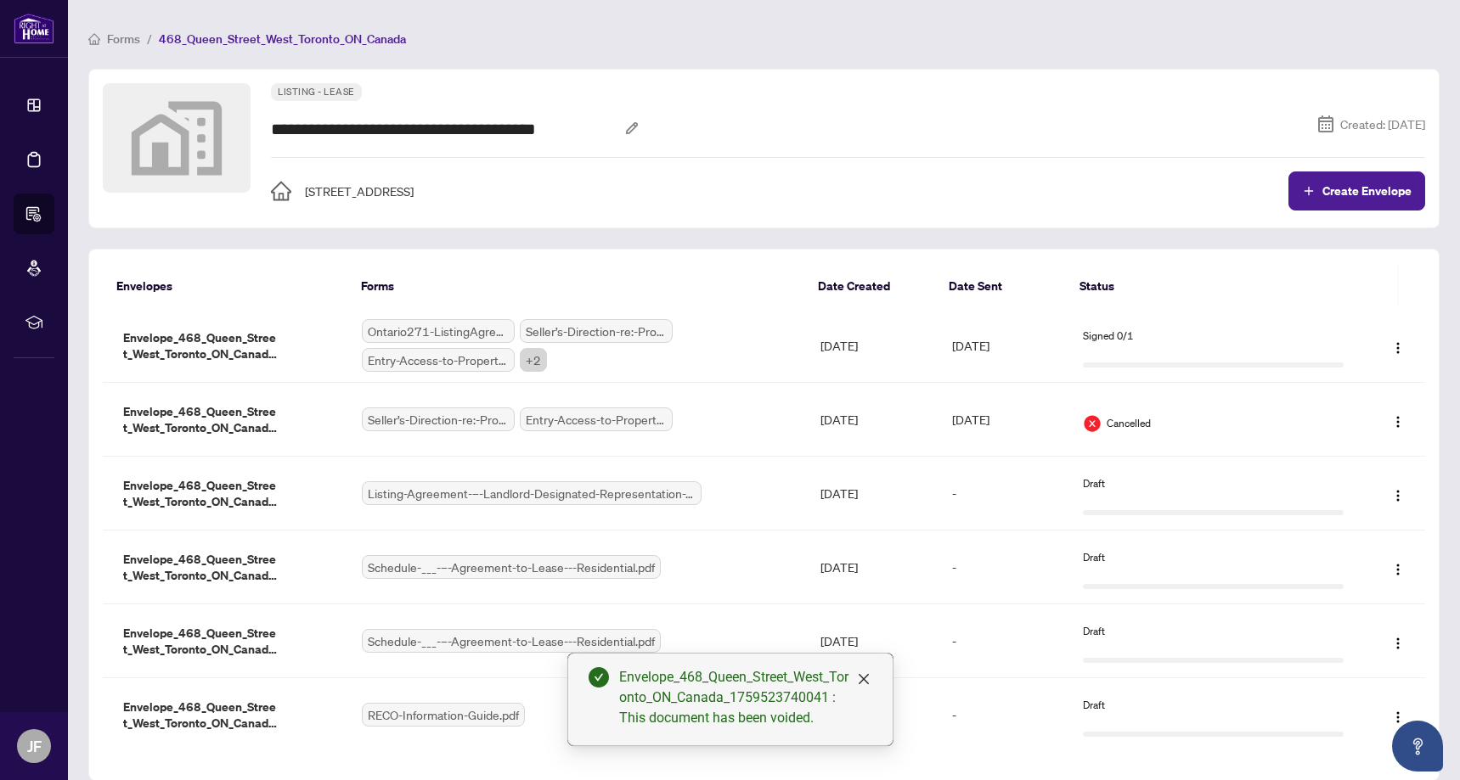
click at [1170, 240] on div "**********" at bounding box center [763, 425] width 1351 height 713
